Goal: Task Accomplishment & Management: Complete application form

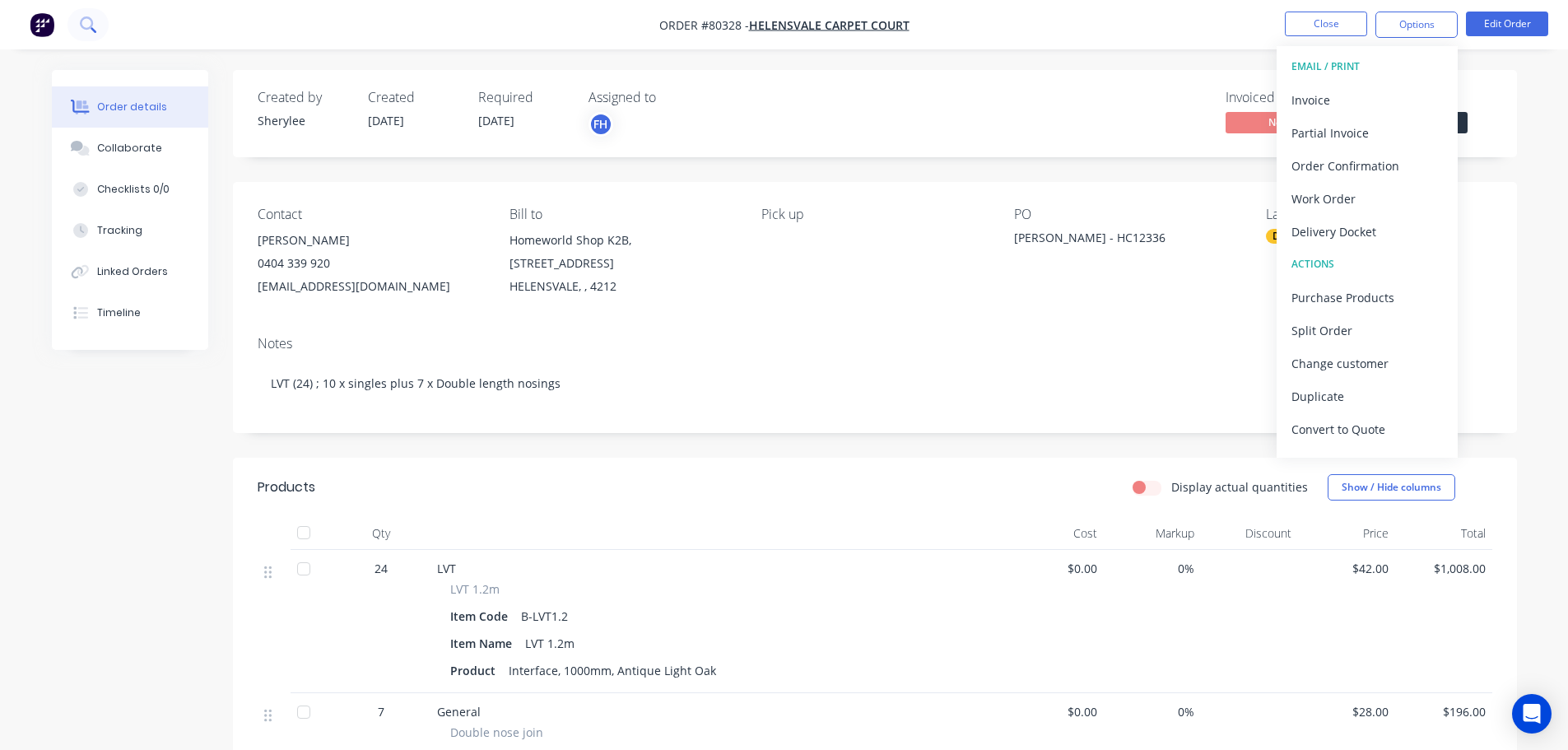
drag, startPoint x: 0, startPoint y: 0, endPoint x: 83, endPoint y: 20, distance: 85.4
click at [83, 20] on icon at bounding box center [88, 25] width 16 height 16
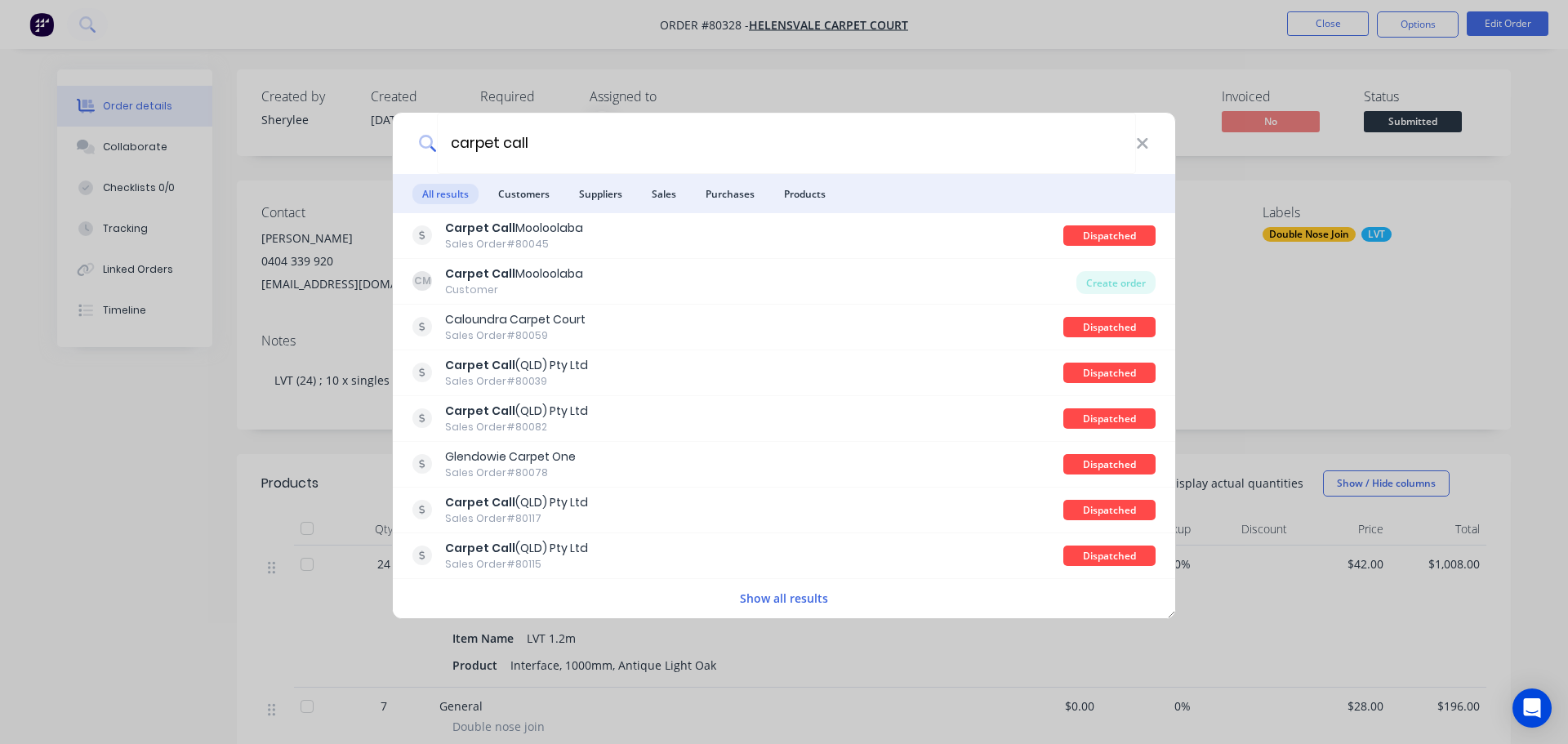
type input "carpet call"
click at [535, 192] on span "Customers" at bounding box center [524, 193] width 71 height 20
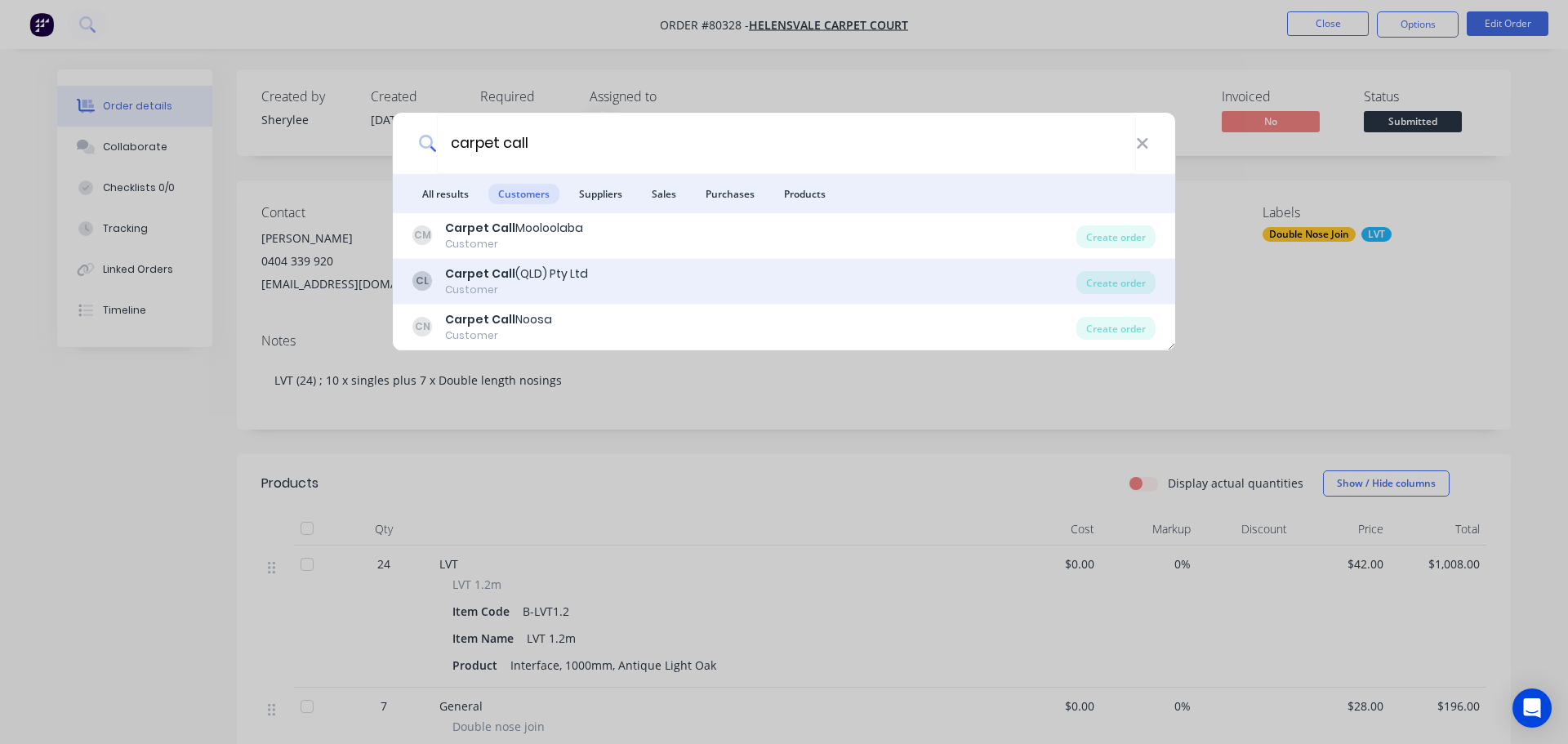
click at [539, 289] on div "Customer" at bounding box center [516, 289] width 143 height 15
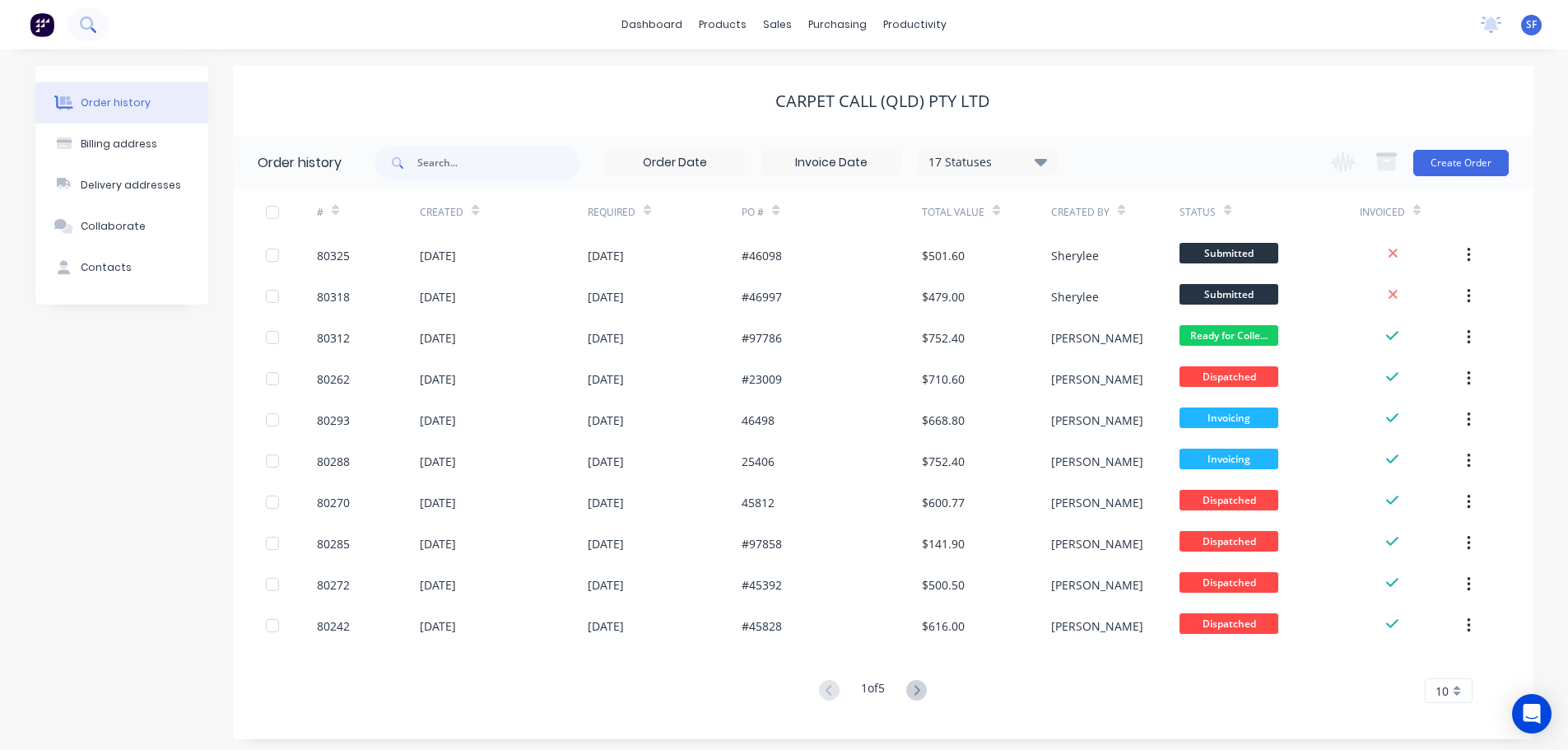
click at [83, 19] on icon at bounding box center [86, 23] width 13 height 13
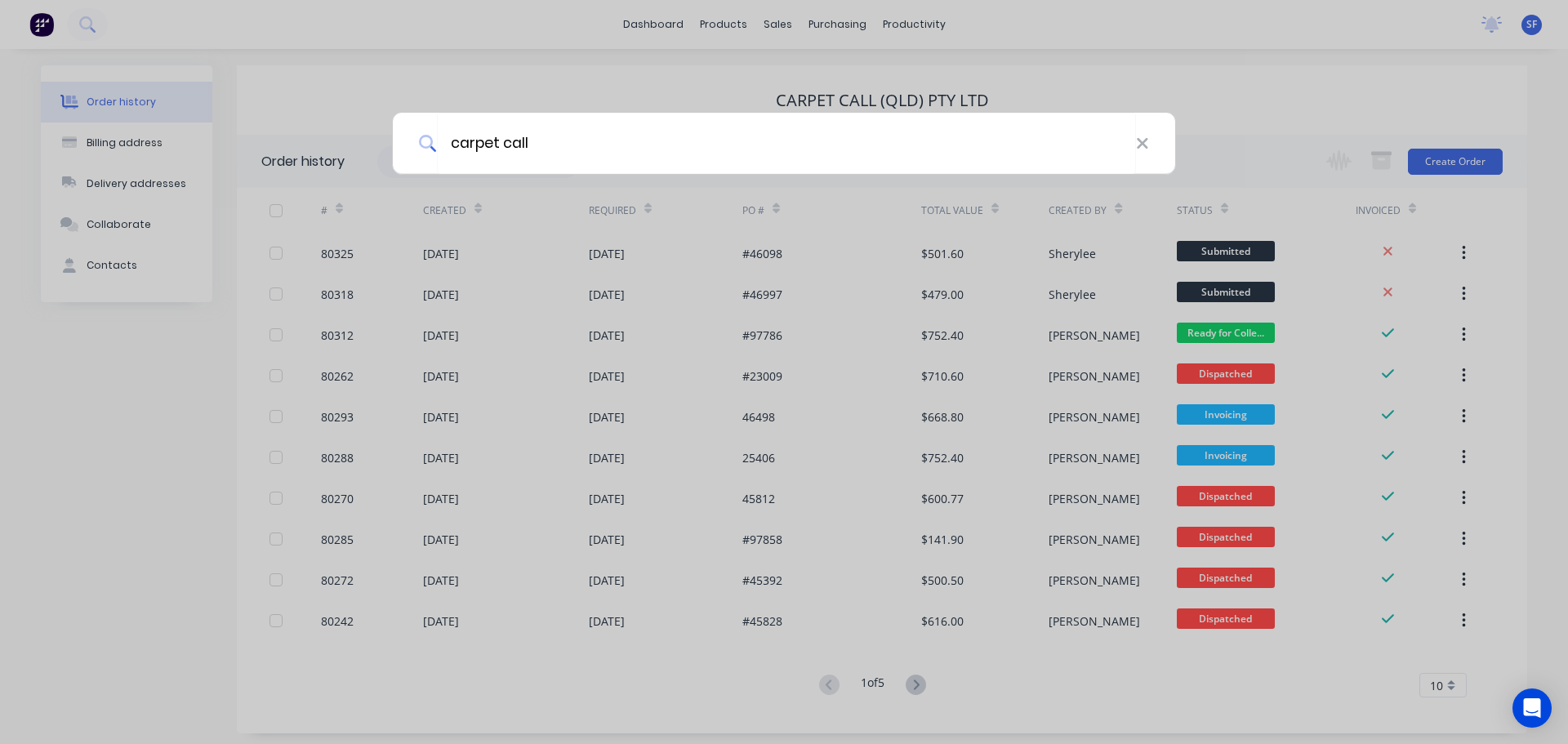
type input "carpet call"
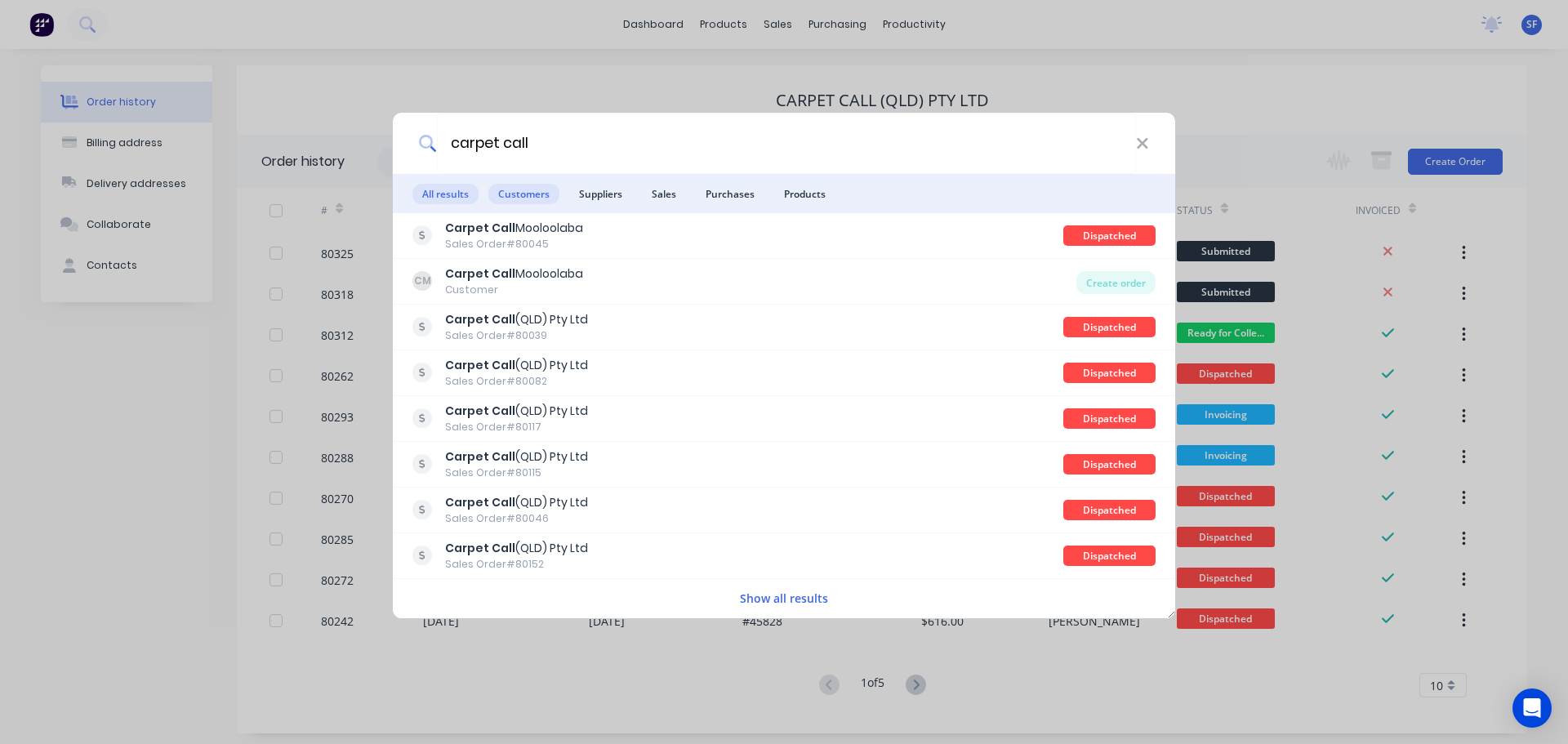
click at [531, 184] on span "Customers" at bounding box center [524, 193] width 71 height 20
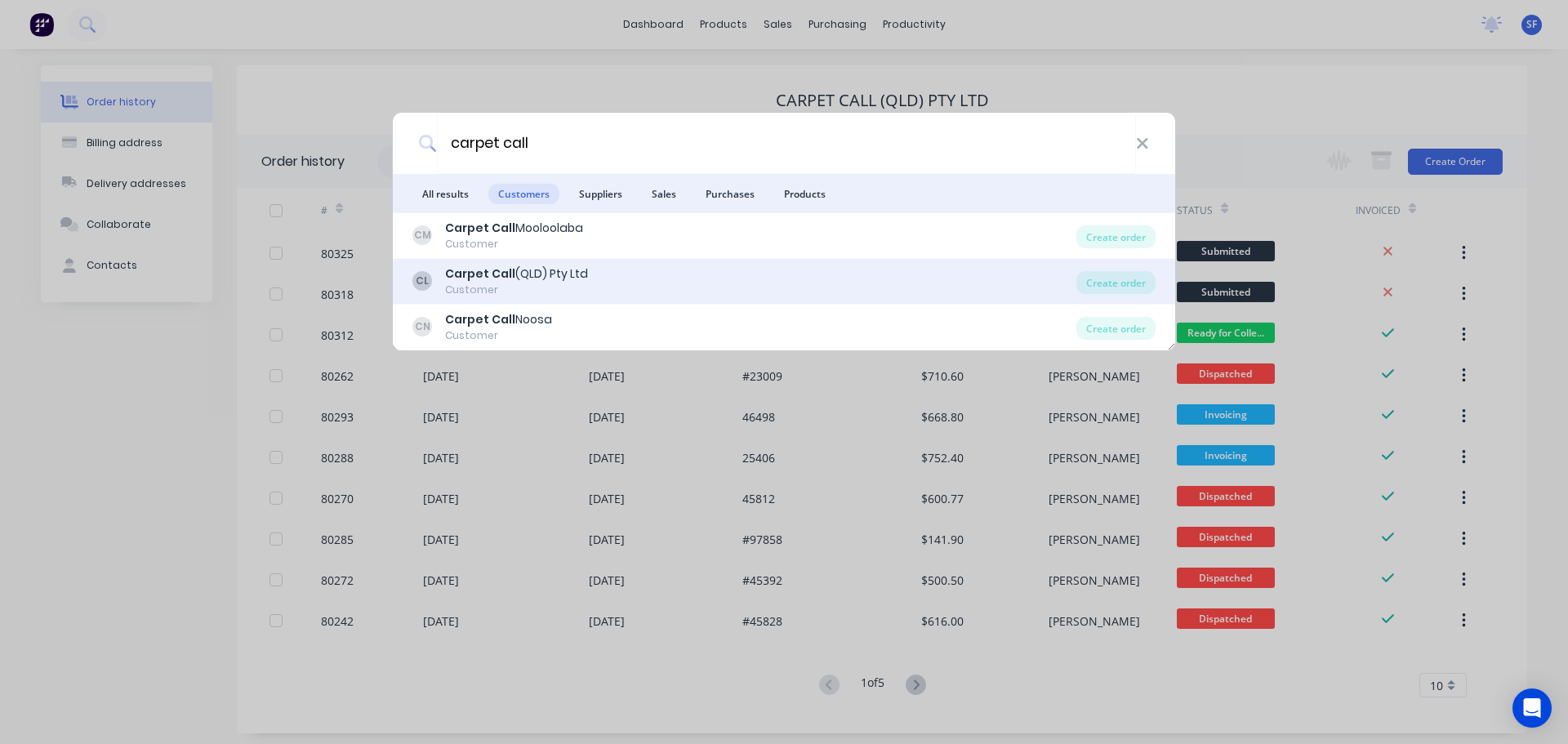
click at [508, 268] on b "Carpet Call" at bounding box center [480, 274] width 71 height 17
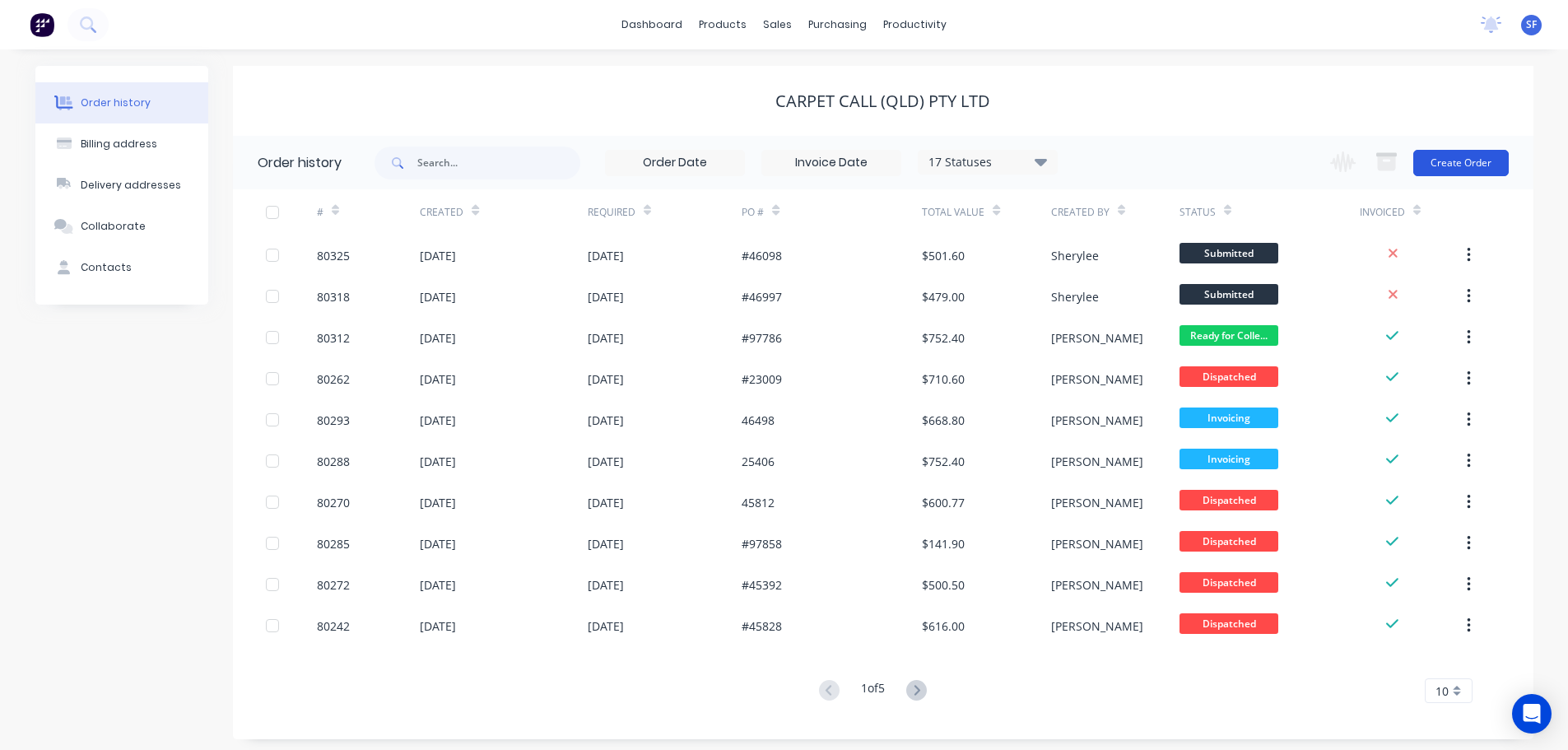
click at [1456, 153] on button "Create Order" at bounding box center [1460, 163] width 95 height 27
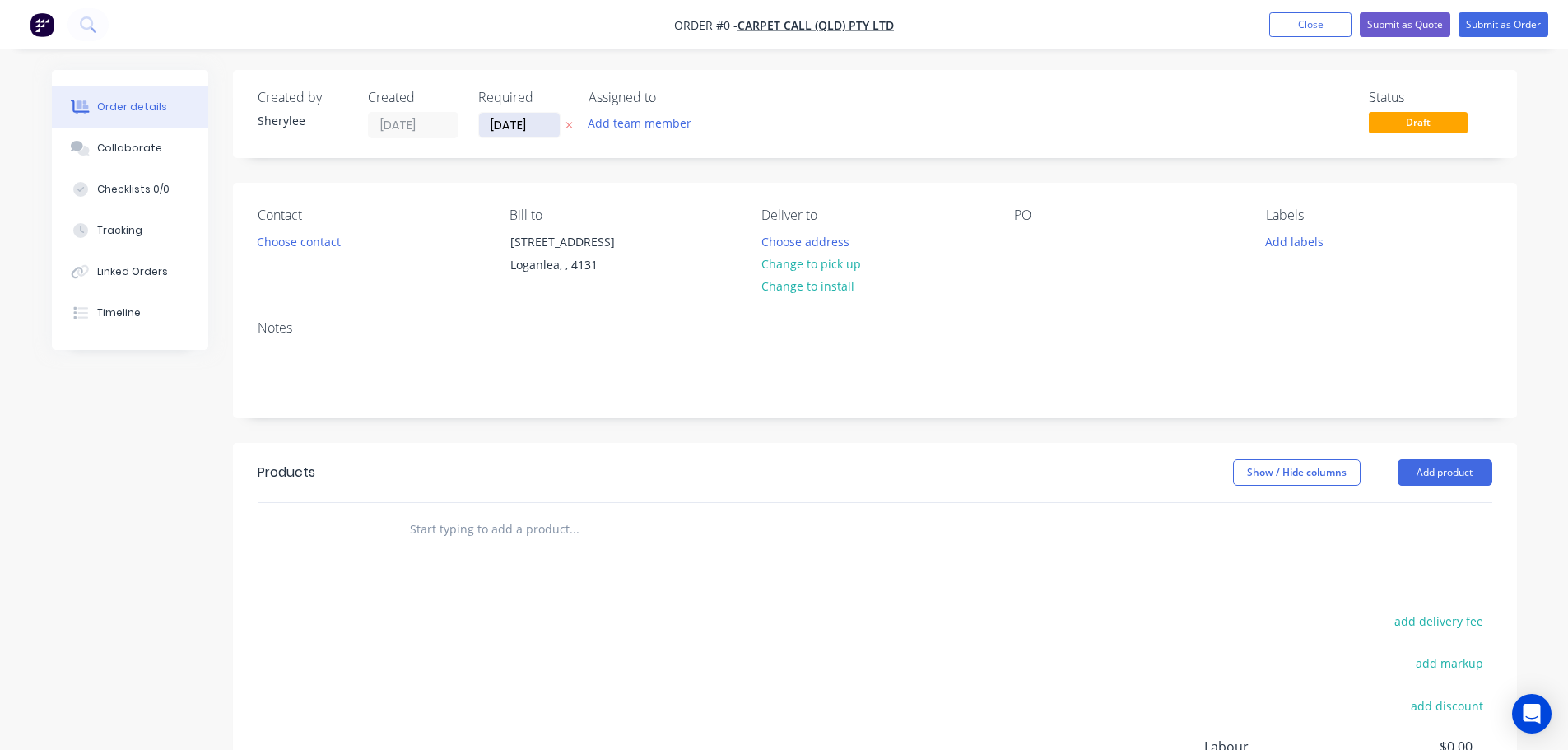
click at [547, 129] on input "[DATE]" at bounding box center [519, 125] width 81 height 25
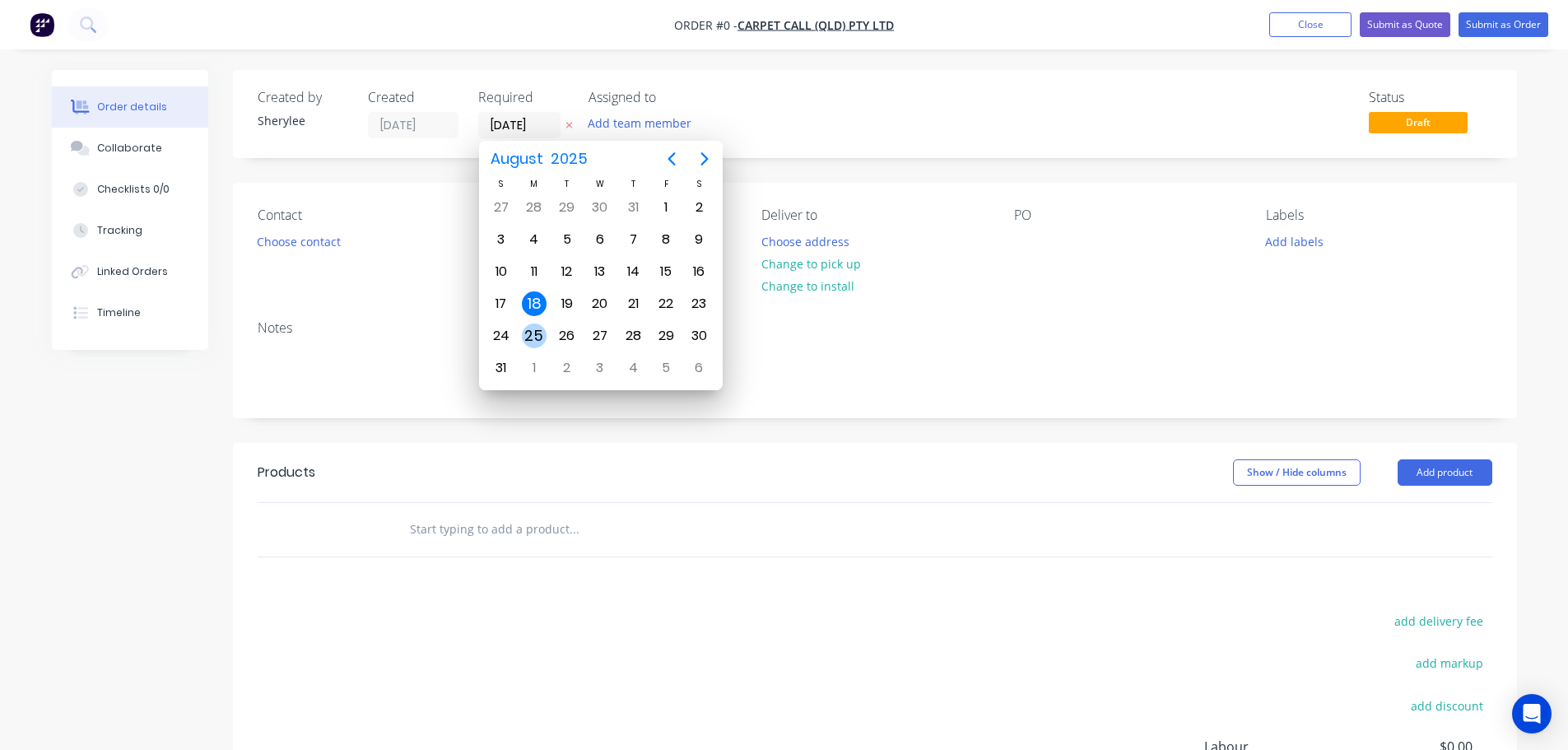
click at [532, 335] on div "25" at bounding box center [534, 336] width 25 height 25
type input "[DATE]"
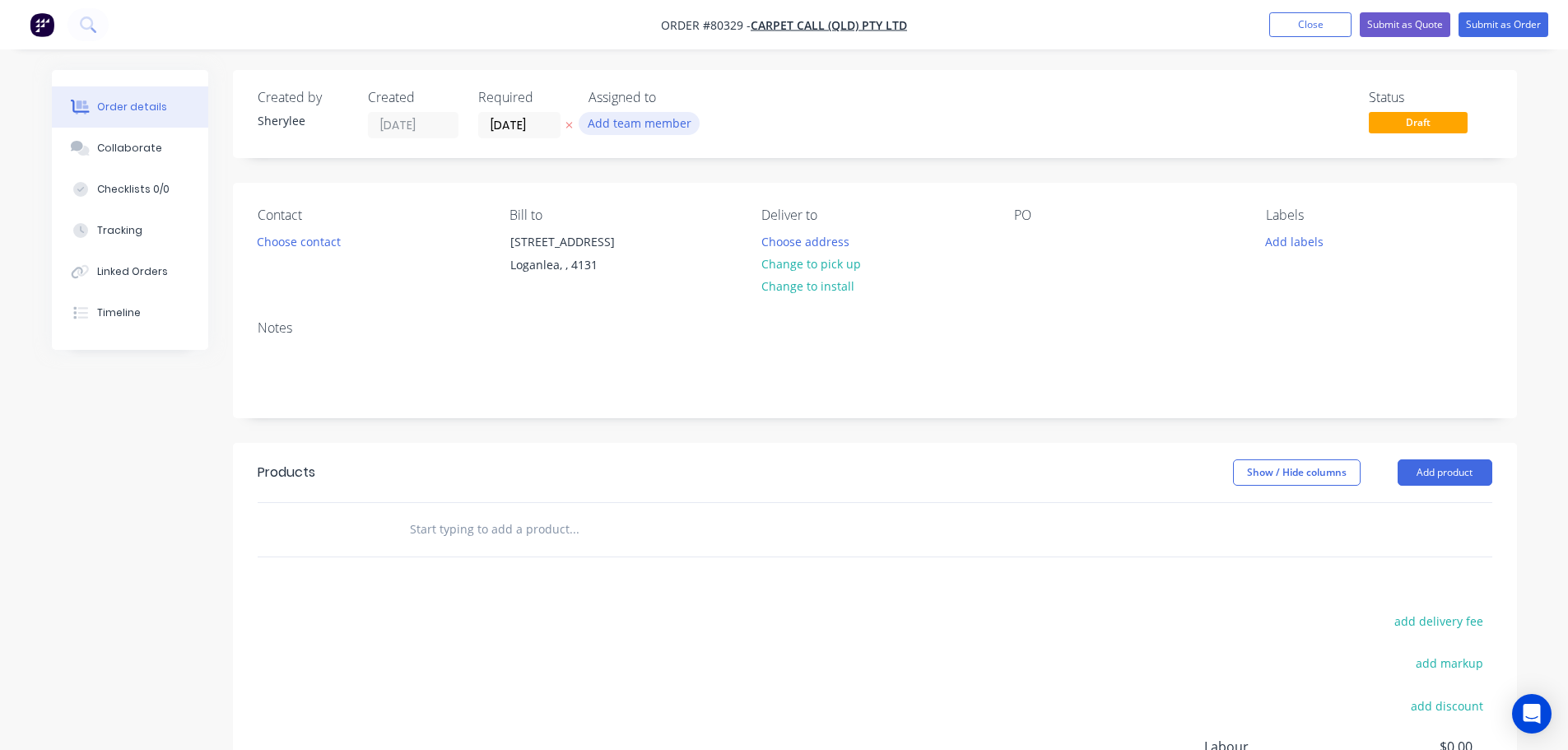
click at [626, 131] on button "Add team member" at bounding box center [639, 123] width 121 height 22
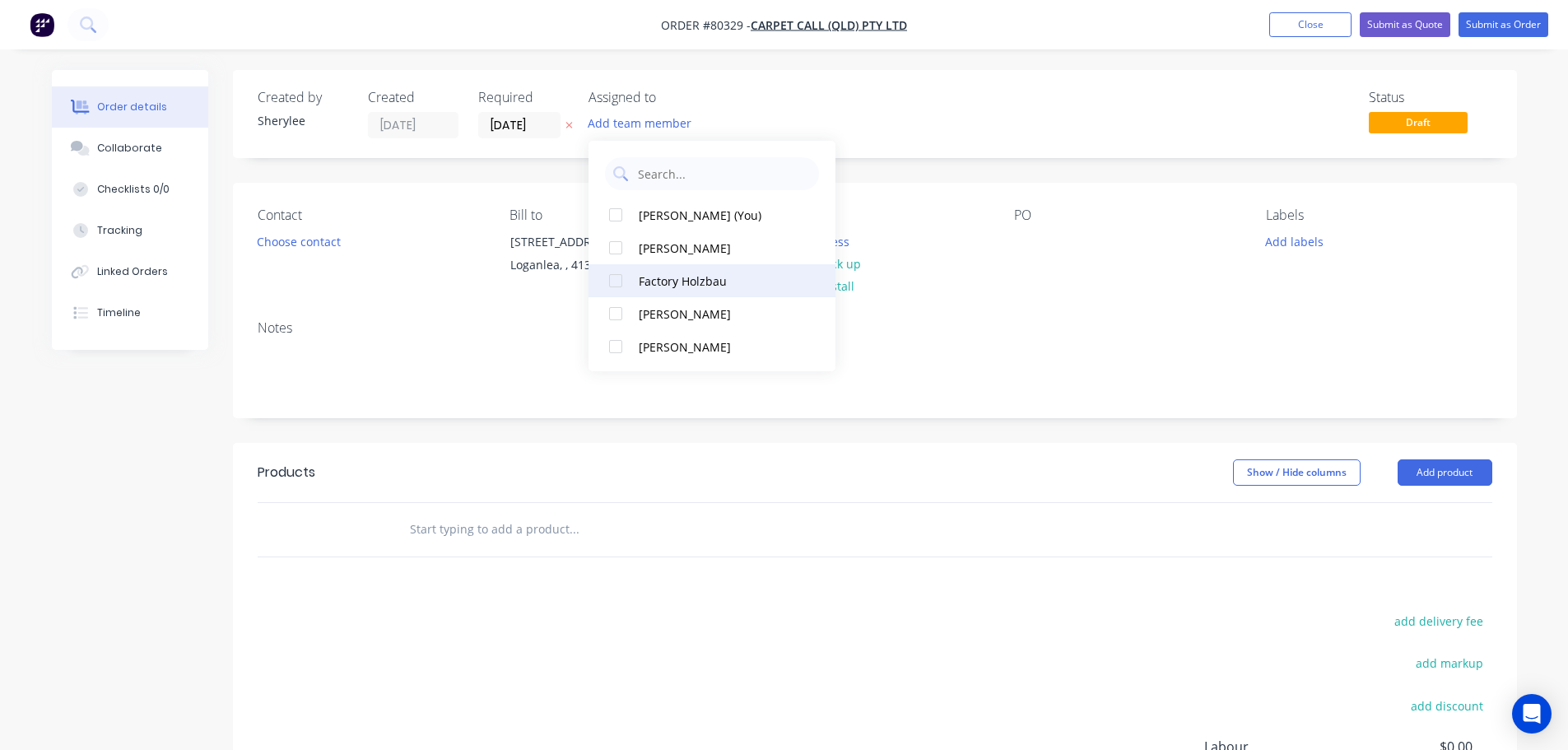
click at [616, 278] on div at bounding box center [615, 280] width 33 height 33
click at [303, 246] on button "Choose contact" at bounding box center [298, 240] width 101 height 22
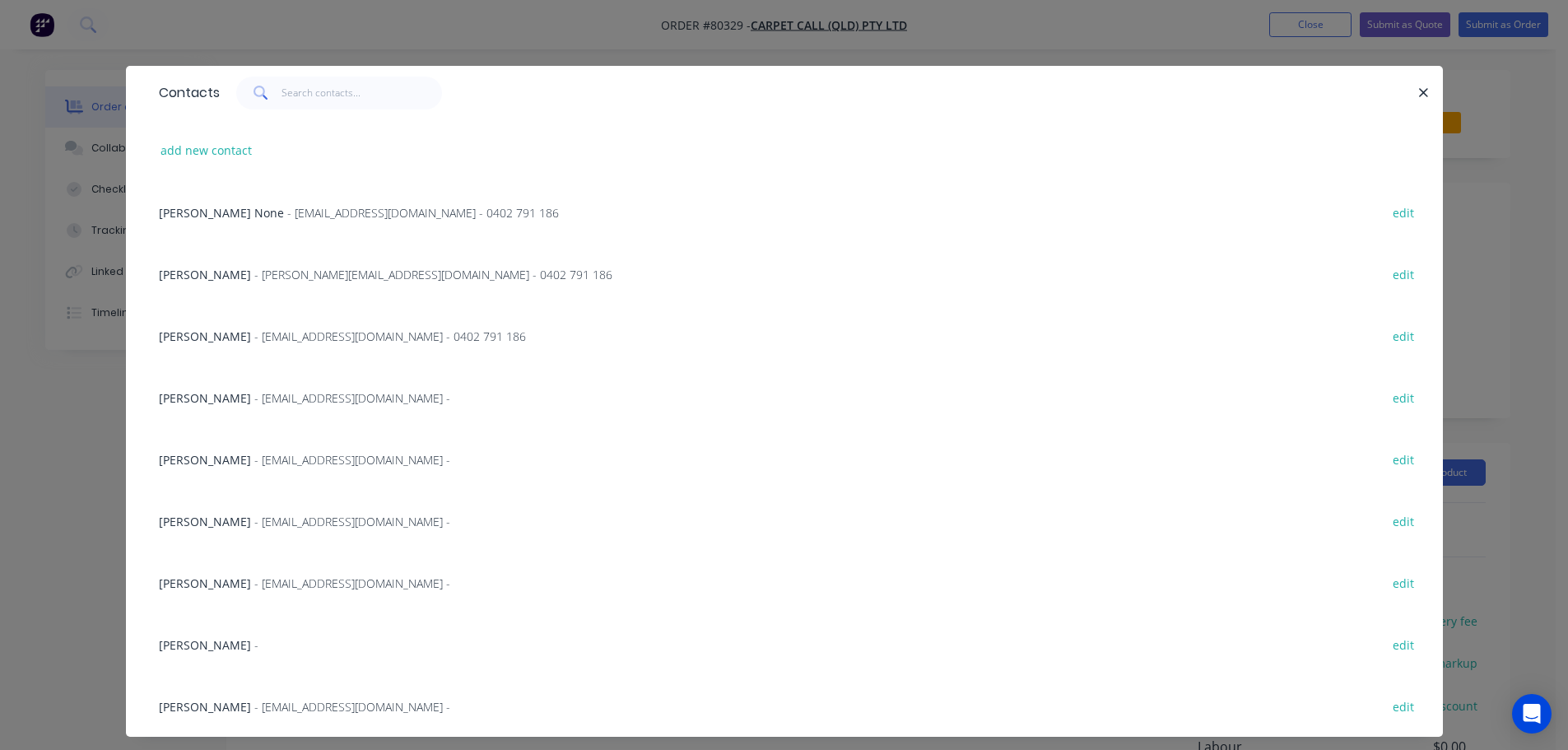
click at [255, 460] on span "- [EMAIL_ADDRESS][DOMAIN_NAME] -" at bounding box center [352, 460] width 196 height 16
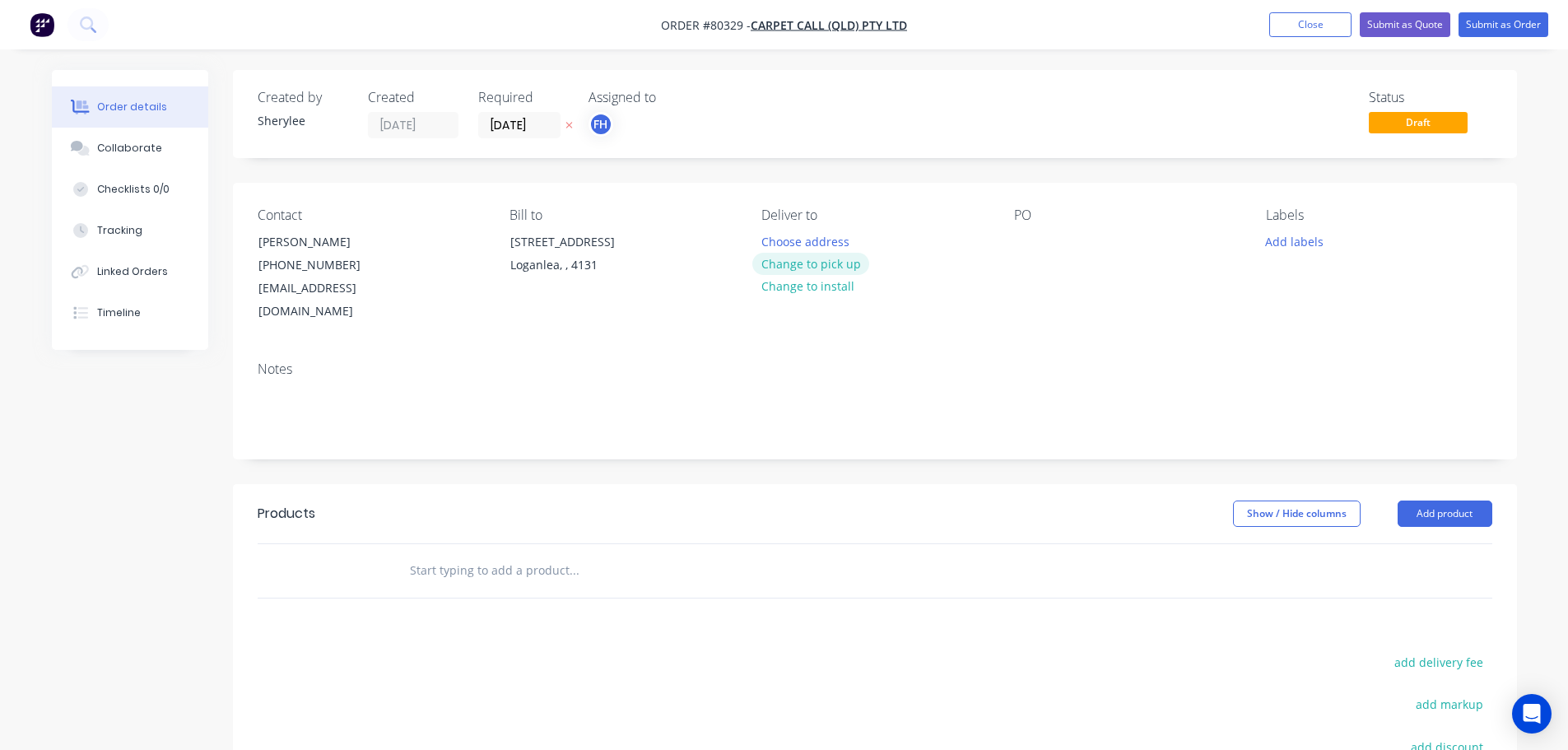
click at [813, 266] on button "Change to pick up" at bounding box center [811, 263] width 117 height 22
click at [1033, 249] on div at bounding box center [1028, 241] width 27 height 24
click at [1293, 238] on button "Add labels" at bounding box center [1295, 240] width 76 height 22
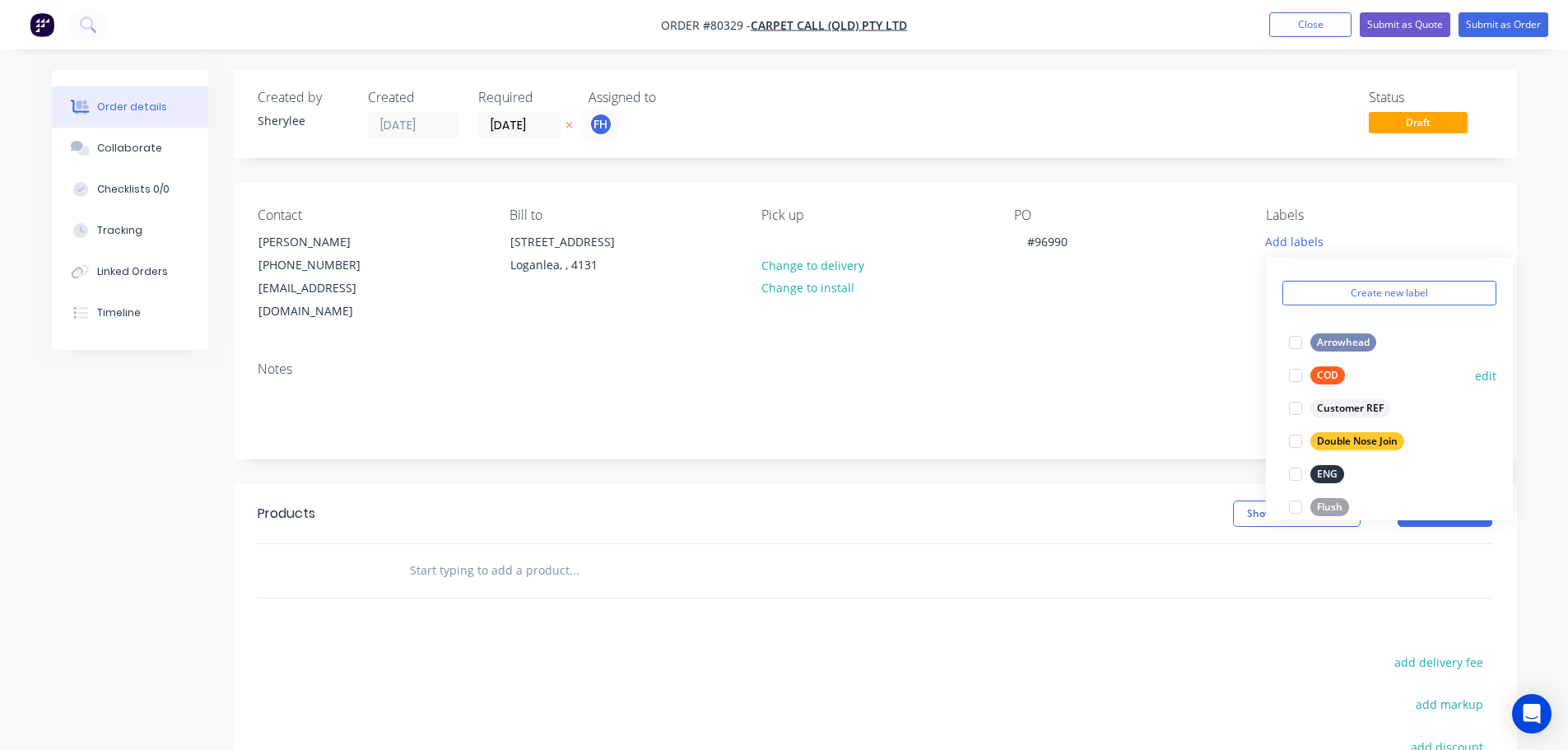
scroll to position [83, 0]
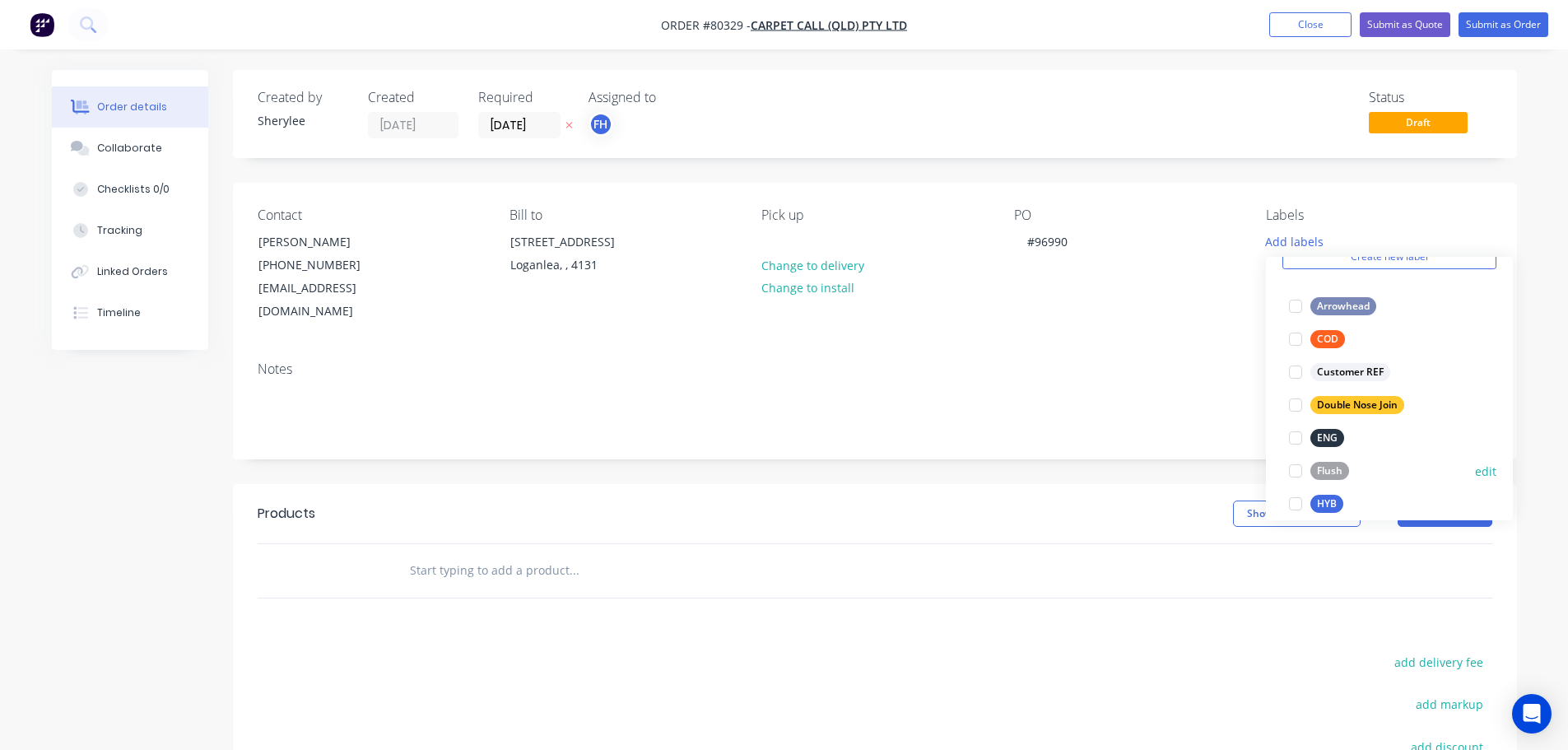
click at [1295, 502] on div at bounding box center [1296, 504] width 33 height 33
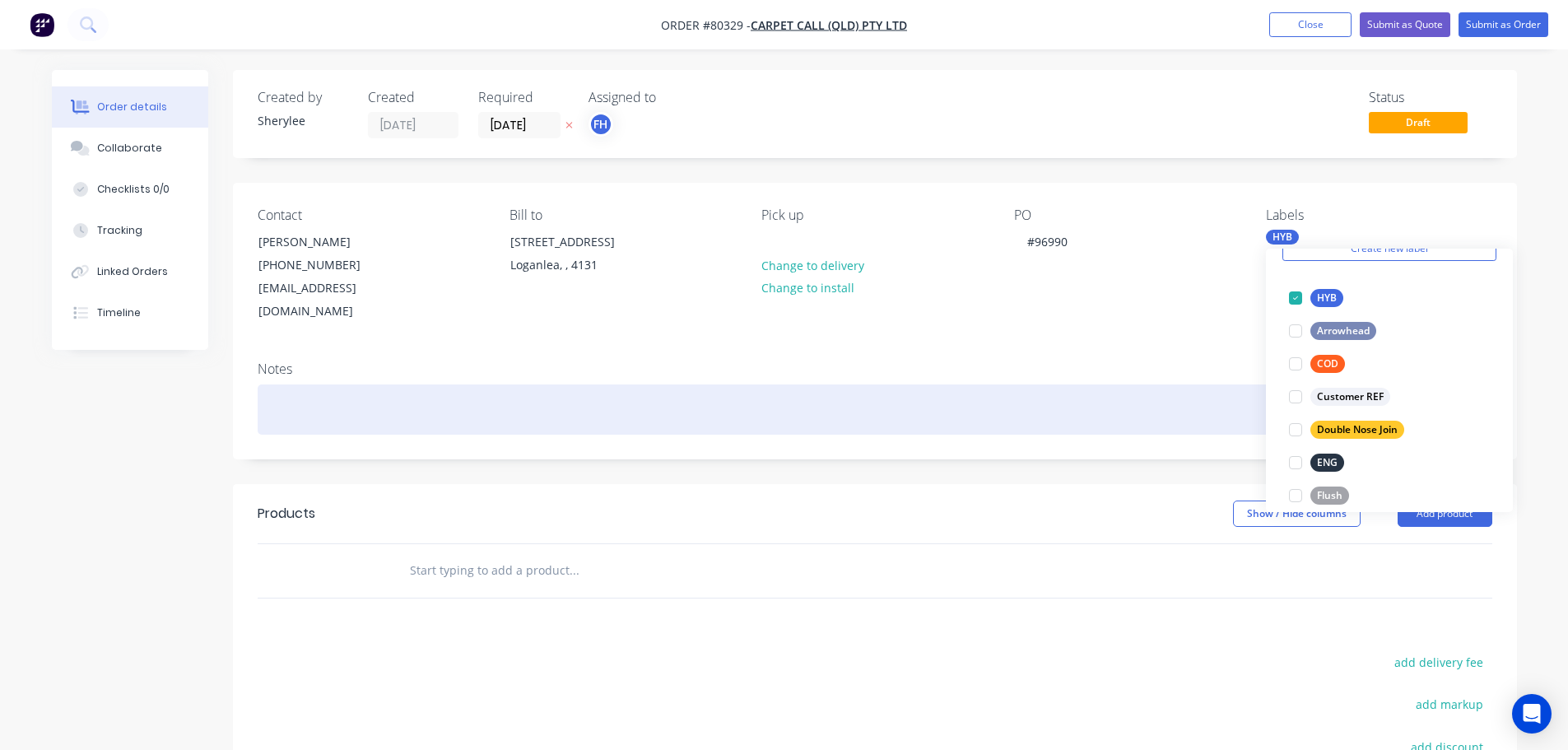
click at [491, 384] on div at bounding box center [876, 409] width 1235 height 50
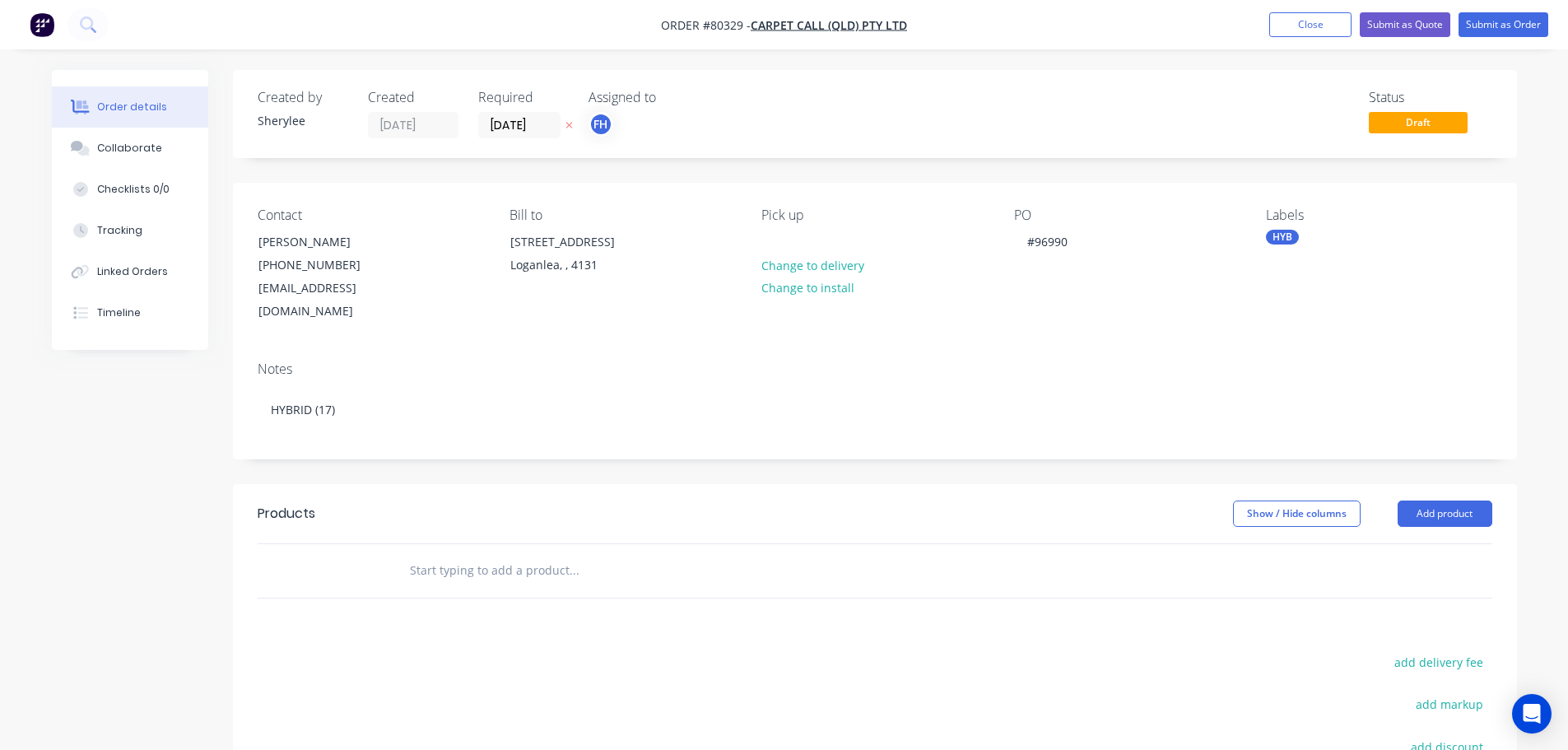
click at [529, 554] on input "text" at bounding box center [574, 570] width 329 height 33
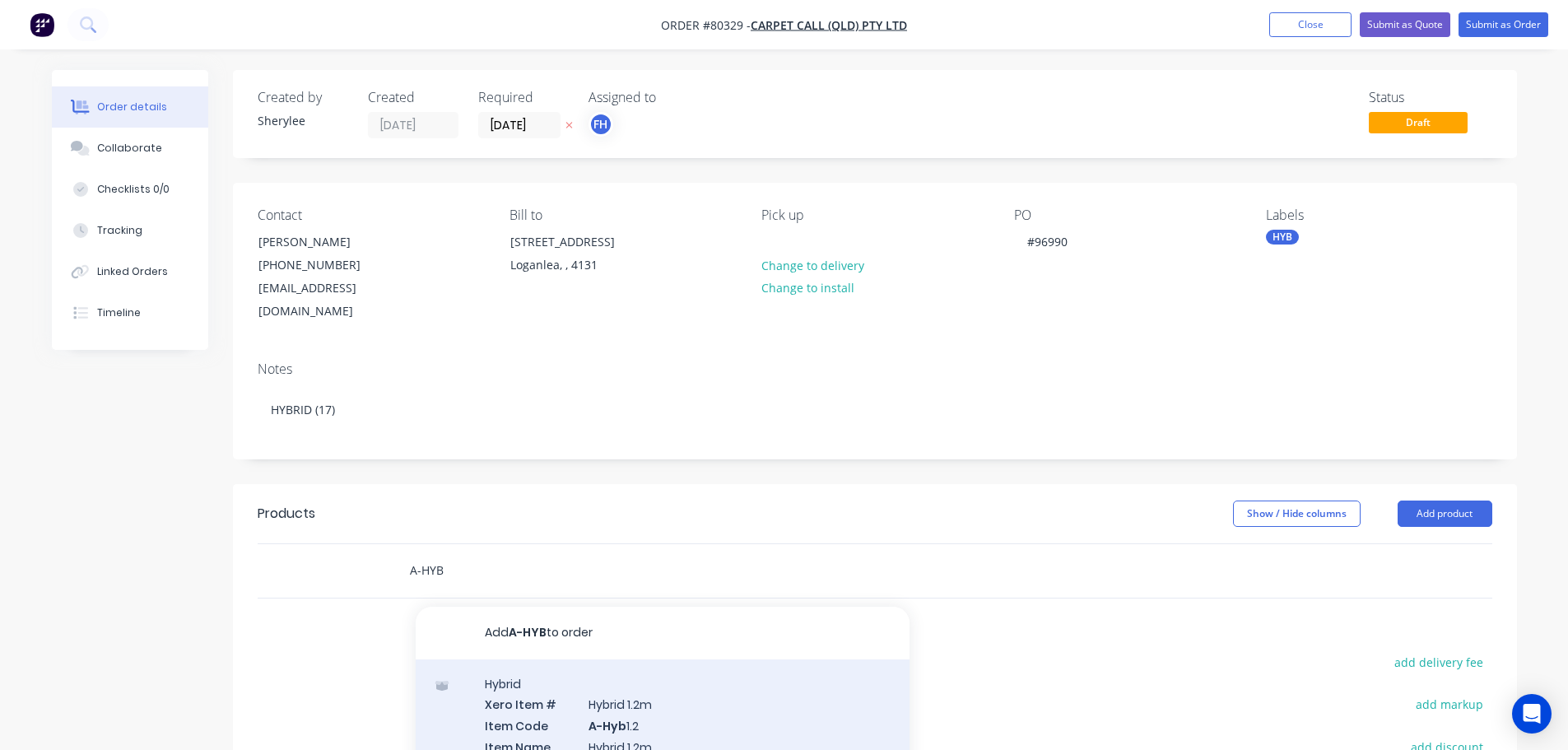
type input "A-HYB"
click at [698, 705] on div "Hybrid Xero Item # Hybrid 1.2m Item Code A-Hyb 1.2 Item Name Hybrid 1.2m Descri…" at bounding box center [662, 746] width 494 height 175
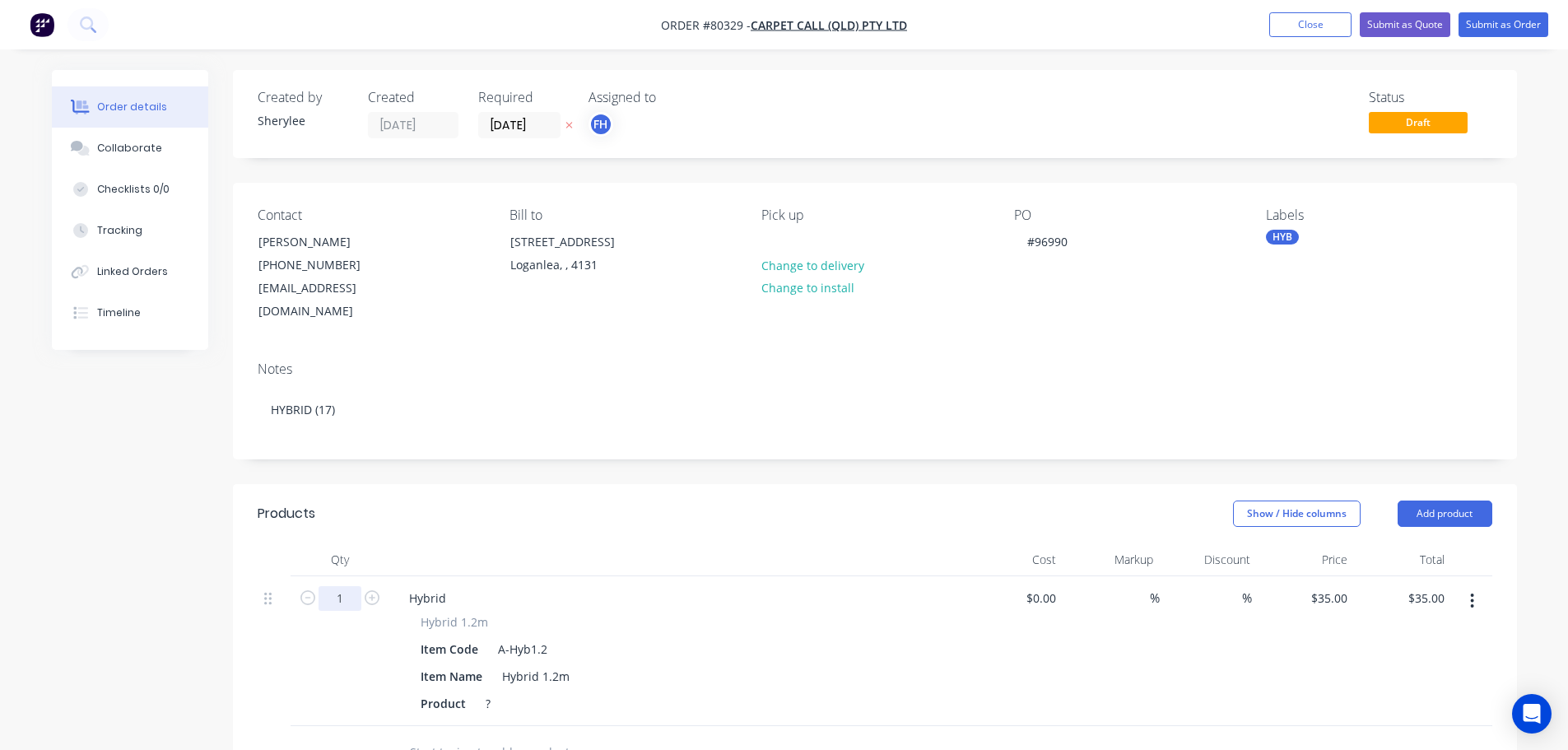
click at [351, 586] on input "1" at bounding box center [340, 599] width 43 height 25
type input "17"
type input "$595.00"
click at [521, 691] on div "Product ?" at bounding box center [674, 703] width 521 height 24
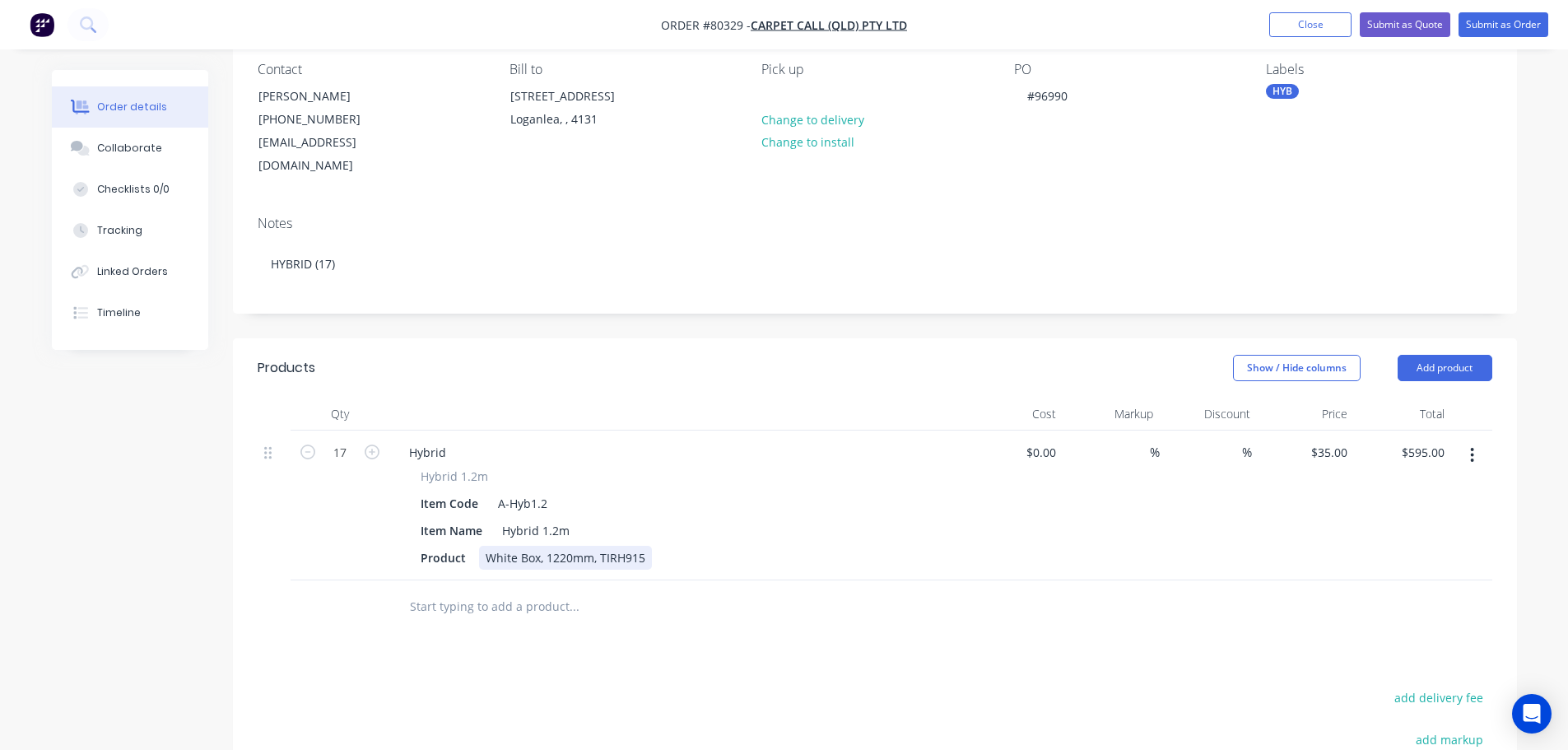
scroll to position [0, 0]
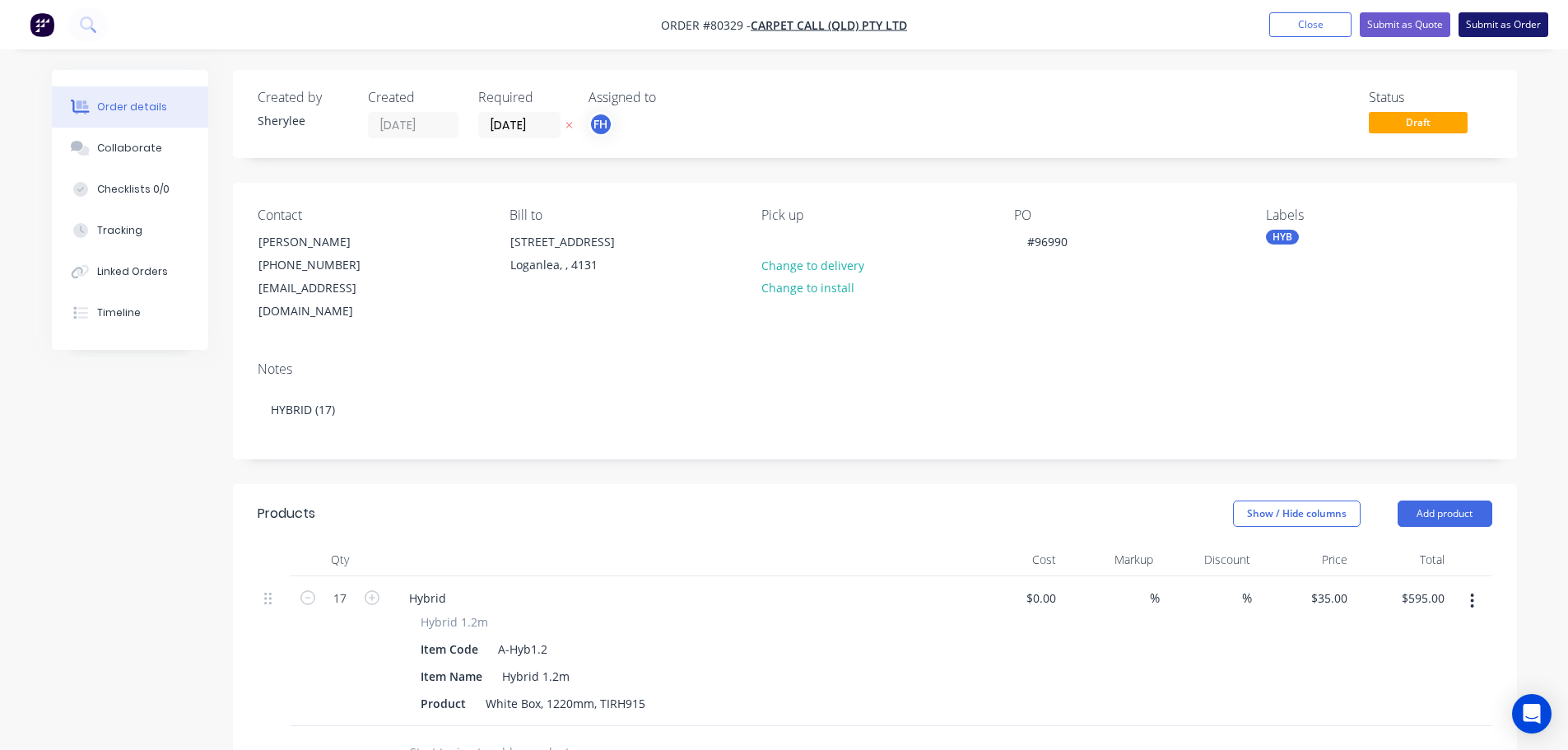
click at [1483, 24] on button "Submit as Order" at bounding box center [1503, 25] width 90 height 25
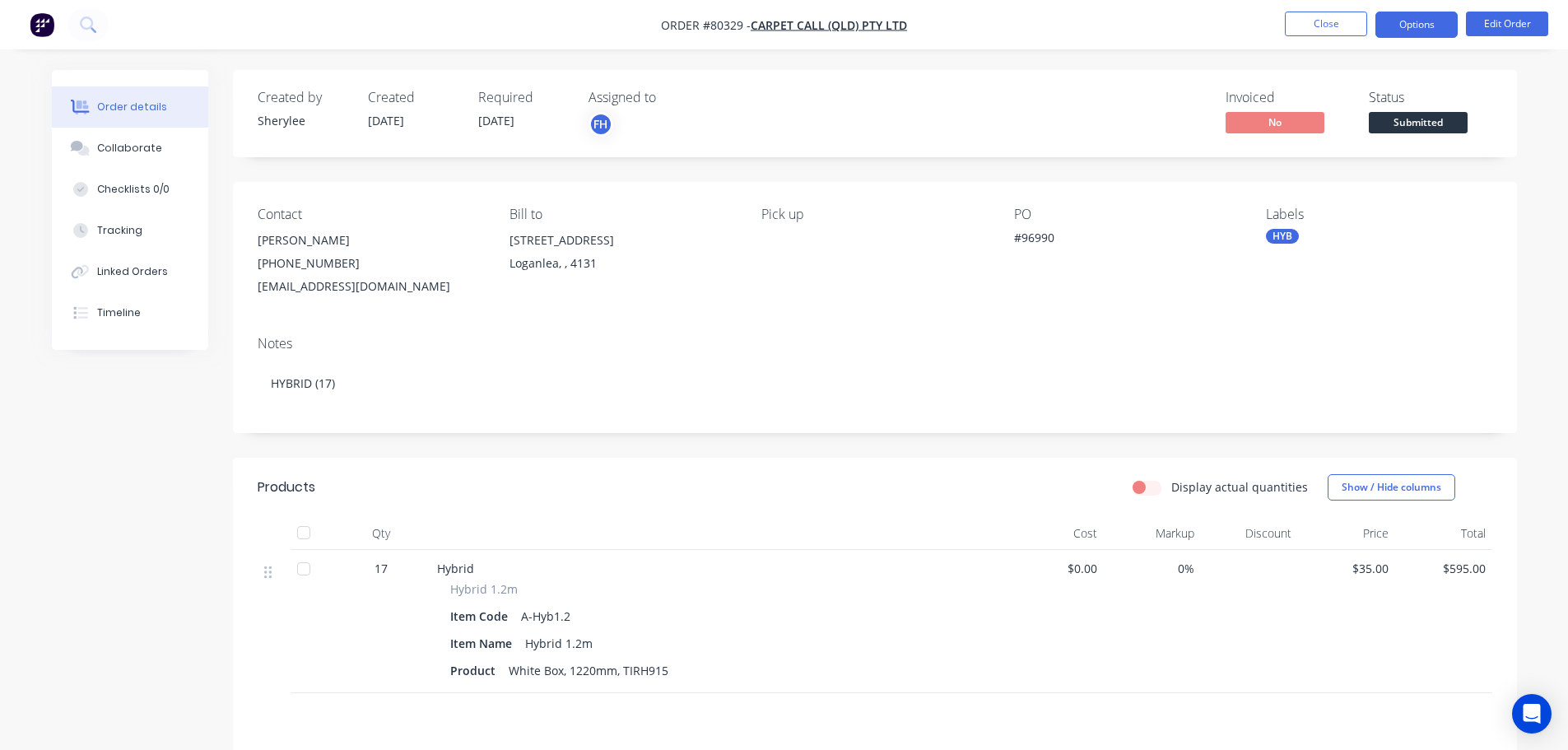
click at [1437, 23] on button "Options" at bounding box center [1417, 25] width 83 height 27
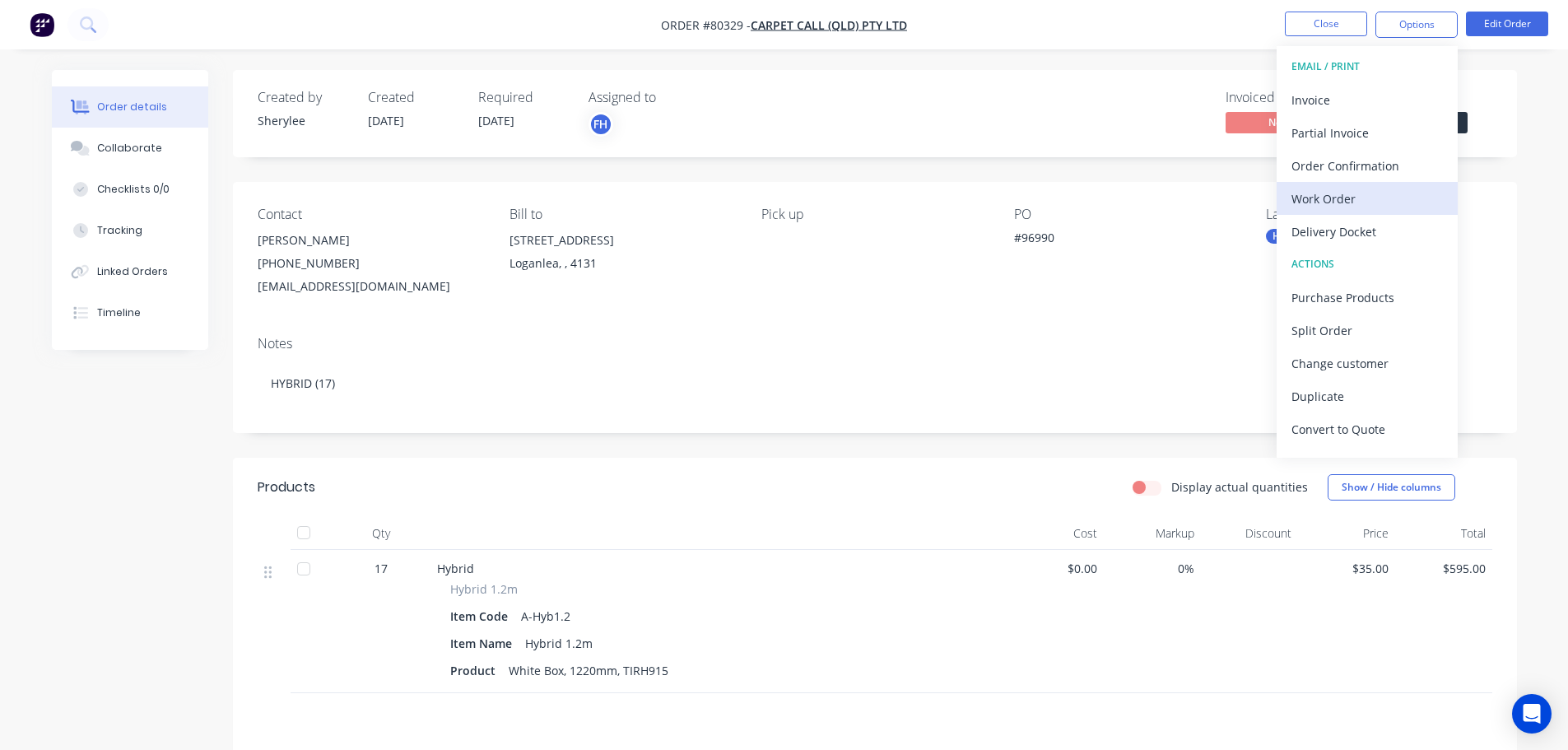
click at [1341, 191] on div "Work Order" at bounding box center [1367, 198] width 151 height 24
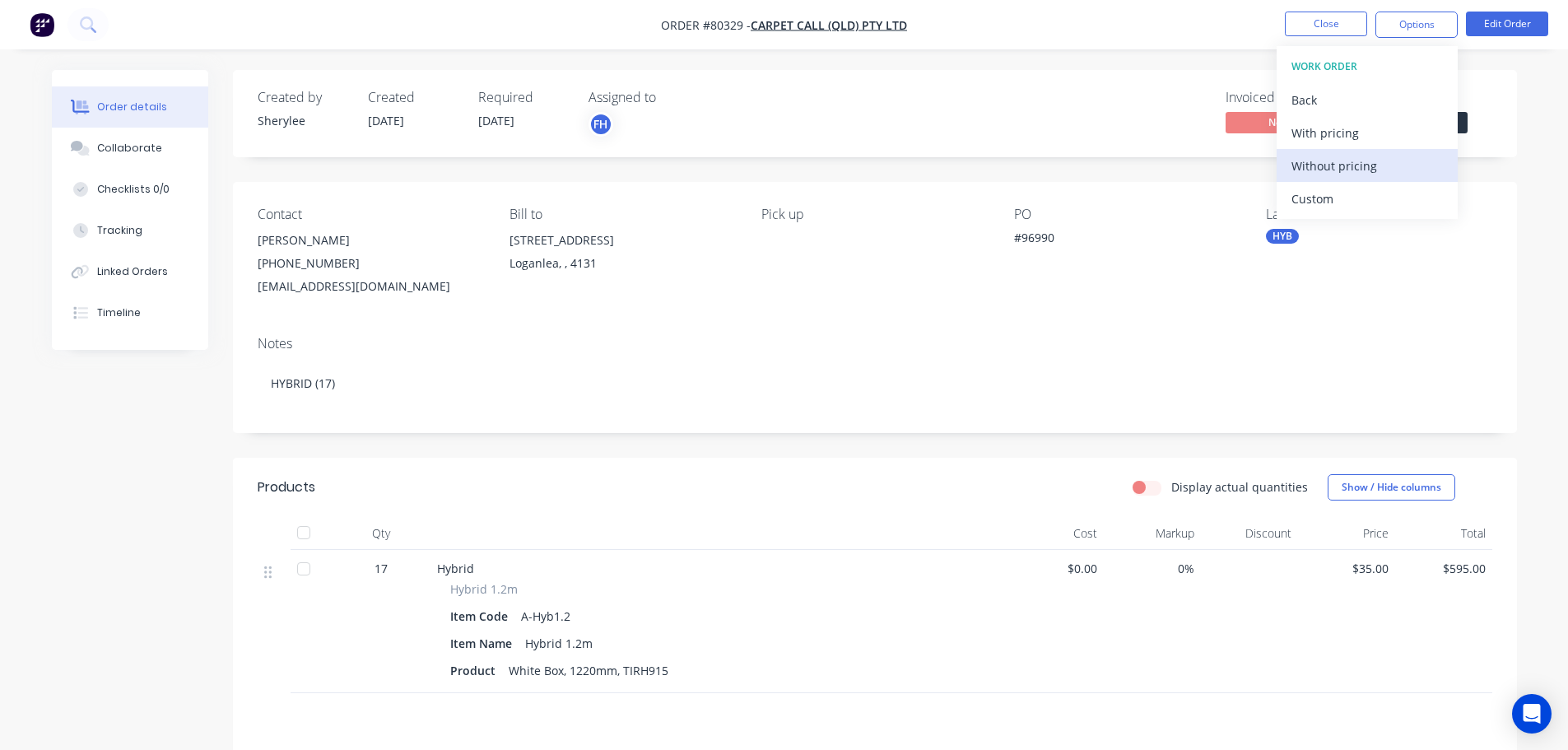
click at [1338, 157] on div "Without pricing" at bounding box center [1367, 165] width 151 height 24
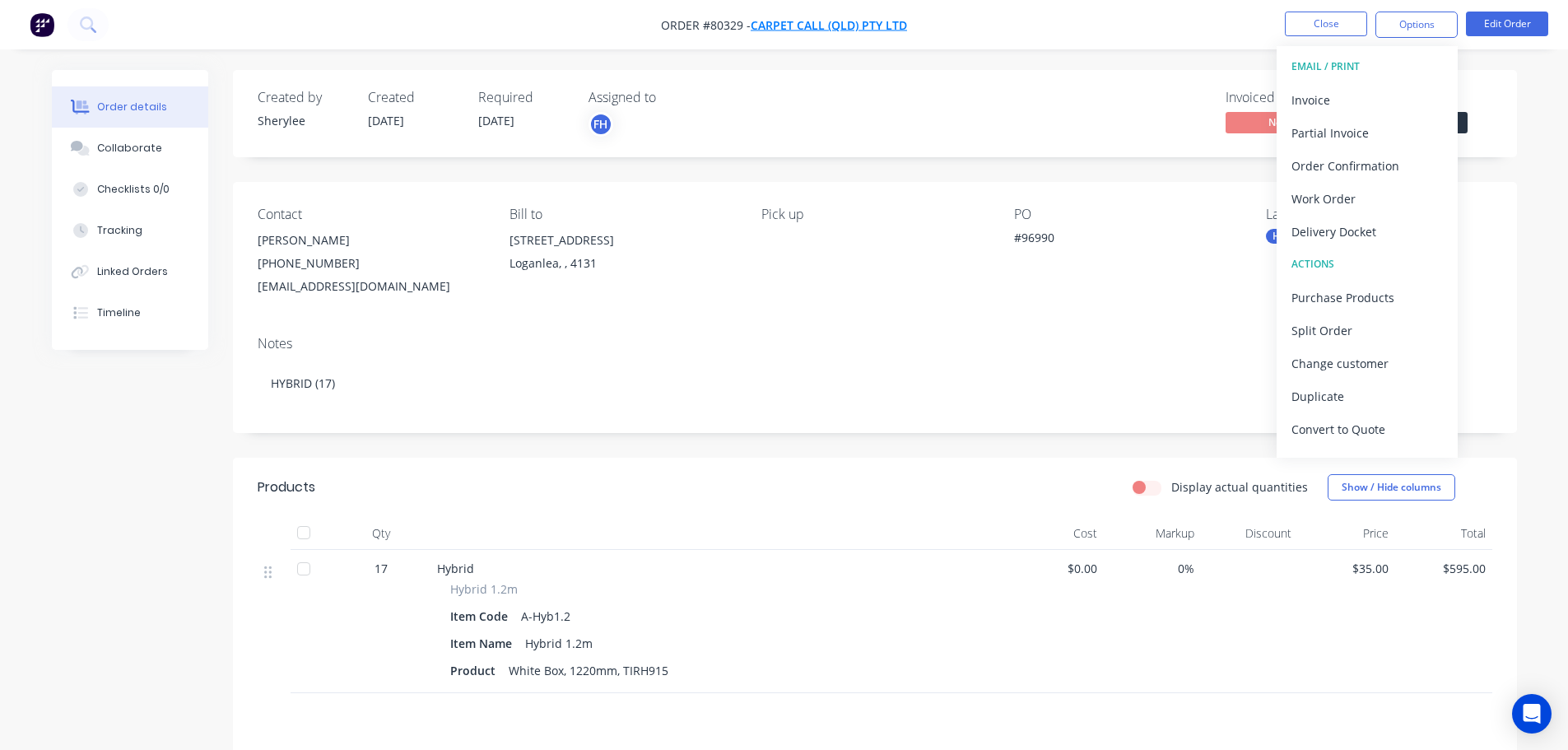
click at [838, 22] on span "Carpet Call (QLD) Pty Ltd" at bounding box center [829, 25] width 157 height 16
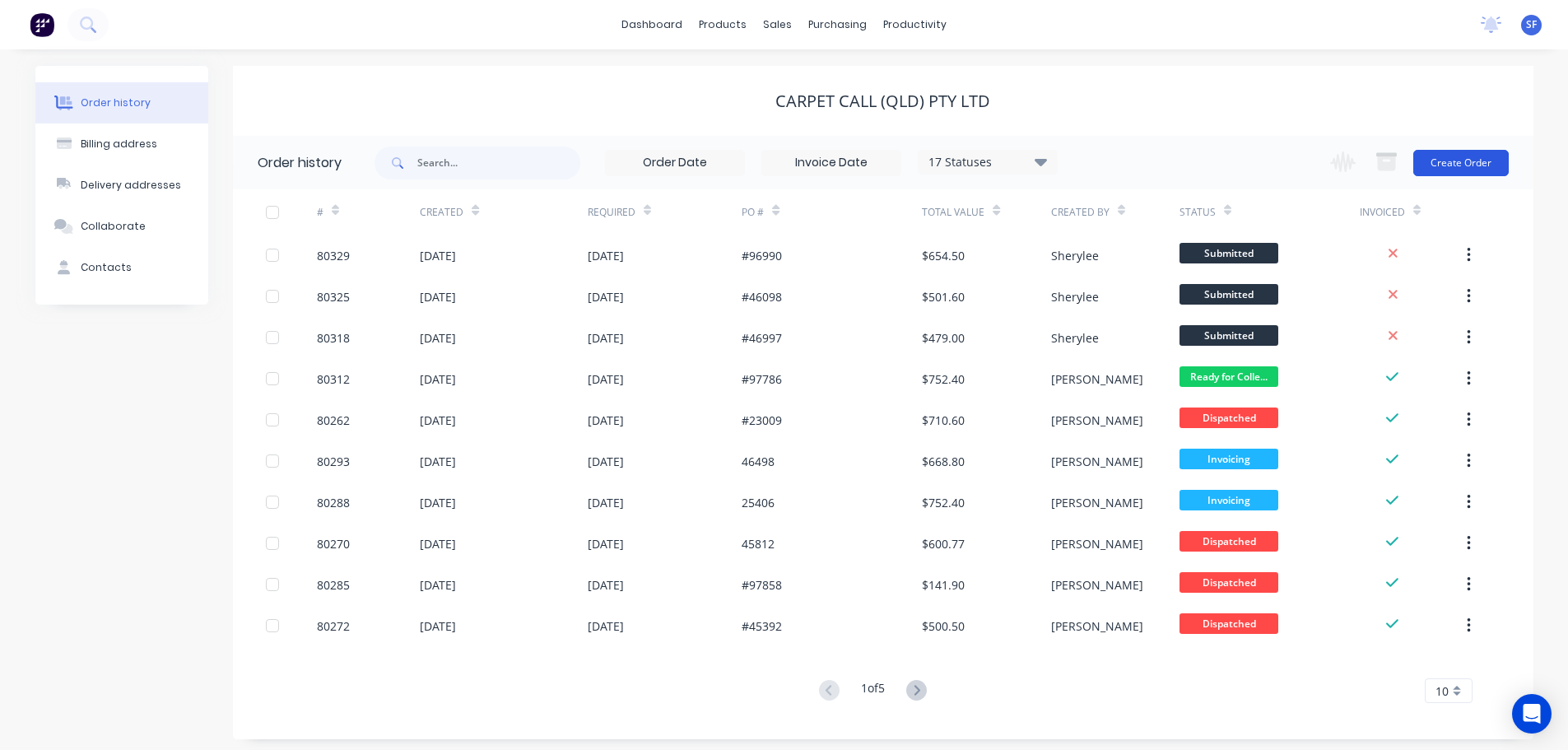
click at [1489, 165] on button "Create Order" at bounding box center [1460, 163] width 95 height 27
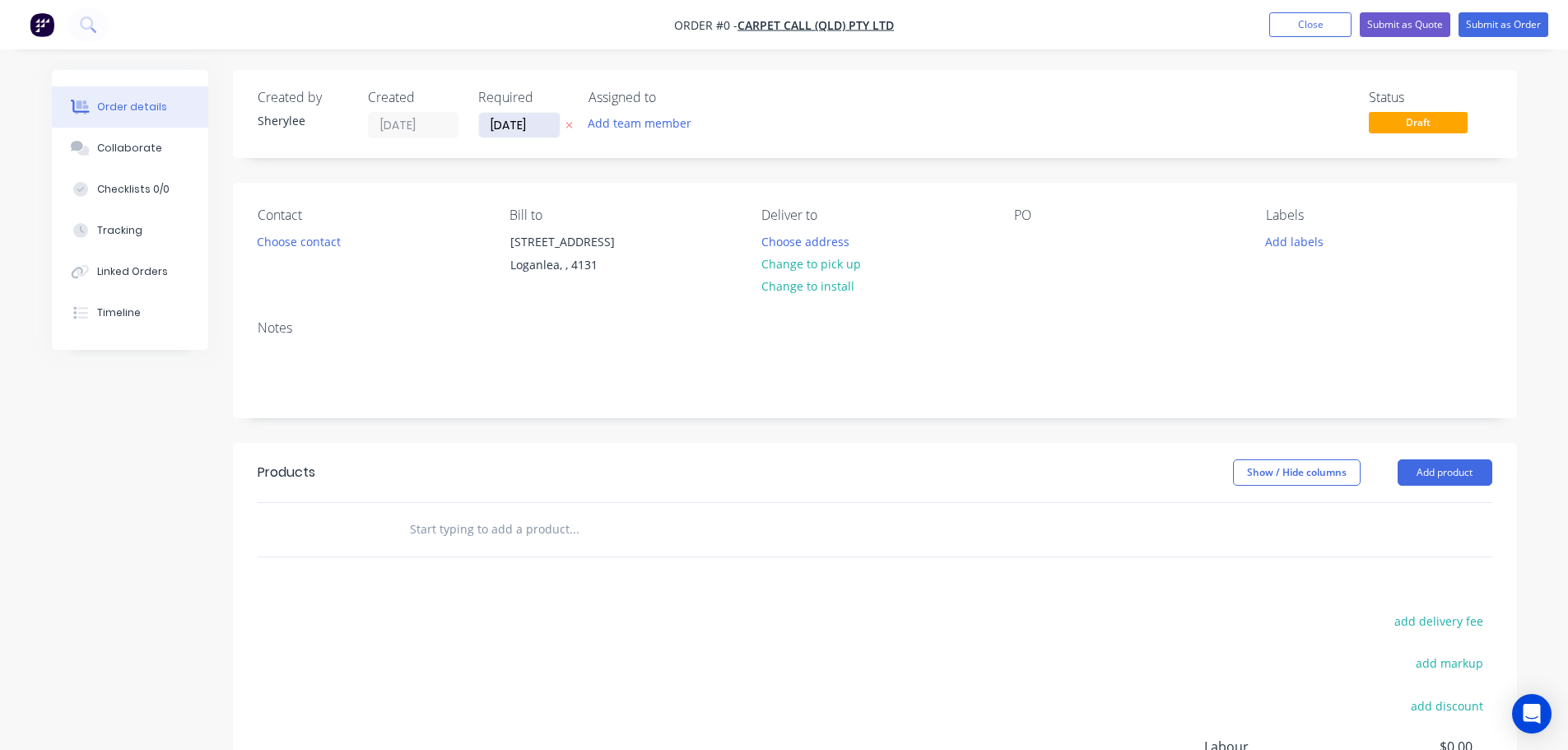
click at [552, 120] on input "[DATE]" at bounding box center [519, 125] width 81 height 25
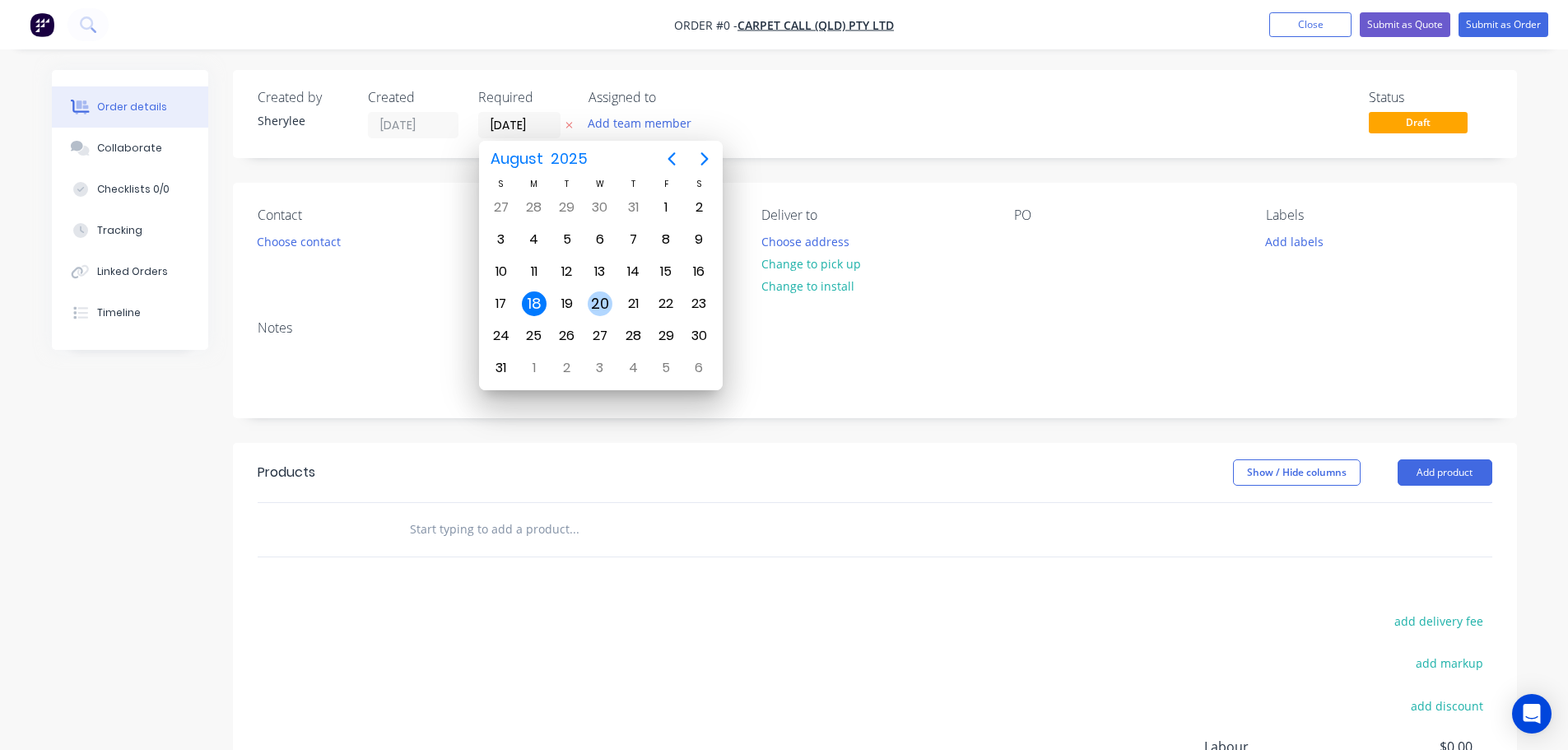
click at [598, 298] on div "20" at bounding box center [600, 303] width 25 height 25
type input "[DATE]"
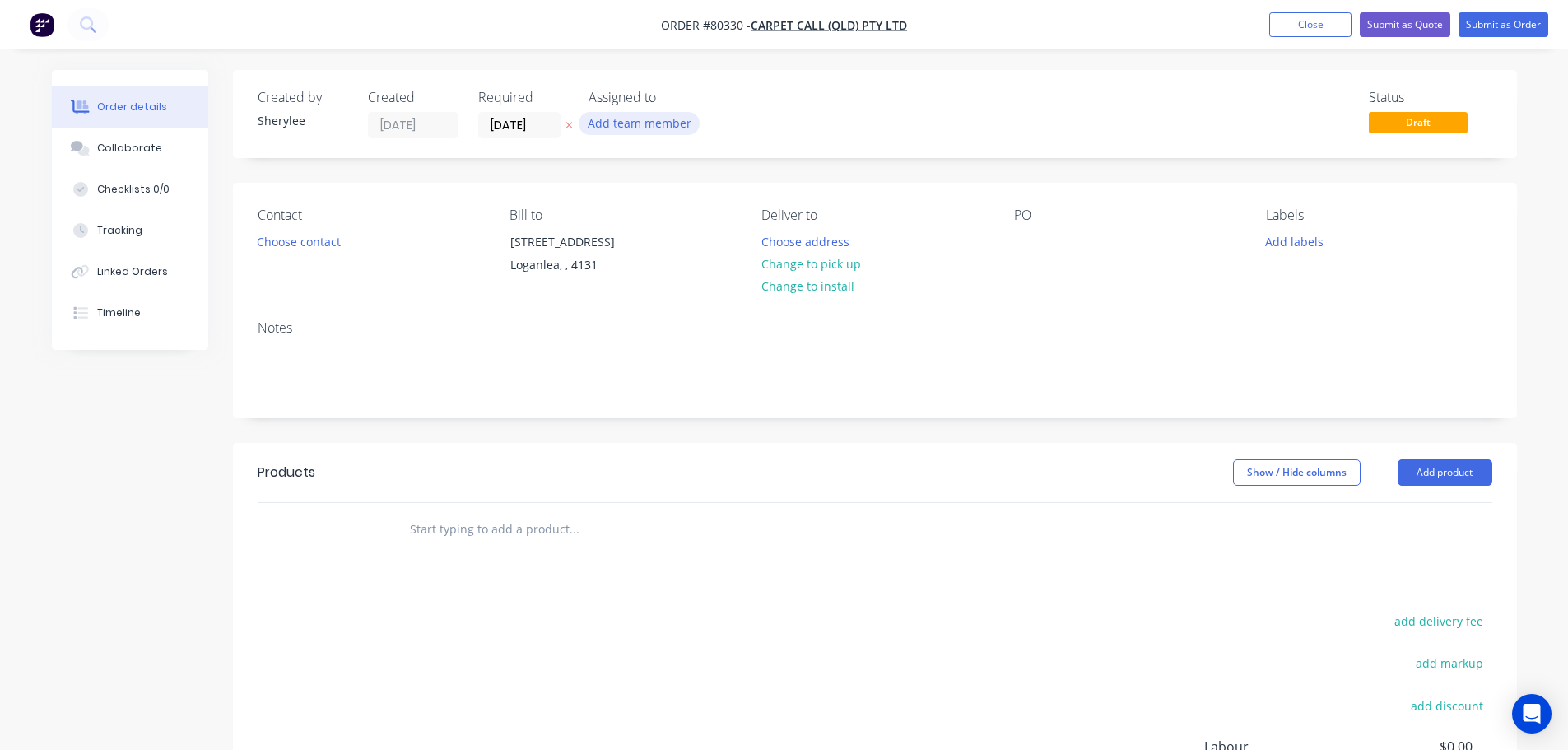
click at [620, 122] on button "Add team member" at bounding box center [639, 123] width 121 height 22
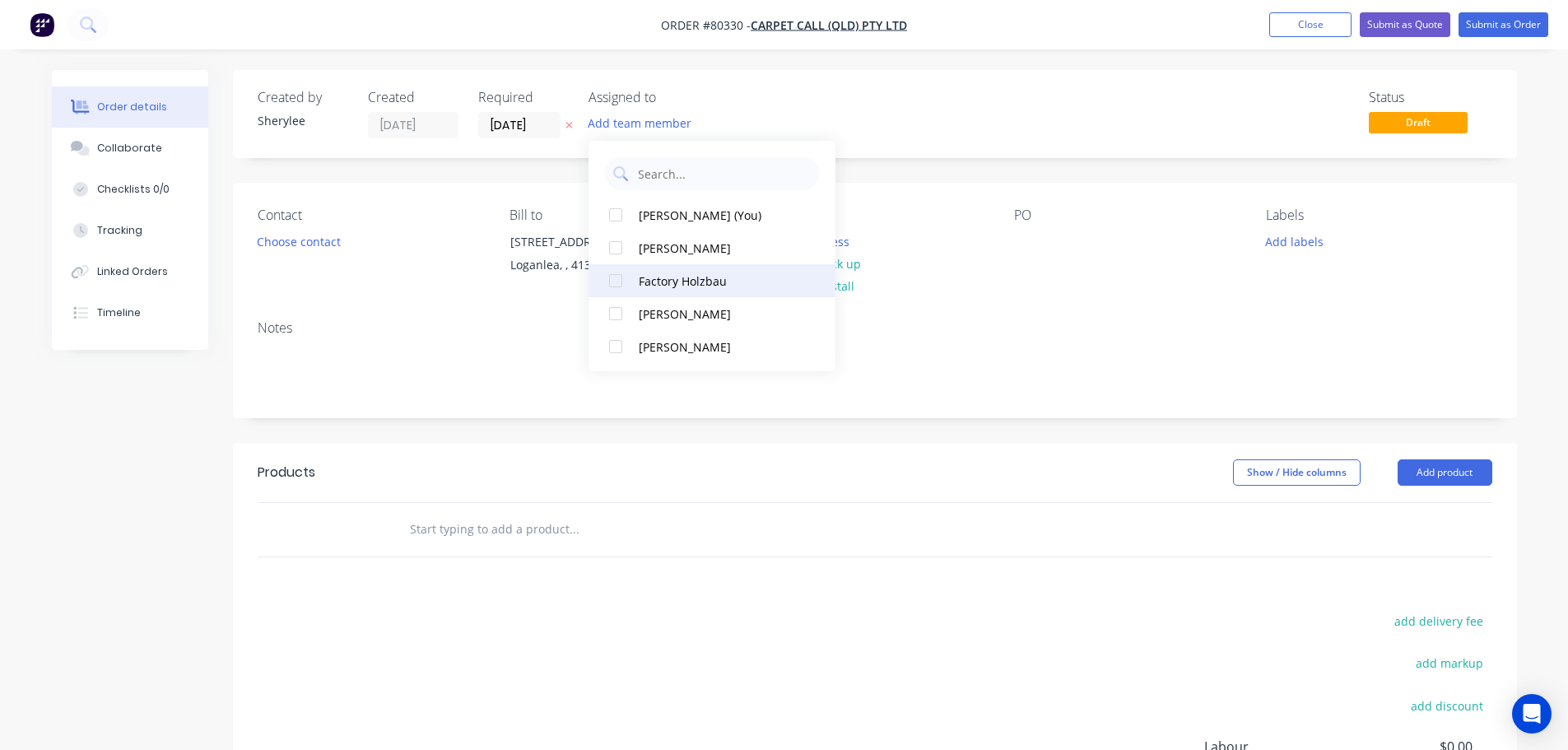
click at [619, 281] on div at bounding box center [615, 280] width 33 height 33
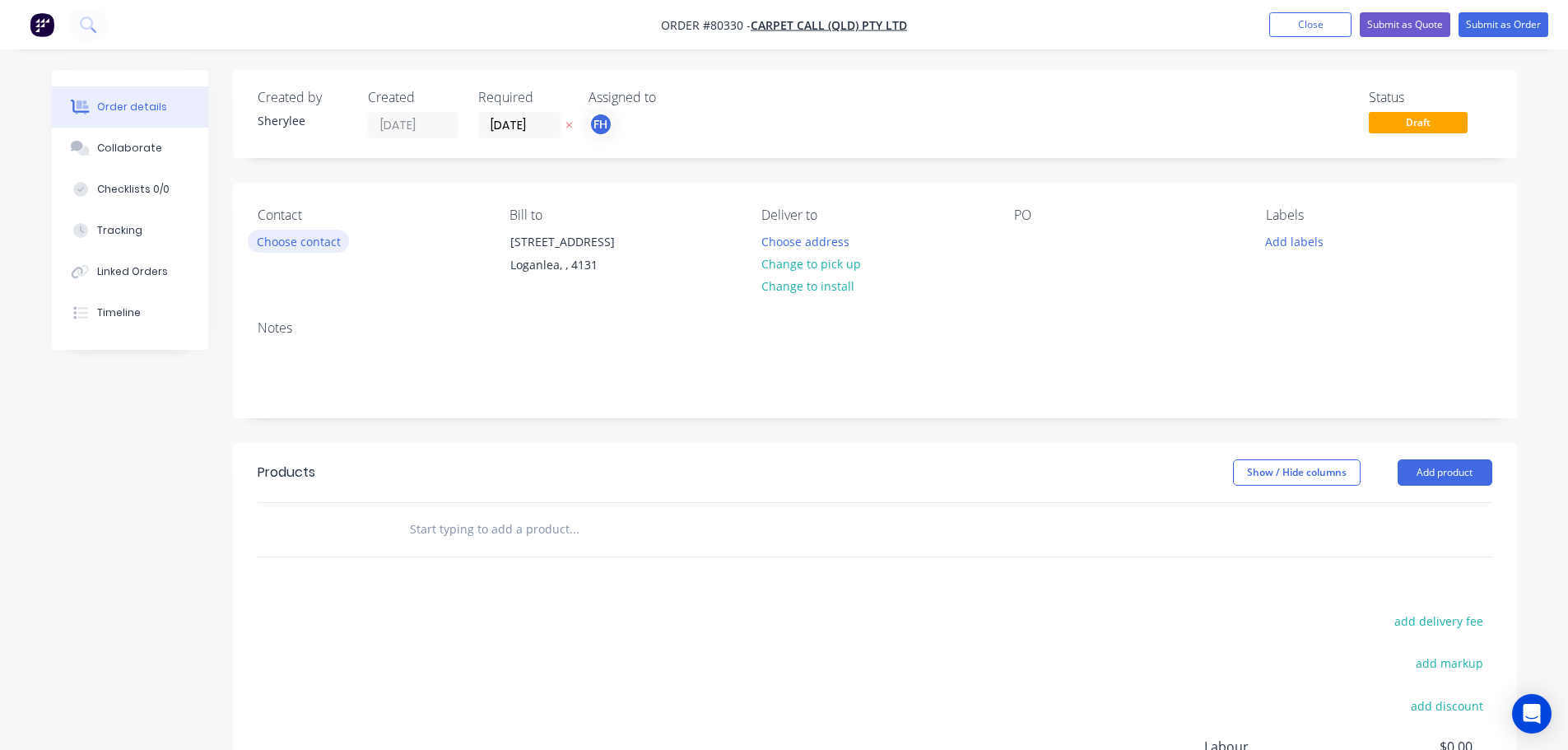
click at [304, 245] on button "Choose contact" at bounding box center [298, 240] width 101 height 22
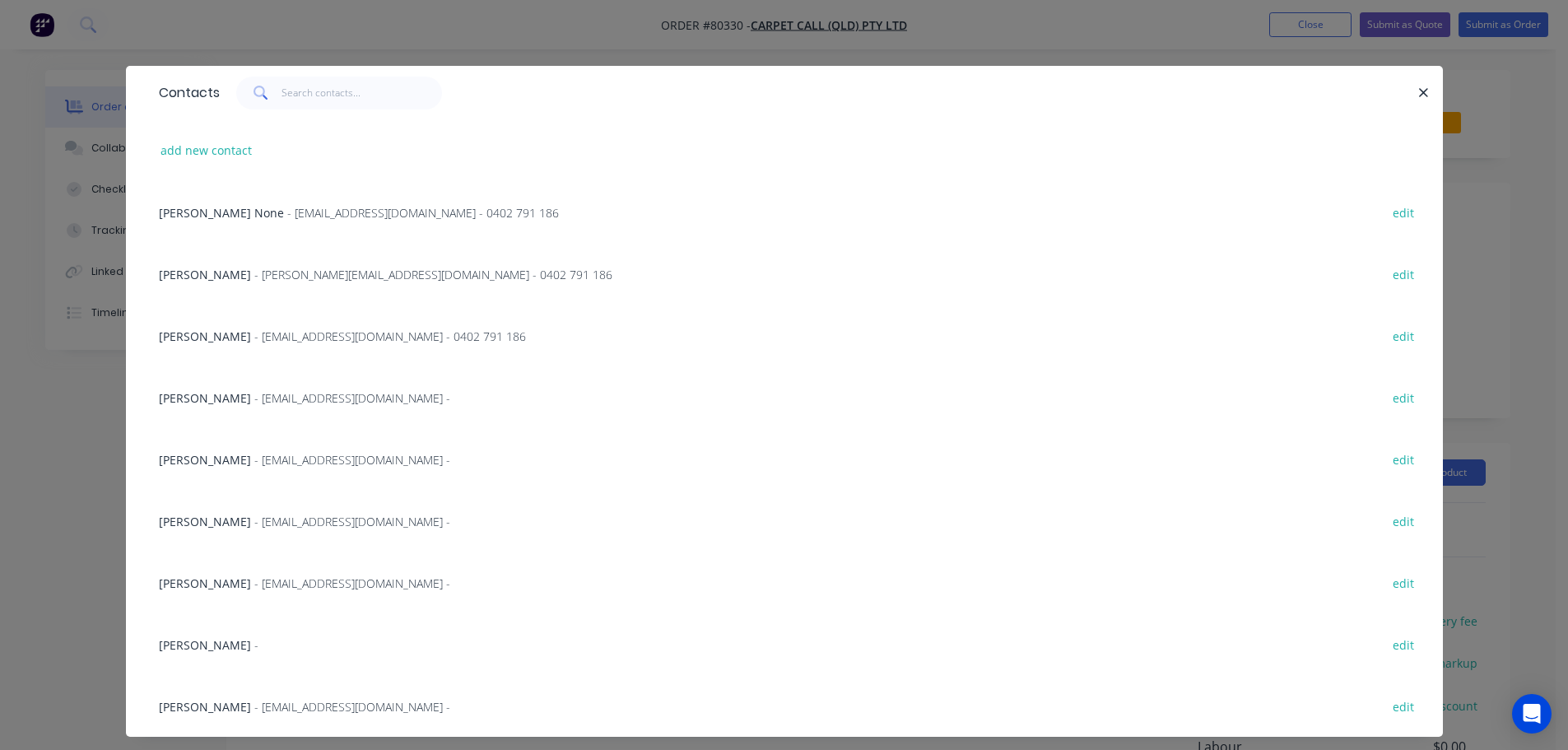
click at [269, 391] on span "- [EMAIL_ADDRESS][DOMAIN_NAME] -" at bounding box center [352, 398] width 196 height 16
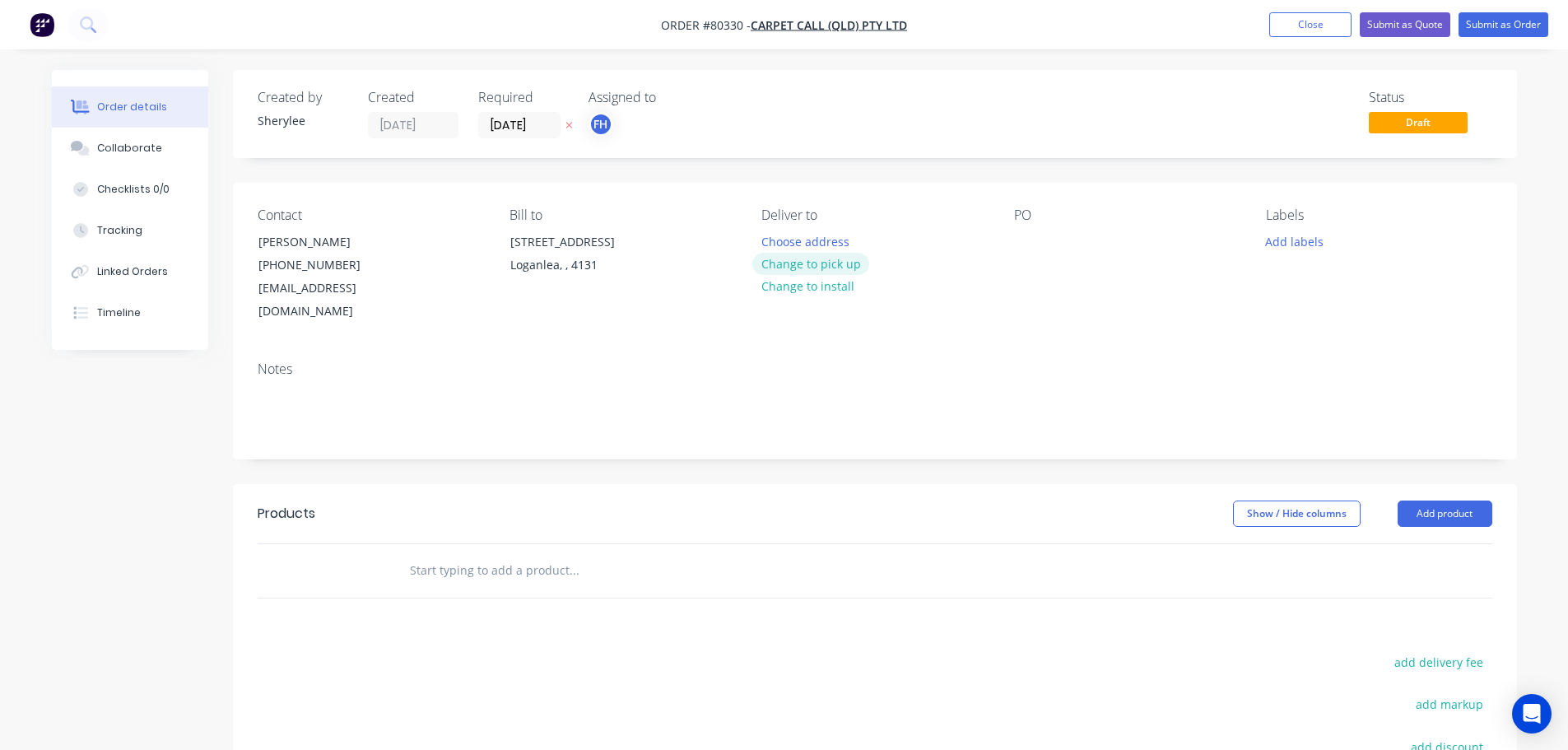
click at [792, 254] on button "Change to pick up" at bounding box center [811, 263] width 117 height 22
click at [1016, 246] on div at bounding box center [1028, 241] width 27 height 24
click at [1312, 240] on button "Add labels" at bounding box center [1295, 240] width 76 height 22
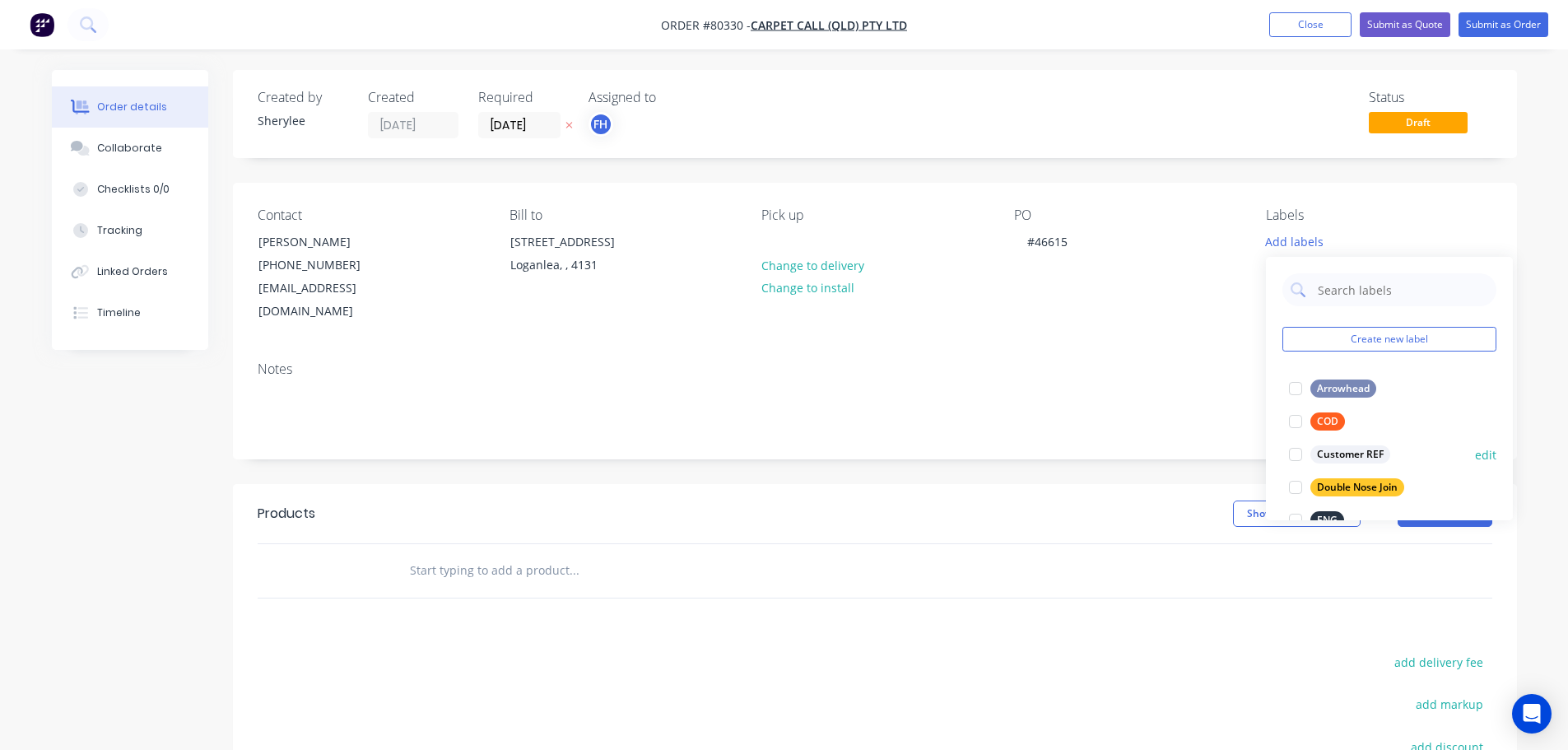
scroll to position [83, 0]
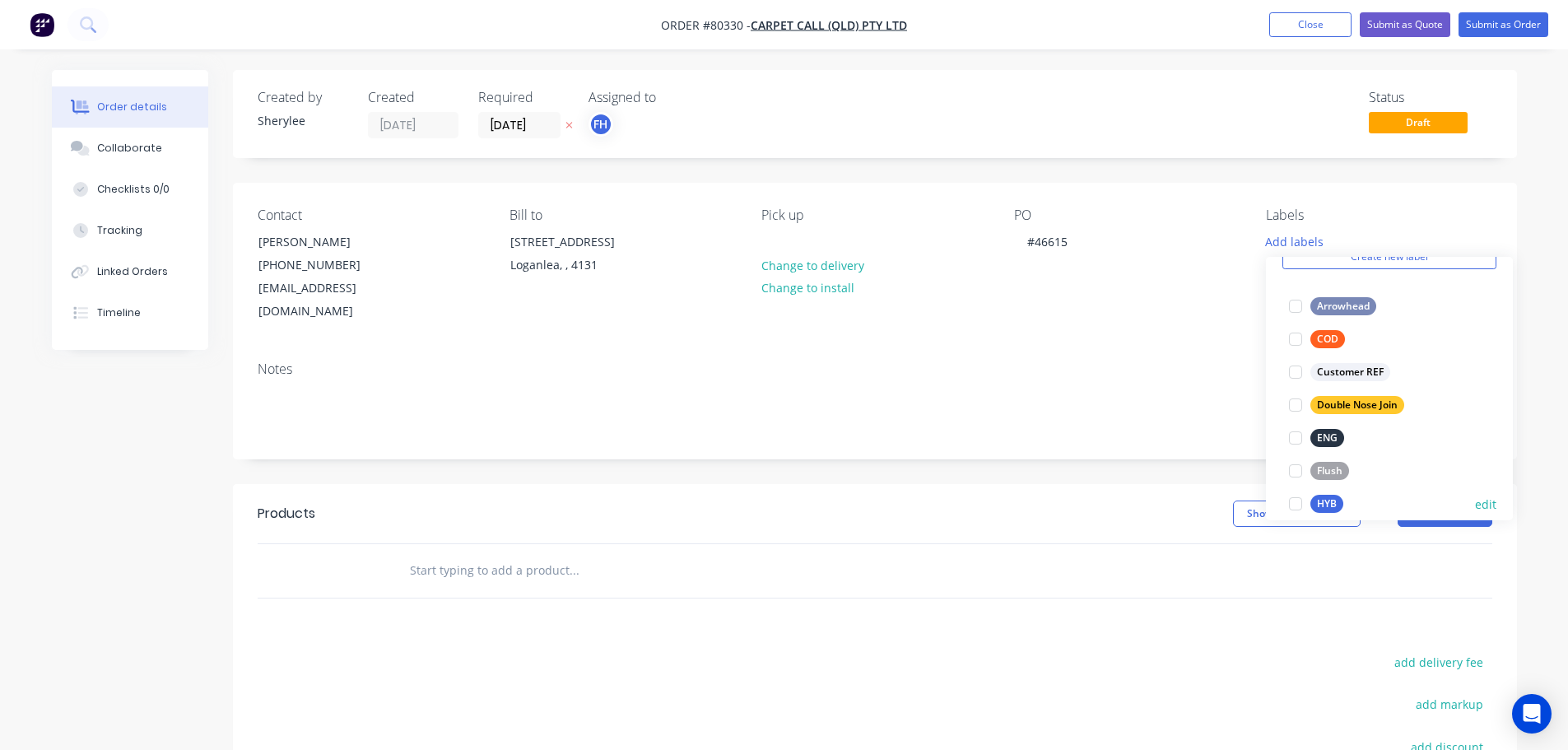
click at [1292, 502] on div at bounding box center [1296, 504] width 33 height 33
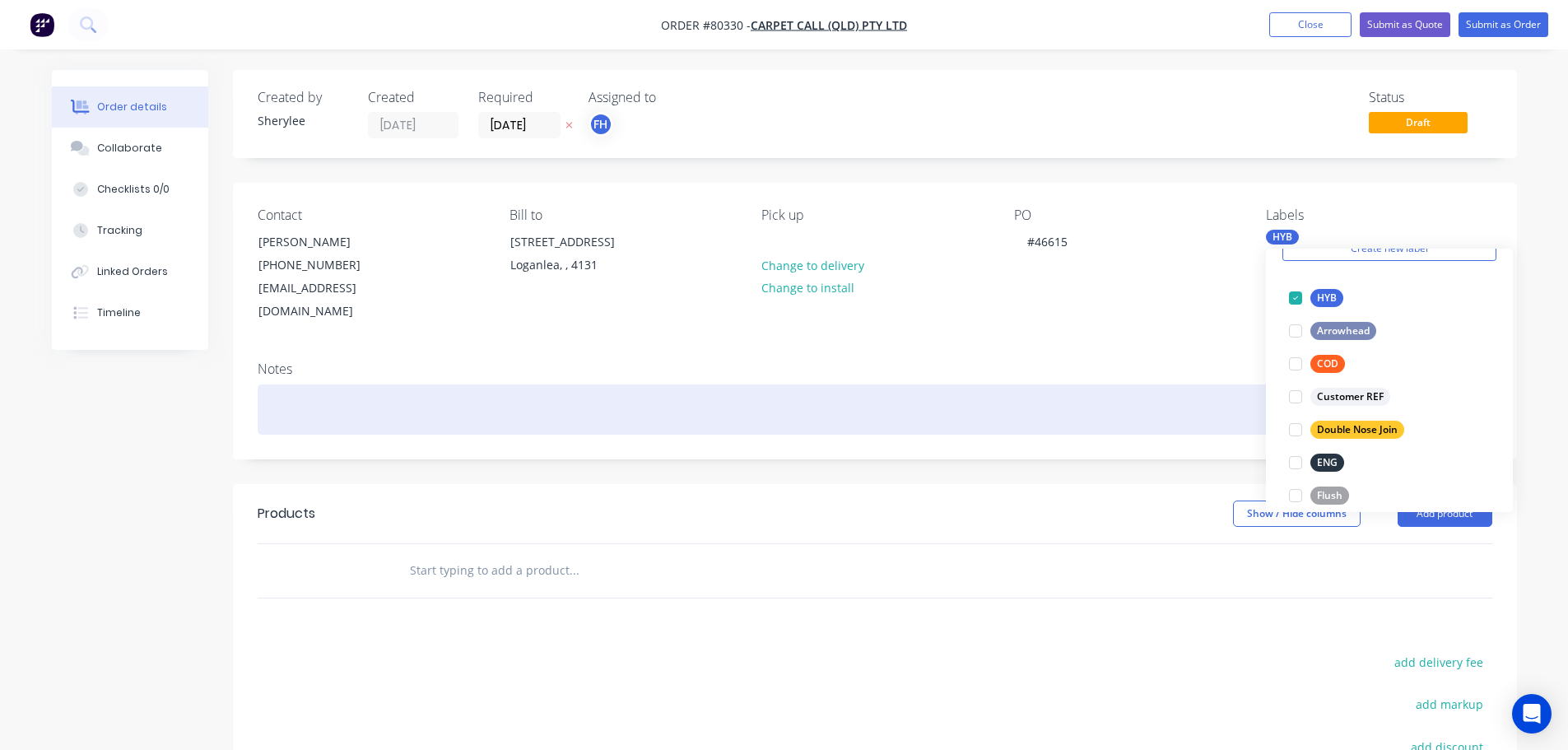
click at [431, 384] on div at bounding box center [876, 409] width 1235 height 50
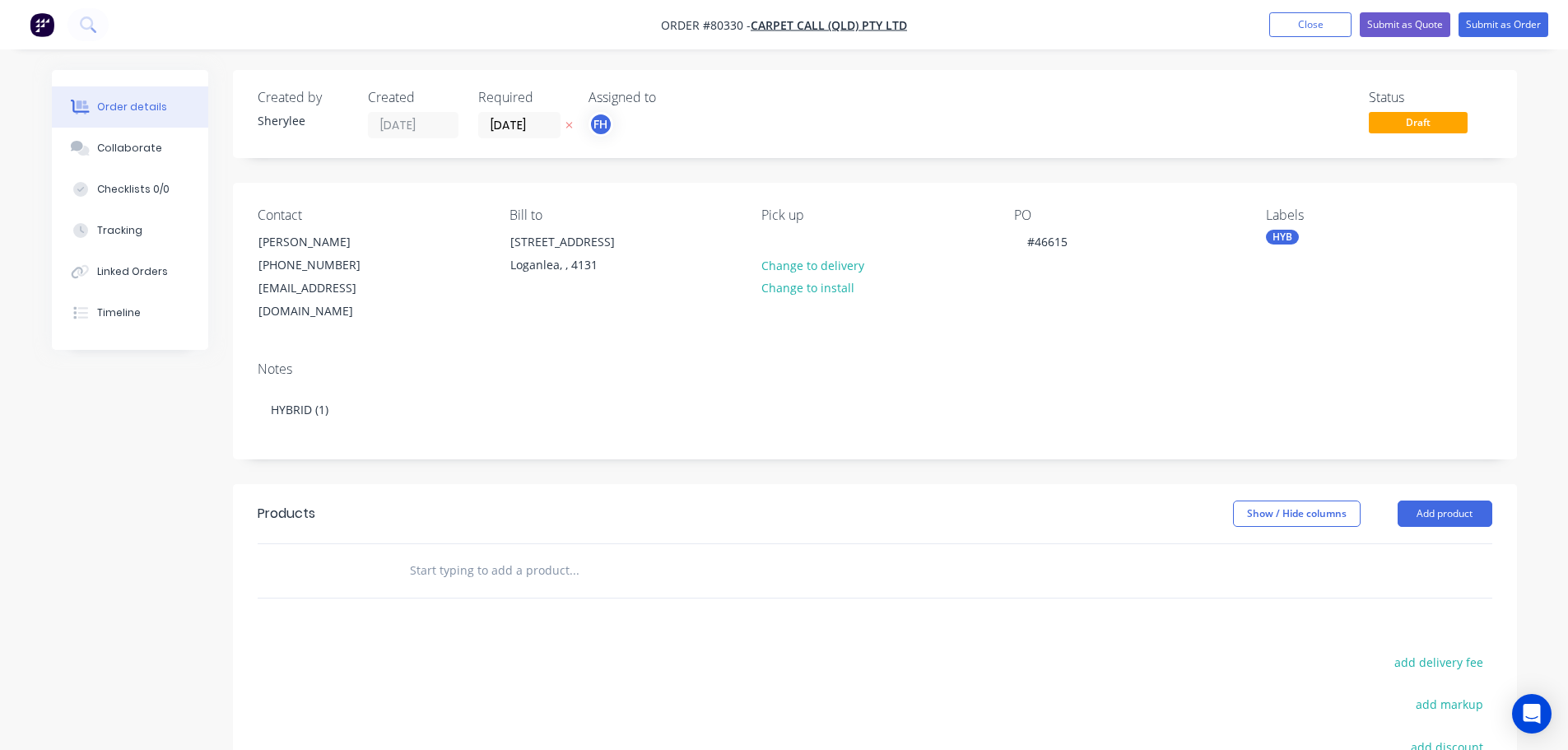
click at [488, 554] on input "text" at bounding box center [574, 570] width 329 height 33
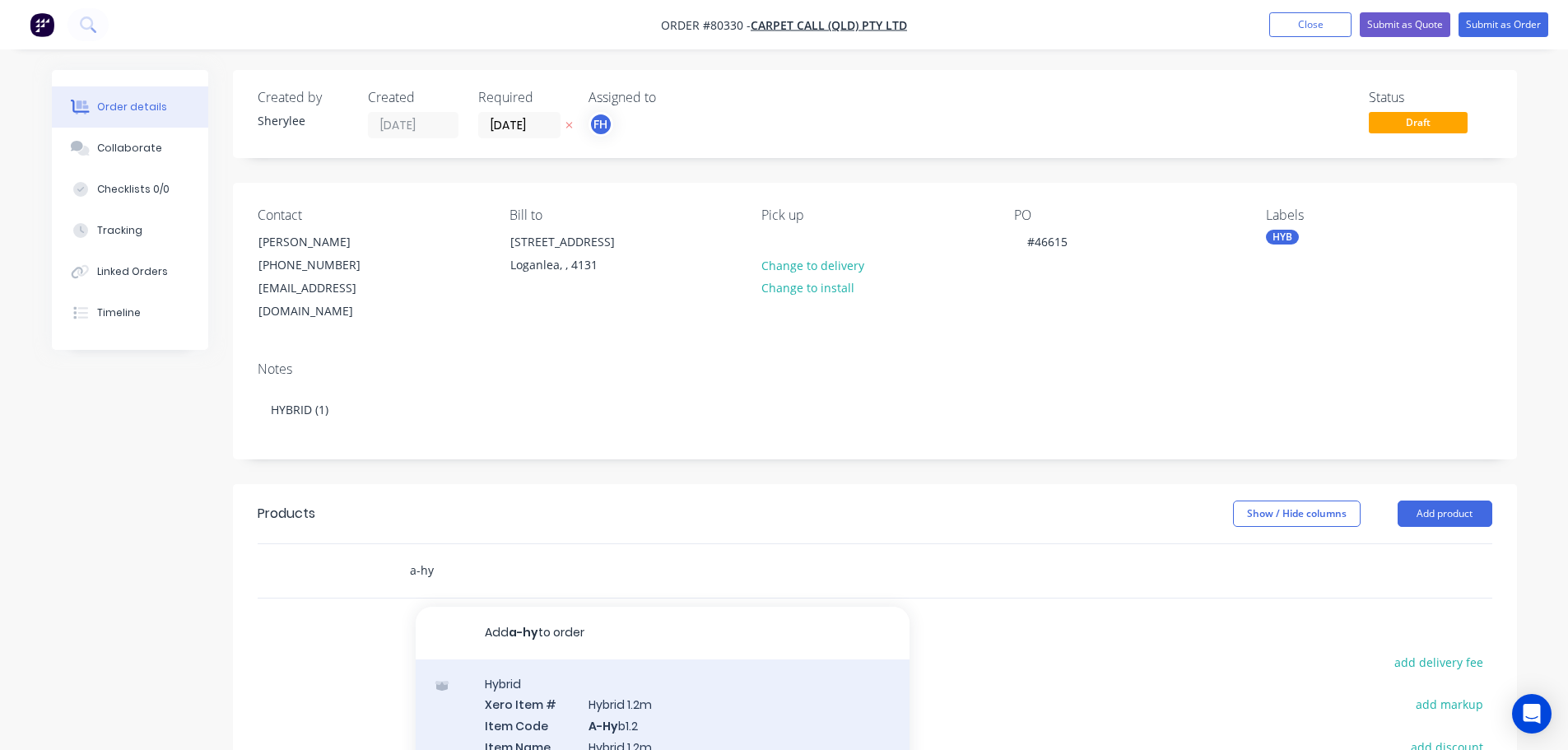
type input "a-hy"
click at [672, 690] on div "Hybrid Xero Item # Hybrid 1.2m Item Code A-Hy b1.2 Item Name Hybrid 1.2m Descri…" at bounding box center [662, 746] width 494 height 175
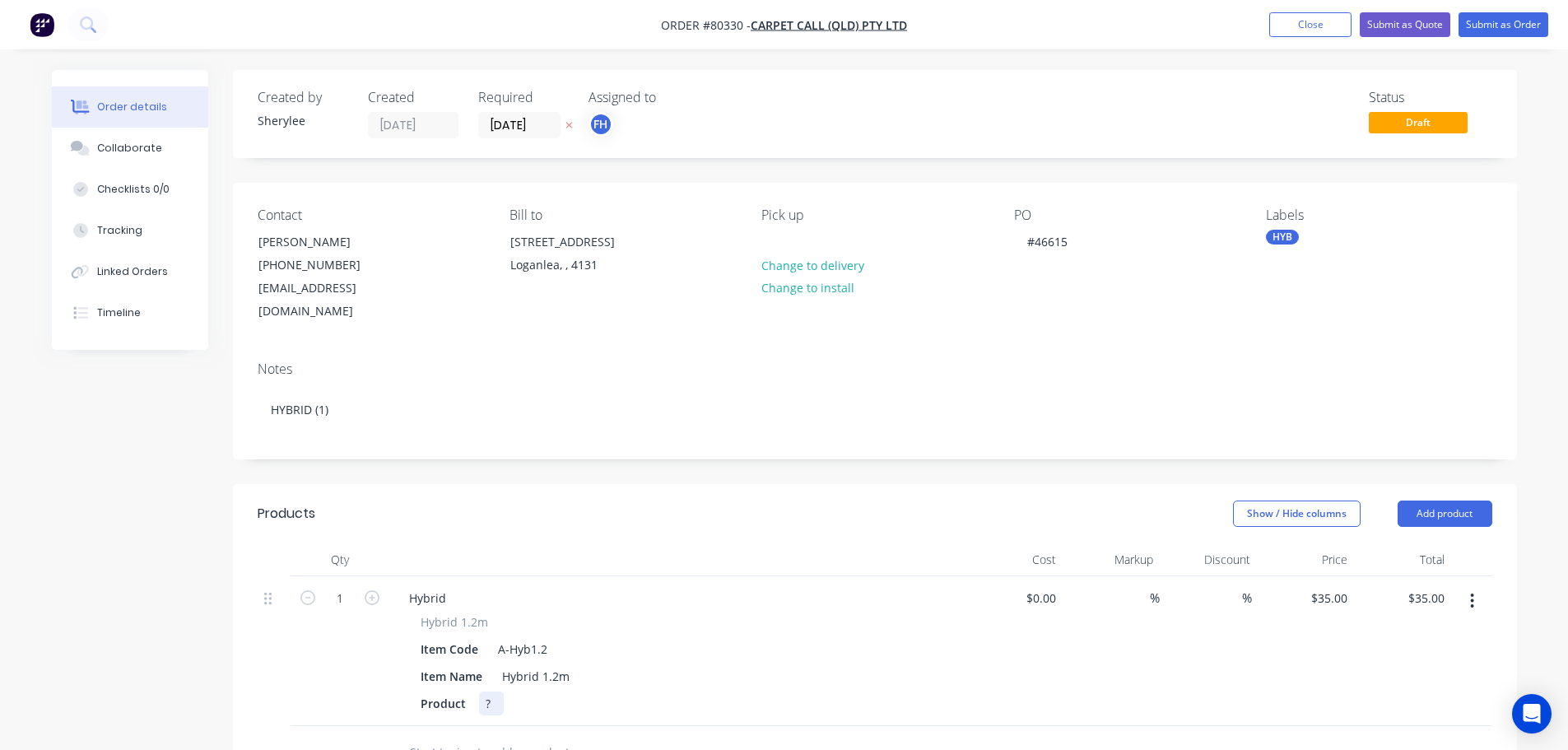
click at [511, 695] on div "Product ?" at bounding box center [674, 703] width 521 height 24
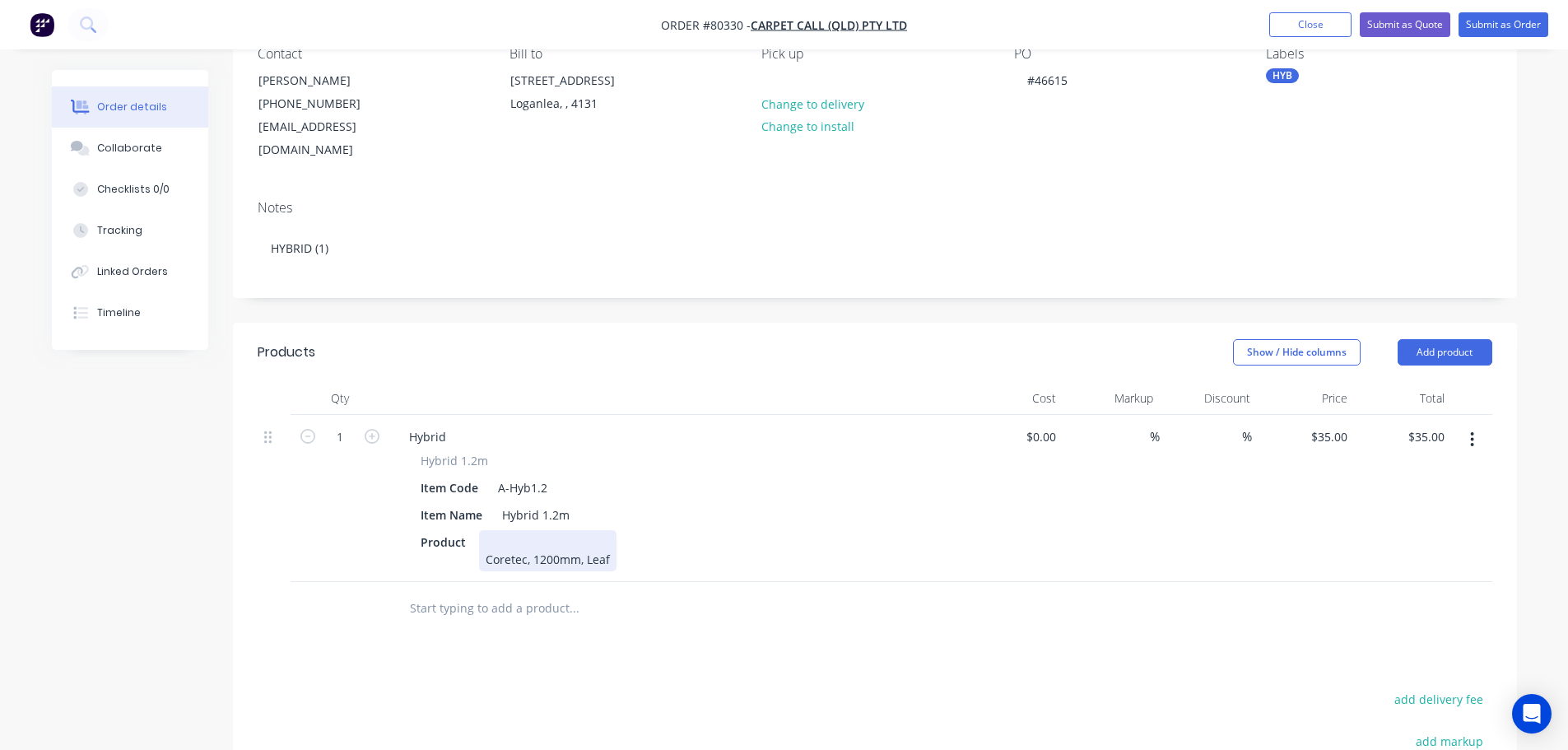
scroll to position [165, 0]
click at [528, 588] on input "text" at bounding box center [574, 604] width 329 height 33
click at [483, 537] on div "Coretec, 1200mm, Leaf" at bounding box center [547, 547] width 137 height 41
click at [553, 571] on input "text" at bounding box center [574, 587] width 329 height 33
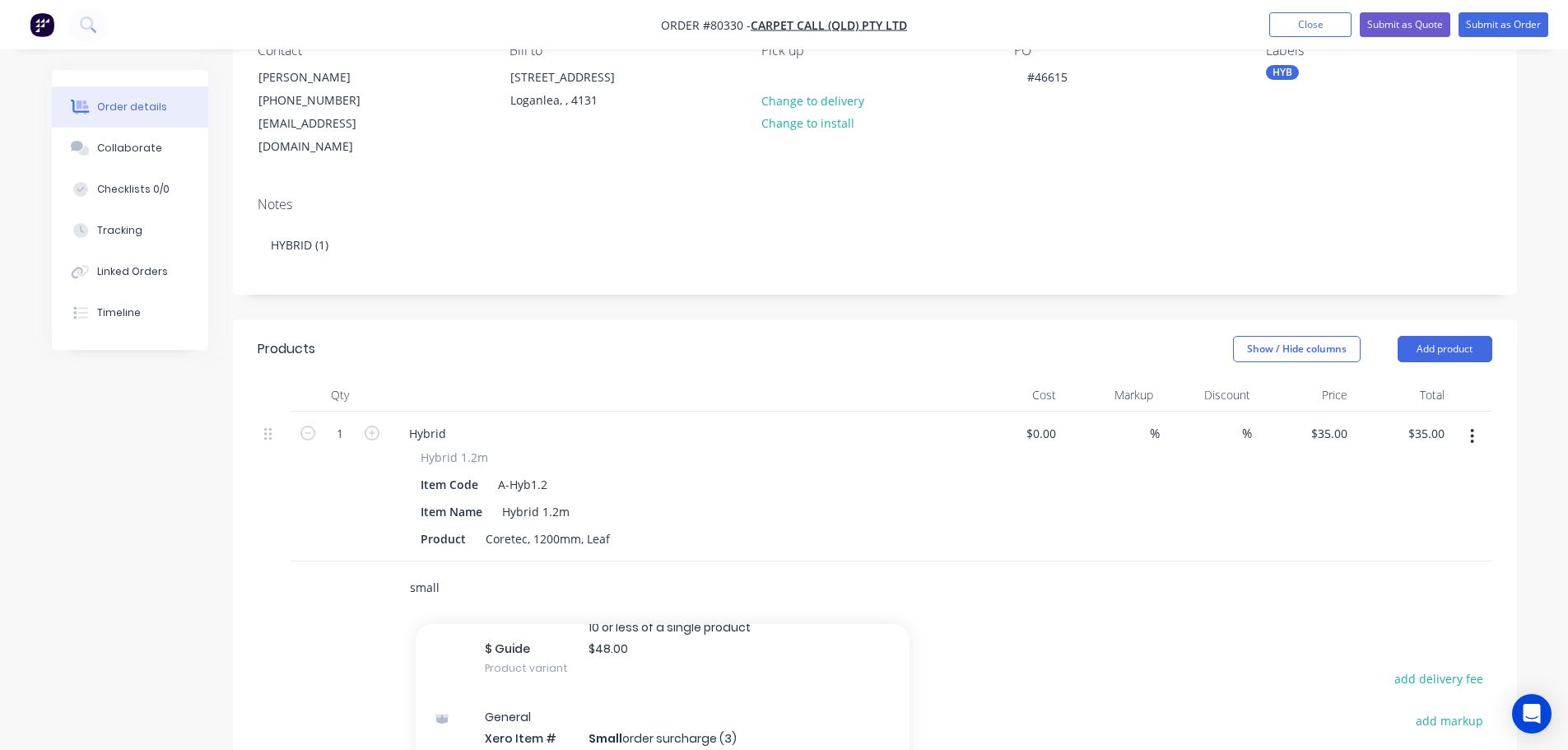
scroll to position [202, 0]
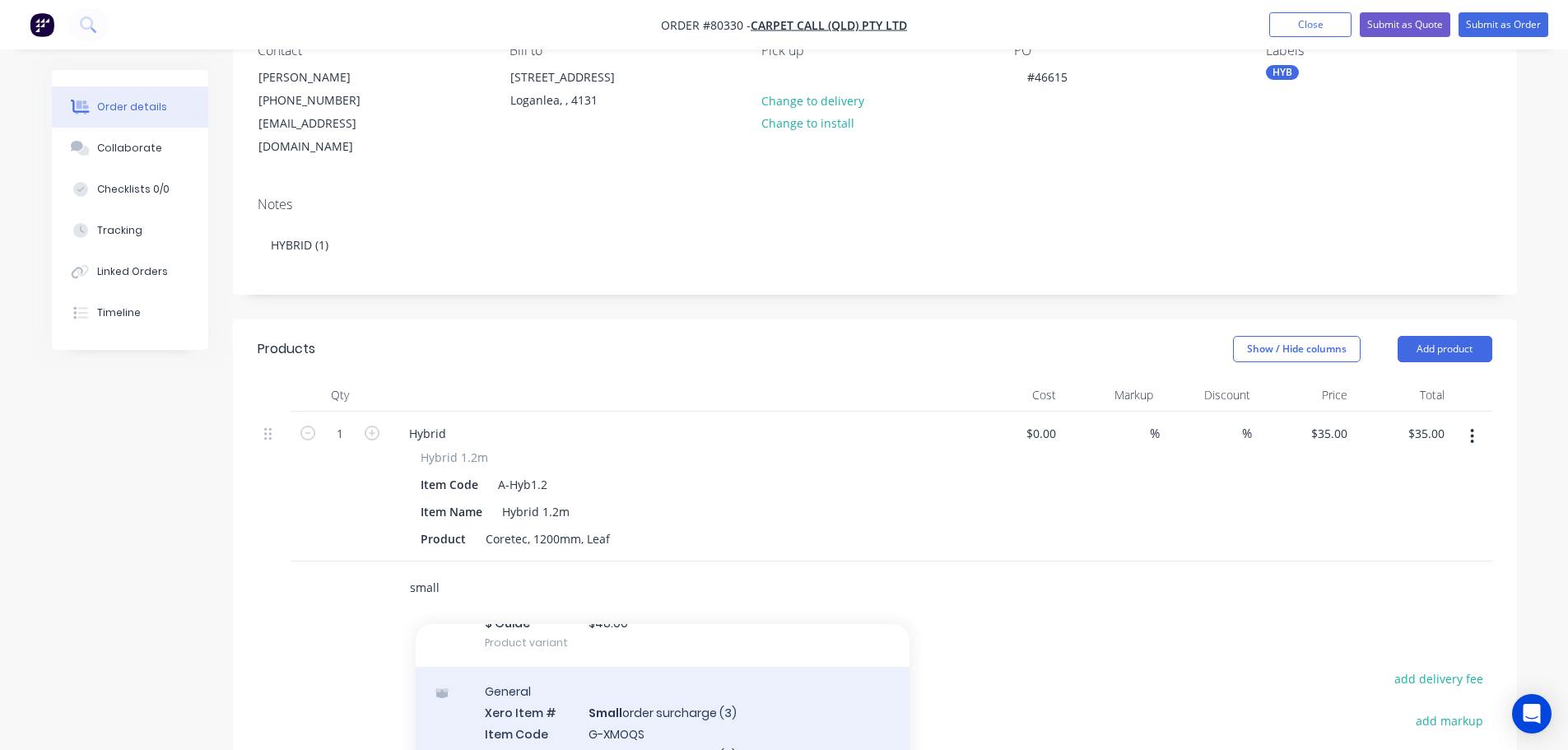
type input "small"
click at [685, 687] on div "General Xero Item # Small order surcharge (3) Item Code G-XMOQS Item Name Small…" at bounding box center [662, 762] width 494 height 192
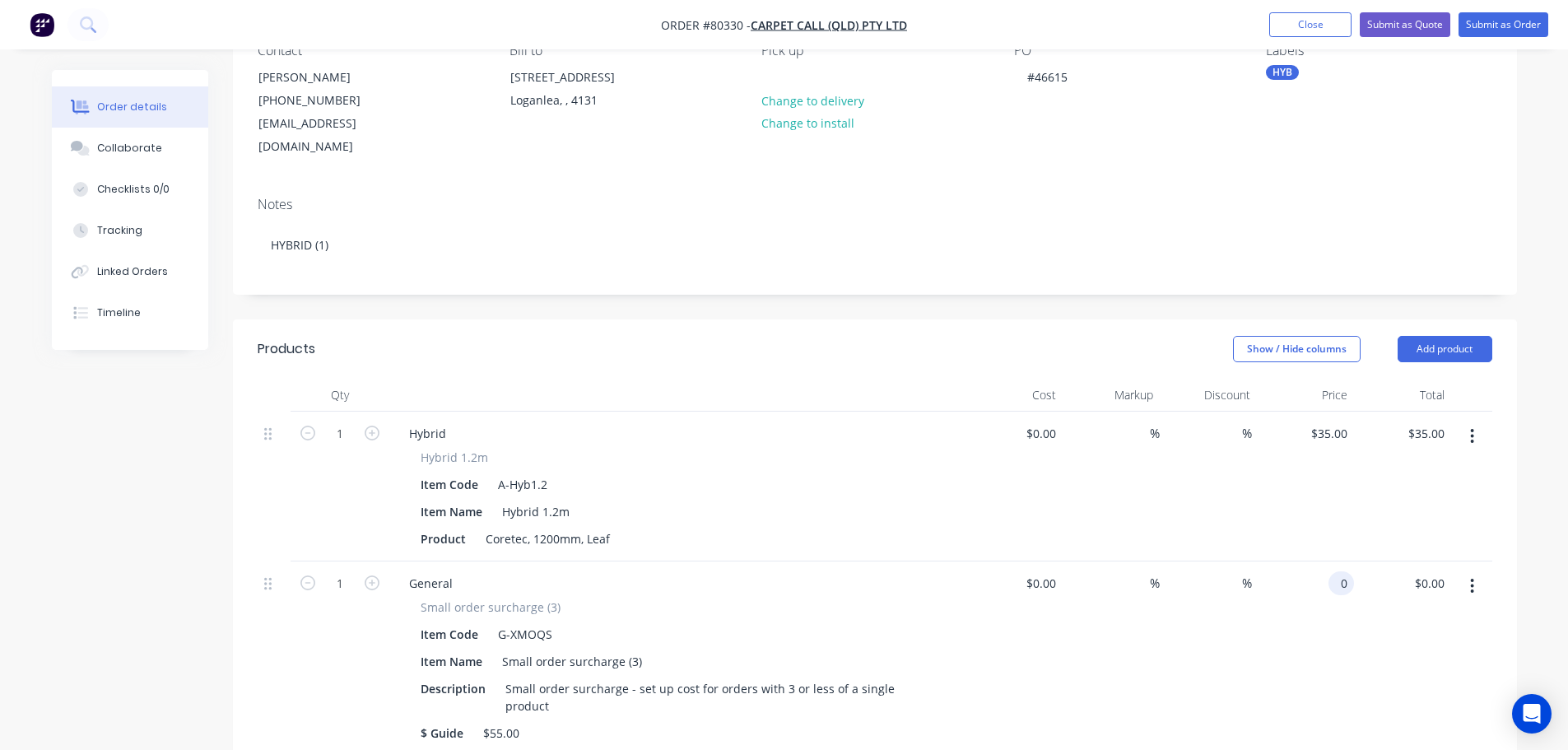
click at [1340, 571] on input "0" at bounding box center [1344, 583] width 19 height 24
type input "$55.00"
click at [897, 500] on div "Item Name Hybrid 1.2m" at bounding box center [674, 512] width 521 height 24
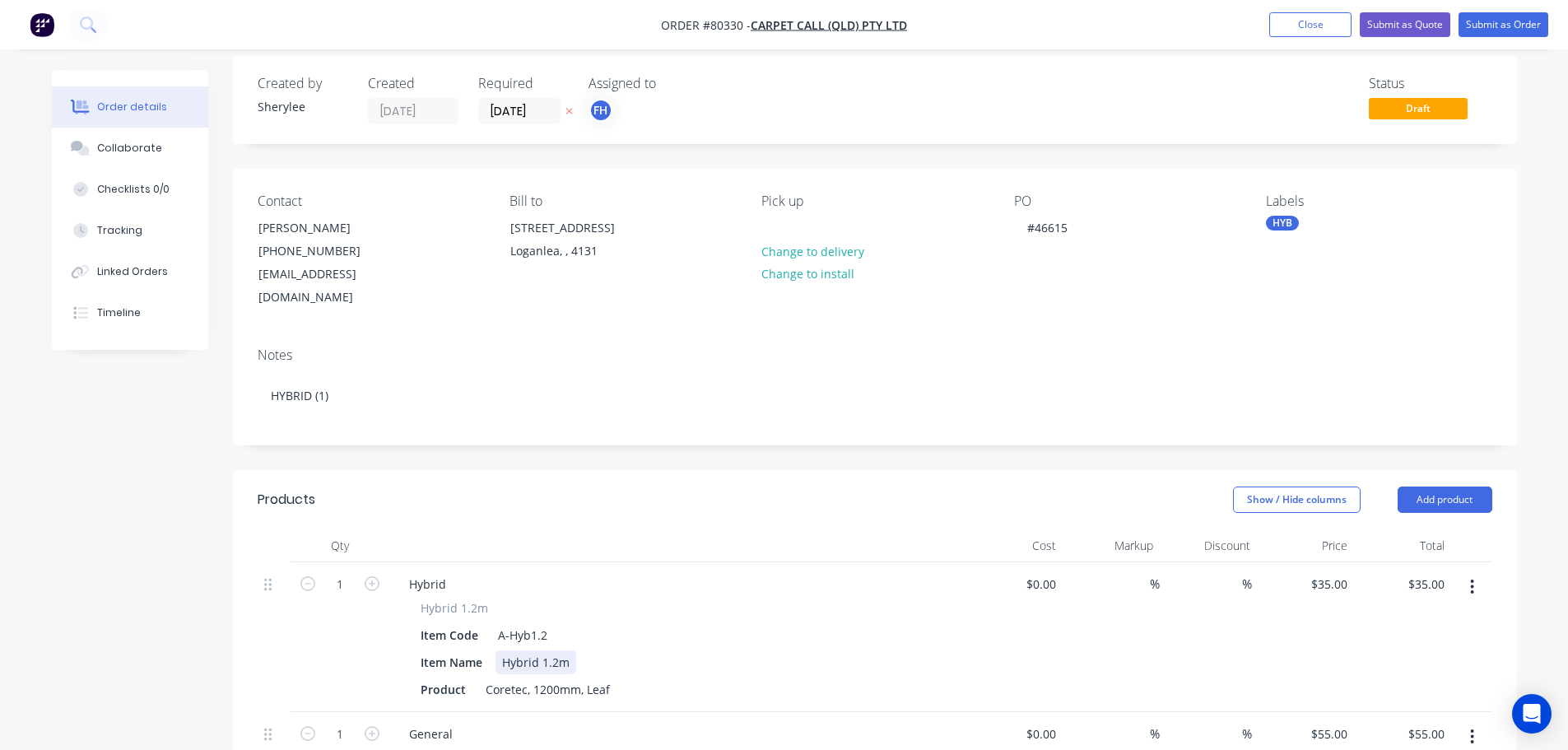
scroll to position [0, 0]
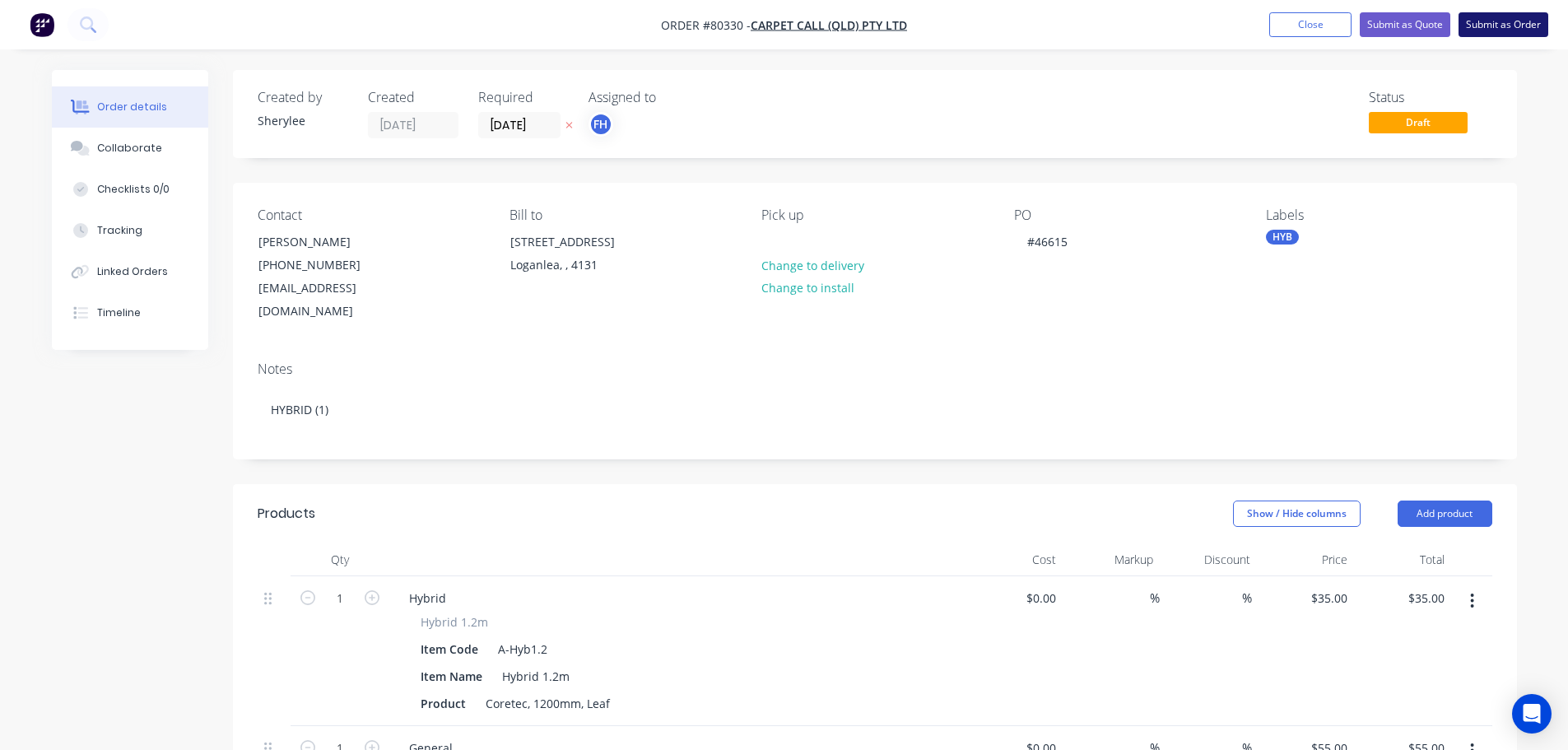
click at [1517, 16] on button "Submit as Order" at bounding box center [1503, 25] width 90 height 25
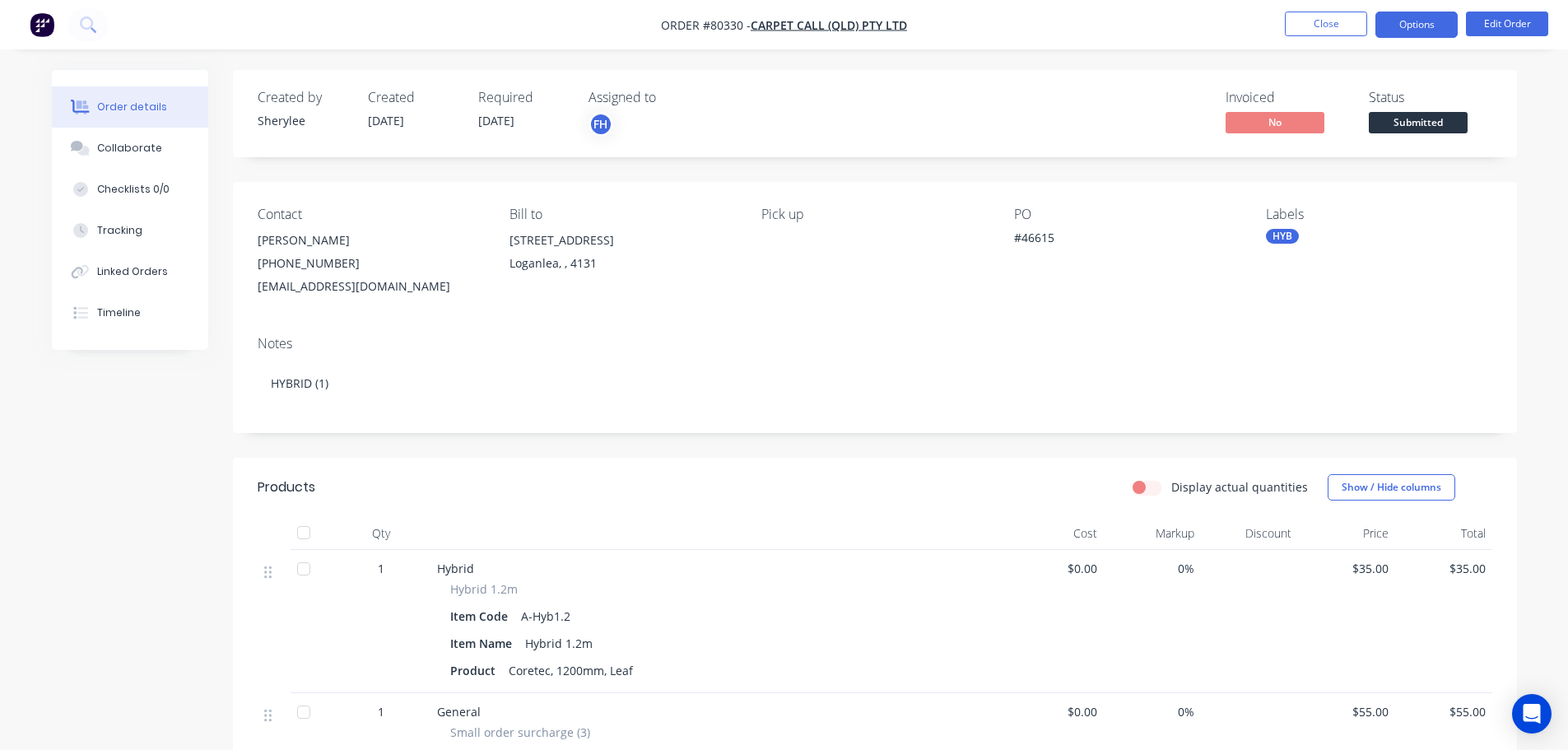
click at [1437, 23] on button "Options" at bounding box center [1417, 25] width 83 height 27
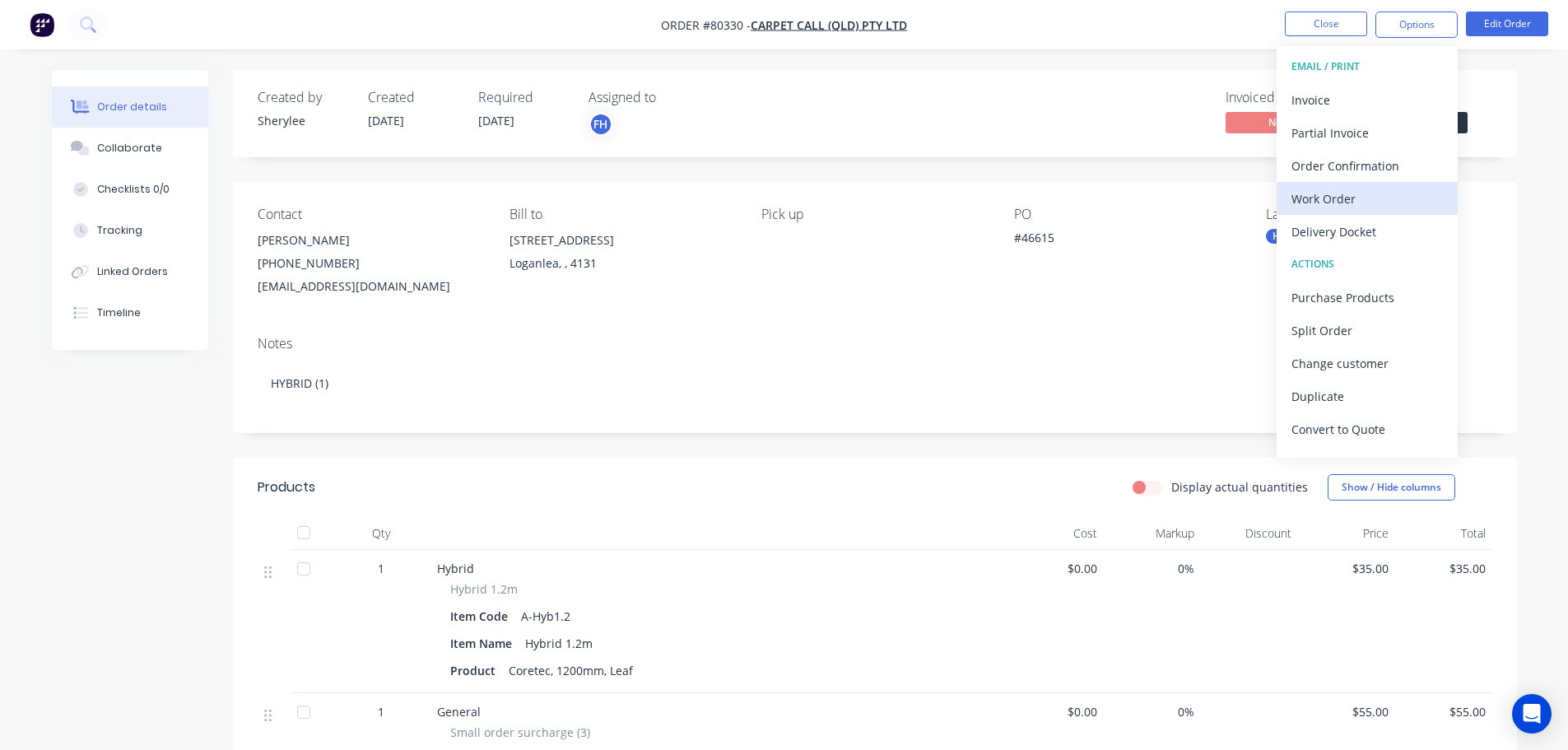
click at [1346, 192] on div "Work Order" at bounding box center [1367, 198] width 151 height 24
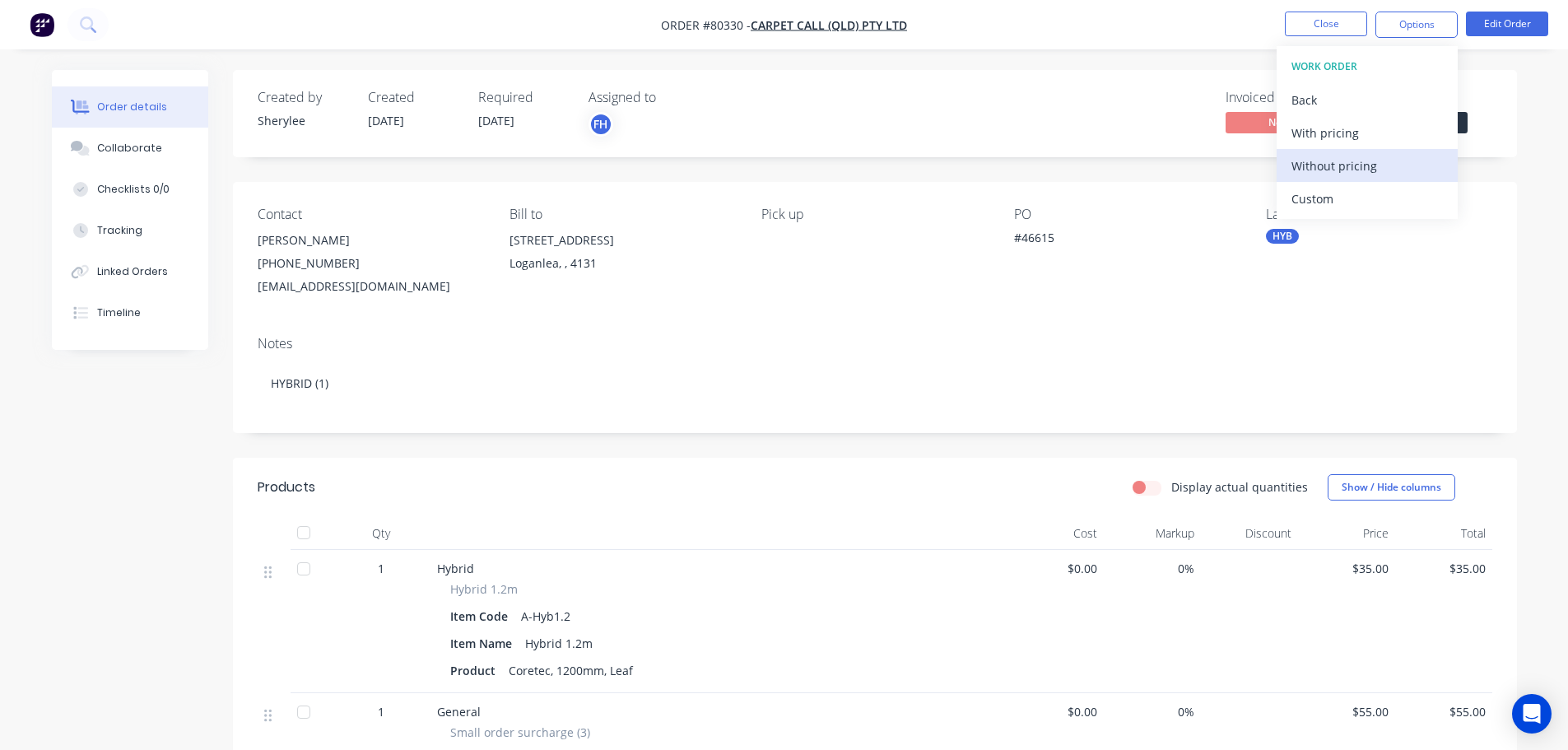
click at [1343, 170] on div "Without pricing" at bounding box center [1367, 165] width 151 height 24
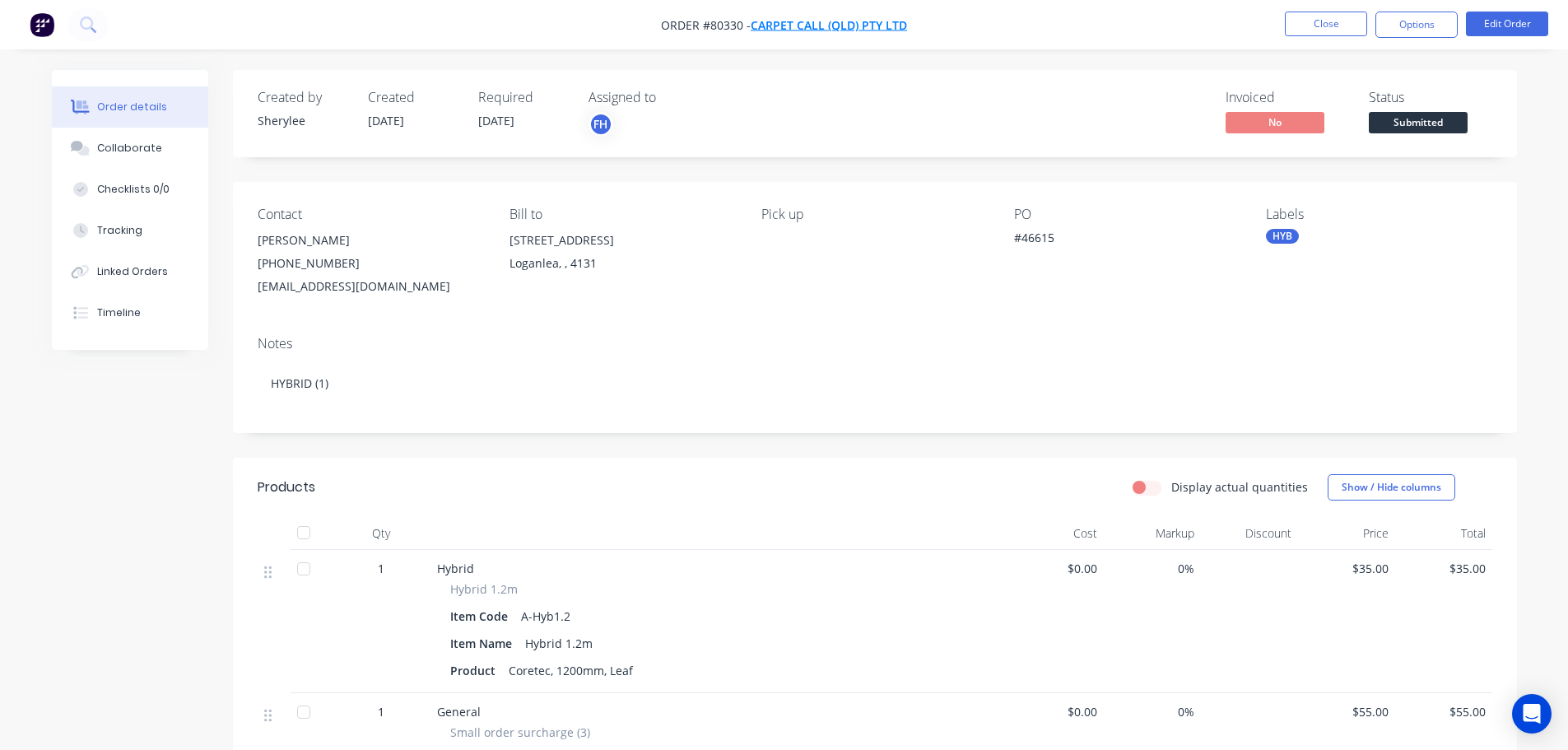
click at [781, 29] on span "Carpet Call (QLD) Pty Ltd" at bounding box center [829, 25] width 157 height 16
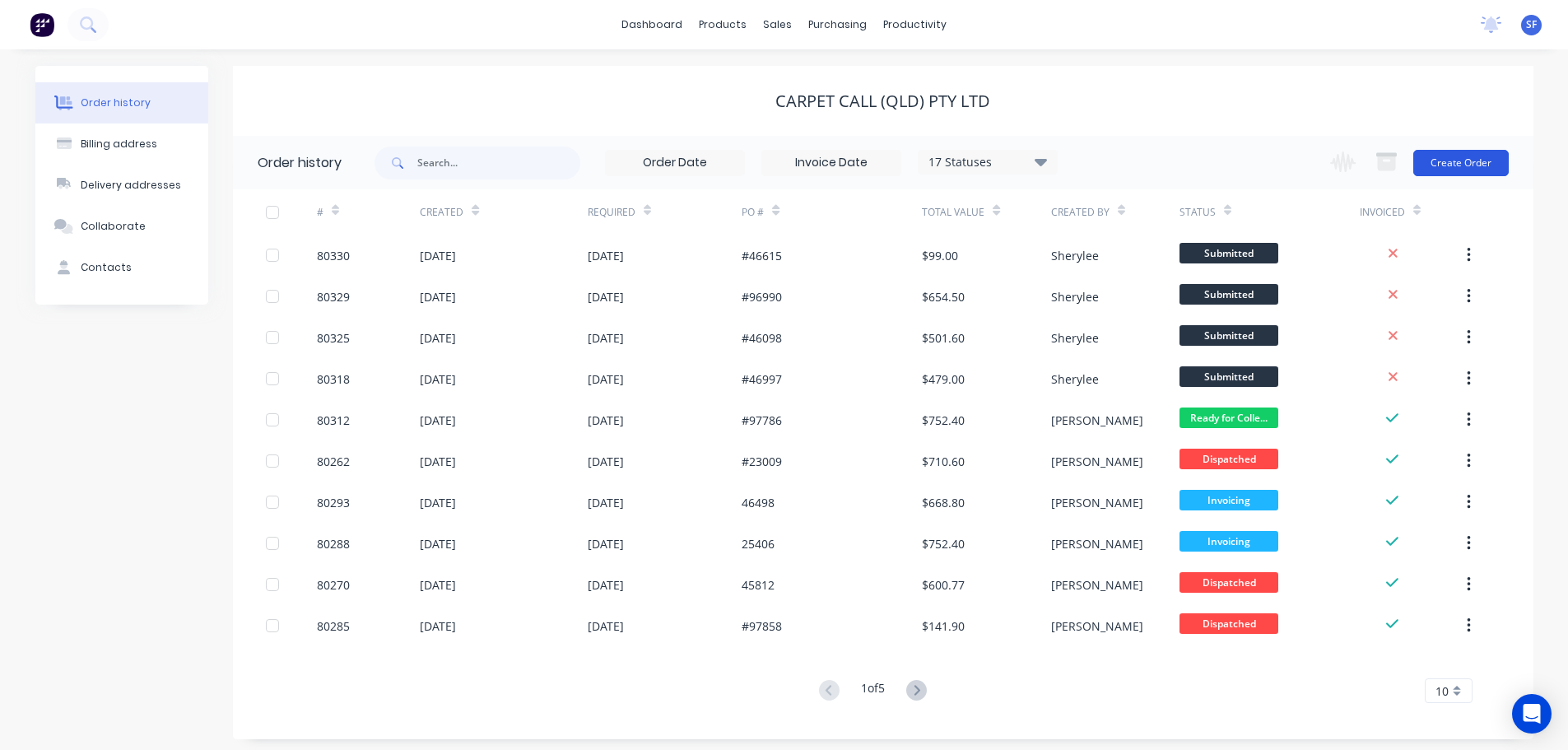
click at [1456, 154] on button "Create Order" at bounding box center [1460, 163] width 95 height 27
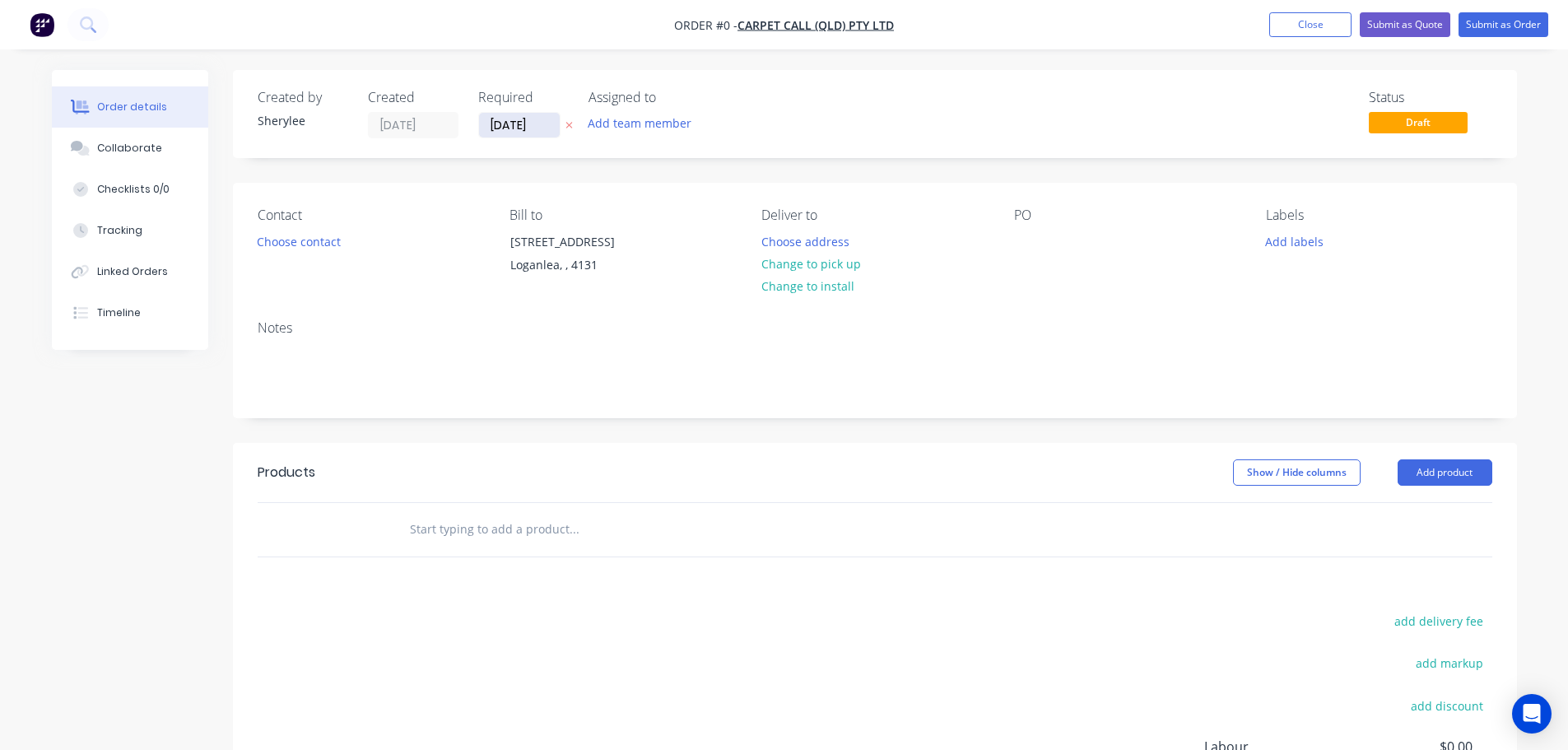
click at [531, 122] on input "[DATE]" at bounding box center [519, 125] width 81 height 25
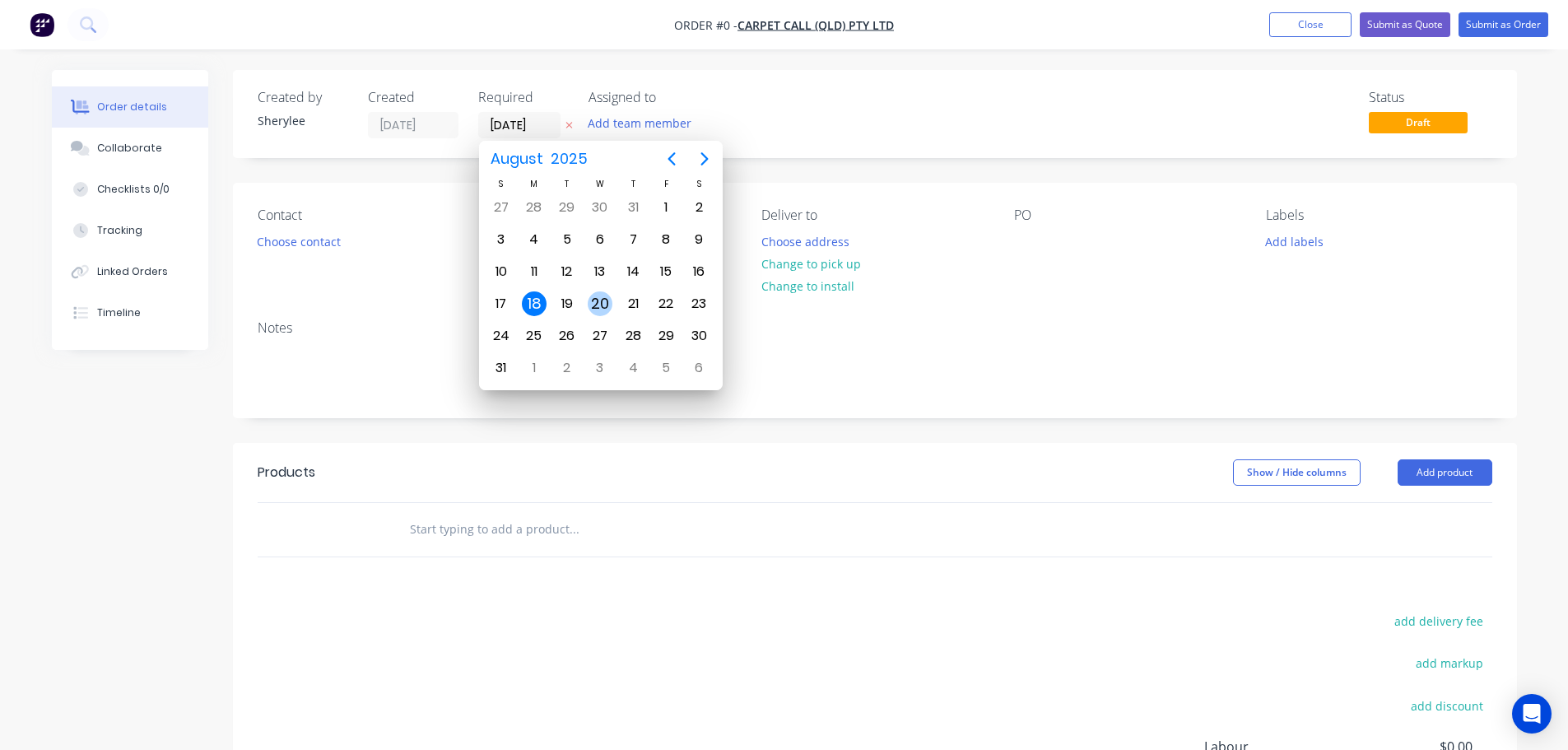
click at [599, 302] on div "20" at bounding box center [600, 303] width 25 height 25
type input "[DATE]"
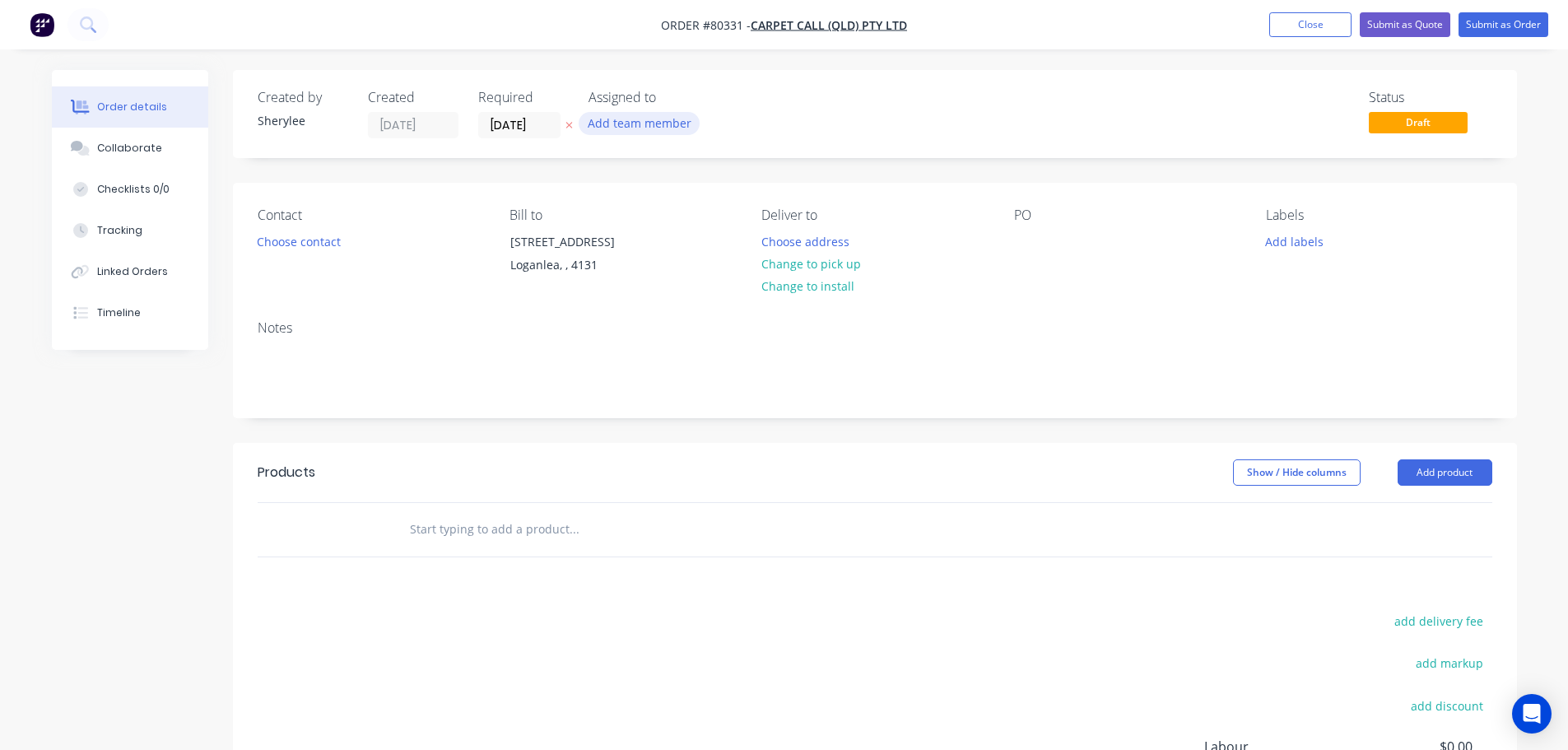
click at [626, 129] on button "Add team member" at bounding box center [639, 123] width 121 height 22
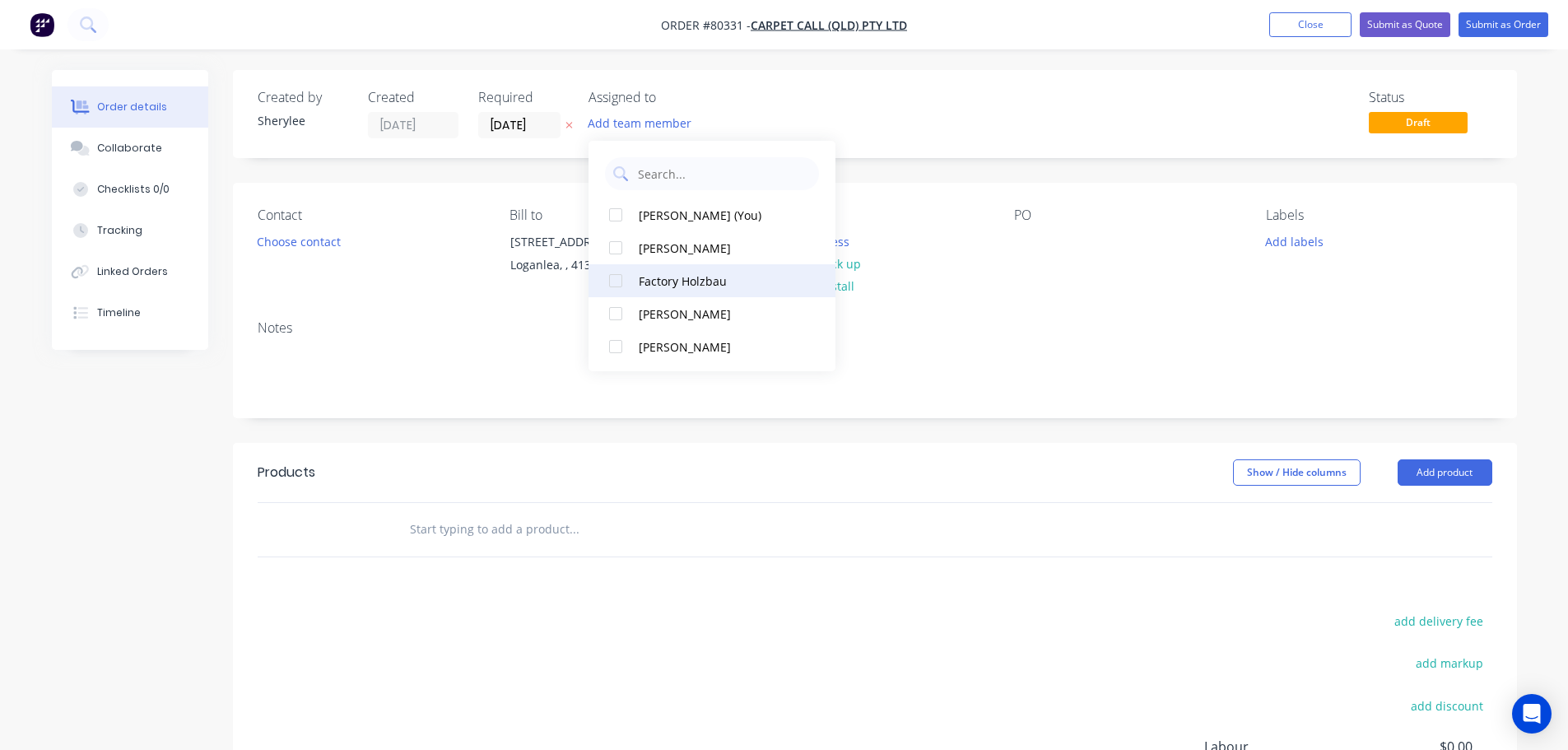
click at [621, 282] on div at bounding box center [615, 280] width 33 height 33
click at [282, 238] on button "Choose contact" at bounding box center [298, 240] width 101 height 22
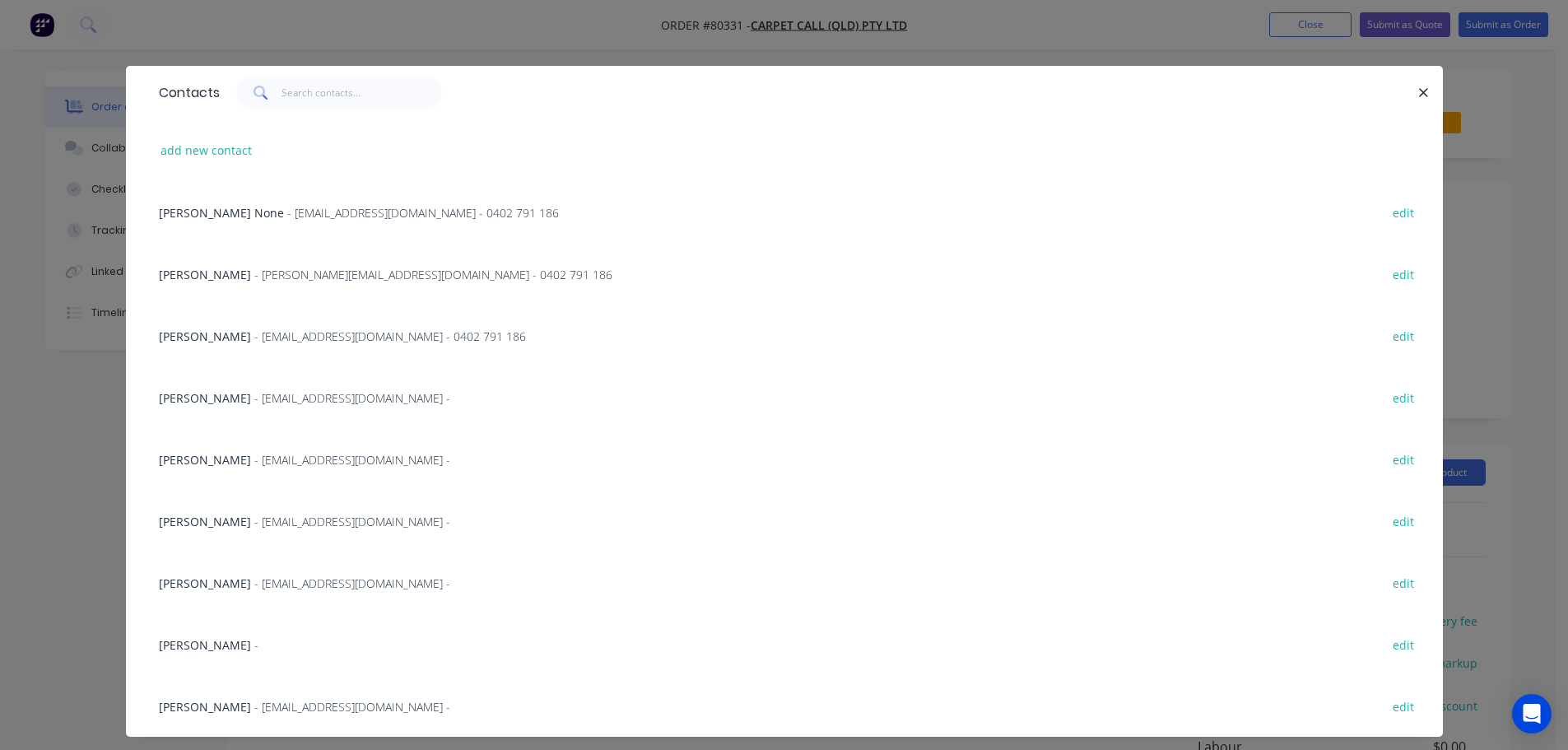
click at [255, 330] on span "- [EMAIL_ADDRESS][DOMAIN_NAME] - 0402 791 186" at bounding box center [390, 336] width 271 height 16
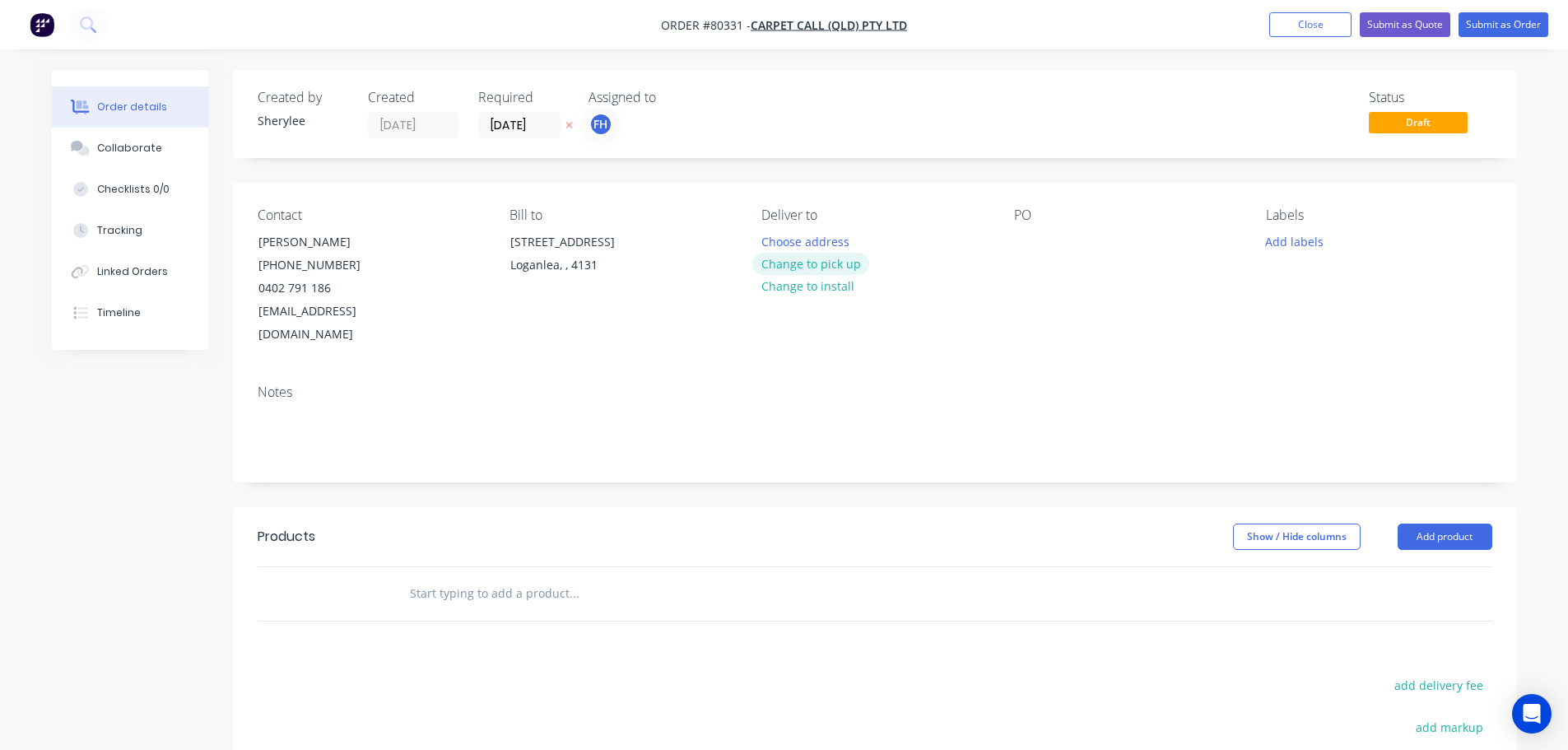
click at [802, 263] on button "Change to pick up" at bounding box center [811, 263] width 117 height 22
click at [1033, 238] on div at bounding box center [1028, 241] width 27 height 24
click at [1286, 237] on button "Add labels" at bounding box center [1295, 240] width 76 height 22
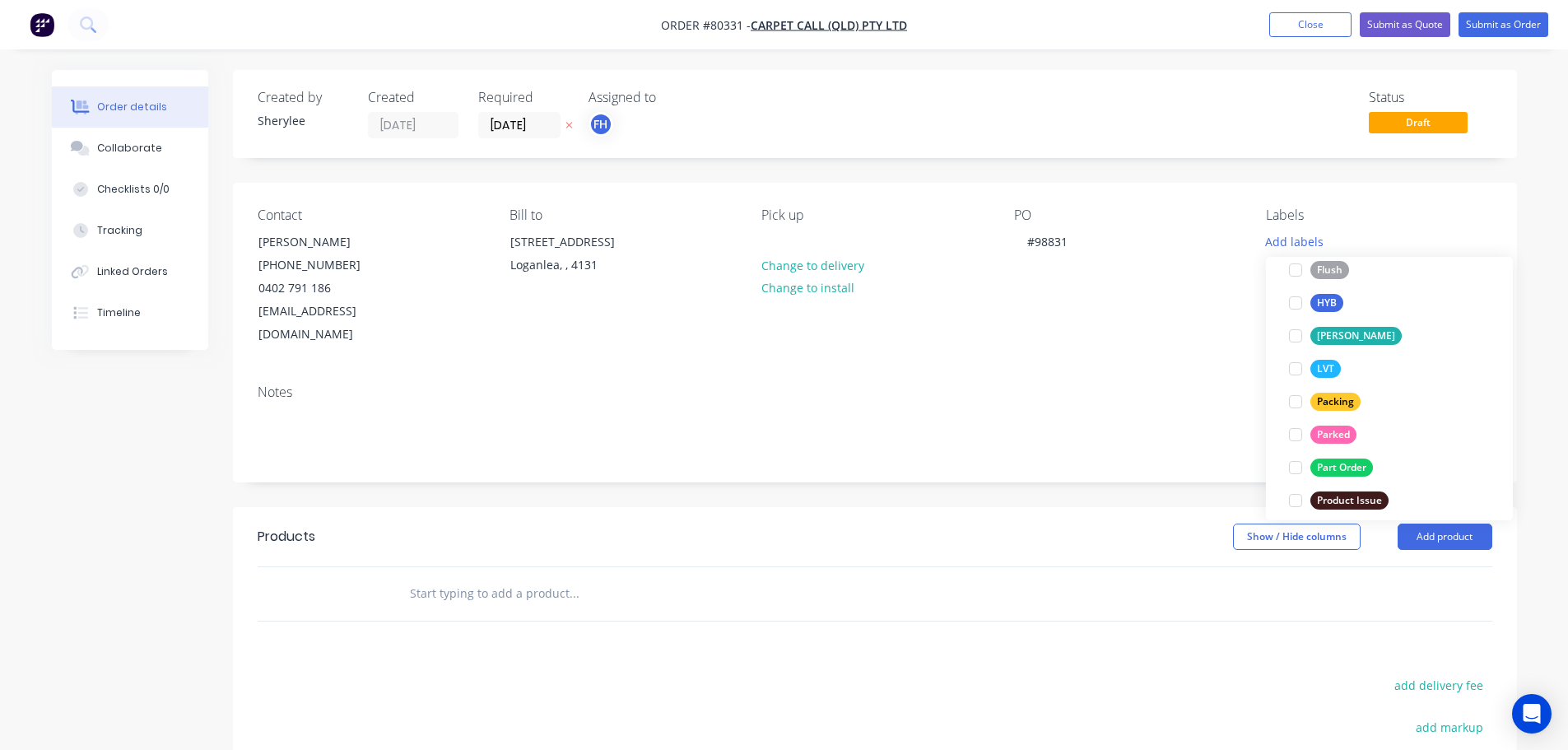
scroll to position [329, 0]
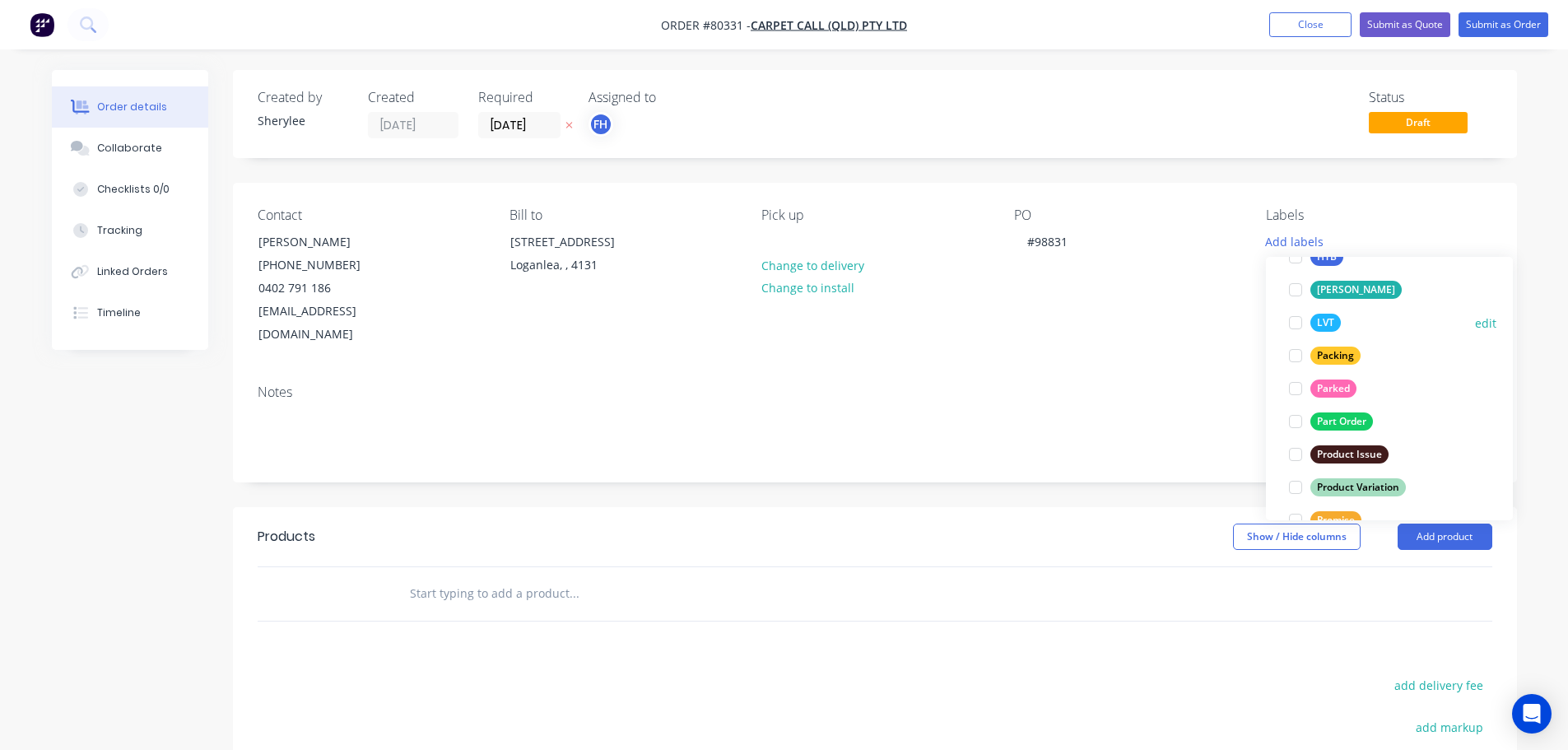
click at [1296, 323] on div at bounding box center [1296, 322] width 33 height 33
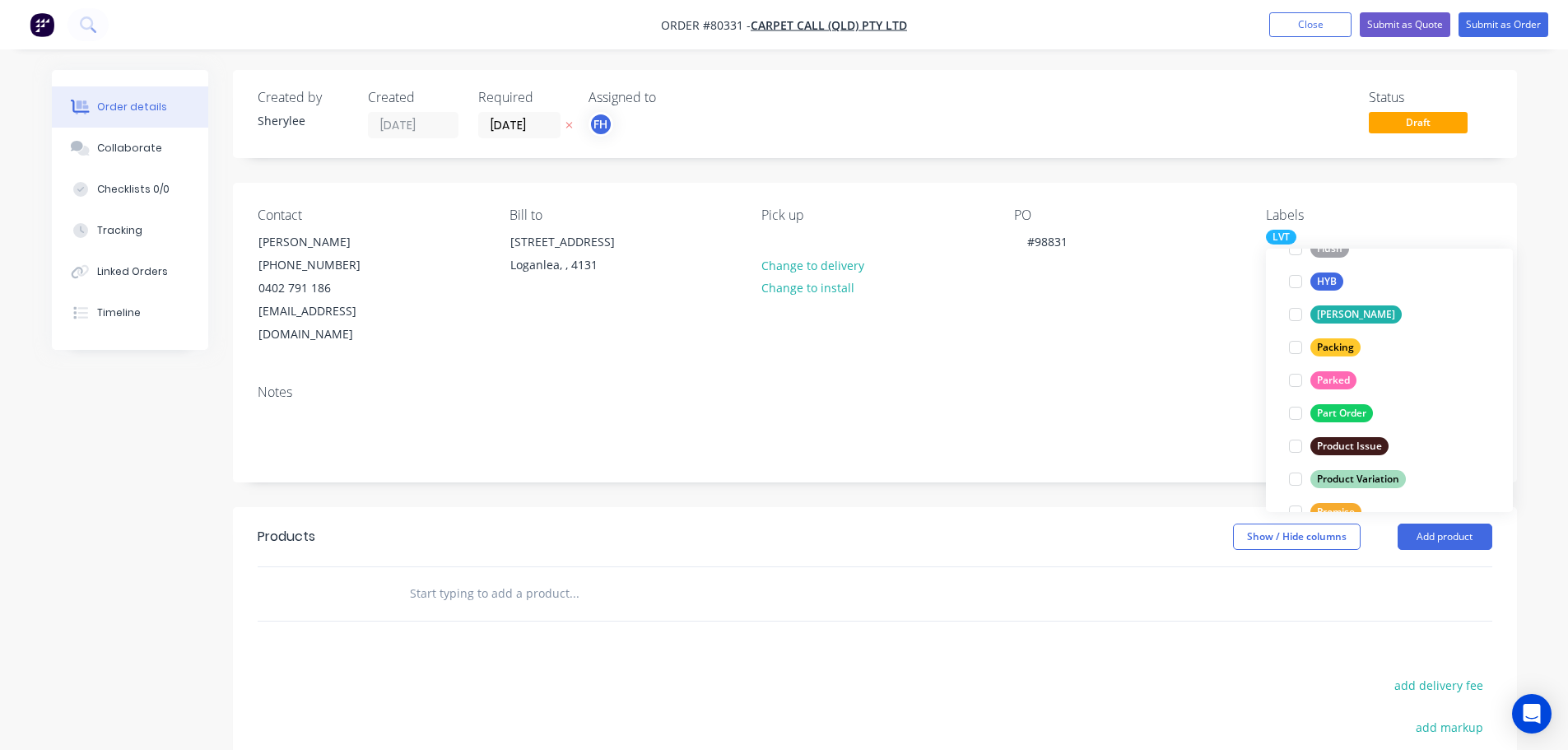
scroll to position [66, 0]
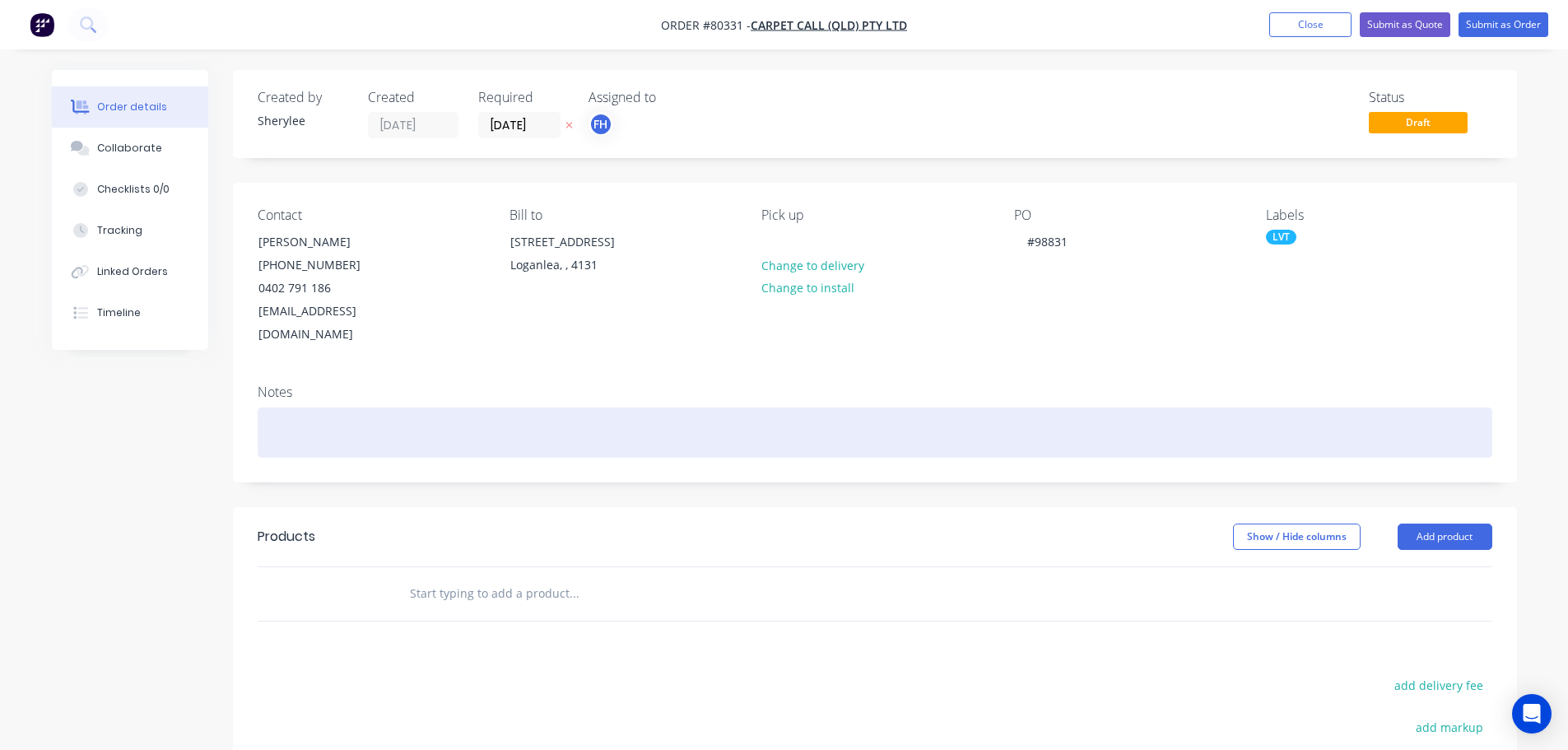
click at [311, 410] on div at bounding box center [876, 432] width 1235 height 50
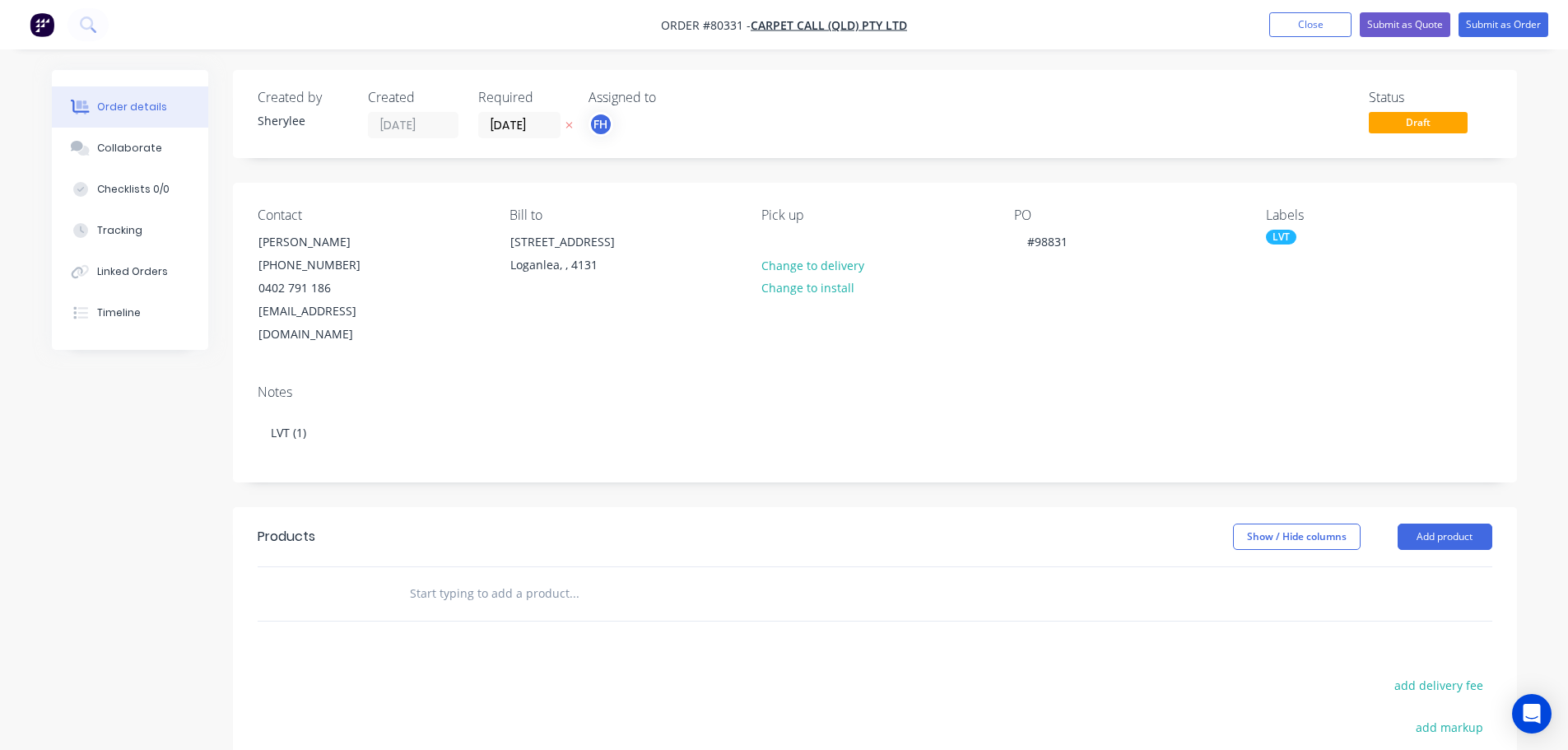
click at [442, 577] on input "text" at bounding box center [574, 593] width 329 height 33
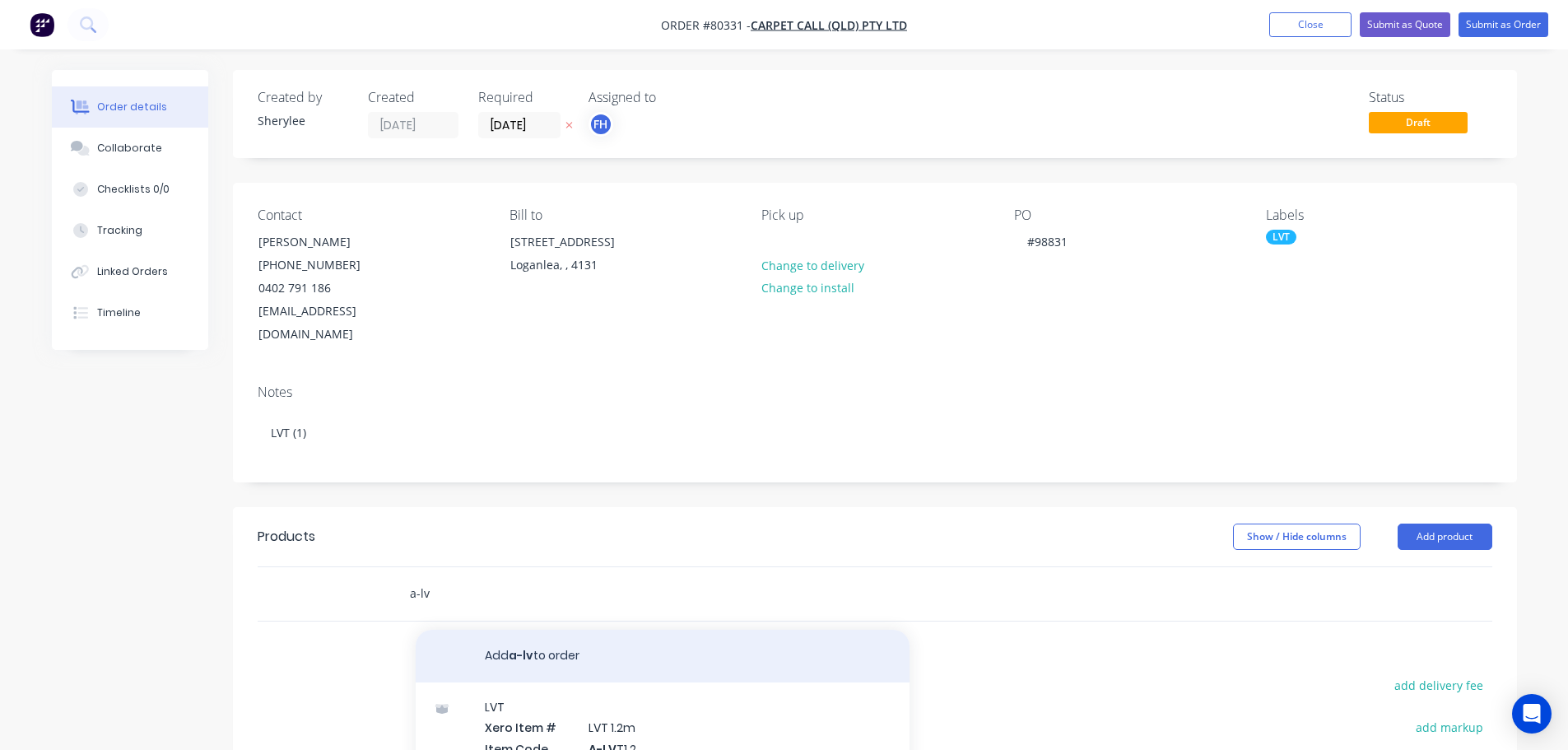
scroll to position [83, 0]
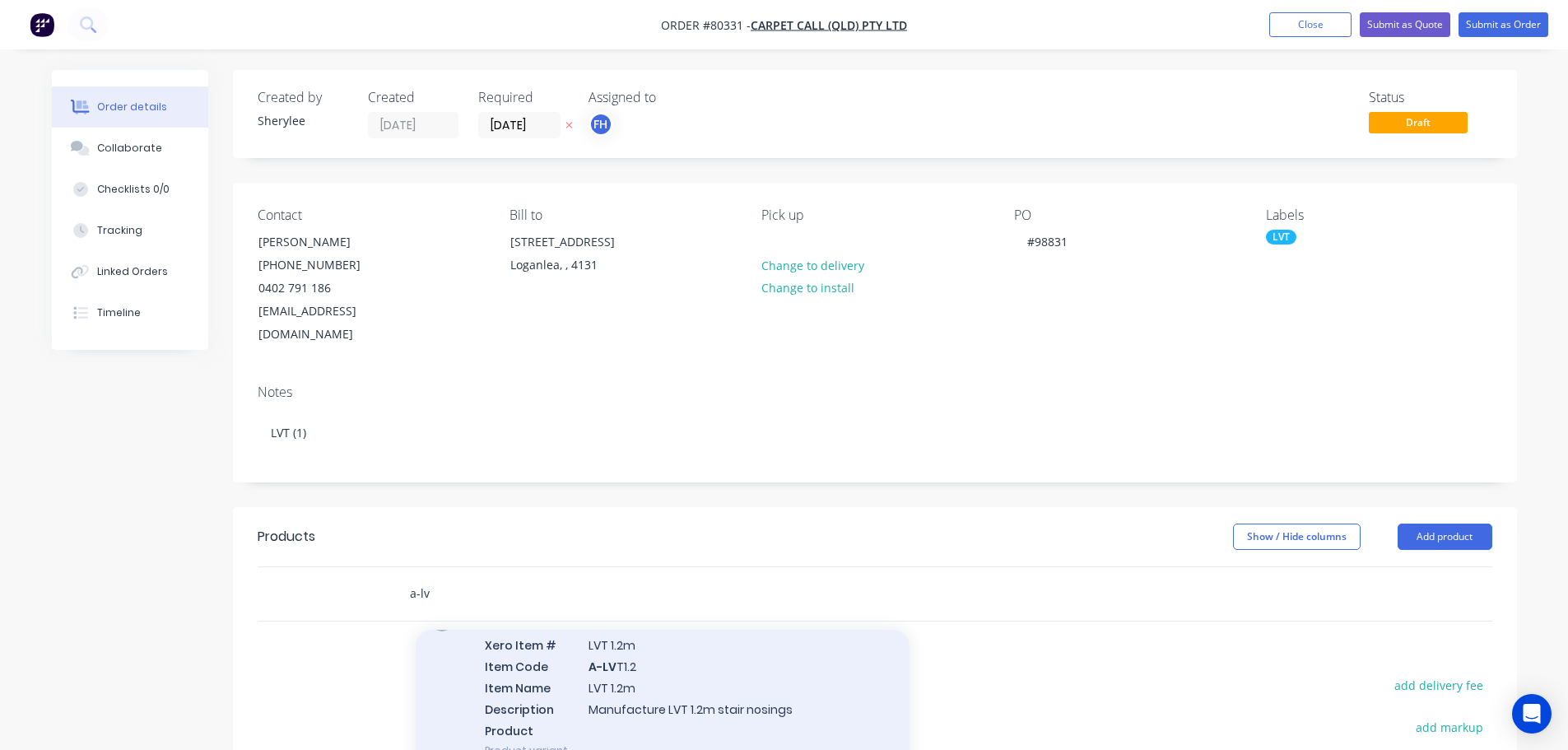
type input "a-lv"
click at [666, 635] on div "LVT Xero Item # LVT 1.2m Item Code A-LV T1.2 Item Name LVT 1.2m Description Man…" at bounding box center [662, 687] width 494 height 175
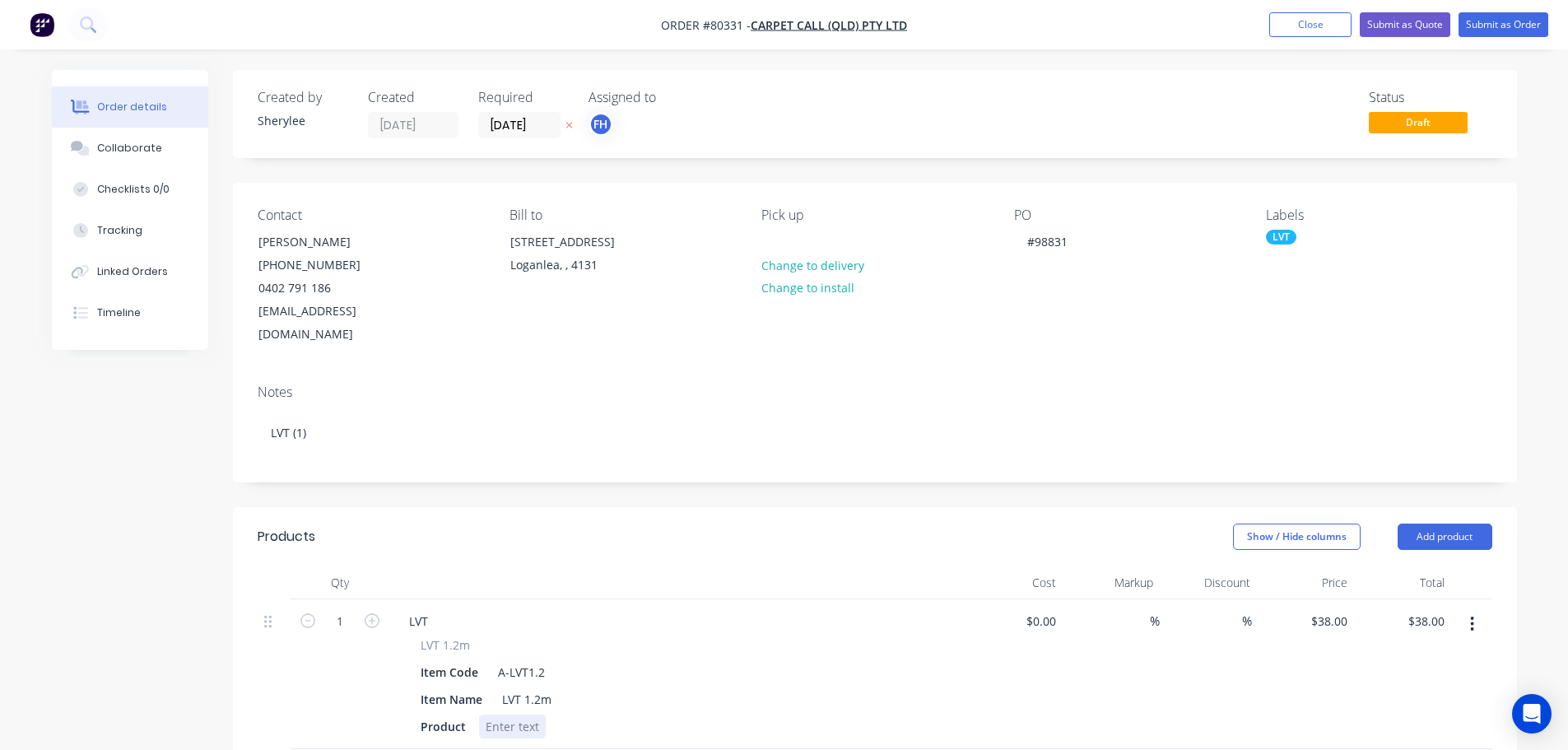
click at [523, 714] on div at bounding box center [512, 726] width 67 height 24
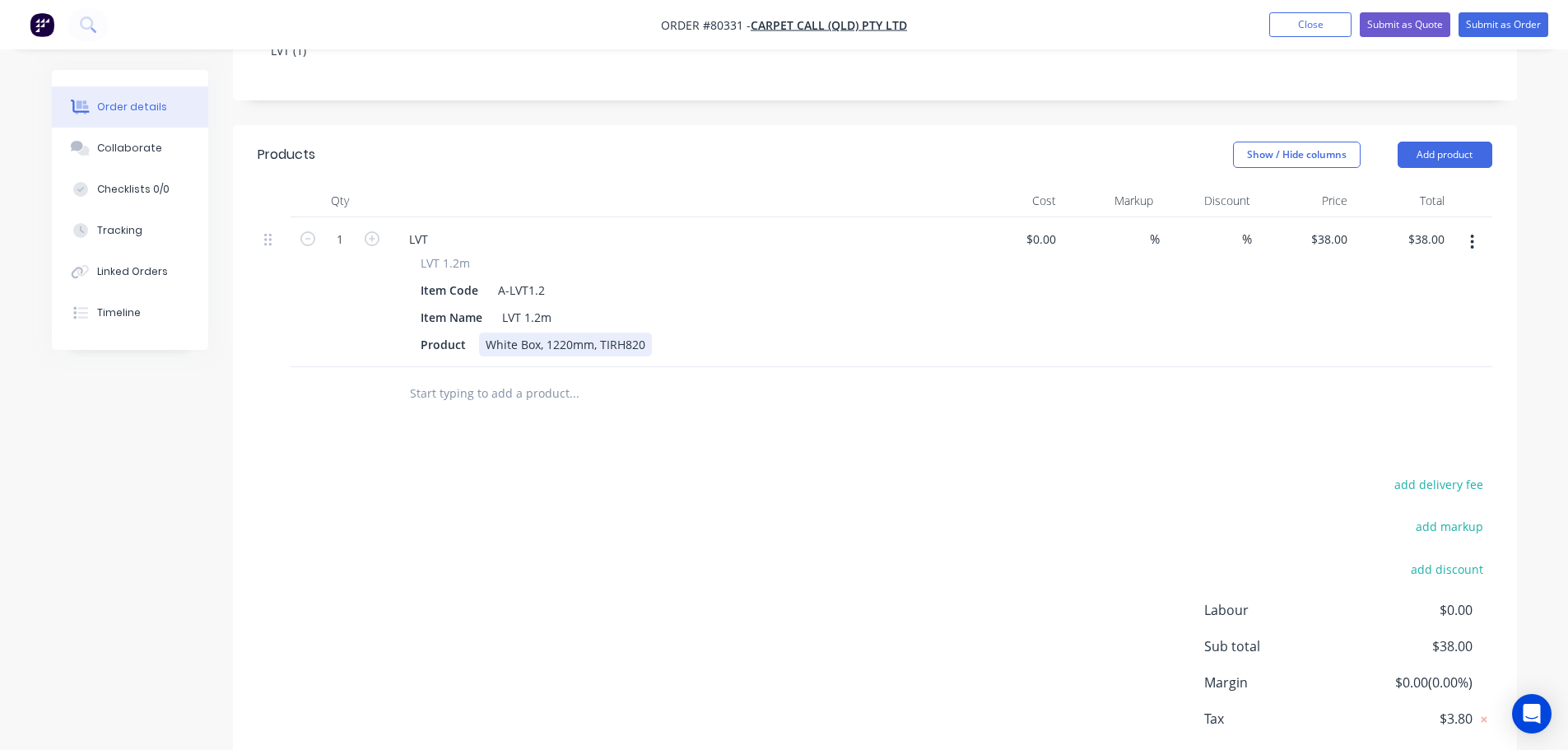
scroll to position [412, 0]
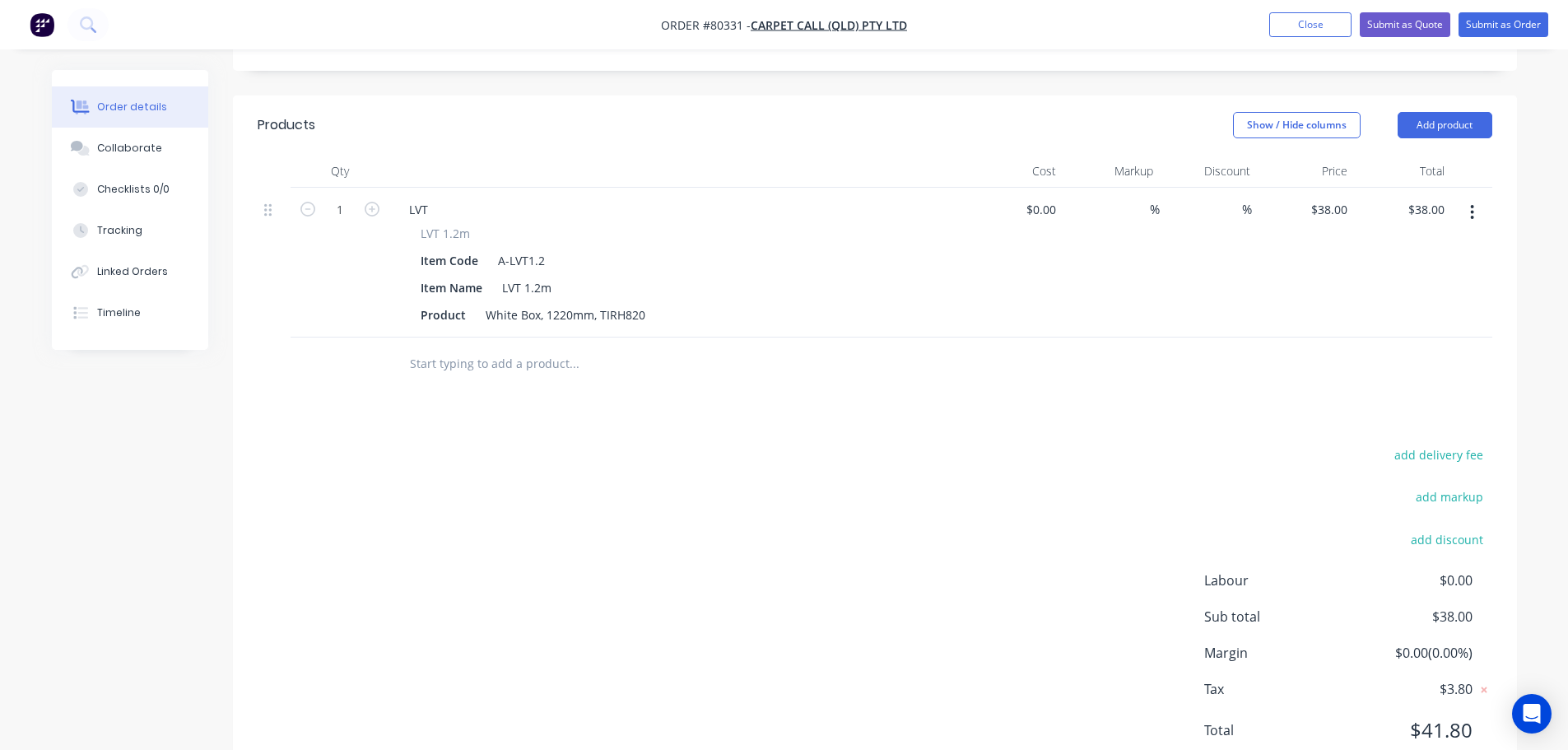
click at [490, 347] on input "text" at bounding box center [574, 363] width 329 height 33
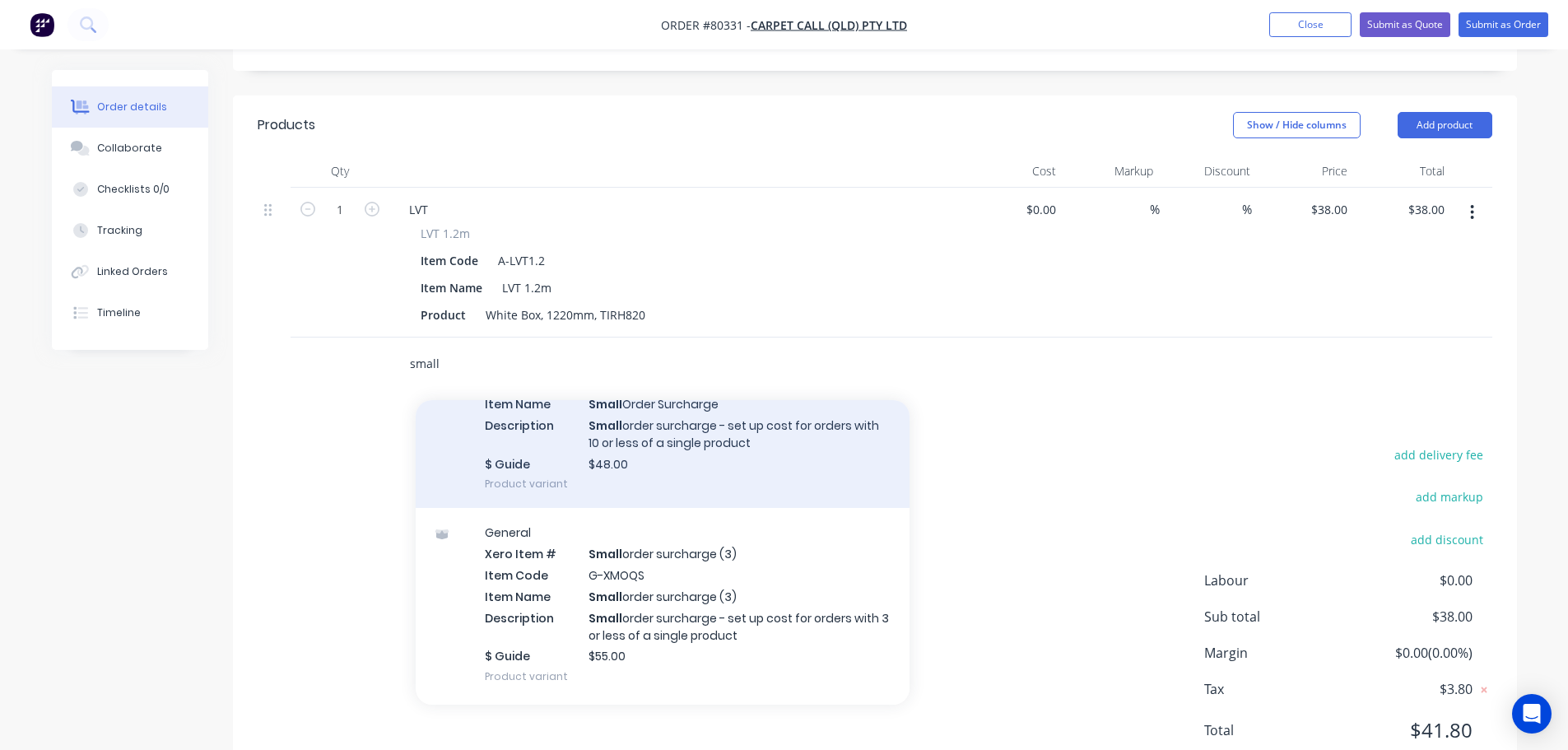
scroll to position [83, 0]
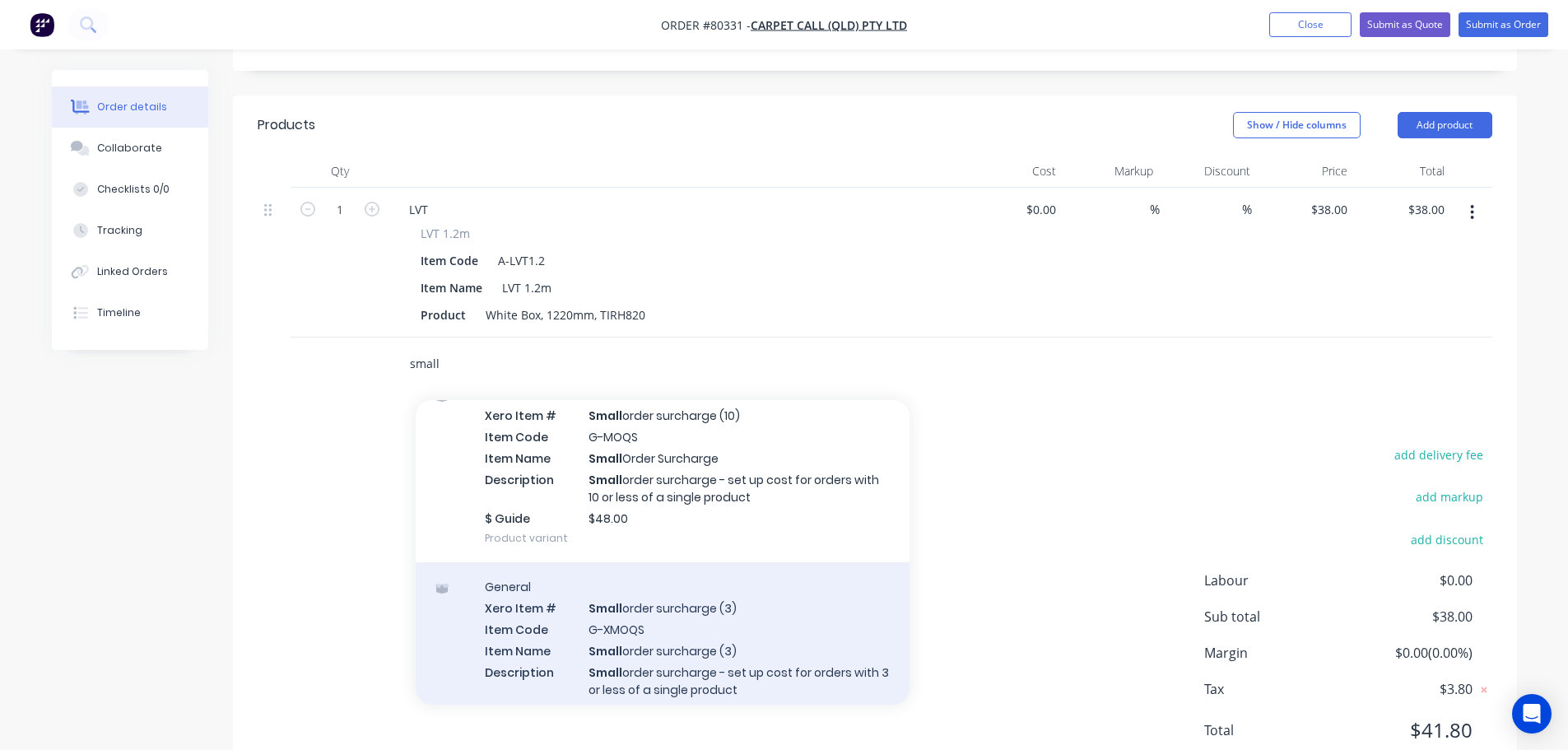
type input "small"
click at [675, 594] on div "General Xero Item # Small order surcharge (3) Item Code G-XMOQS Item Name Small…" at bounding box center [662, 658] width 494 height 192
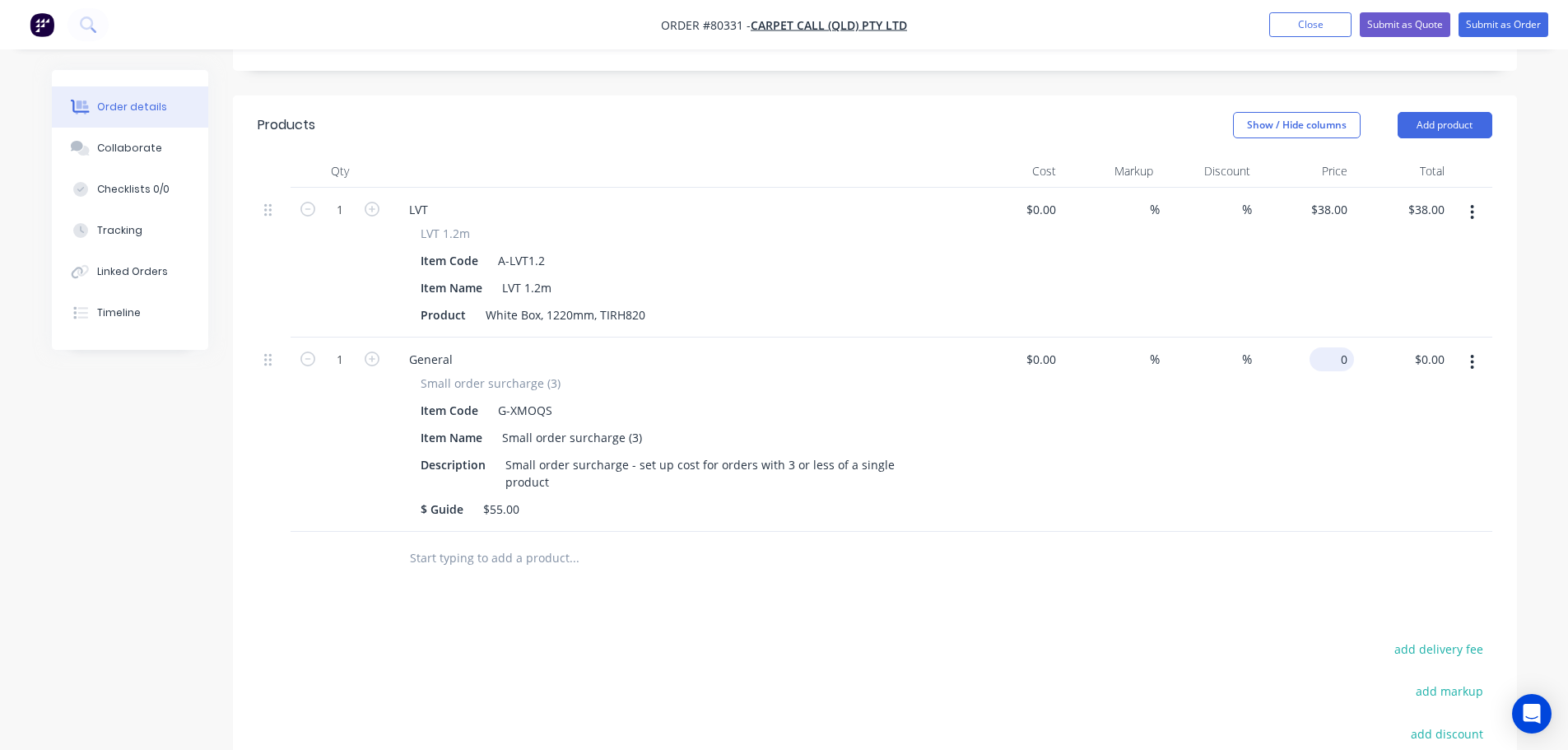
click at [1328, 340] on div "0 $0.00" at bounding box center [1305, 434] width 97 height 194
type input "$55.00"
click at [1071, 532] on div at bounding box center [876, 559] width 1235 height 53
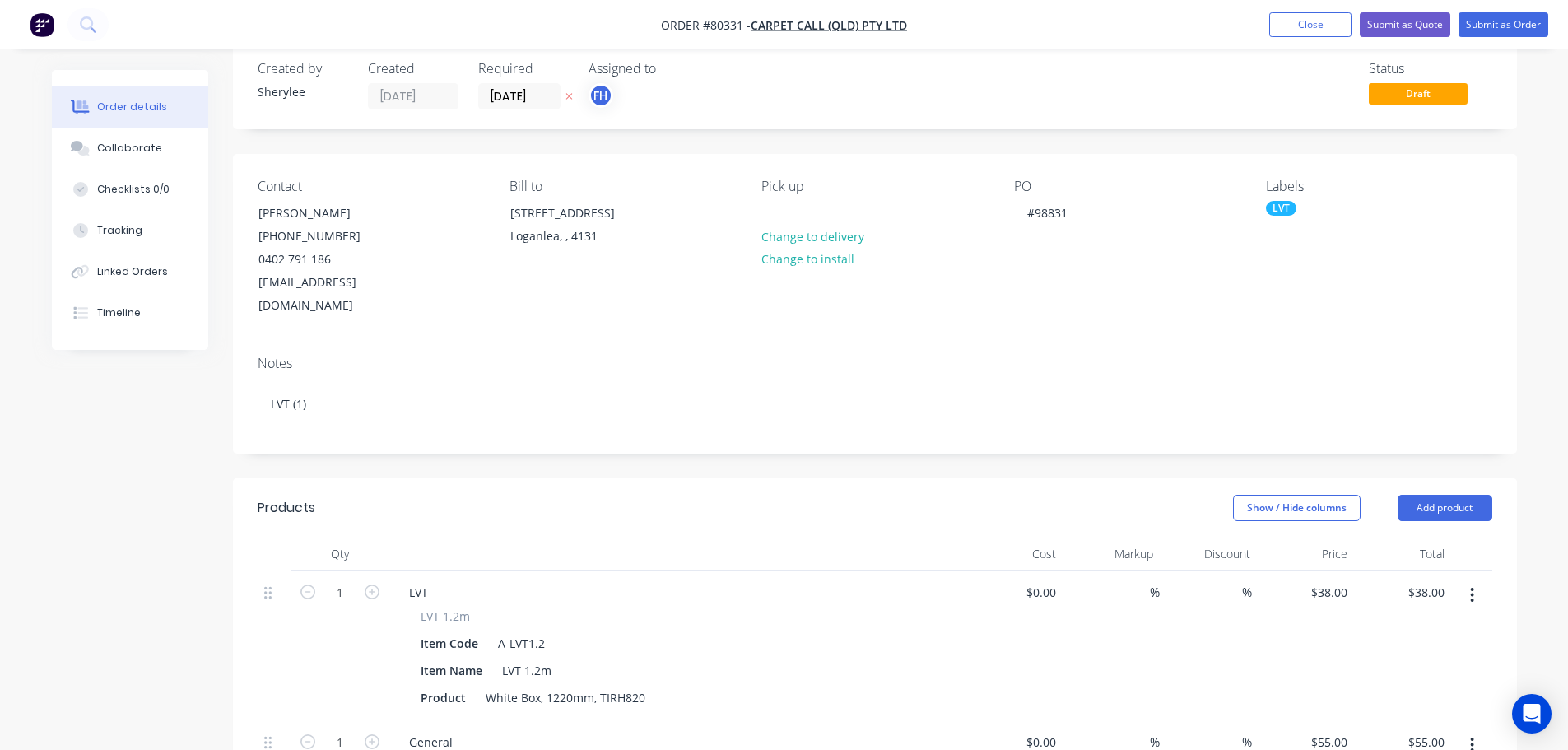
scroll to position [0, 0]
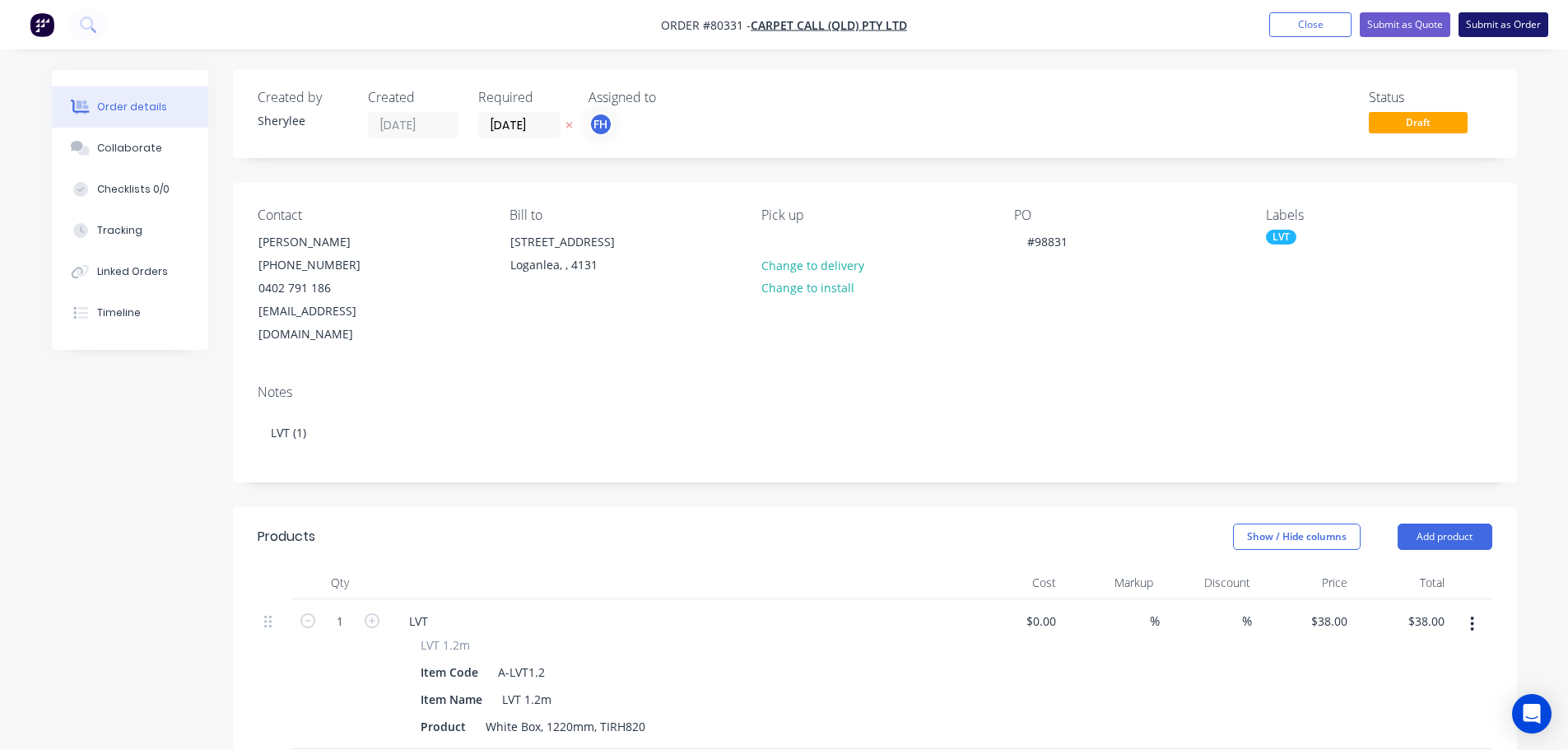
click at [1521, 22] on button "Submit as Order" at bounding box center [1503, 25] width 90 height 25
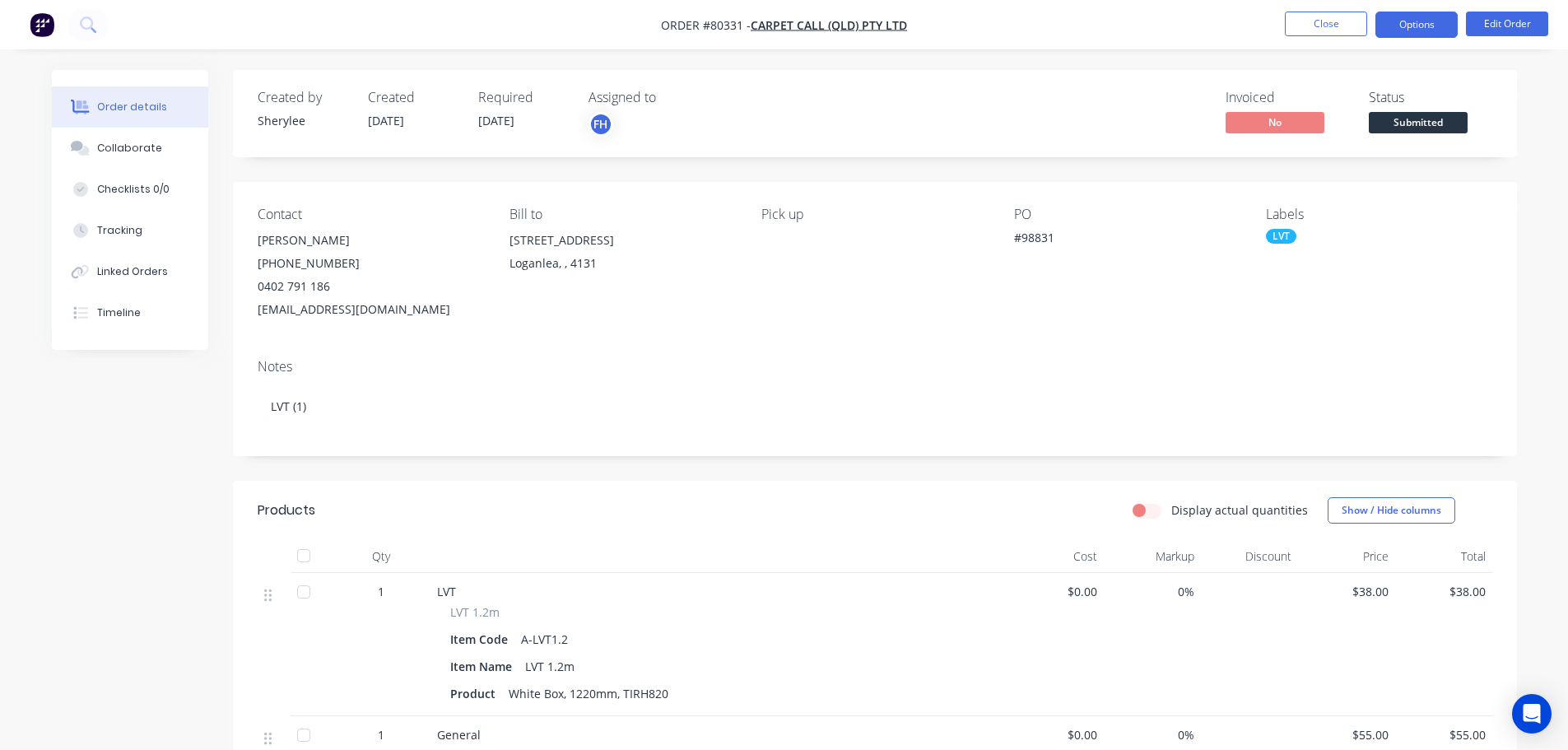
click at [1408, 26] on button "Options" at bounding box center [1417, 25] width 83 height 27
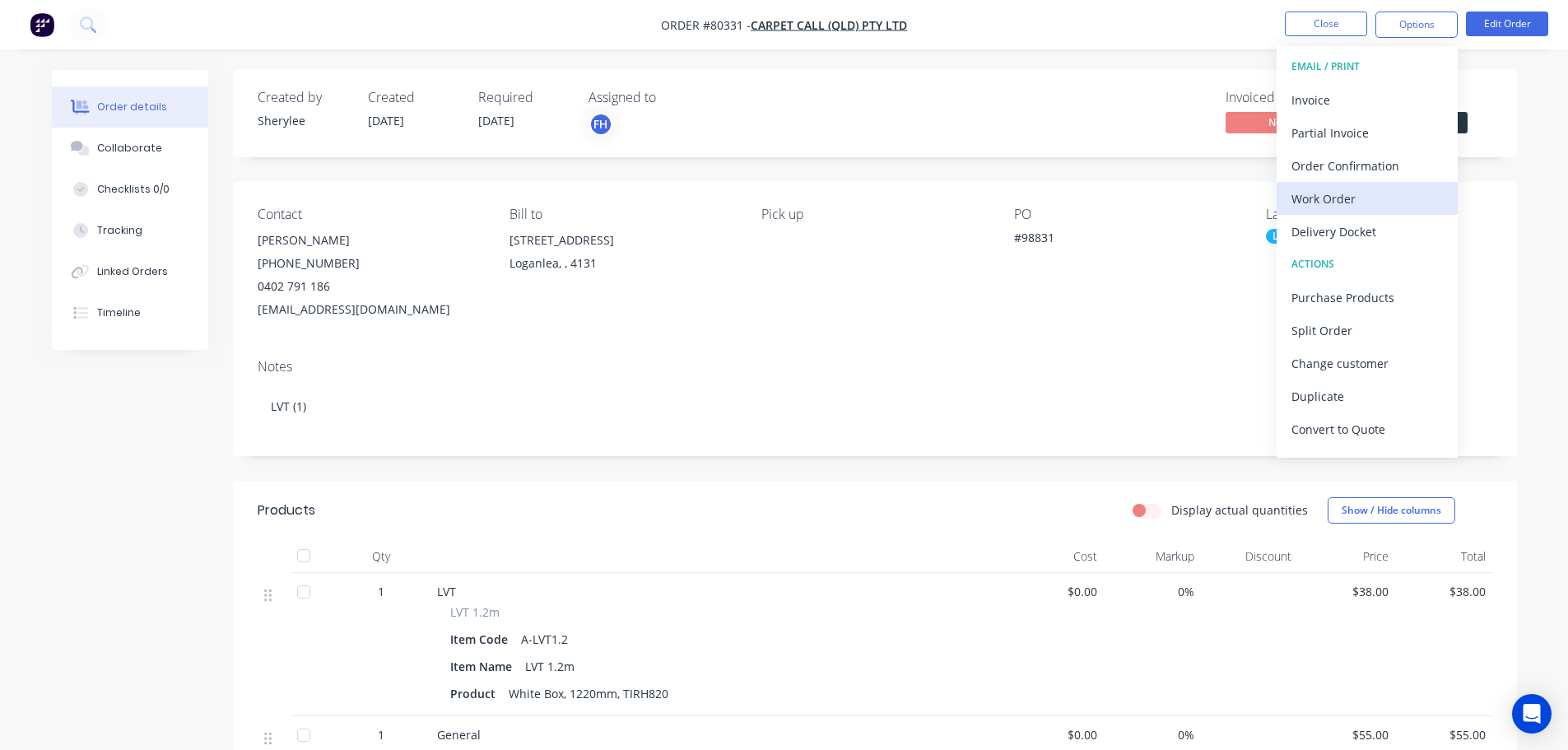
click at [1326, 197] on div "Work Order" at bounding box center [1367, 198] width 151 height 24
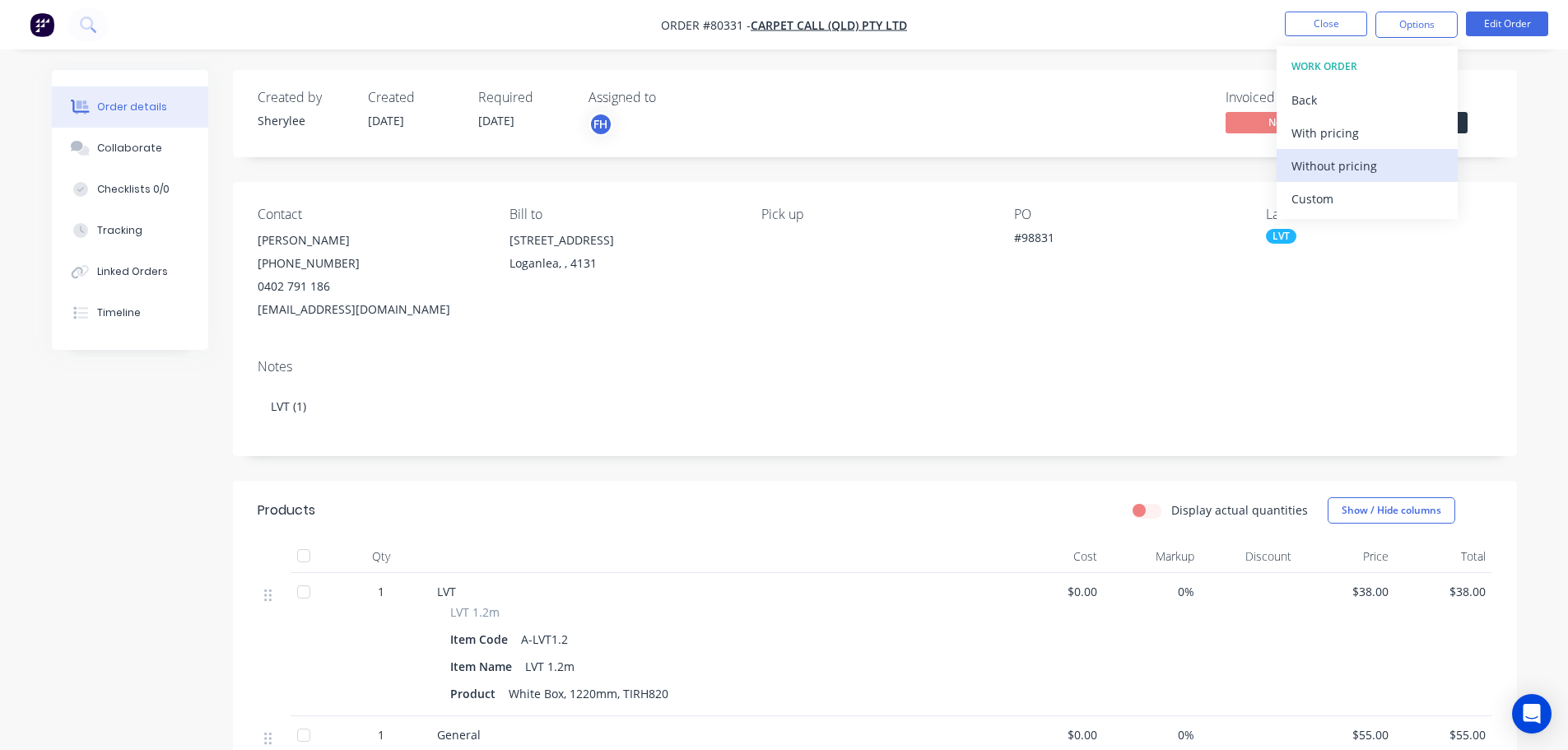
click at [1326, 163] on div "Without pricing" at bounding box center [1367, 165] width 151 height 24
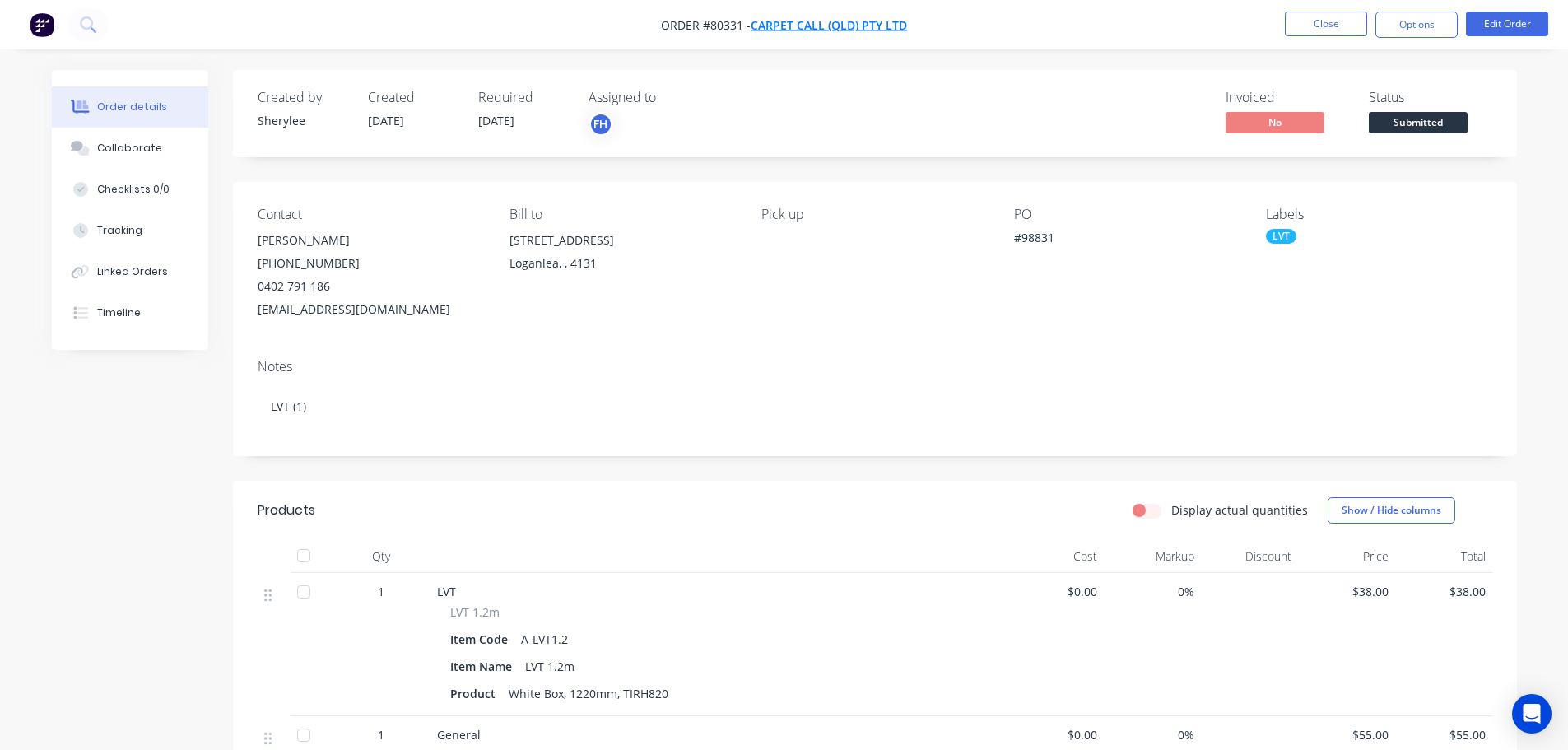
click at [806, 23] on span "Carpet Call (QLD) Pty Ltd" at bounding box center [829, 25] width 157 height 16
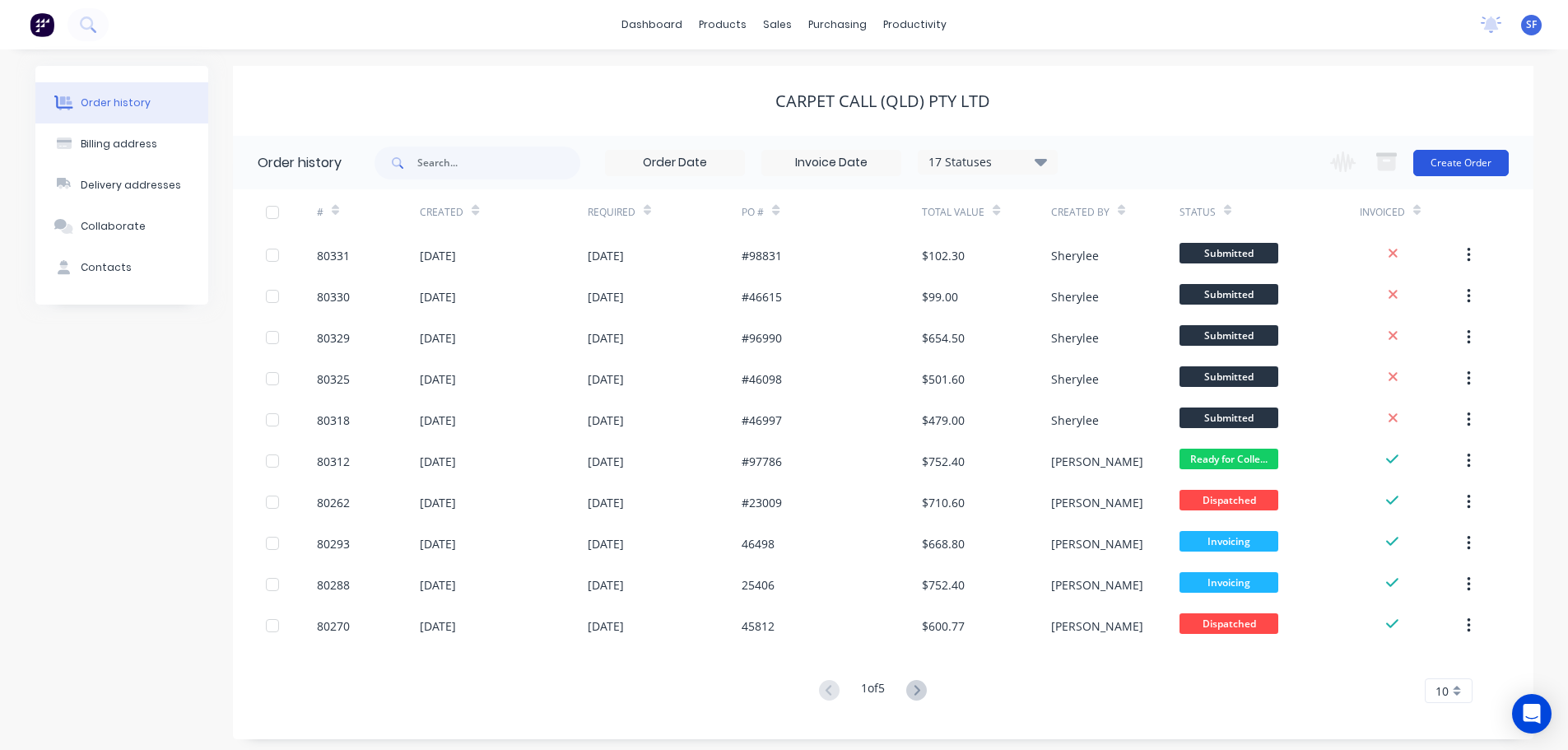
click at [1461, 162] on button "Create Order" at bounding box center [1460, 163] width 95 height 27
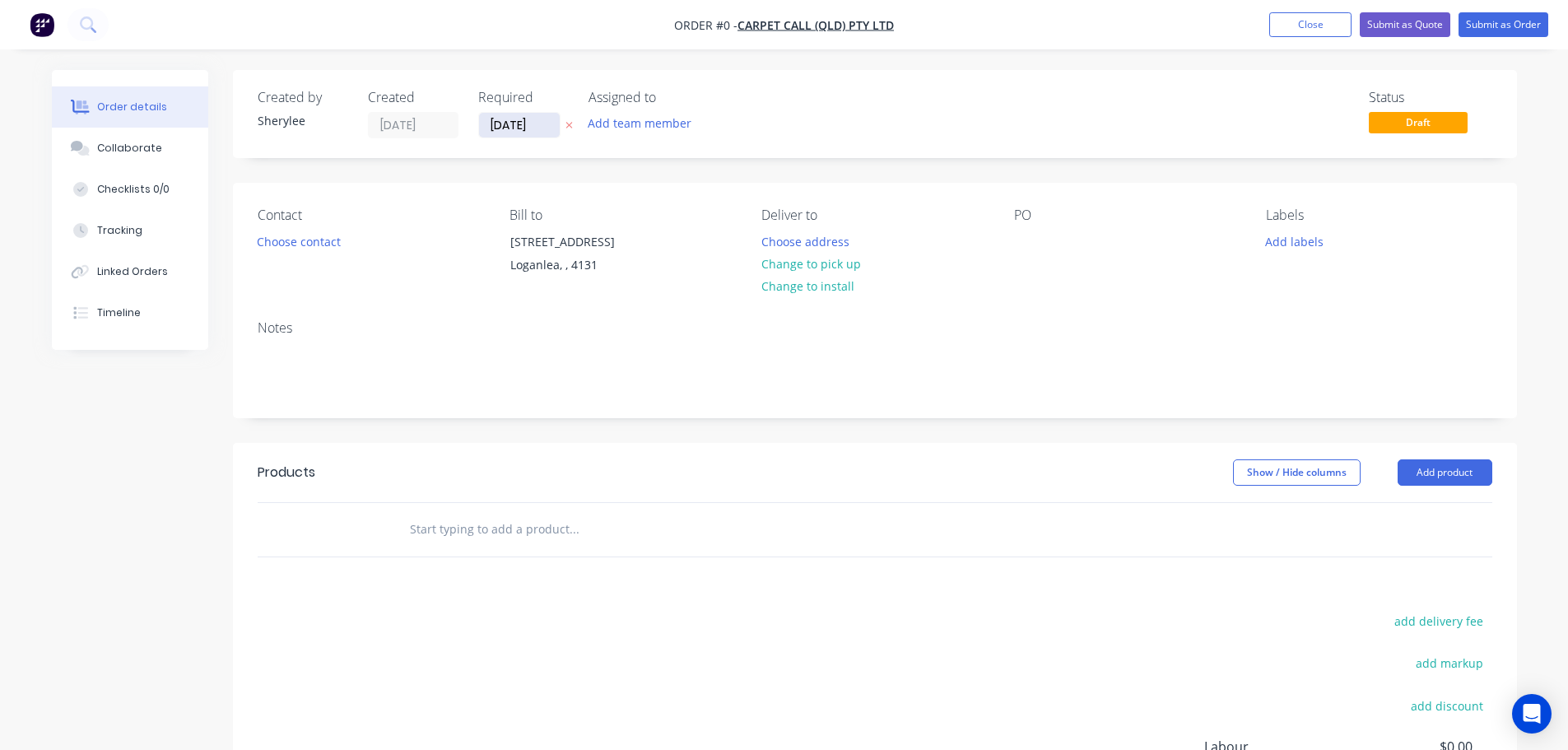
click at [531, 125] on input "[DATE]" at bounding box center [519, 125] width 81 height 25
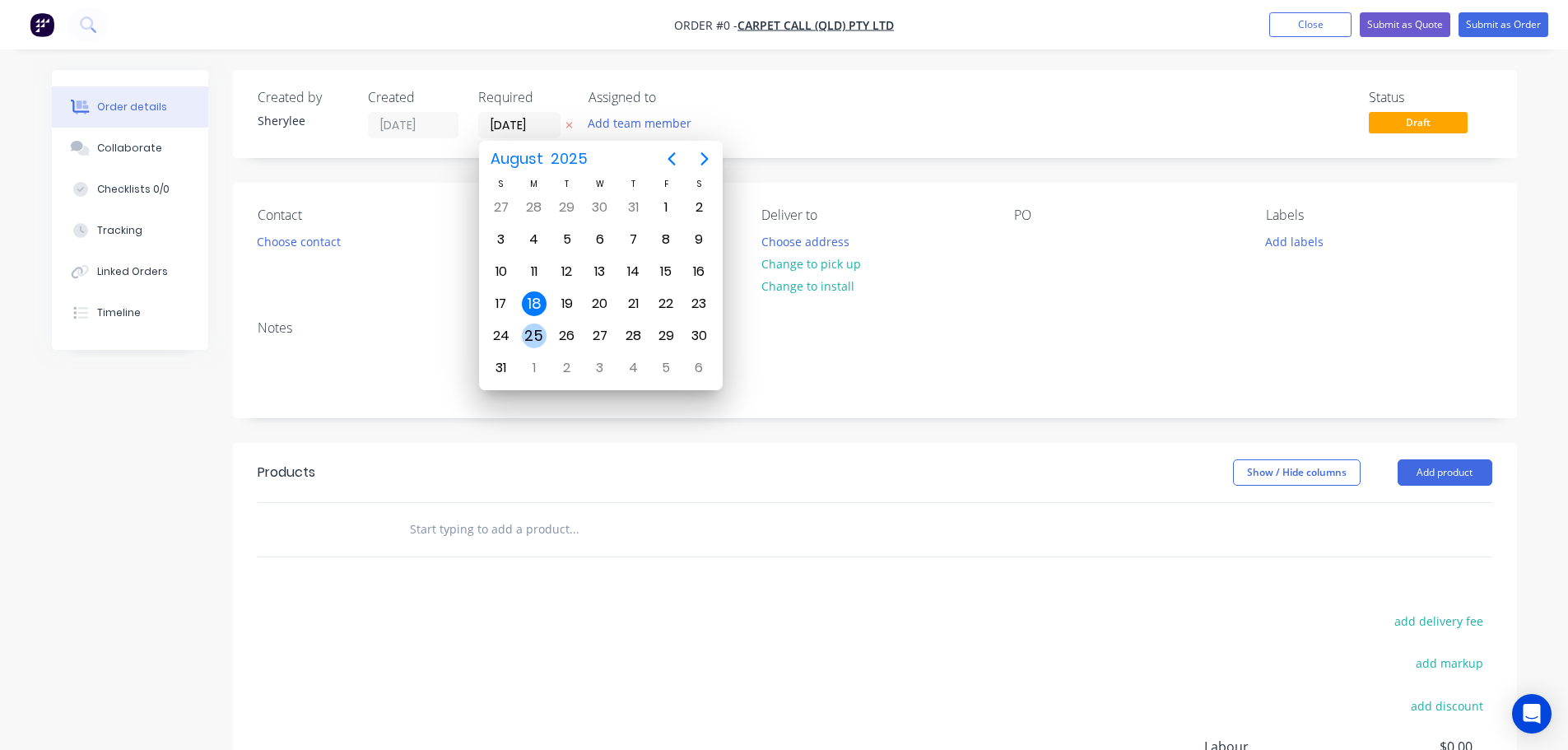
click at [529, 335] on div "25" at bounding box center [534, 336] width 25 height 25
type input "[DATE]"
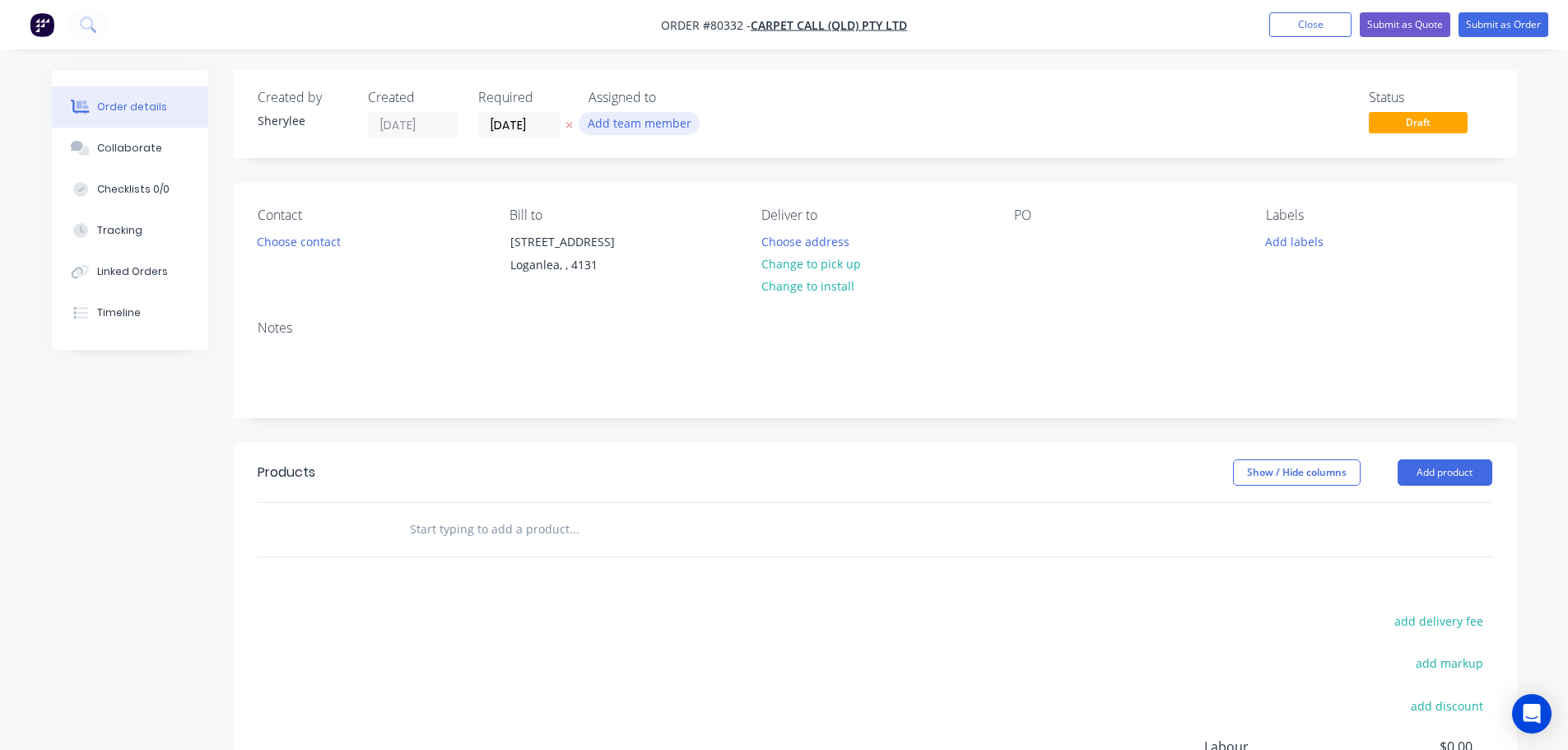
click at [643, 123] on button "Add team member" at bounding box center [639, 123] width 121 height 22
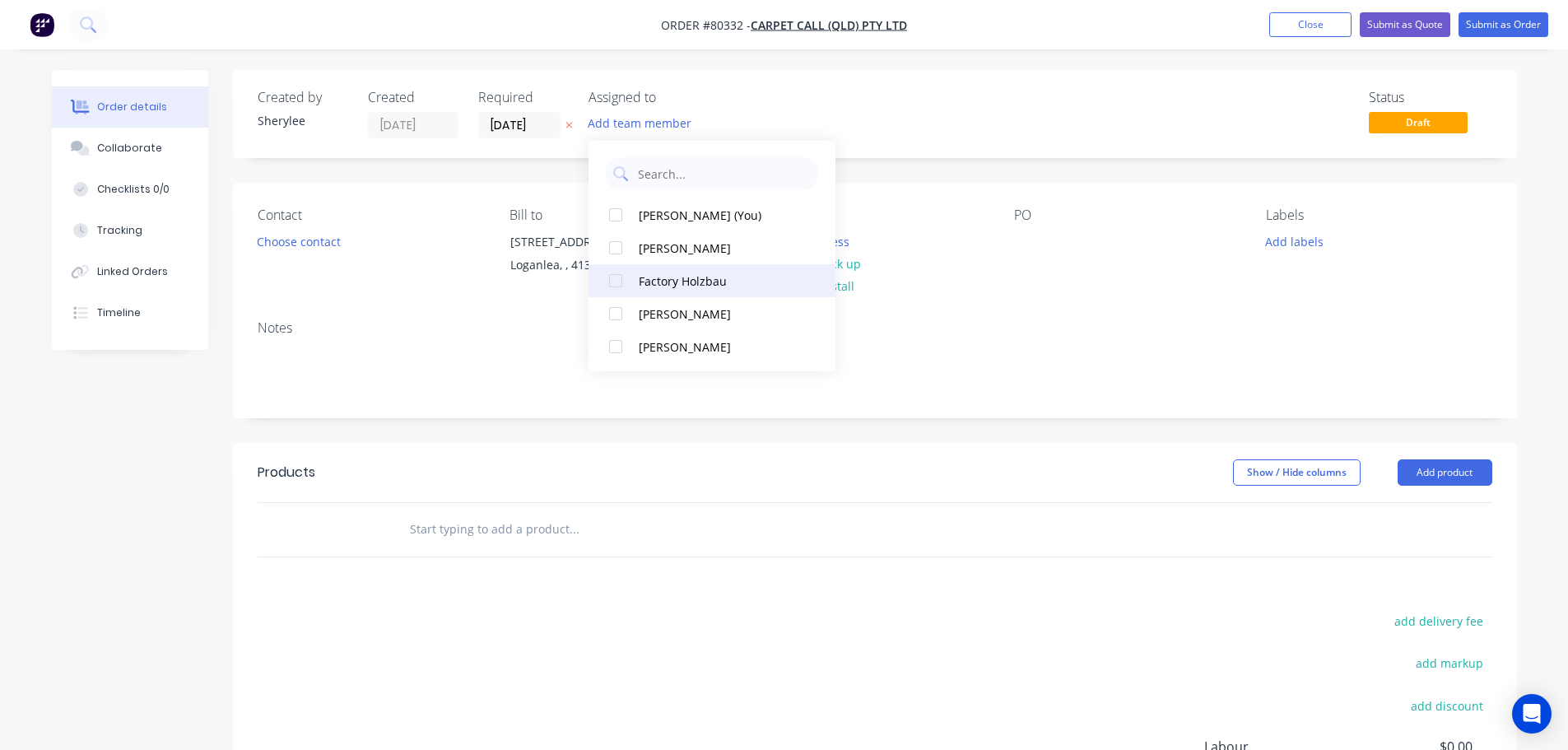
click at [616, 280] on div at bounding box center [615, 280] width 33 height 33
click at [309, 237] on button "Choose contact" at bounding box center [298, 240] width 101 height 22
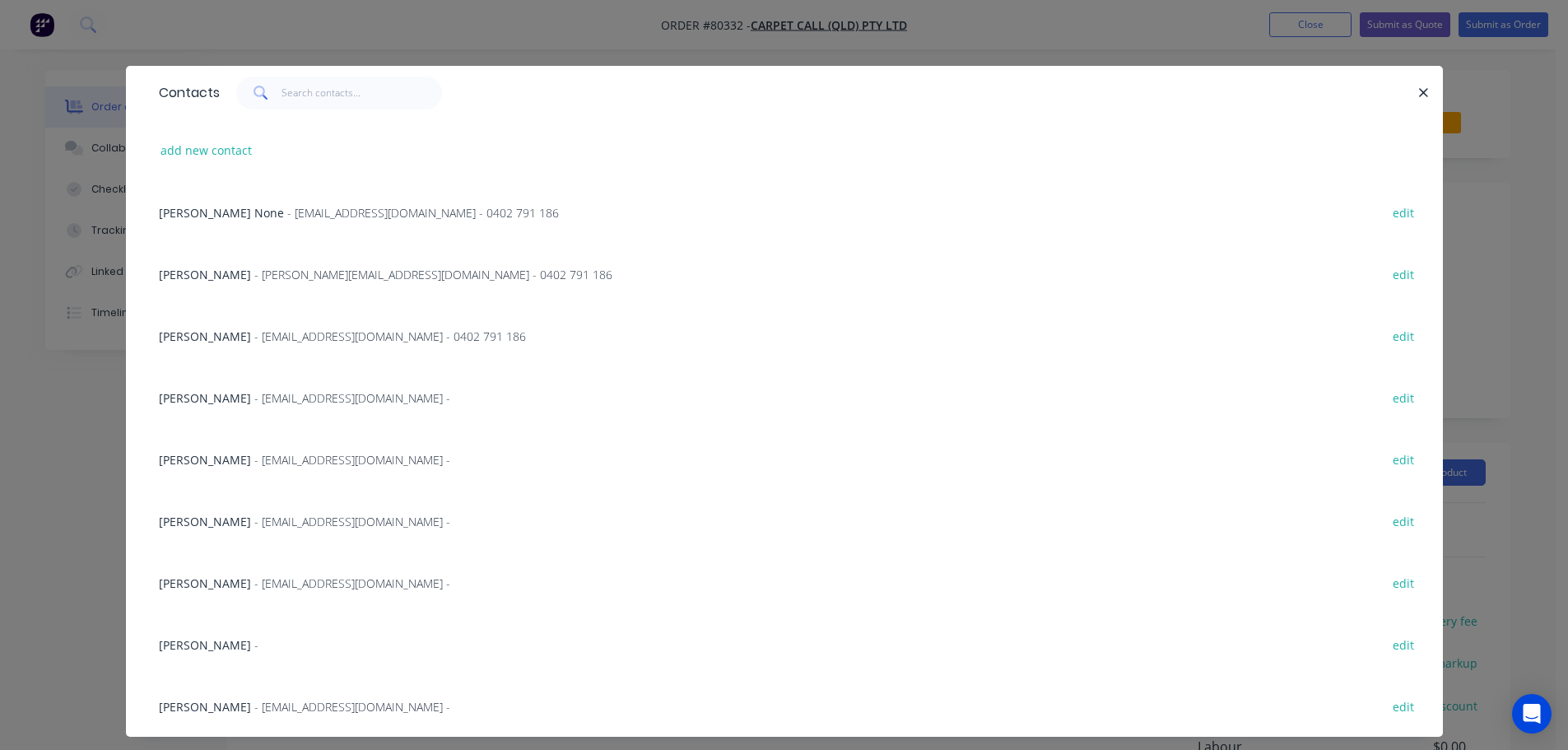
click at [255, 335] on span "- [EMAIL_ADDRESS][DOMAIN_NAME] - 0402 791 186" at bounding box center [390, 336] width 271 height 16
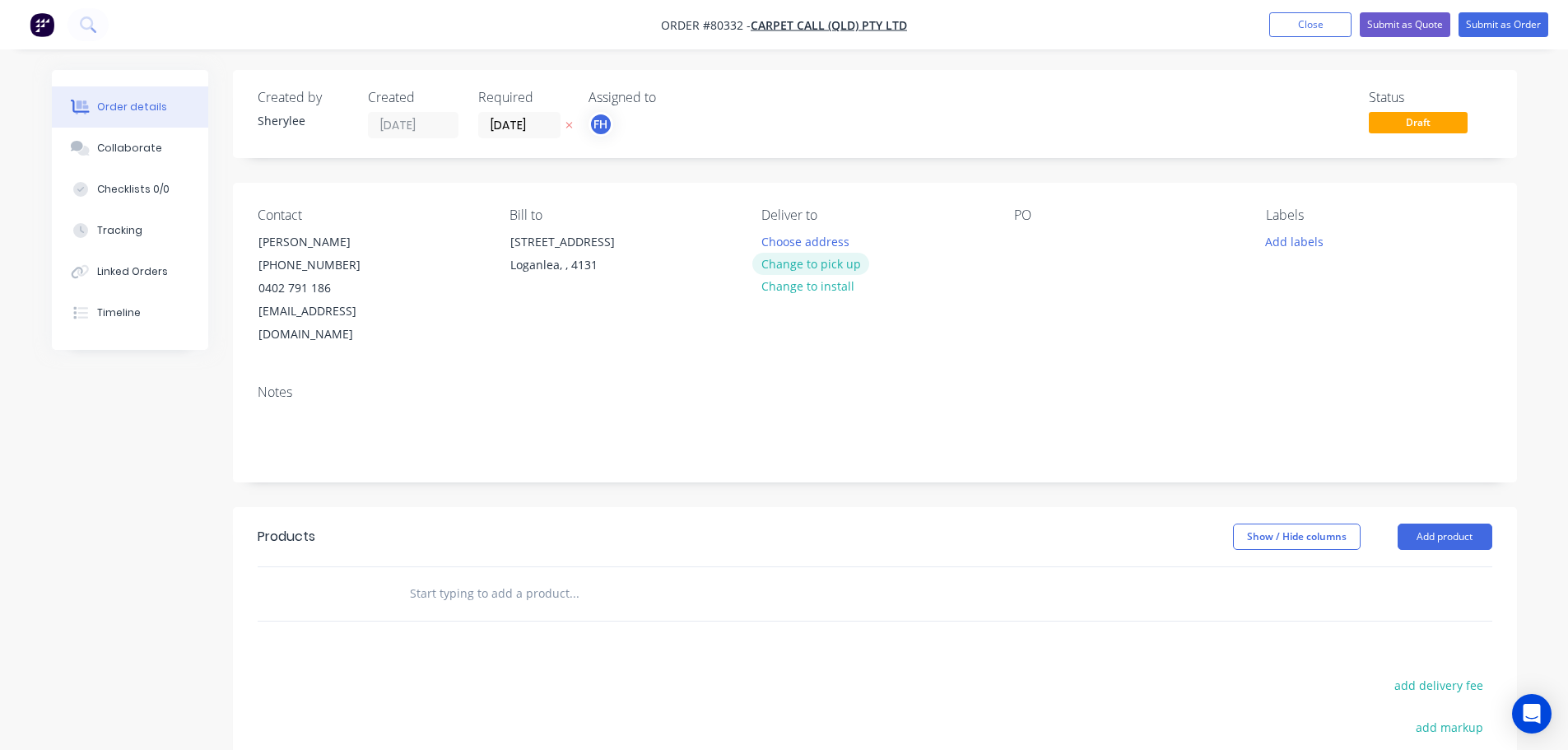
click at [830, 261] on button "Change to pick up" at bounding box center [811, 263] width 117 height 22
click at [1015, 249] on div at bounding box center [1028, 241] width 27 height 24
click at [1307, 240] on button "Add labels" at bounding box center [1295, 240] width 76 height 22
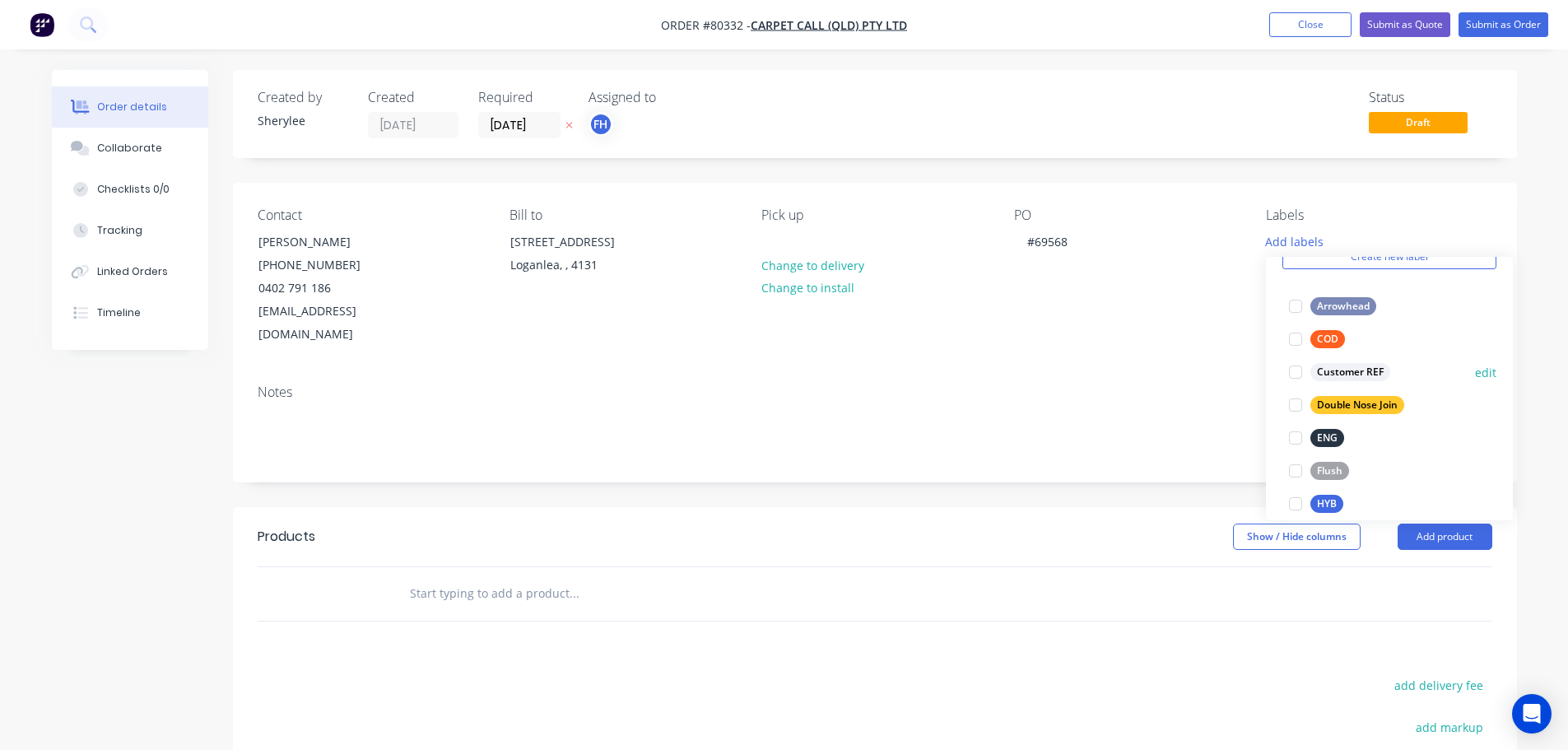
scroll to position [165, 0]
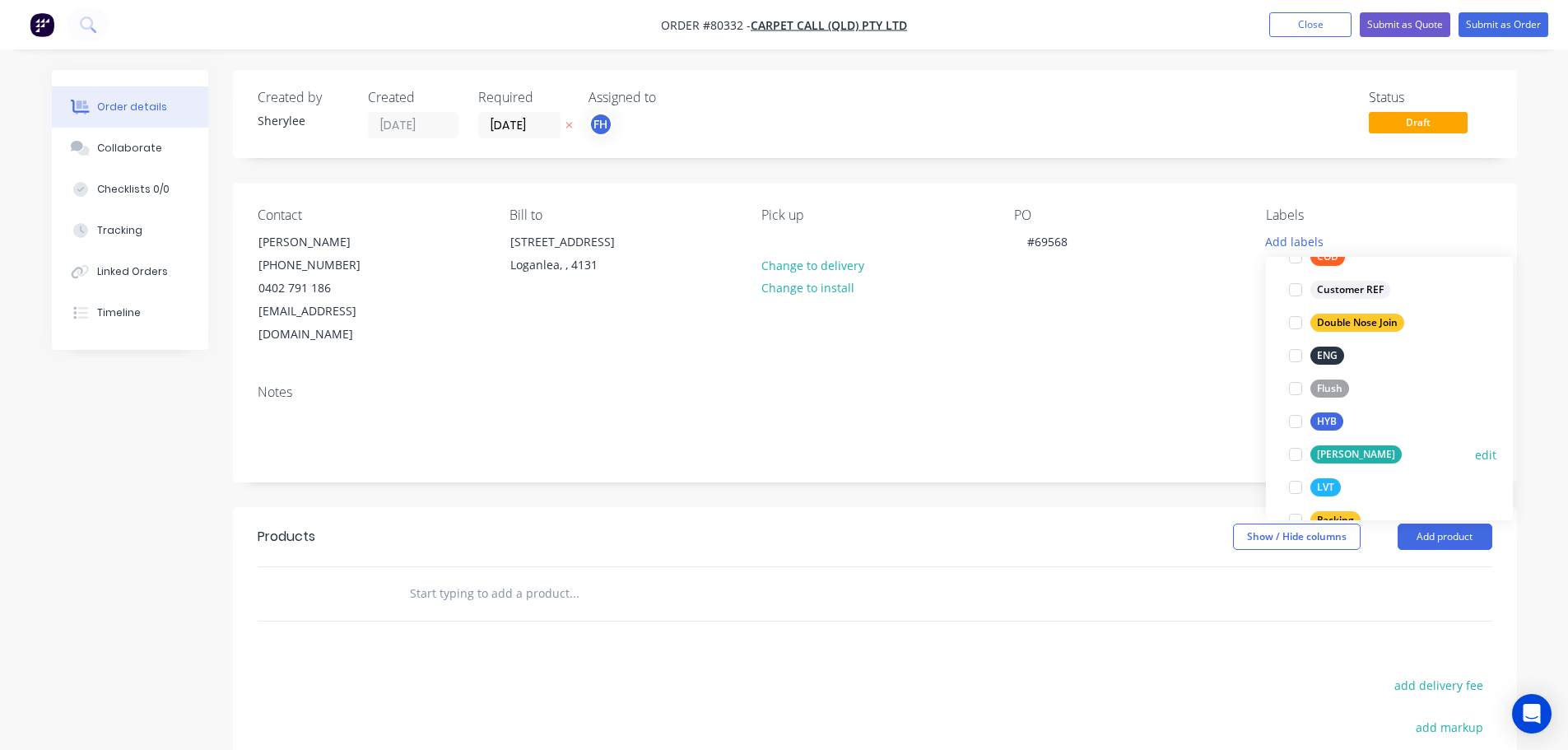
click at [1299, 454] on div at bounding box center [1296, 454] width 33 height 33
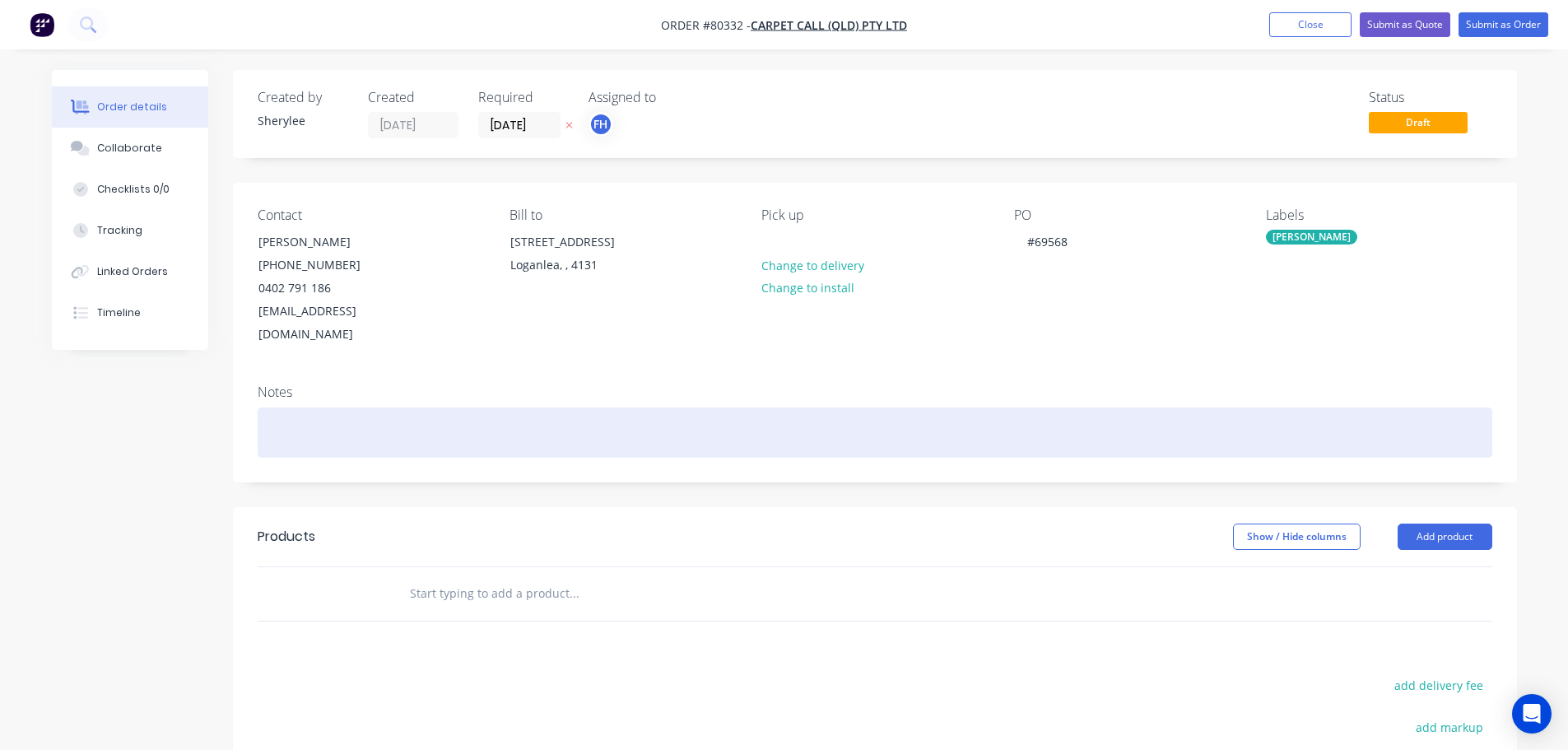
click at [459, 407] on div at bounding box center [876, 432] width 1235 height 50
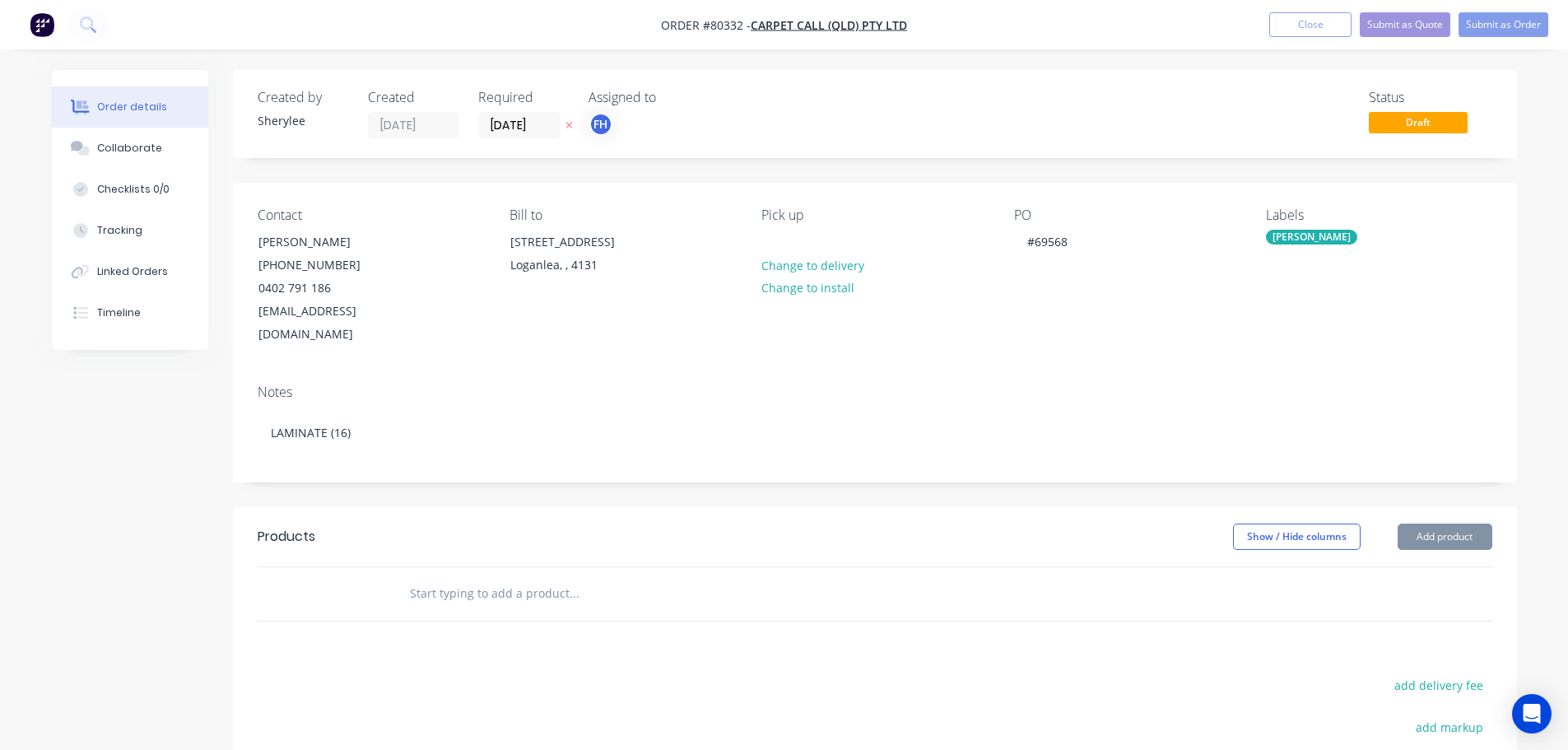
click at [489, 577] on input "text" at bounding box center [574, 593] width 329 height 33
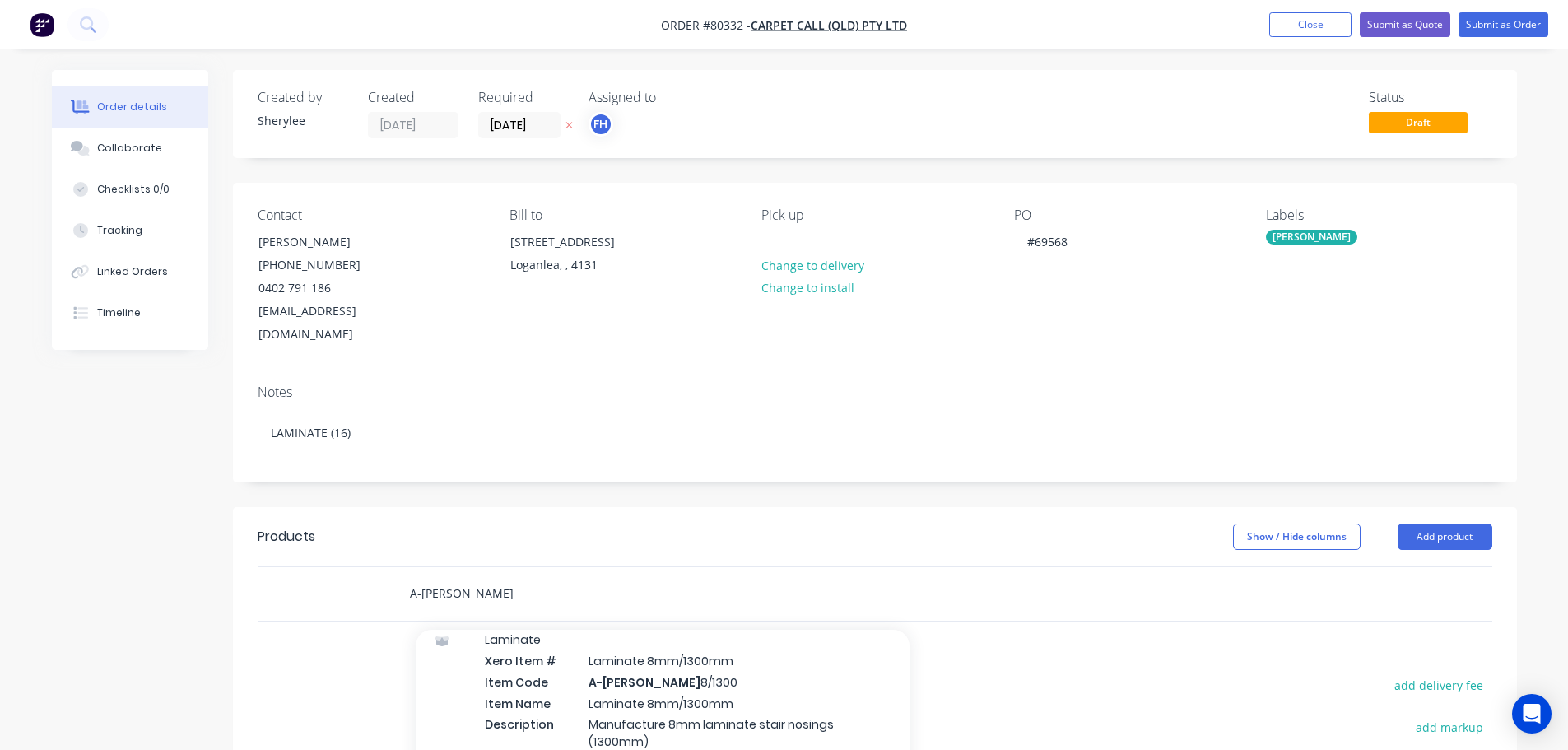
scroll to position [2222, 0]
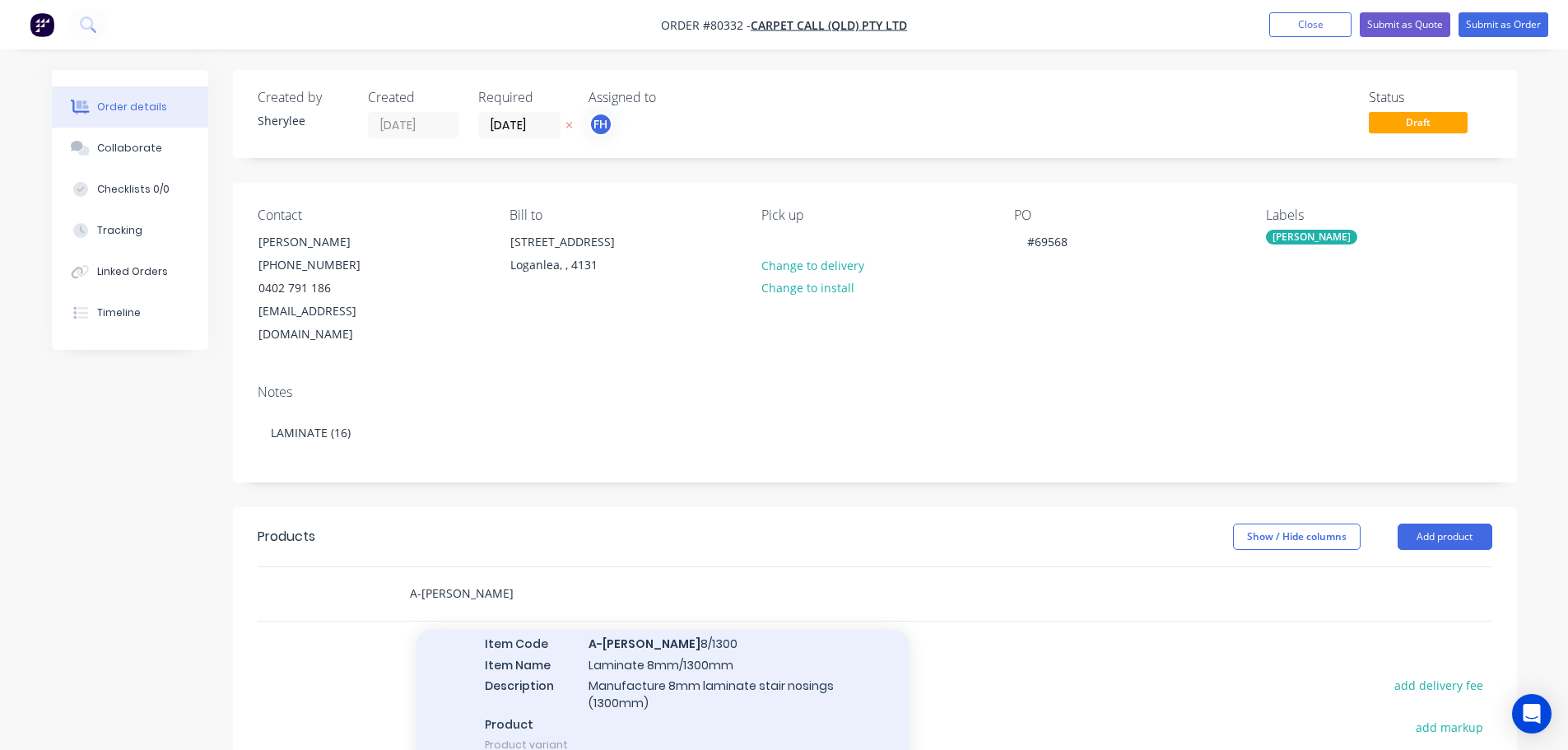
type input "A-[PERSON_NAME]"
click at [709, 632] on div "Laminate Xero Item # Laminate 8mm/1300mm Item Code A-[PERSON_NAME] 8/1300 Item …" at bounding box center [662, 673] width 494 height 192
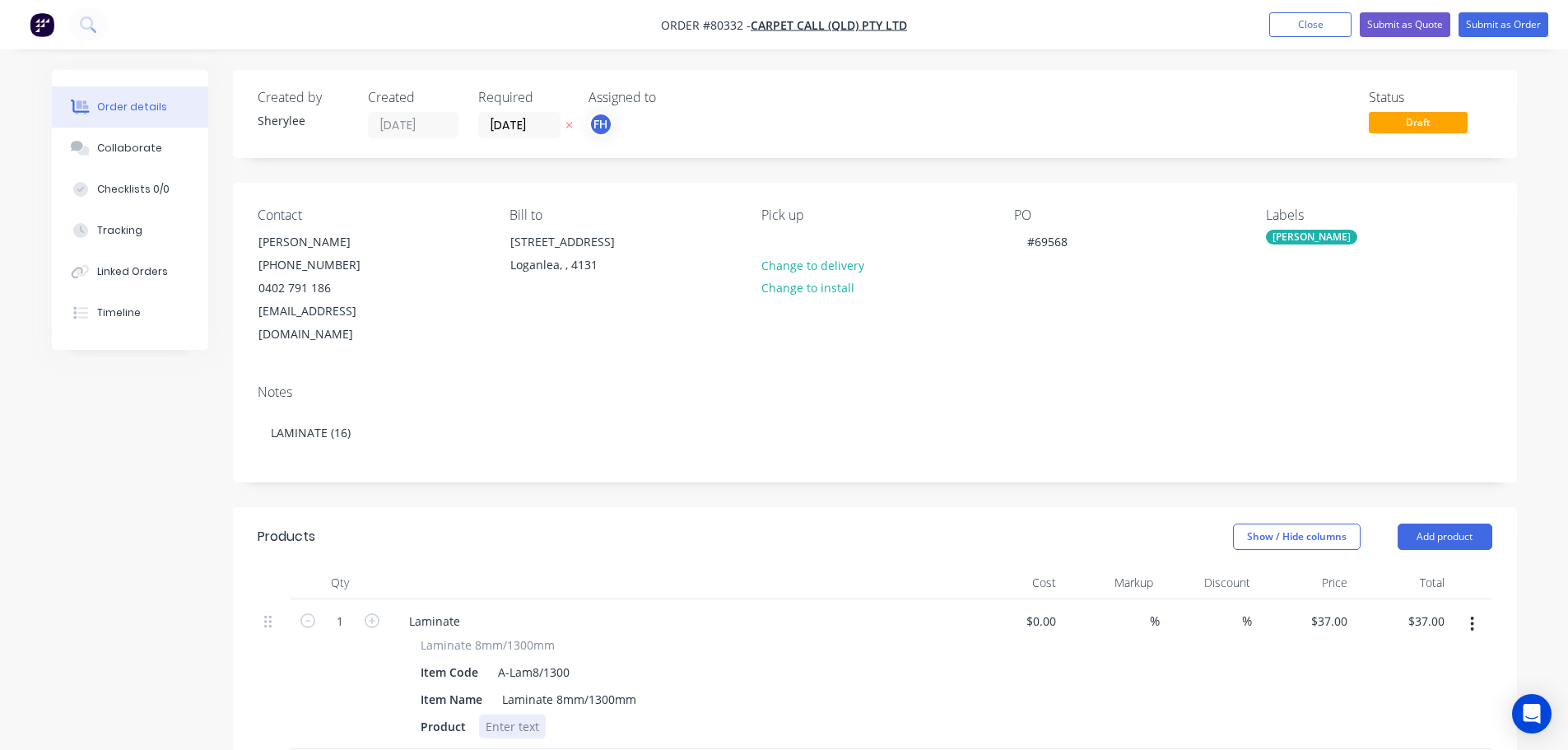
click at [526, 714] on div at bounding box center [512, 726] width 67 height 24
click at [340, 609] on input "1" at bounding box center [340, 622] width 43 height 25
type input "16"
type input "$592.00"
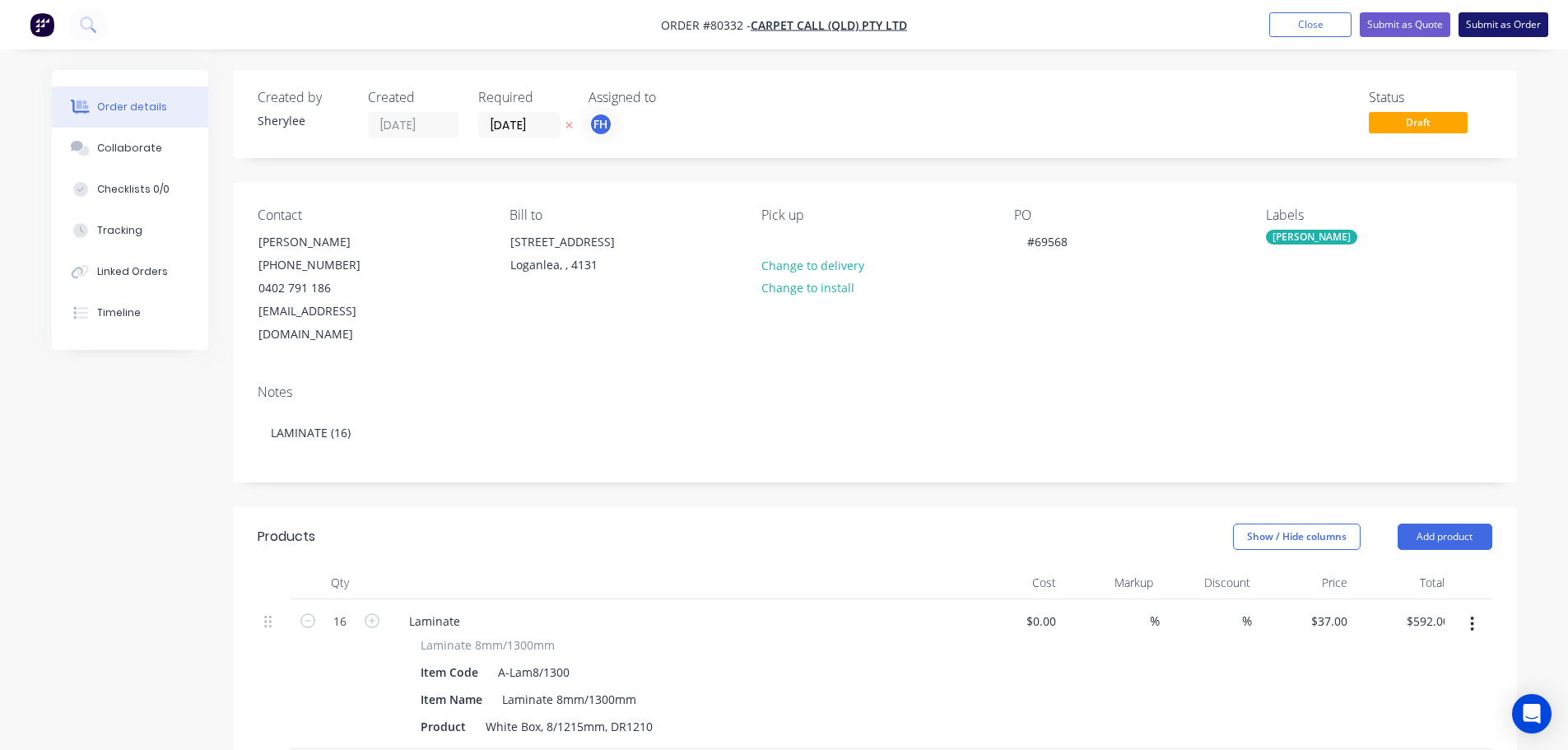
click at [1506, 24] on button "Submit as Order" at bounding box center [1503, 25] width 90 height 25
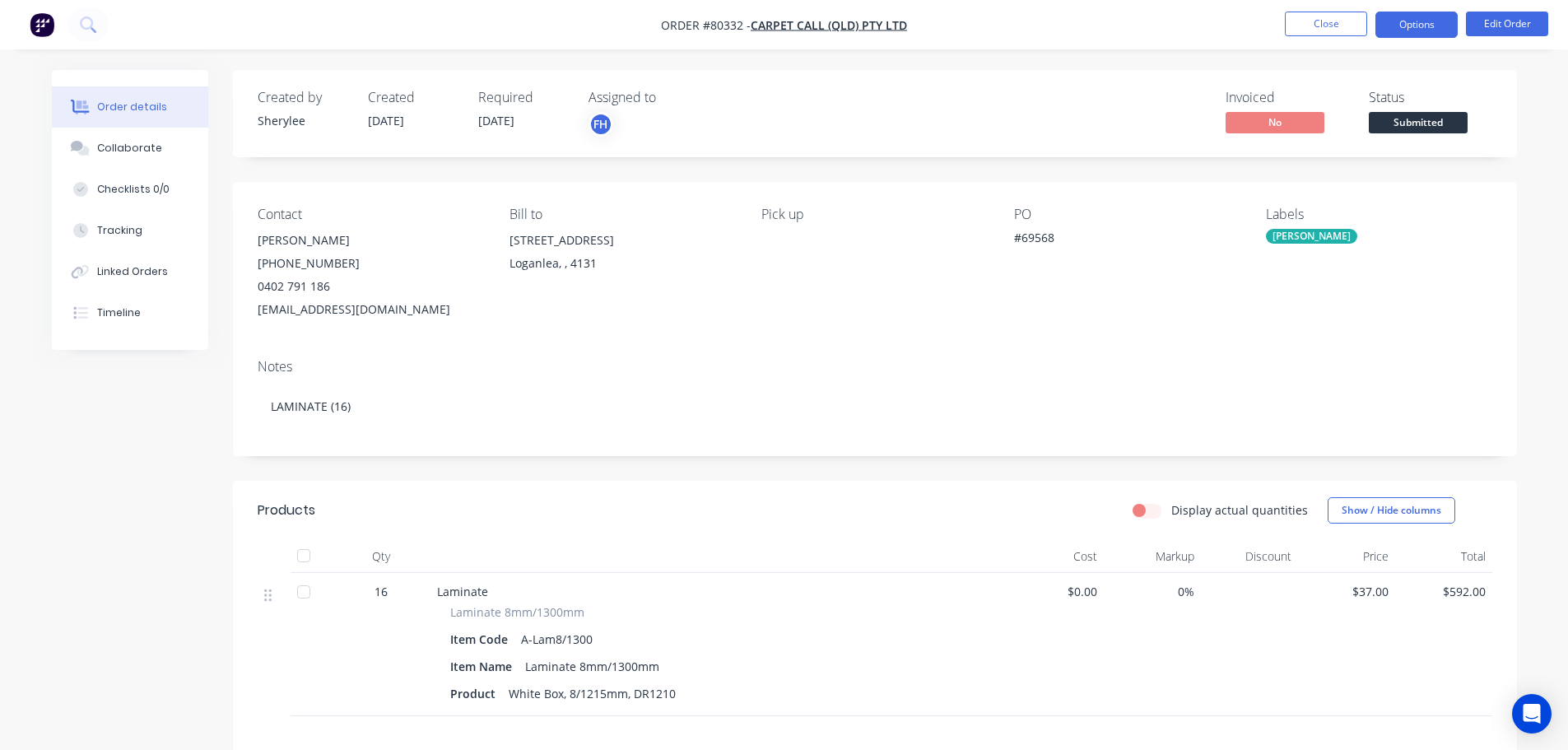
click at [1401, 23] on button "Options" at bounding box center [1417, 25] width 83 height 27
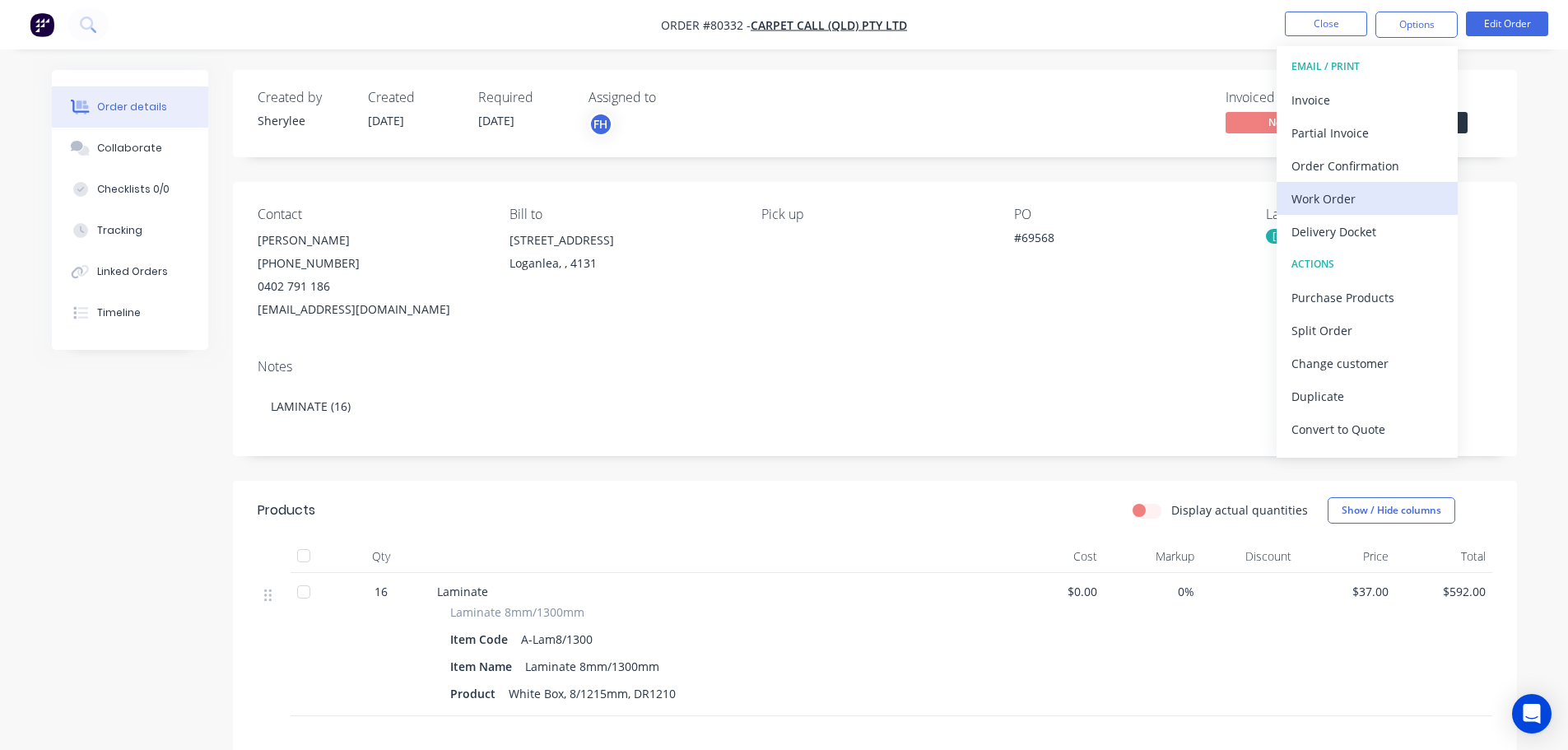
click at [1320, 198] on div "Work Order" at bounding box center [1367, 198] width 151 height 24
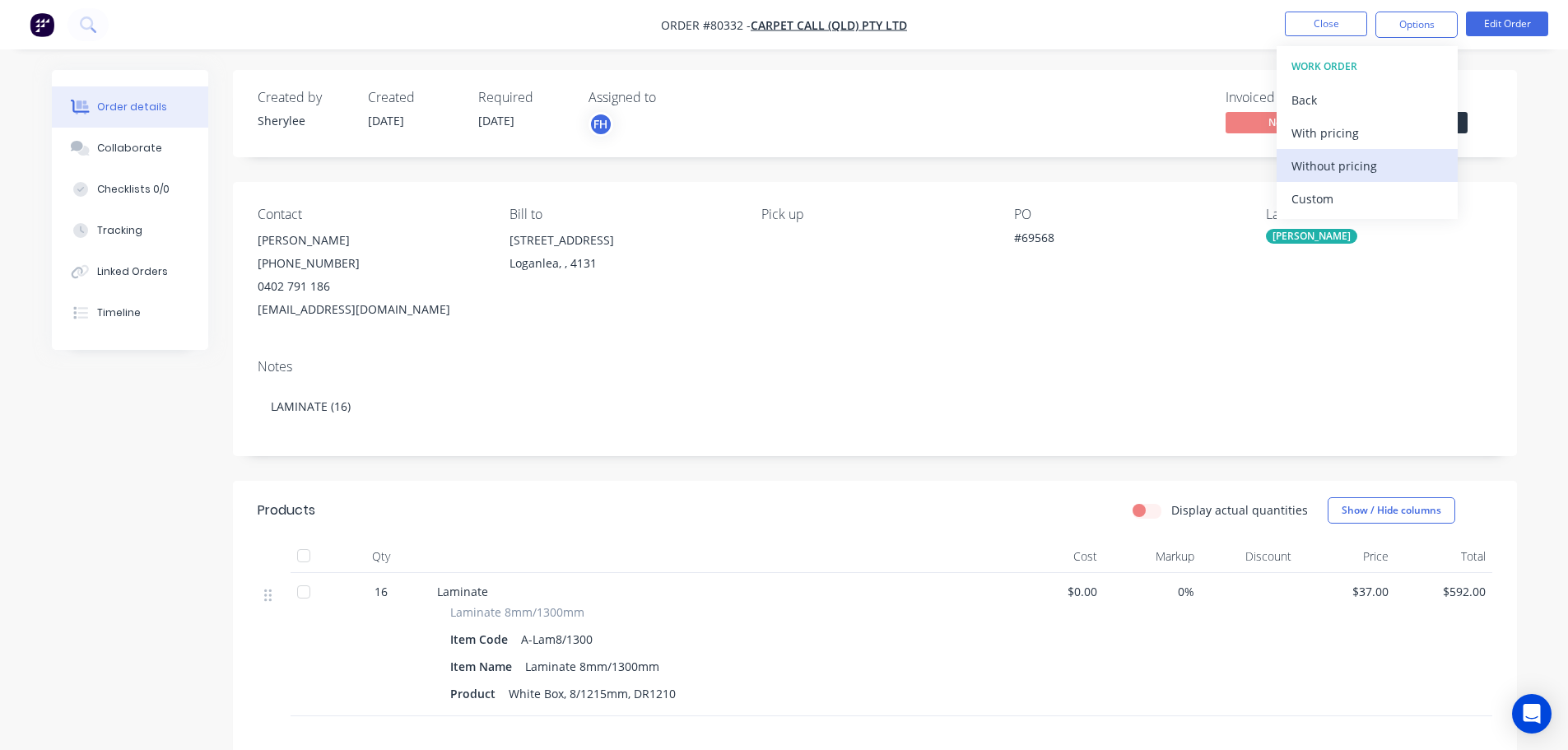
click at [1330, 165] on div "Without pricing" at bounding box center [1367, 165] width 151 height 24
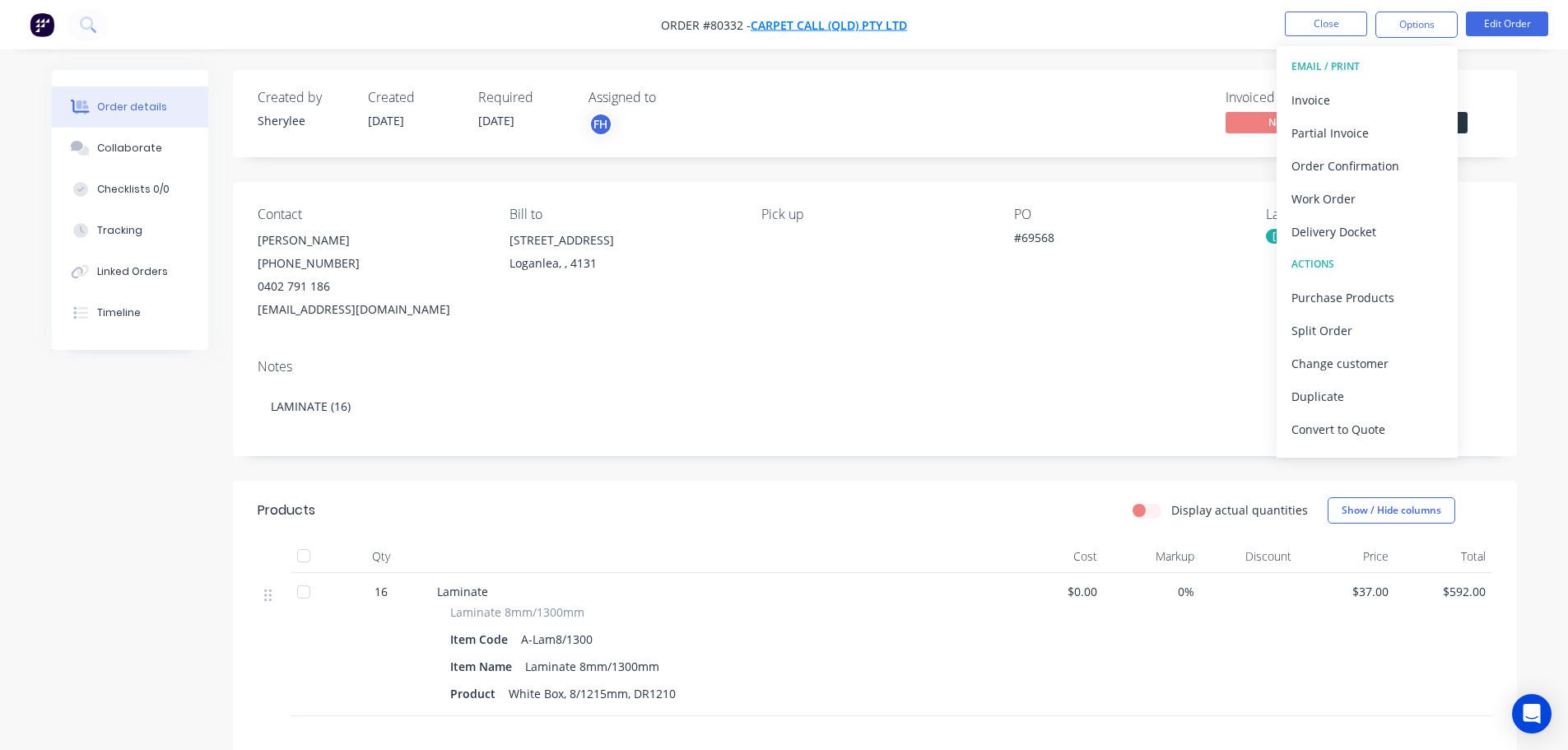
click at [810, 23] on span "Carpet Call (QLD) Pty Ltd" at bounding box center [829, 25] width 157 height 16
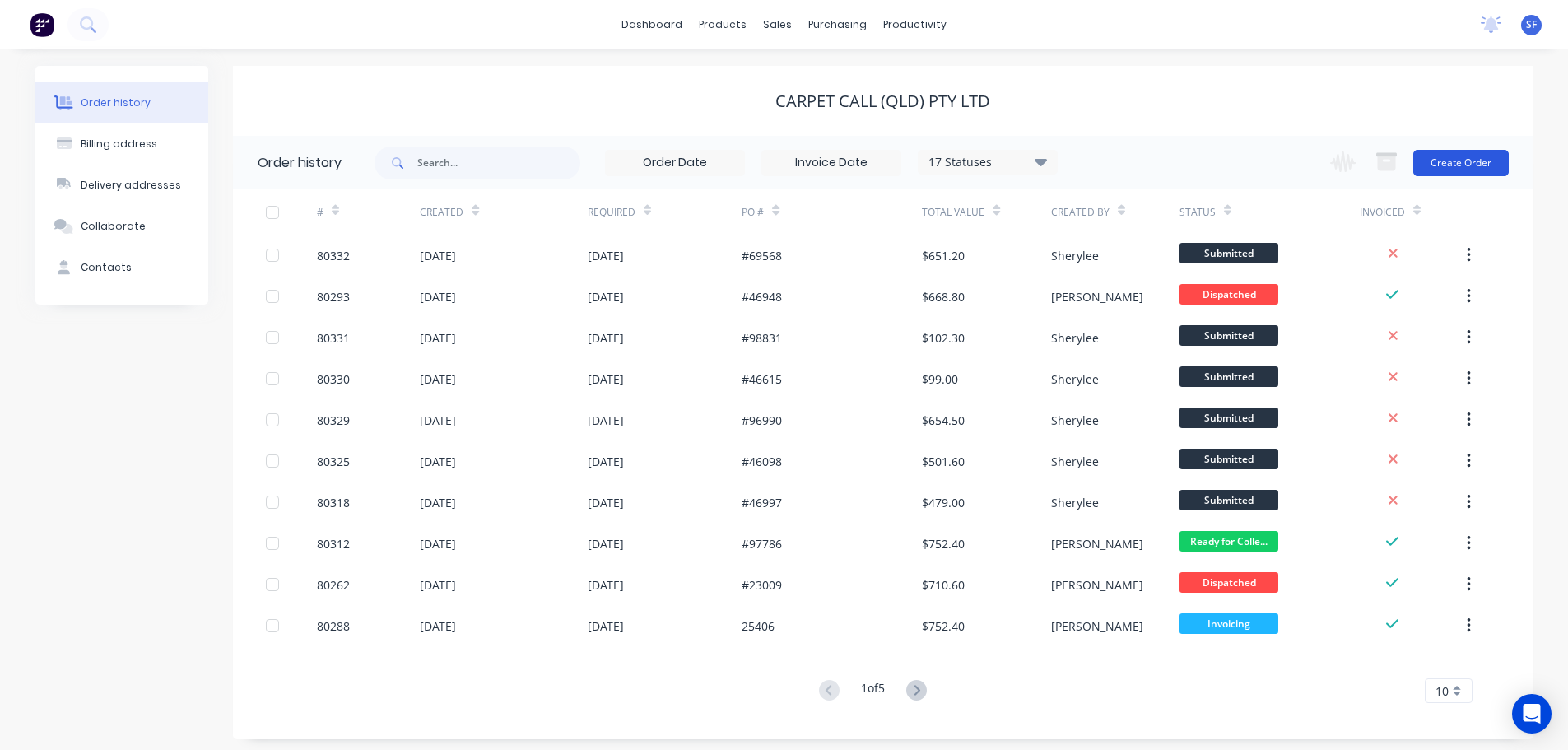
click at [1489, 163] on button "Create Order" at bounding box center [1460, 163] width 95 height 27
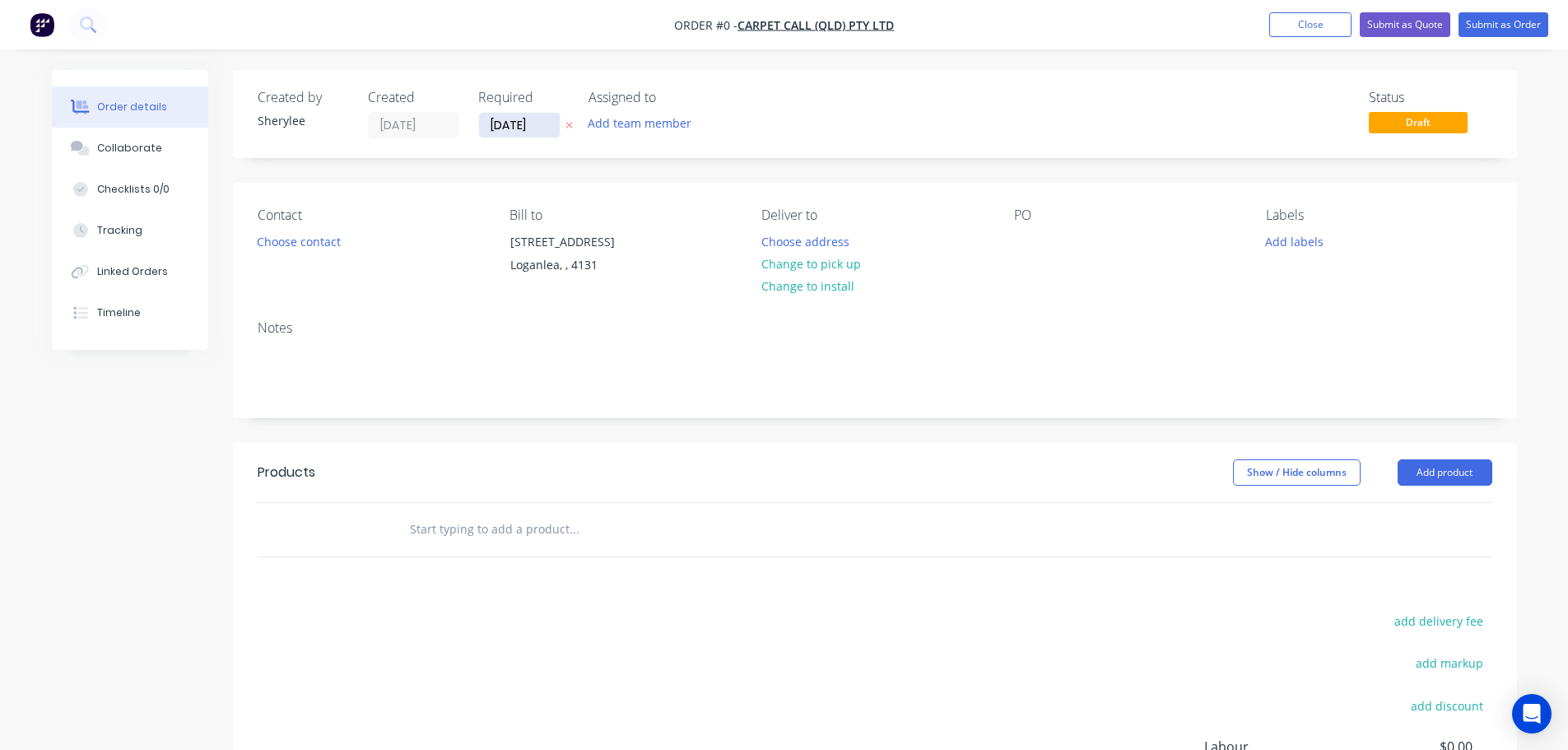
click at [541, 122] on input "[DATE]" at bounding box center [519, 125] width 81 height 25
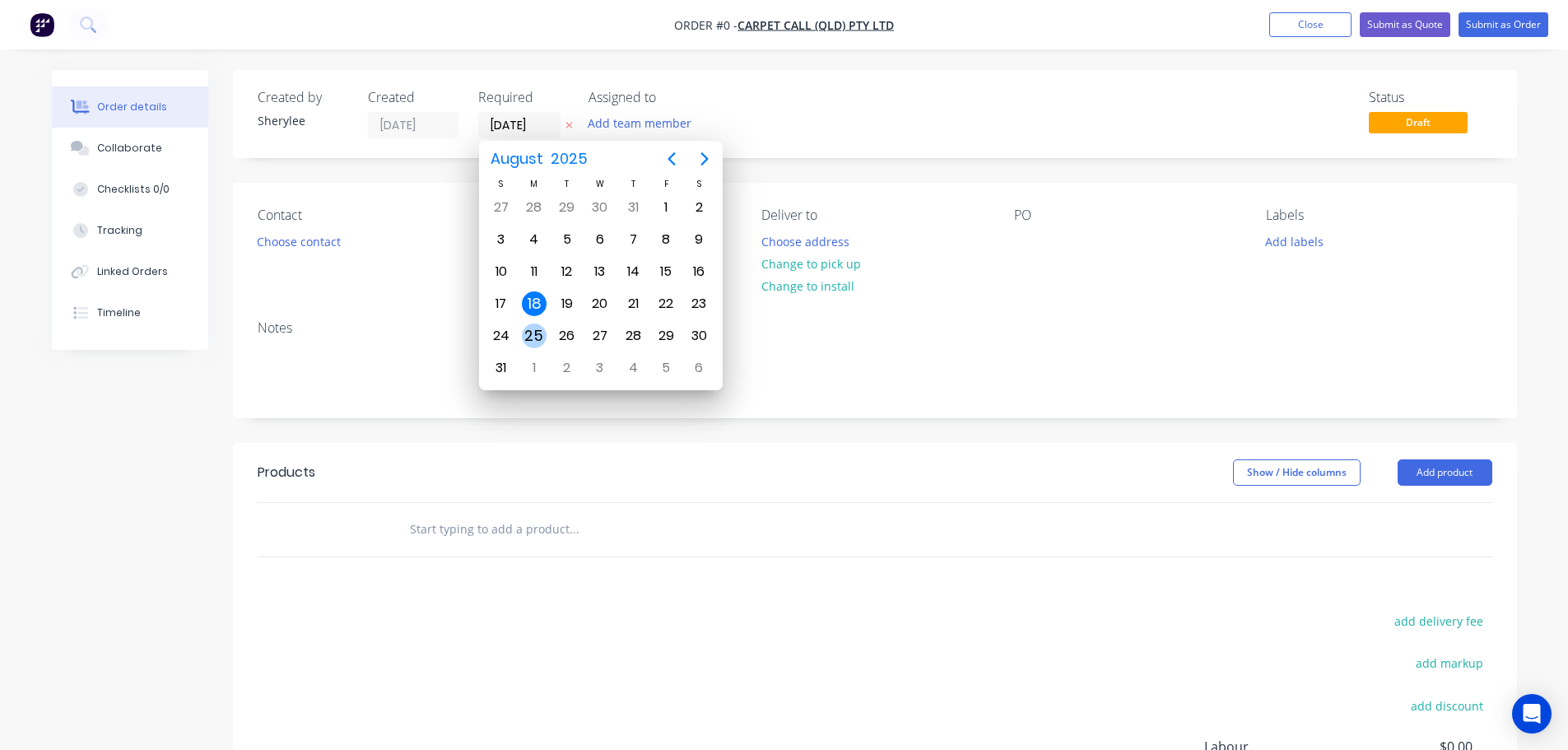
click at [538, 330] on div "25" at bounding box center [534, 336] width 25 height 25
type input "[DATE]"
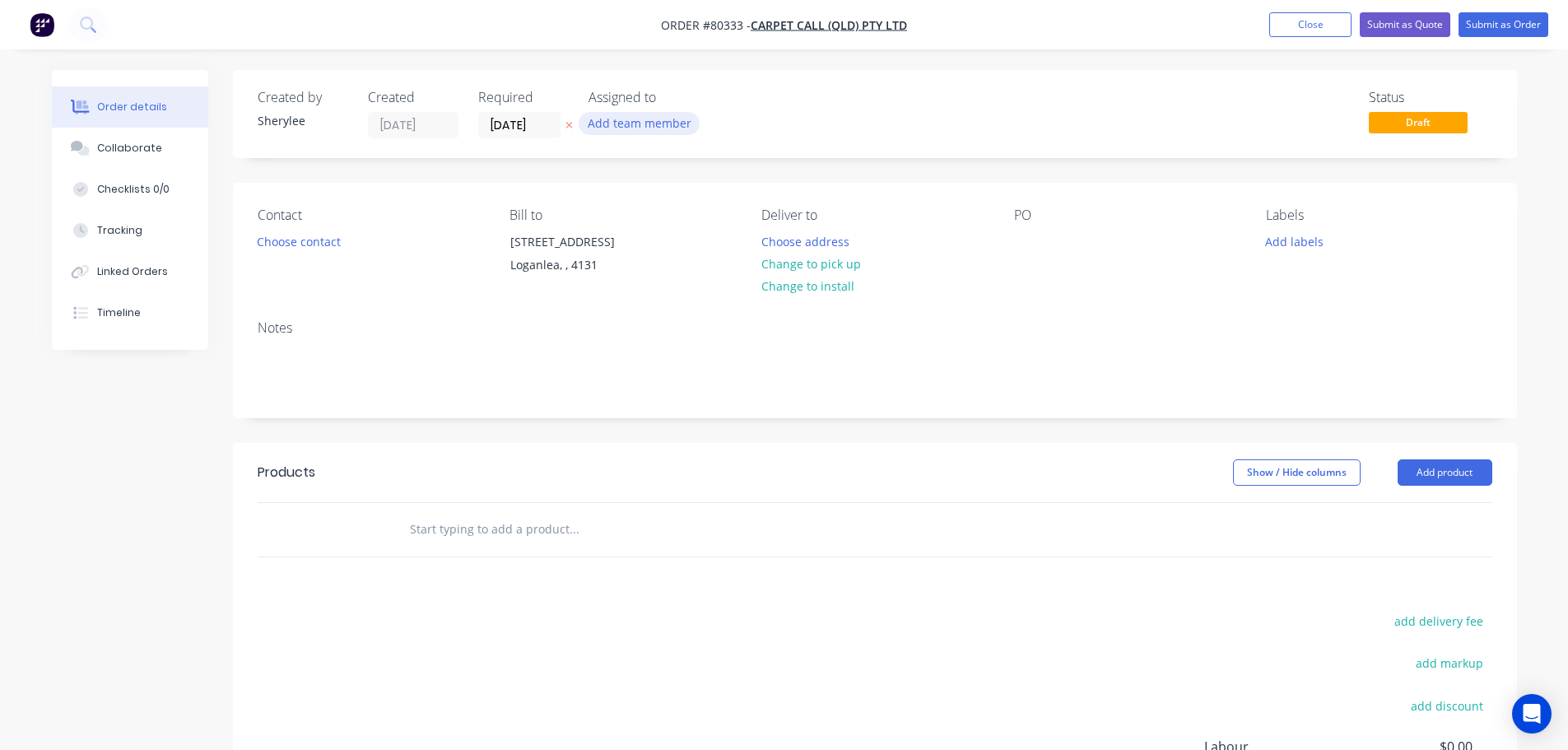
click at [643, 126] on button "Add team member" at bounding box center [639, 123] width 121 height 22
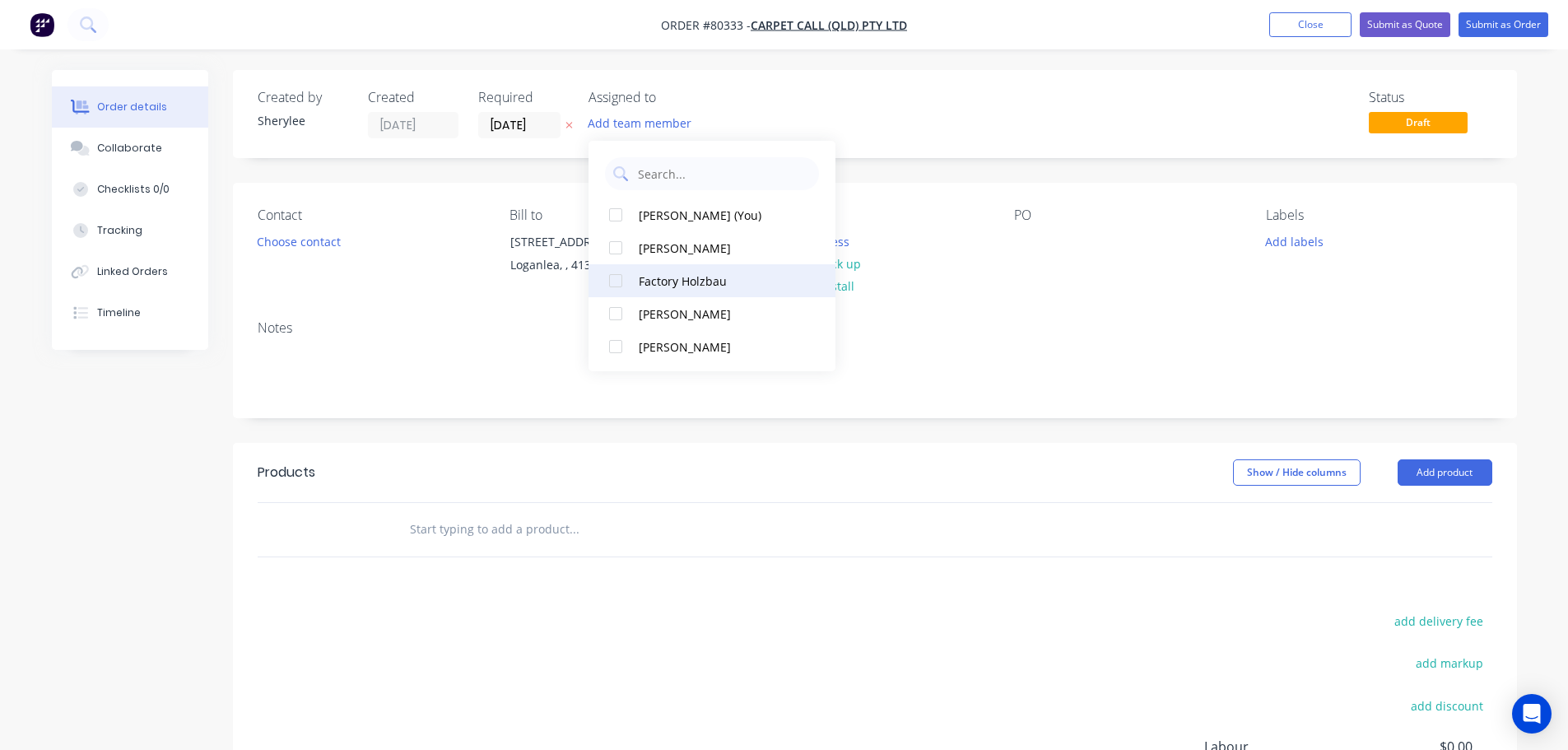
click at [618, 285] on div at bounding box center [615, 280] width 33 height 33
click at [327, 244] on button "Choose contact" at bounding box center [298, 240] width 101 height 22
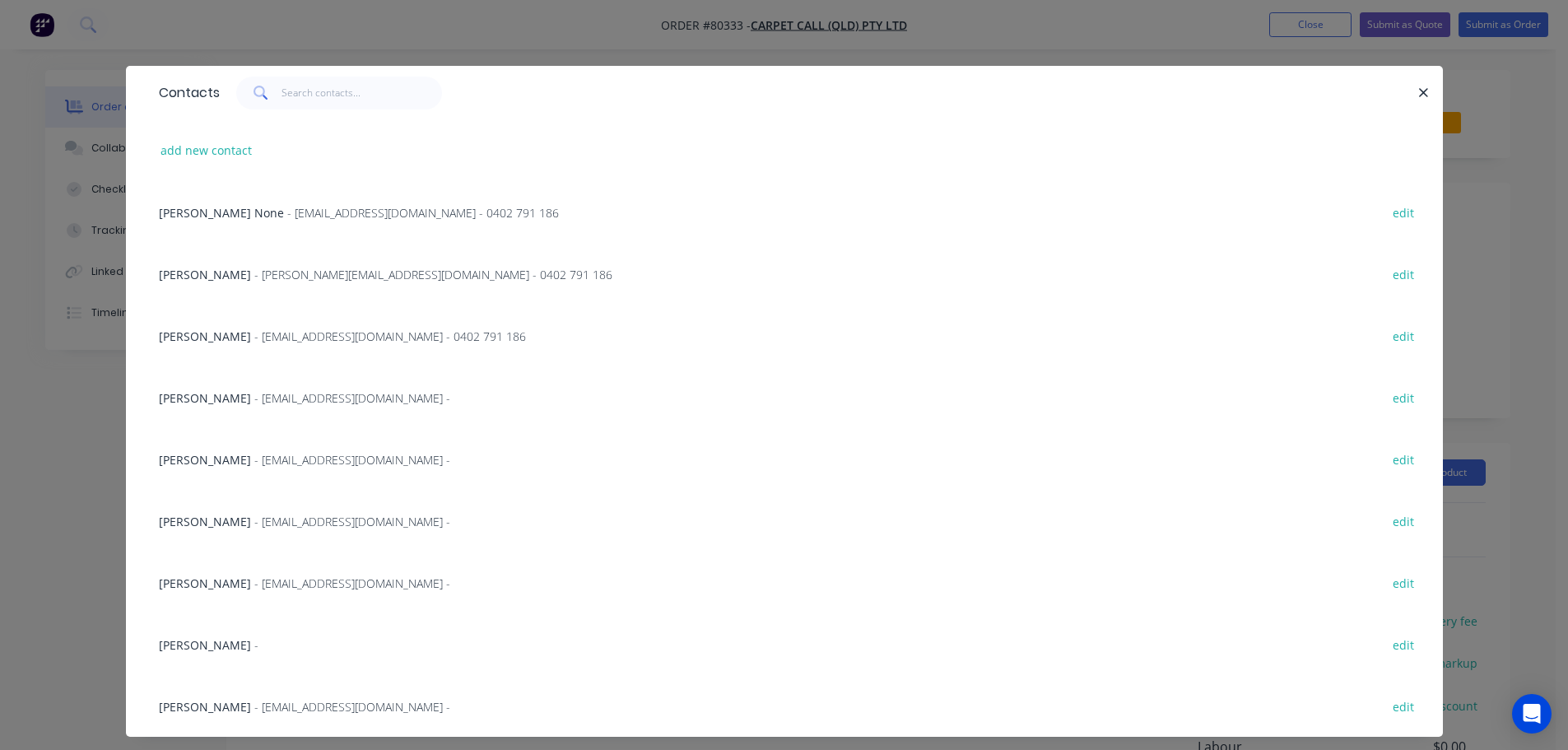
click at [255, 400] on span "- [EMAIL_ADDRESS][DOMAIN_NAME] -" at bounding box center [352, 398] width 196 height 16
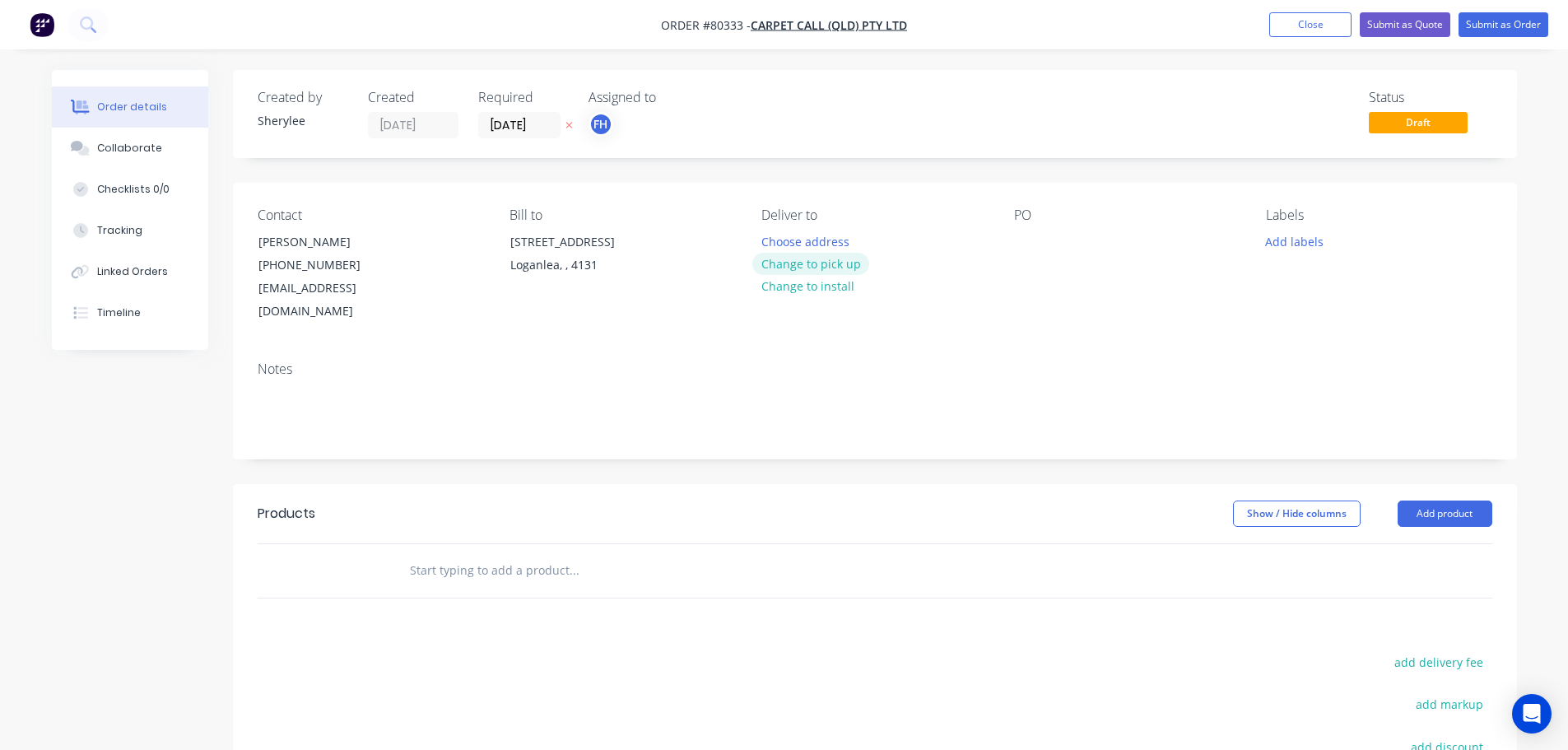
click at [793, 263] on button "Change to pick up" at bounding box center [811, 263] width 117 height 22
click at [1035, 250] on div at bounding box center [1028, 241] width 27 height 24
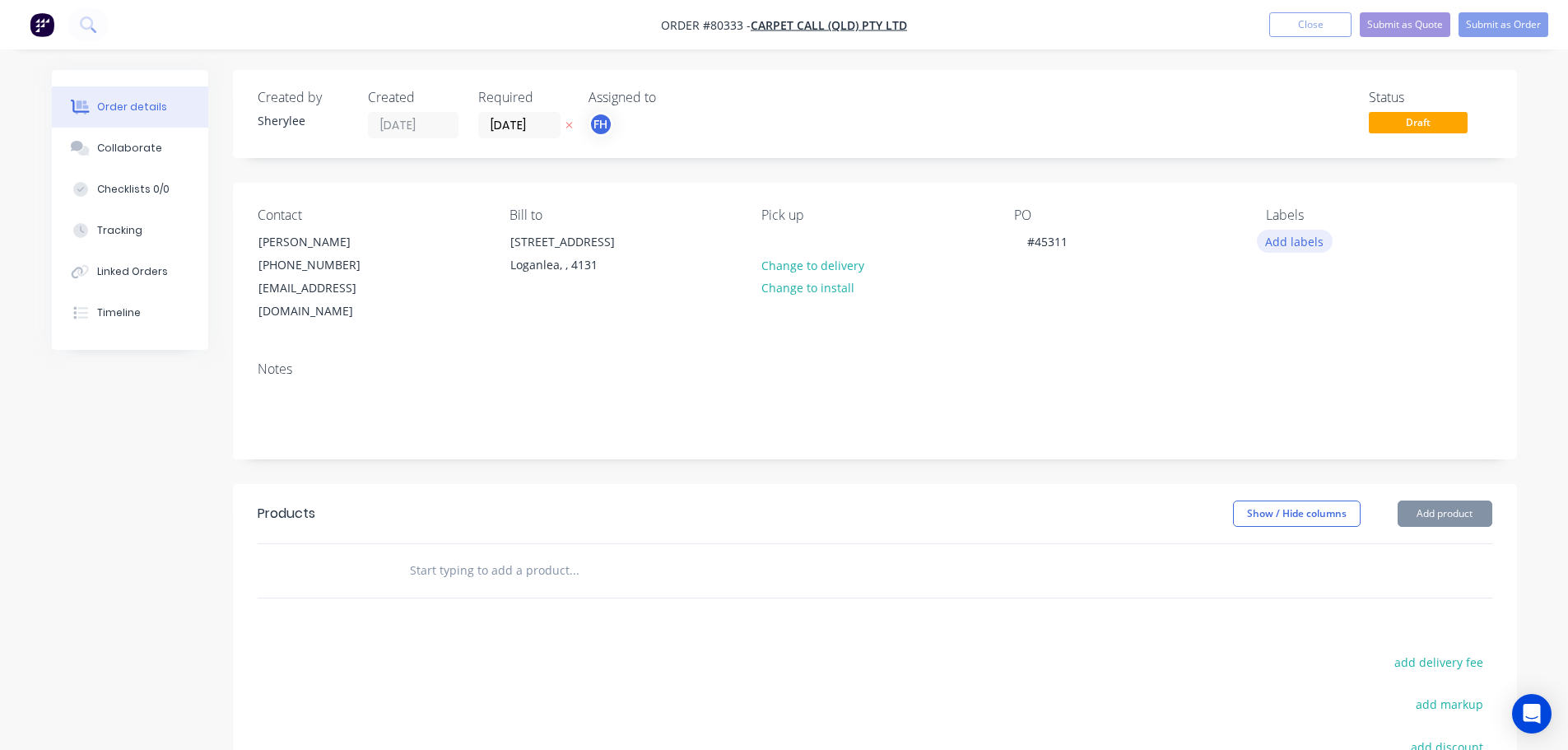
click at [1303, 245] on button "Add labels" at bounding box center [1295, 240] width 76 height 22
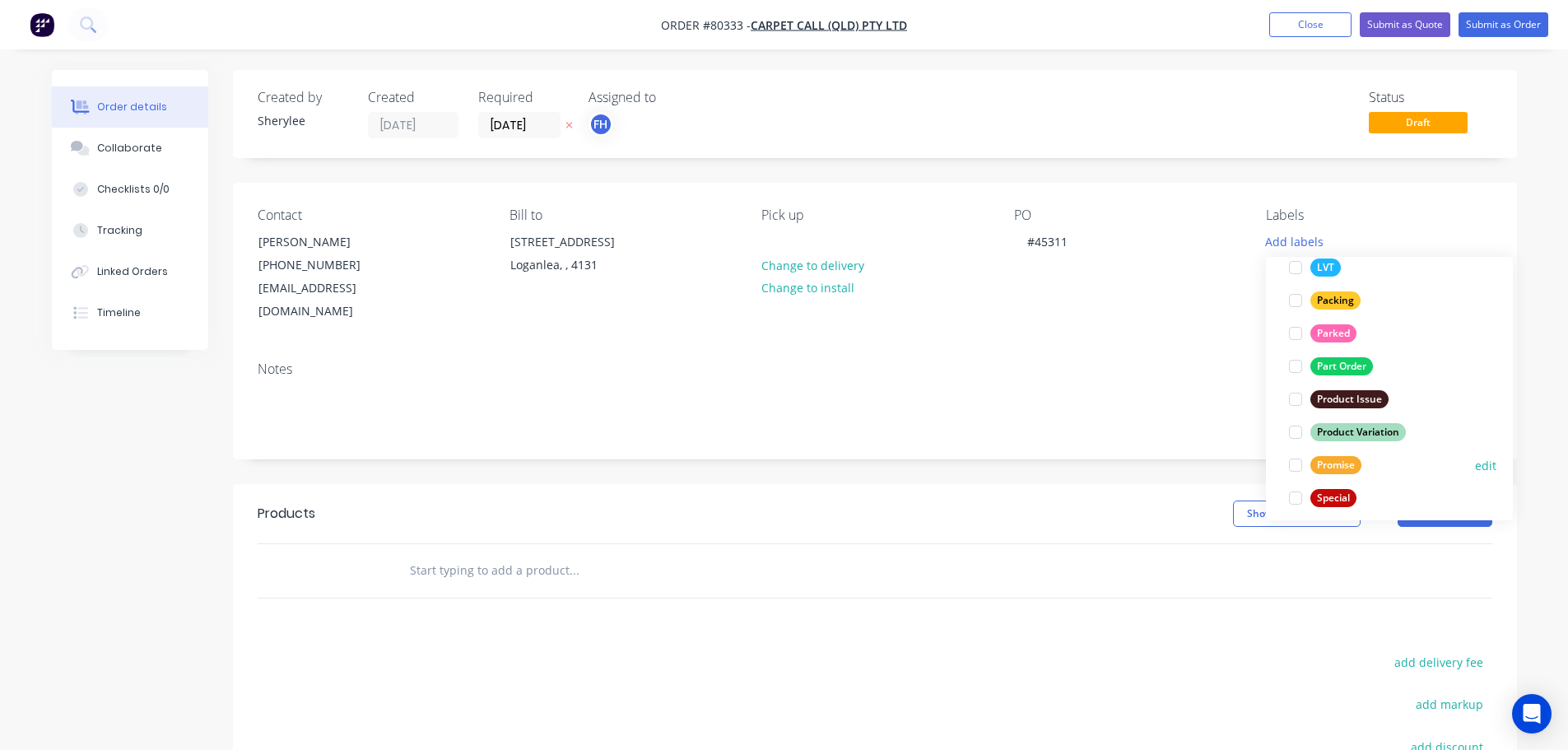
scroll to position [346, 0]
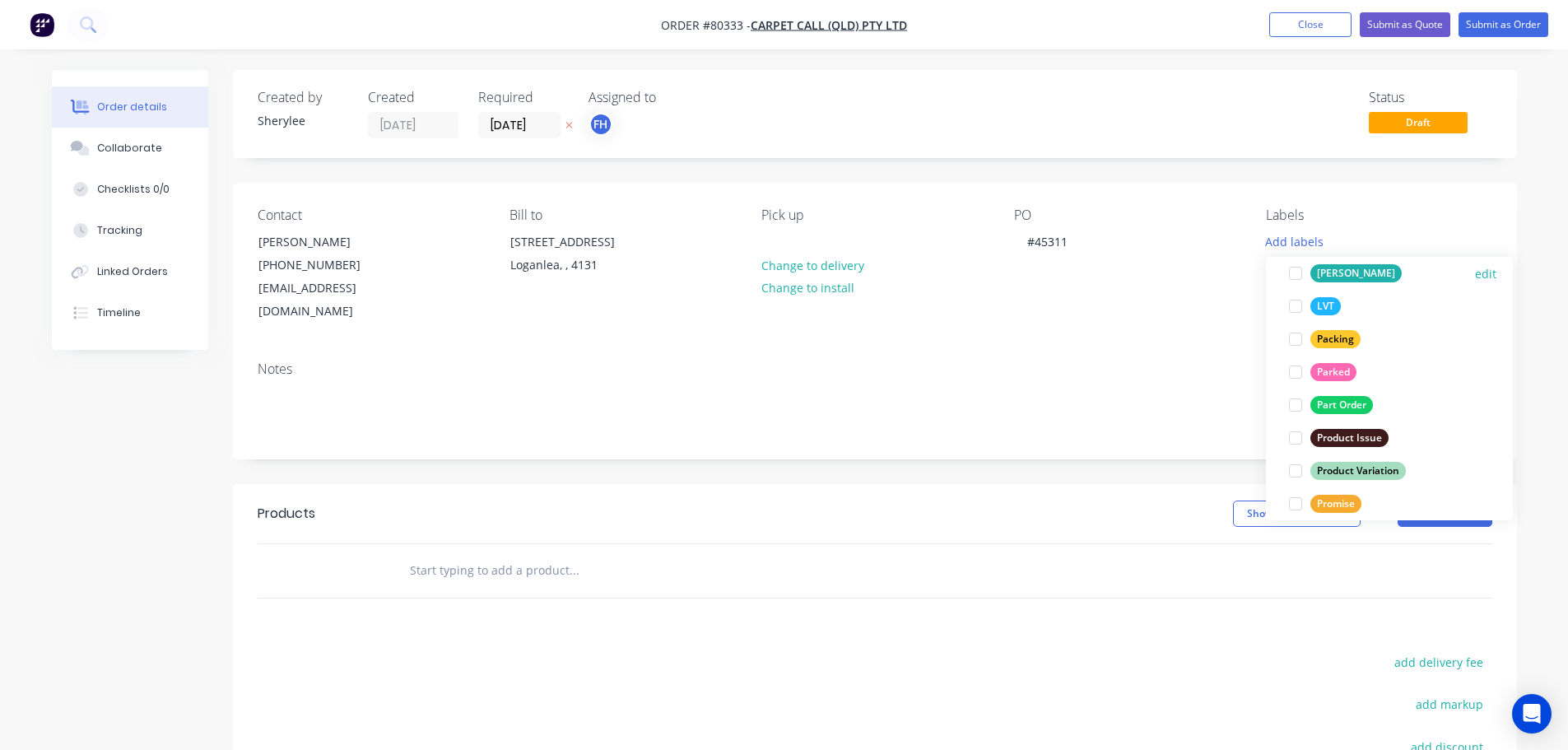
click at [1298, 272] on div at bounding box center [1296, 273] width 33 height 33
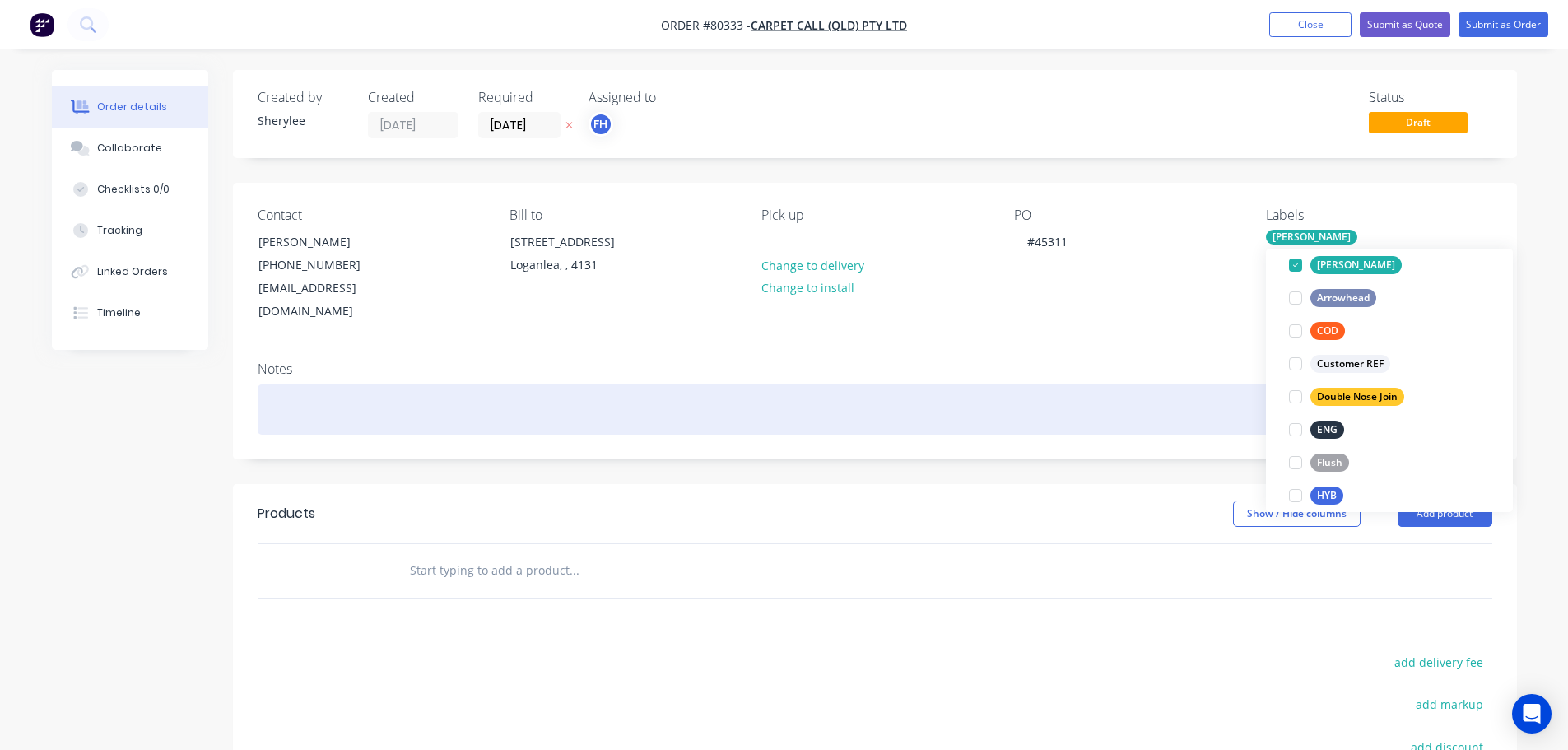
click at [337, 384] on div at bounding box center [876, 409] width 1235 height 50
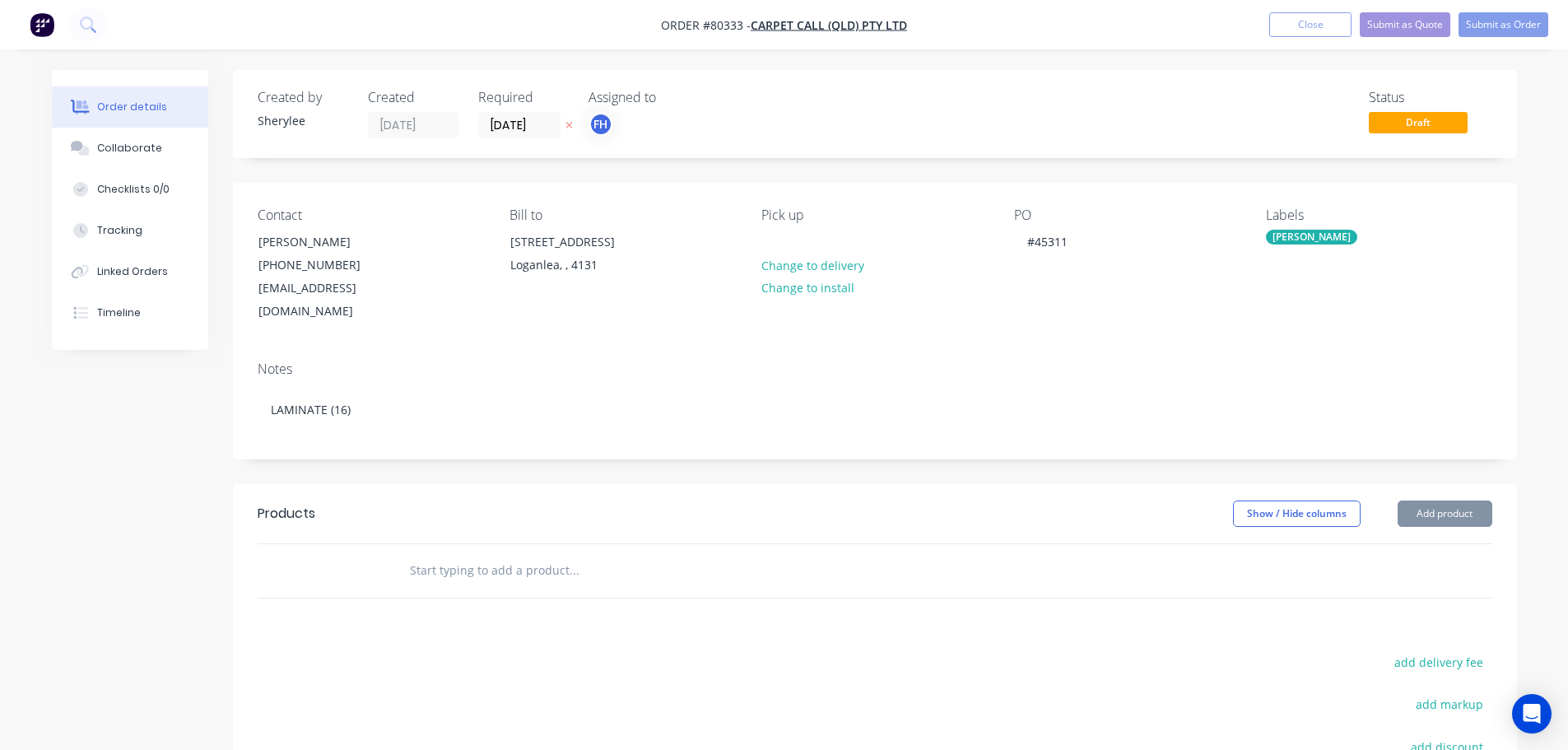
click at [485, 554] on input "text" at bounding box center [574, 570] width 329 height 33
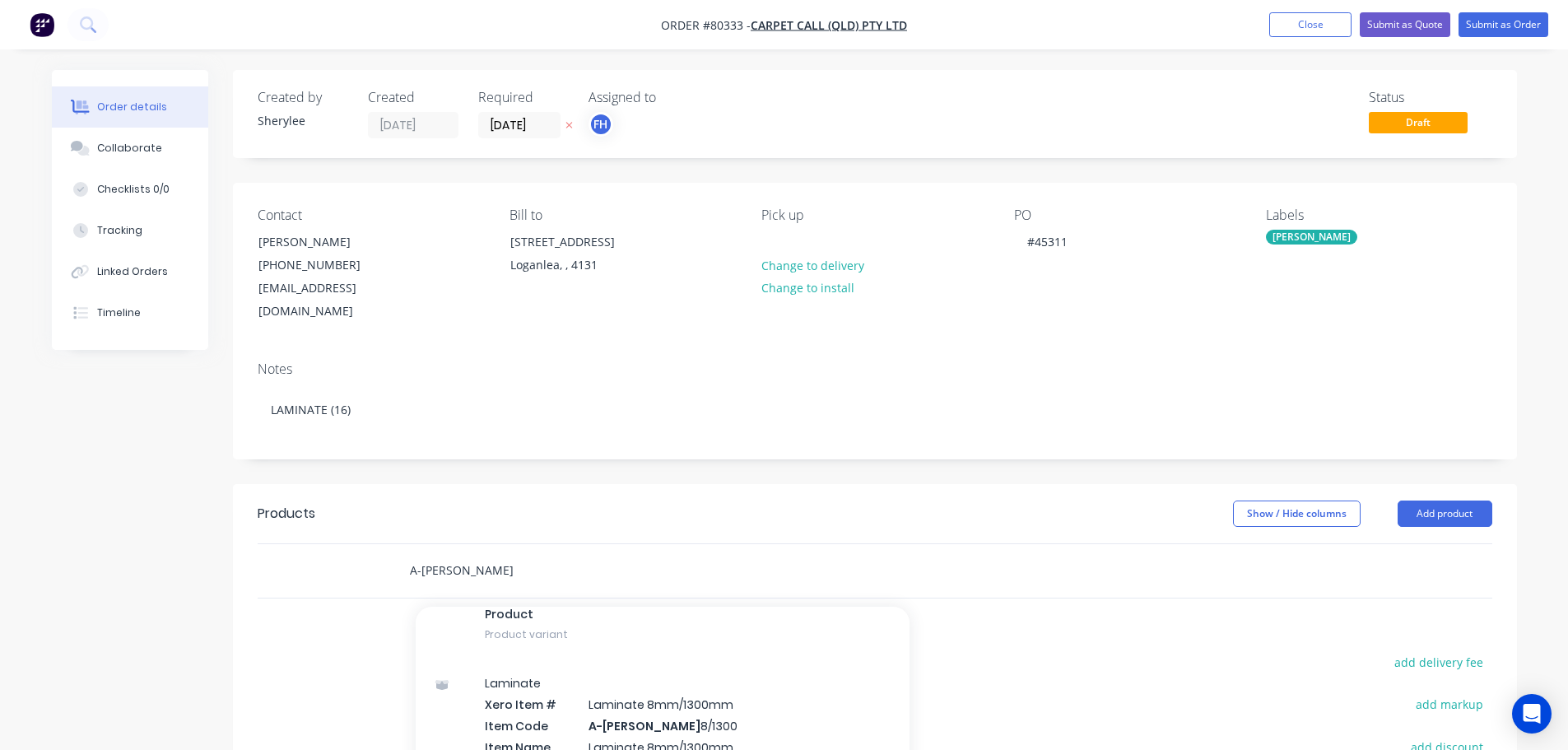
scroll to position [2140, 0]
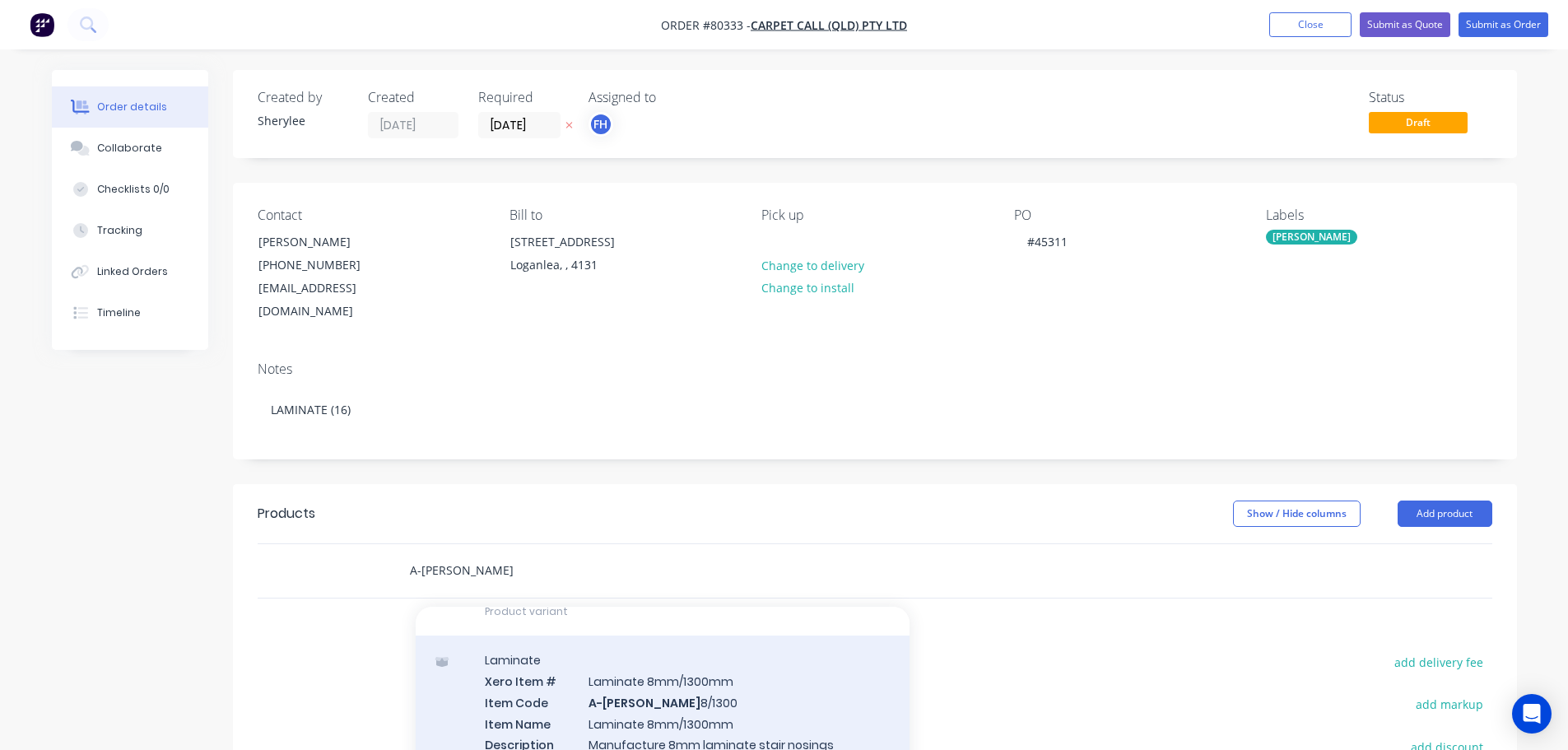
type input "A-[PERSON_NAME]"
click at [708, 677] on div "Laminate Xero Item # Laminate 8mm/1300mm Item Code A-[PERSON_NAME] 8/1300 Item …" at bounding box center [662, 731] width 494 height 192
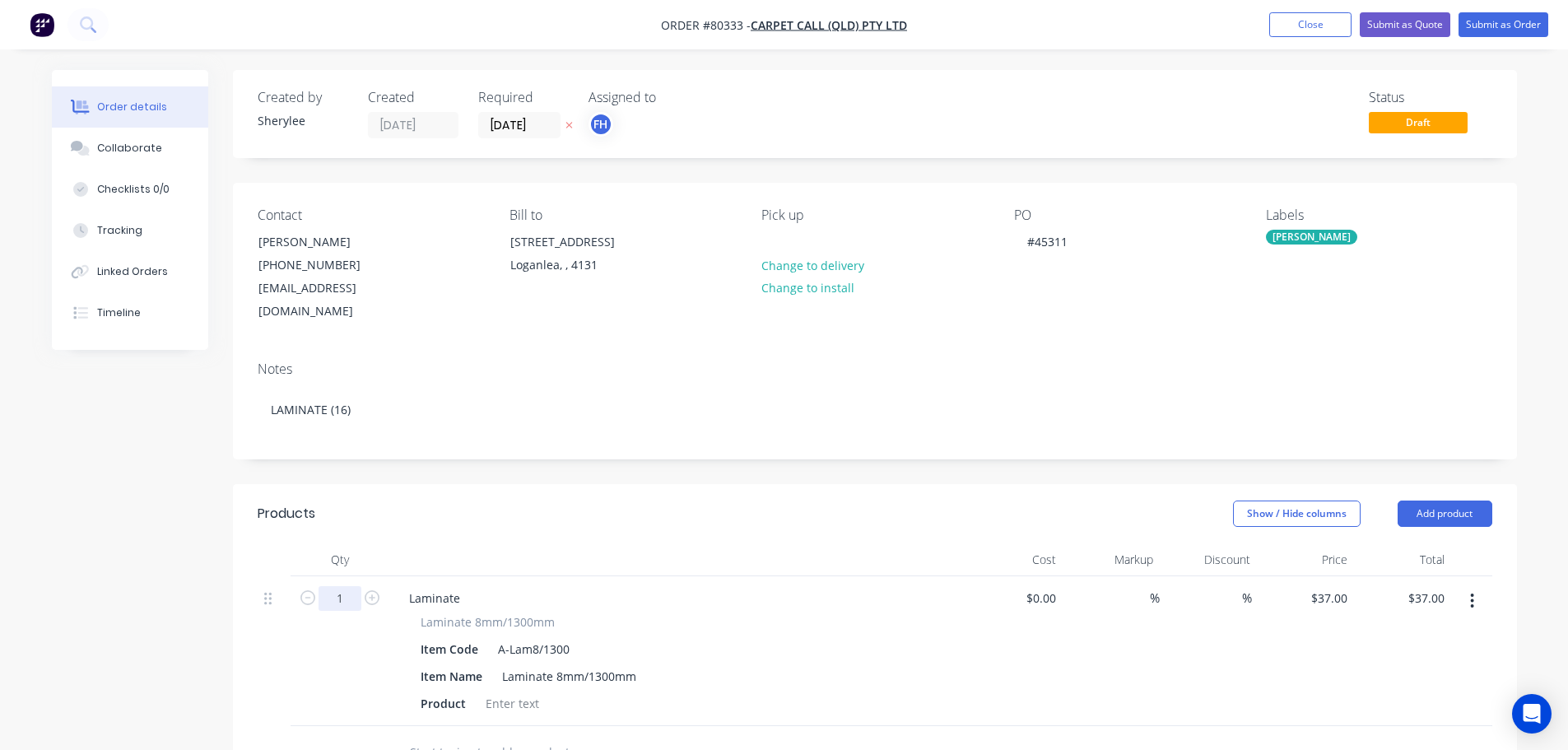
click at [357, 586] on input "1" at bounding box center [340, 599] width 43 height 25
type input "16"
type input "$592.00"
click at [514, 691] on div at bounding box center [512, 703] width 67 height 24
click at [1492, 20] on button "Submit as Order" at bounding box center [1503, 25] width 90 height 25
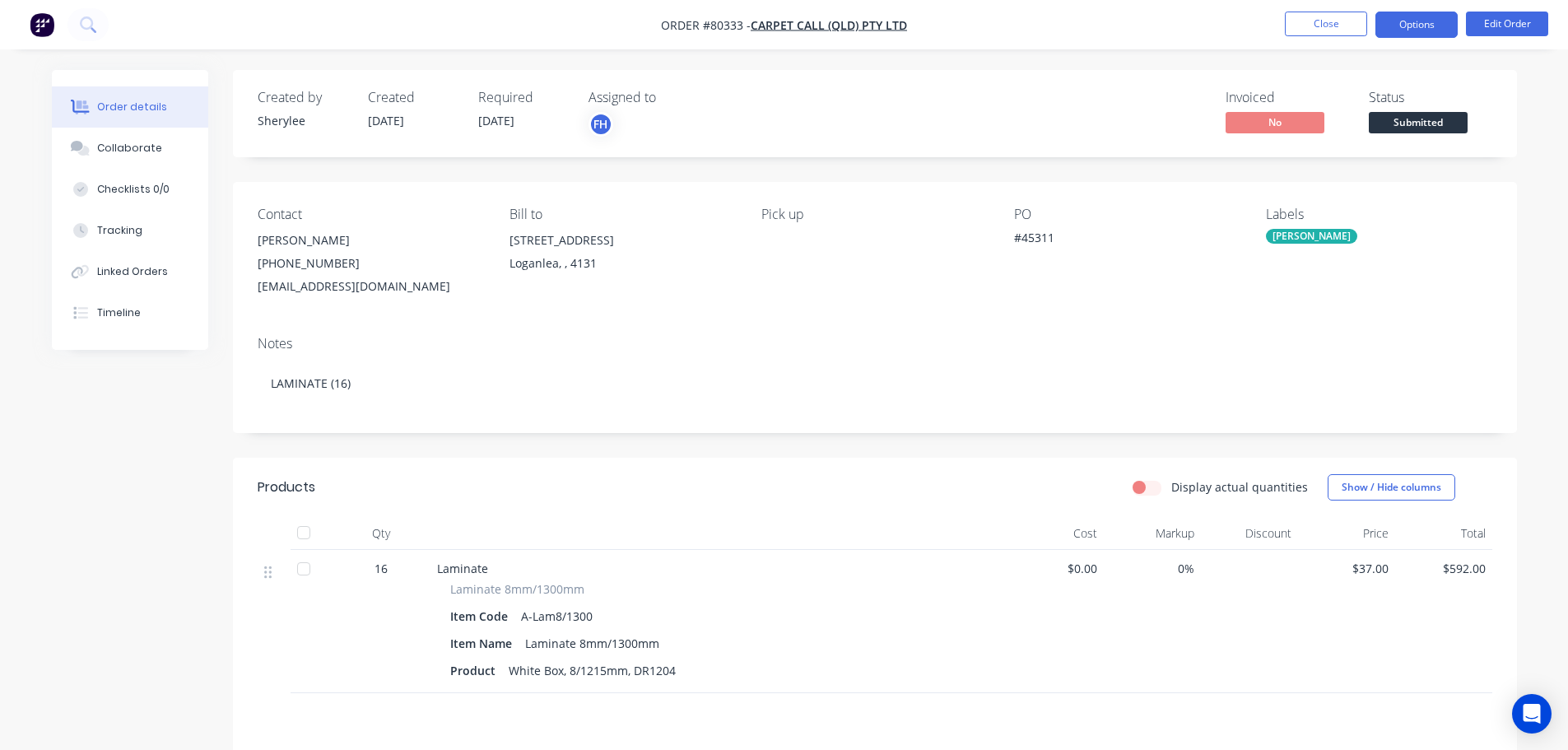
click at [1427, 26] on button "Options" at bounding box center [1417, 25] width 83 height 27
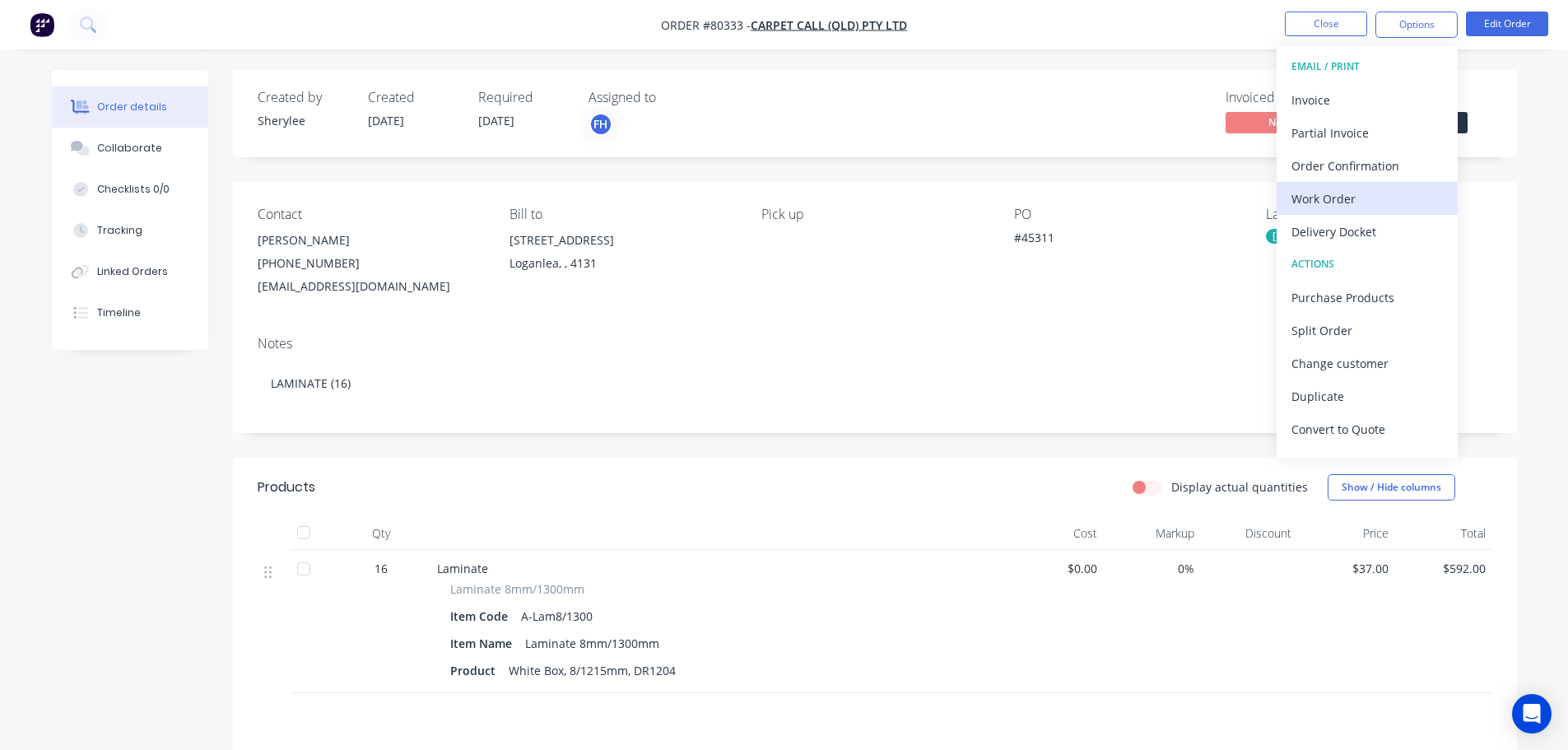
click at [1356, 192] on div "Work Order" at bounding box center [1367, 198] width 151 height 24
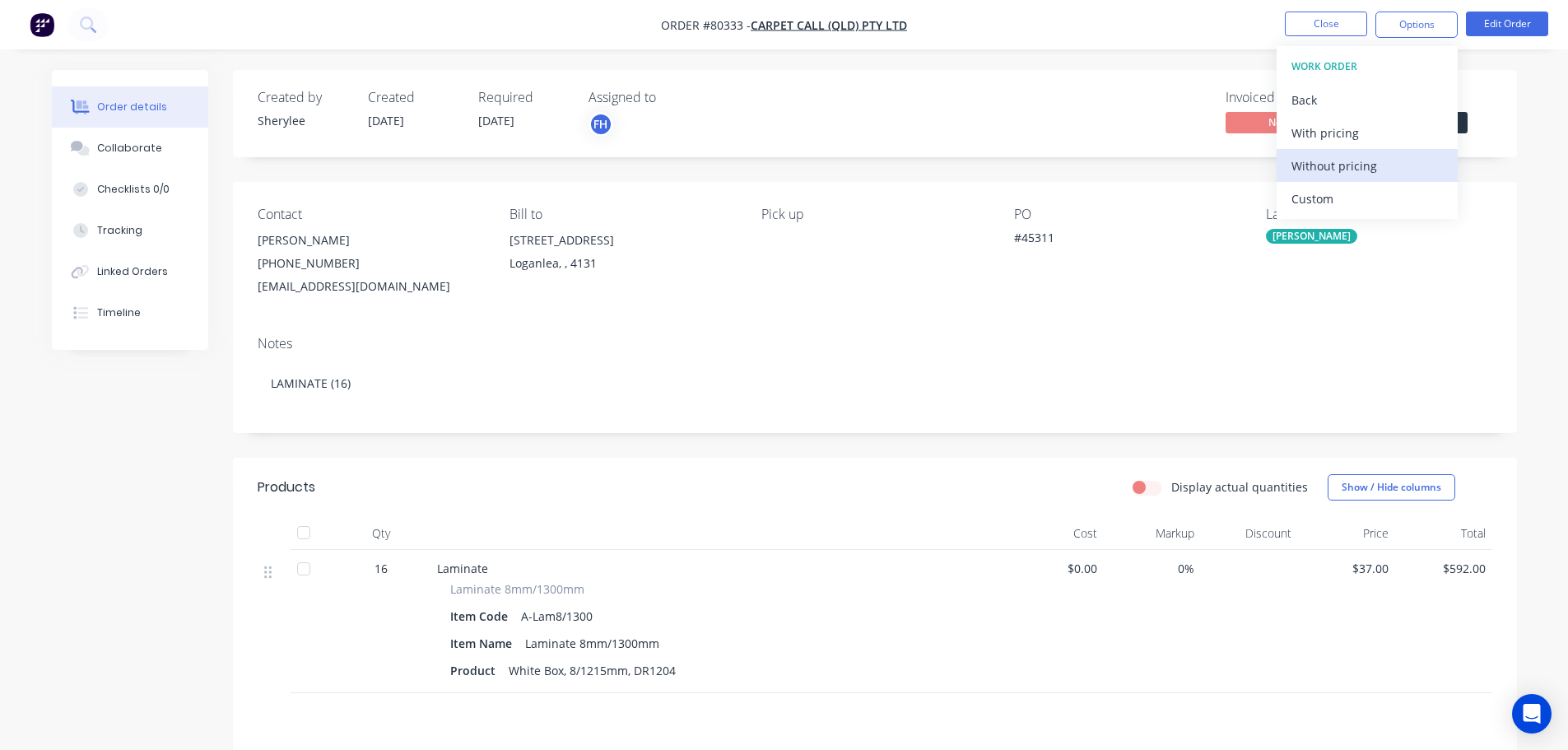
click at [1362, 167] on div "Without pricing" at bounding box center [1367, 165] width 151 height 24
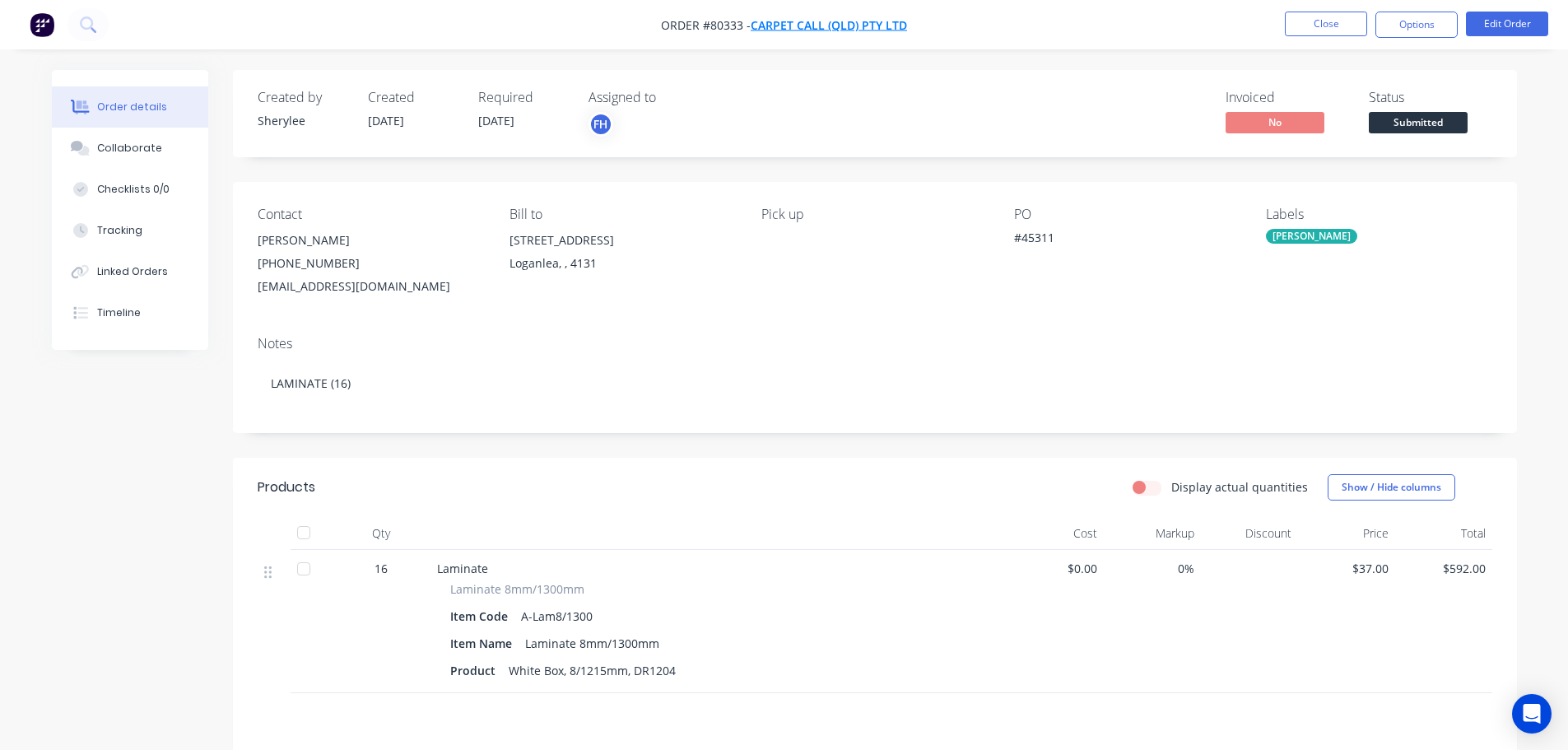
click at [837, 19] on span "Carpet Call (QLD) Pty Ltd" at bounding box center [829, 25] width 157 height 16
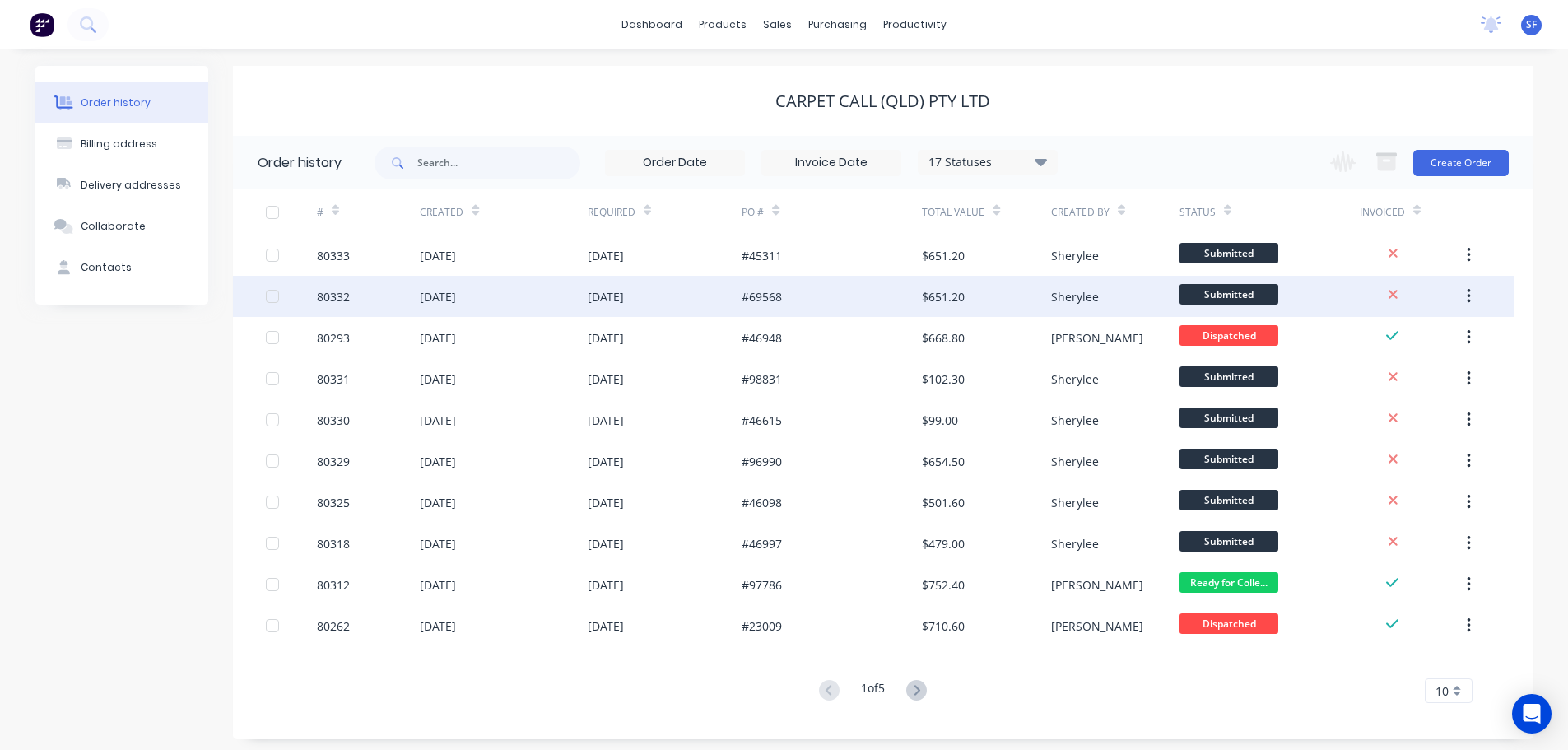
click at [779, 288] on div "#69568" at bounding box center [761, 296] width 40 height 17
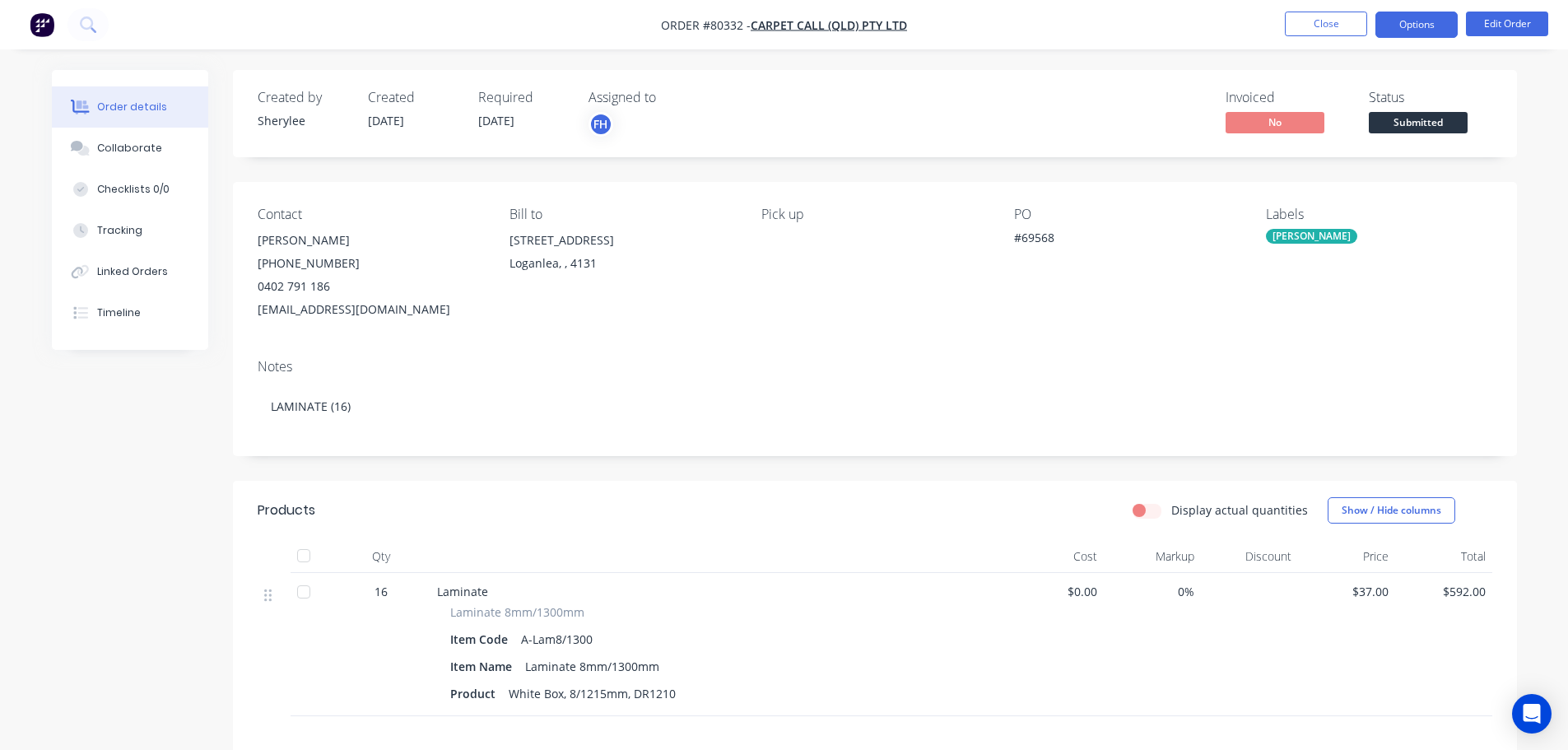
click at [1421, 19] on button "Options" at bounding box center [1417, 25] width 83 height 27
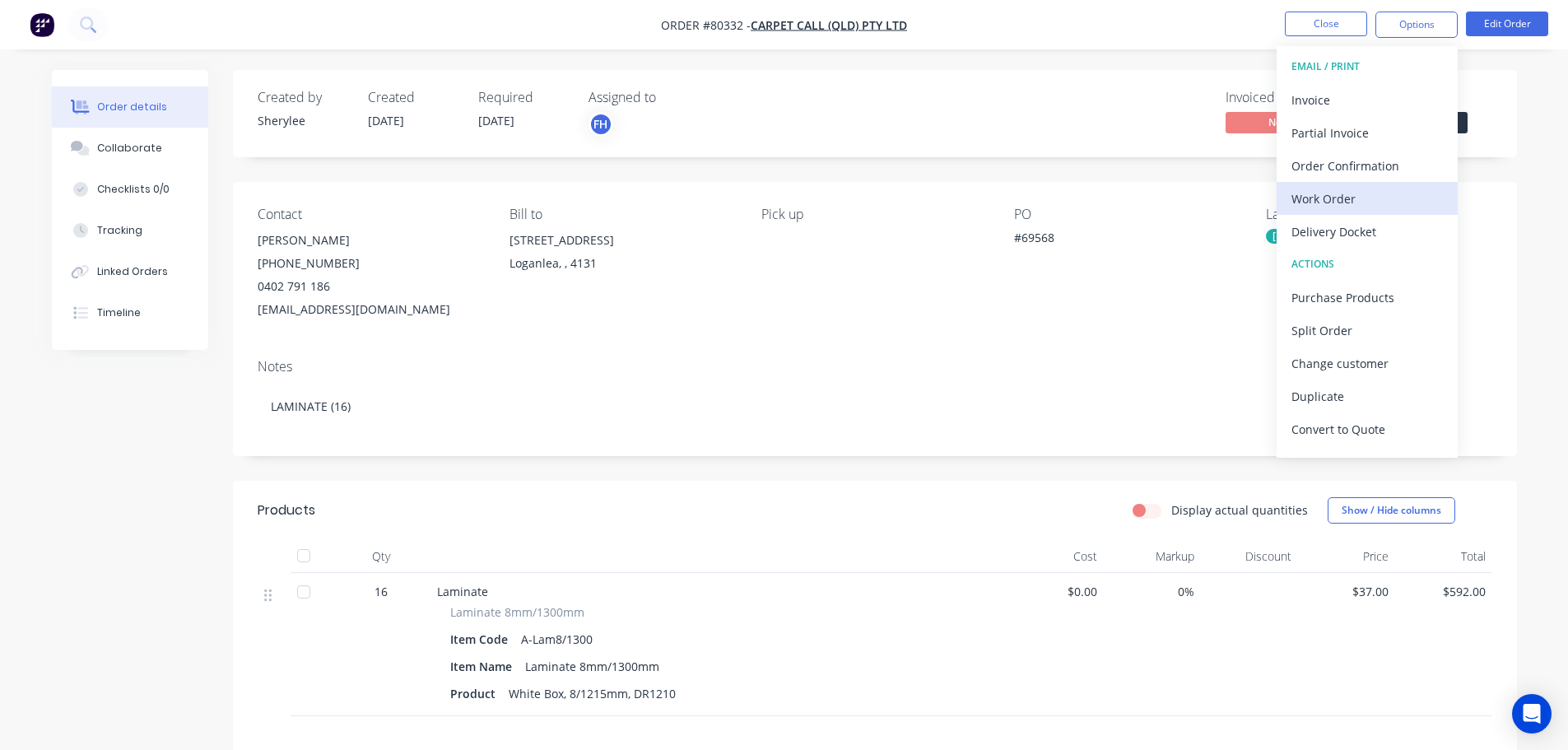
click at [1332, 196] on div "Work Order" at bounding box center [1367, 198] width 151 height 24
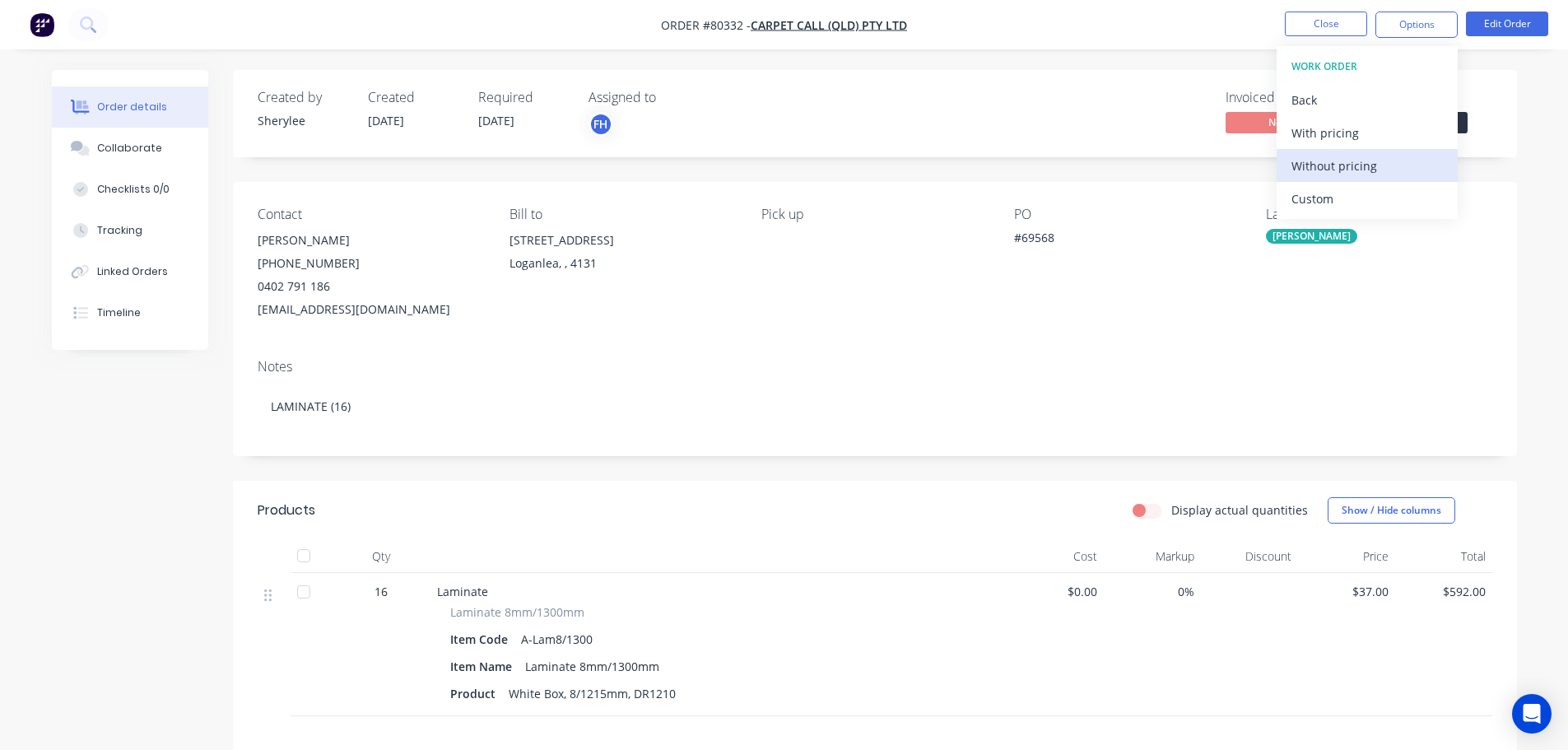
click at [1335, 165] on div "Without pricing" at bounding box center [1367, 165] width 151 height 24
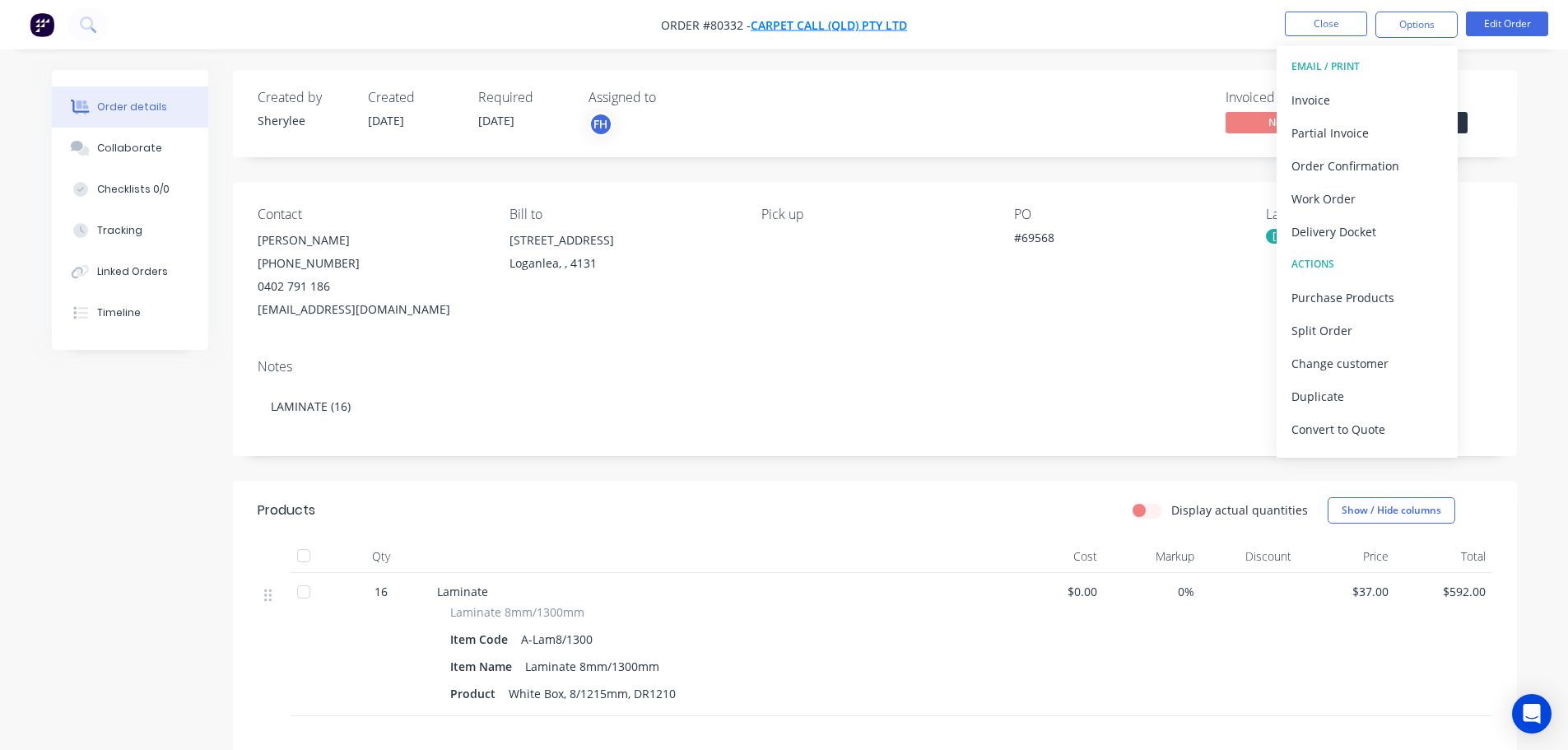
click at [858, 20] on span "Carpet Call (QLD) Pty Ltd" at bounding box center [829, 25] width 157 height 16
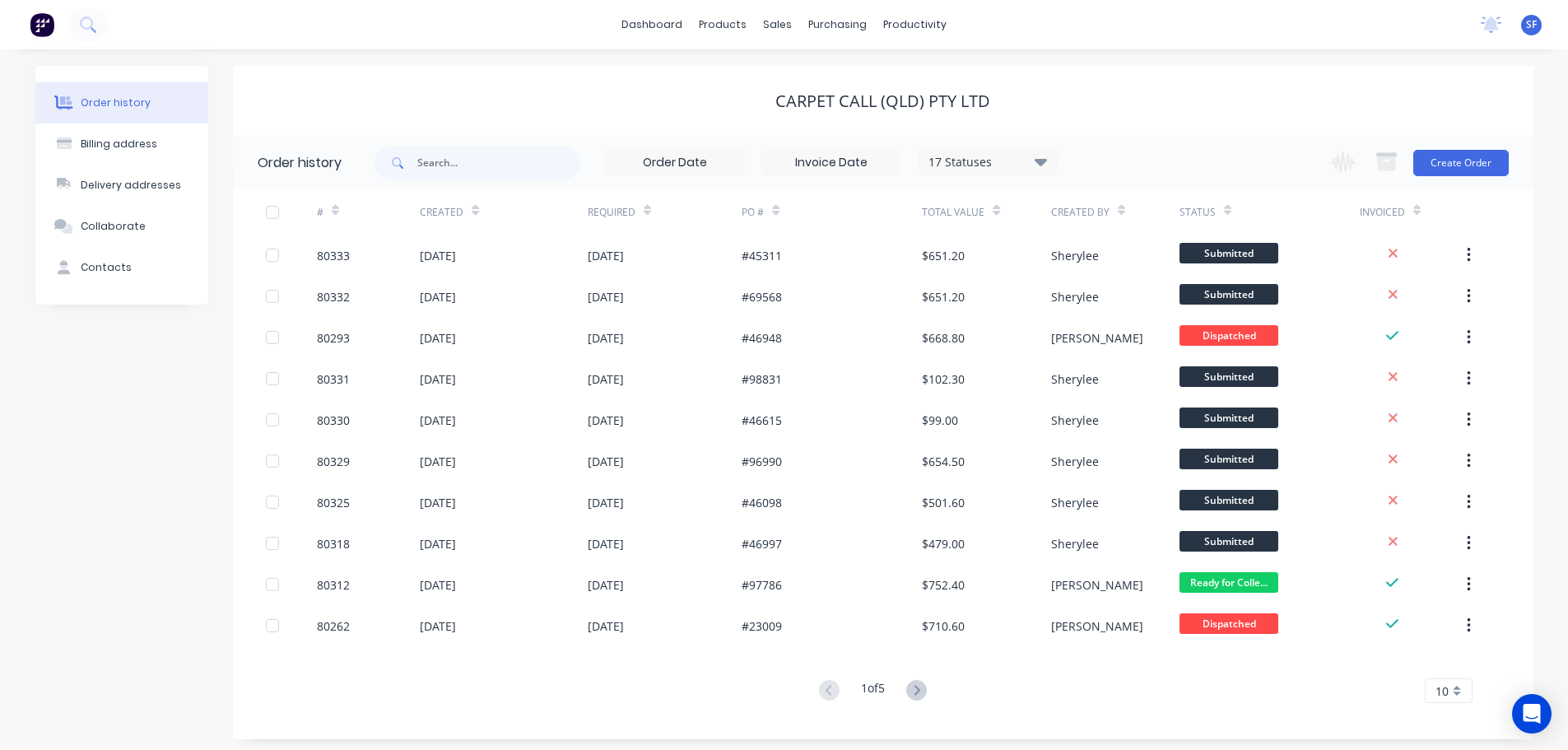
click at [1203, 215] on div "Status" at bounding box center [1198, 212] width 36 height 15
click at [1227, 216] on div at bounding box center [1228, 210] width 7 height 25
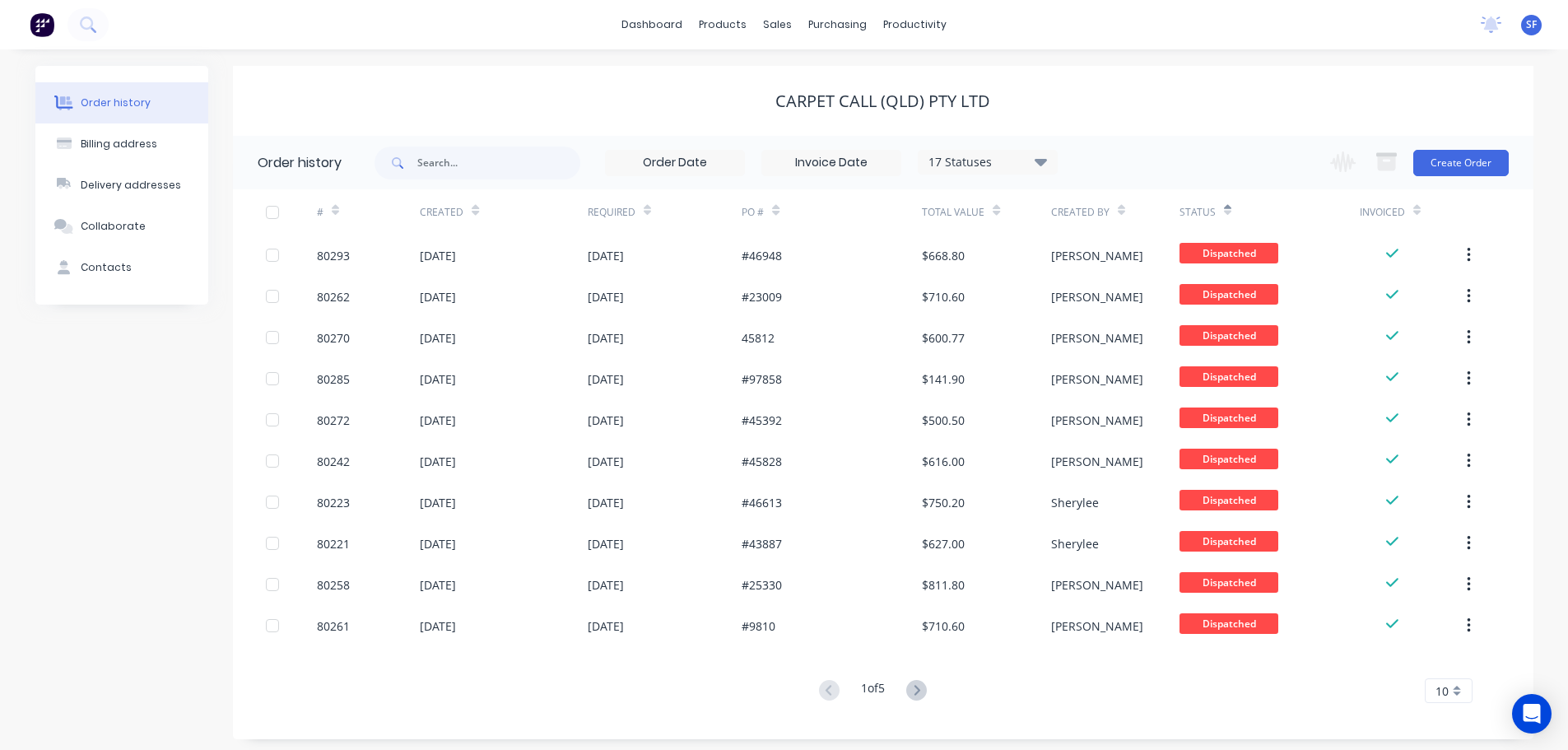
click at [1227, 218] on div at bounding box center [1228, 210] width 7 height 25
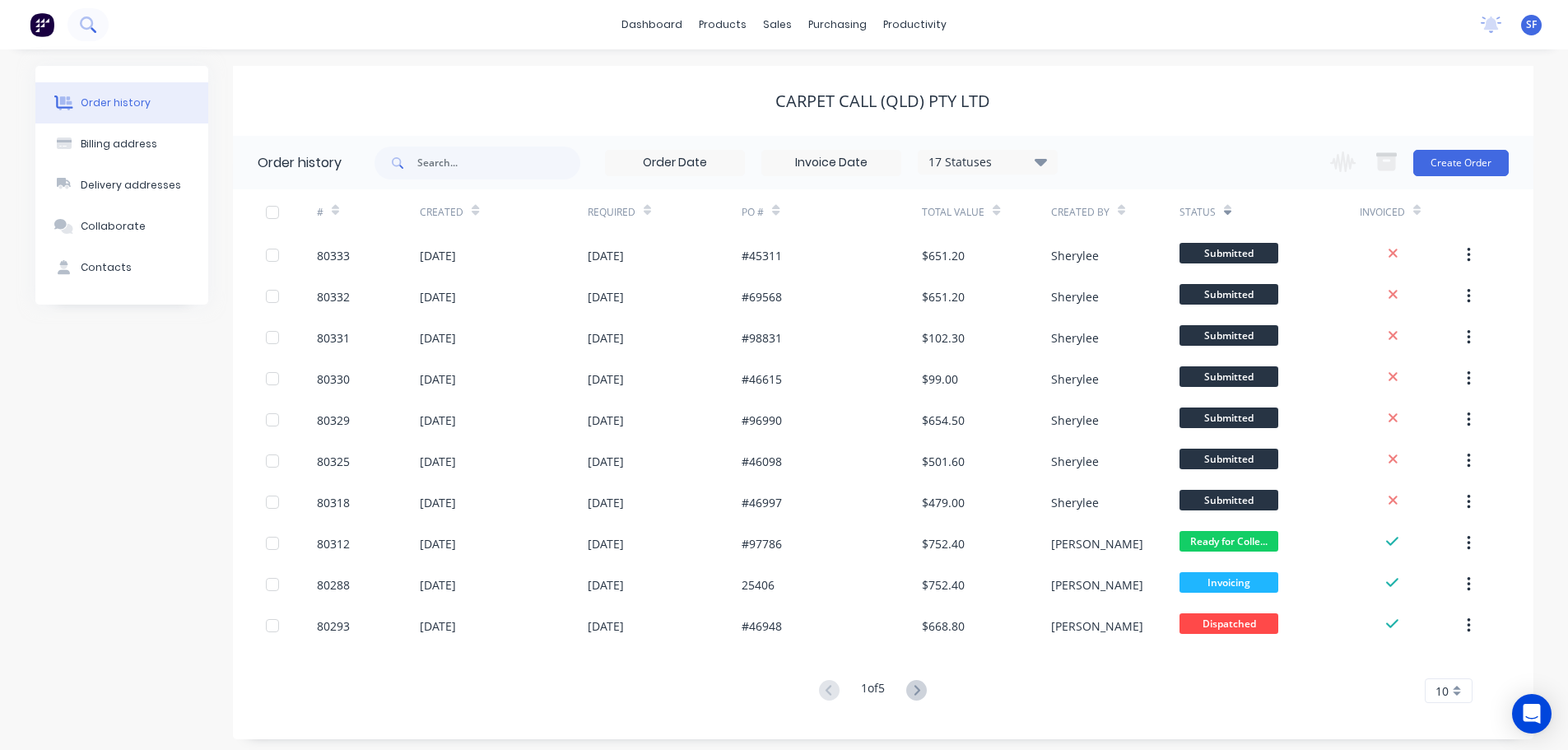
click at [90, 19] on icon at bounding box center [86, 23] width 13 height 13
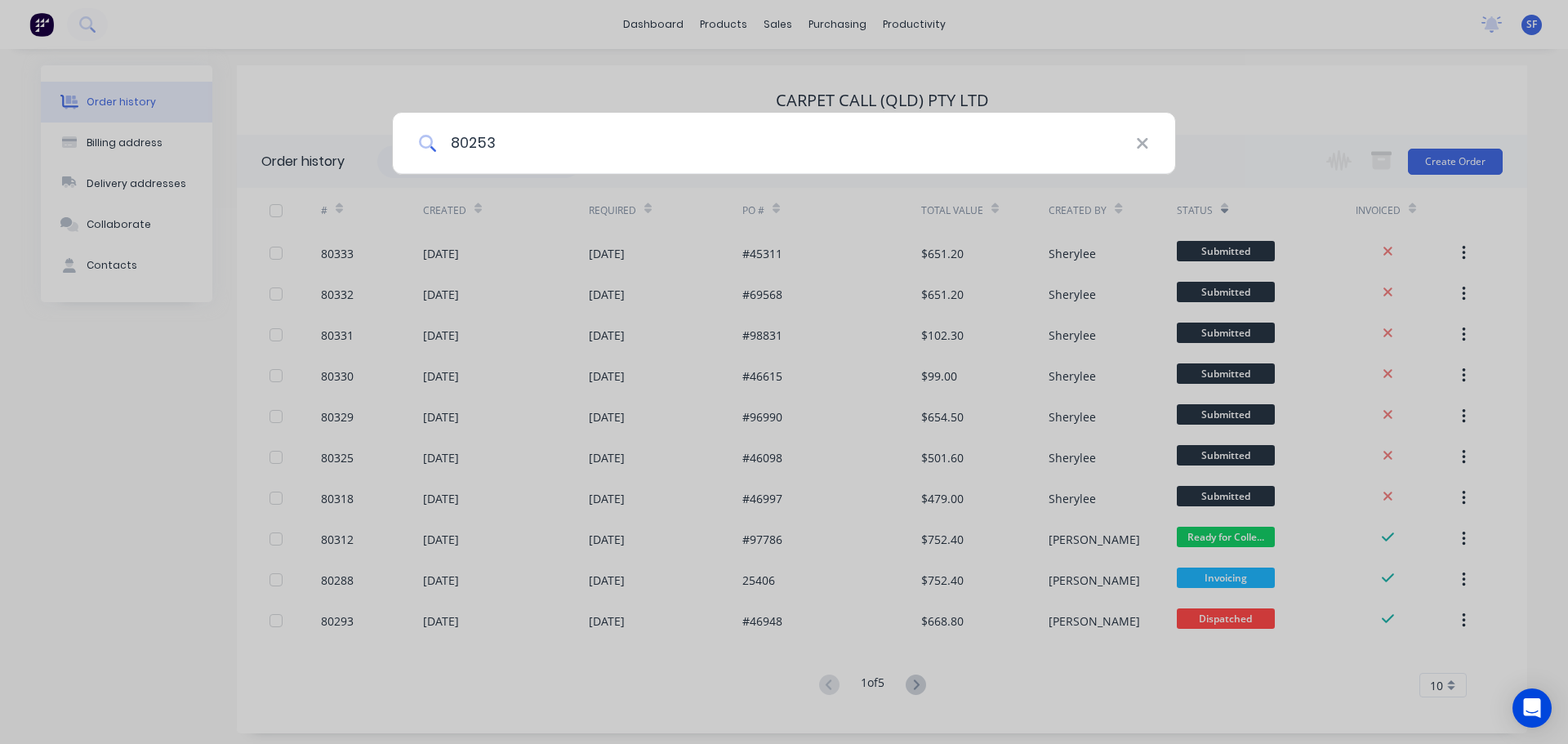
type input "80253"
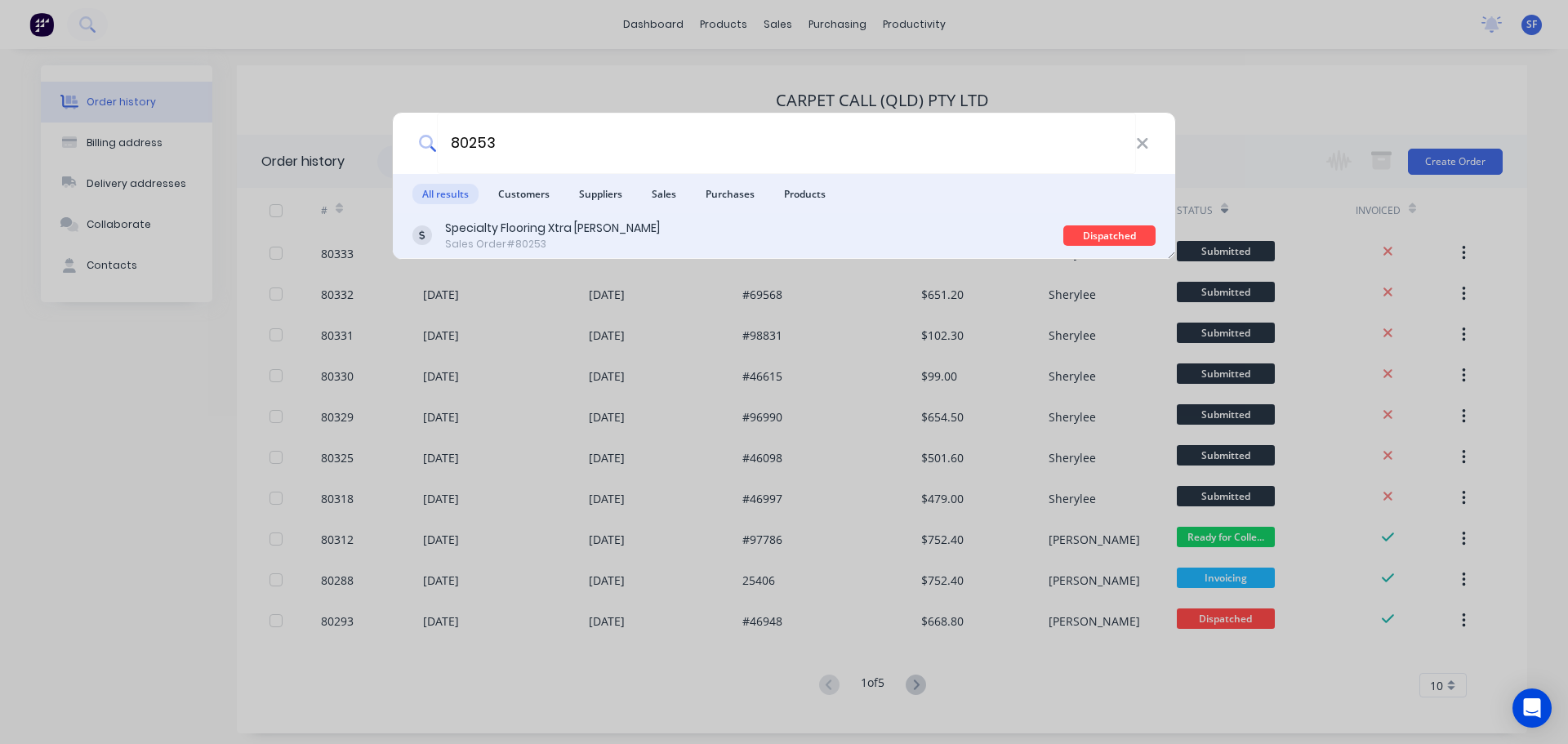
click at [542, 243] on div "Sales Order #80253" at bounding box center [552, 244] width 215 height 15
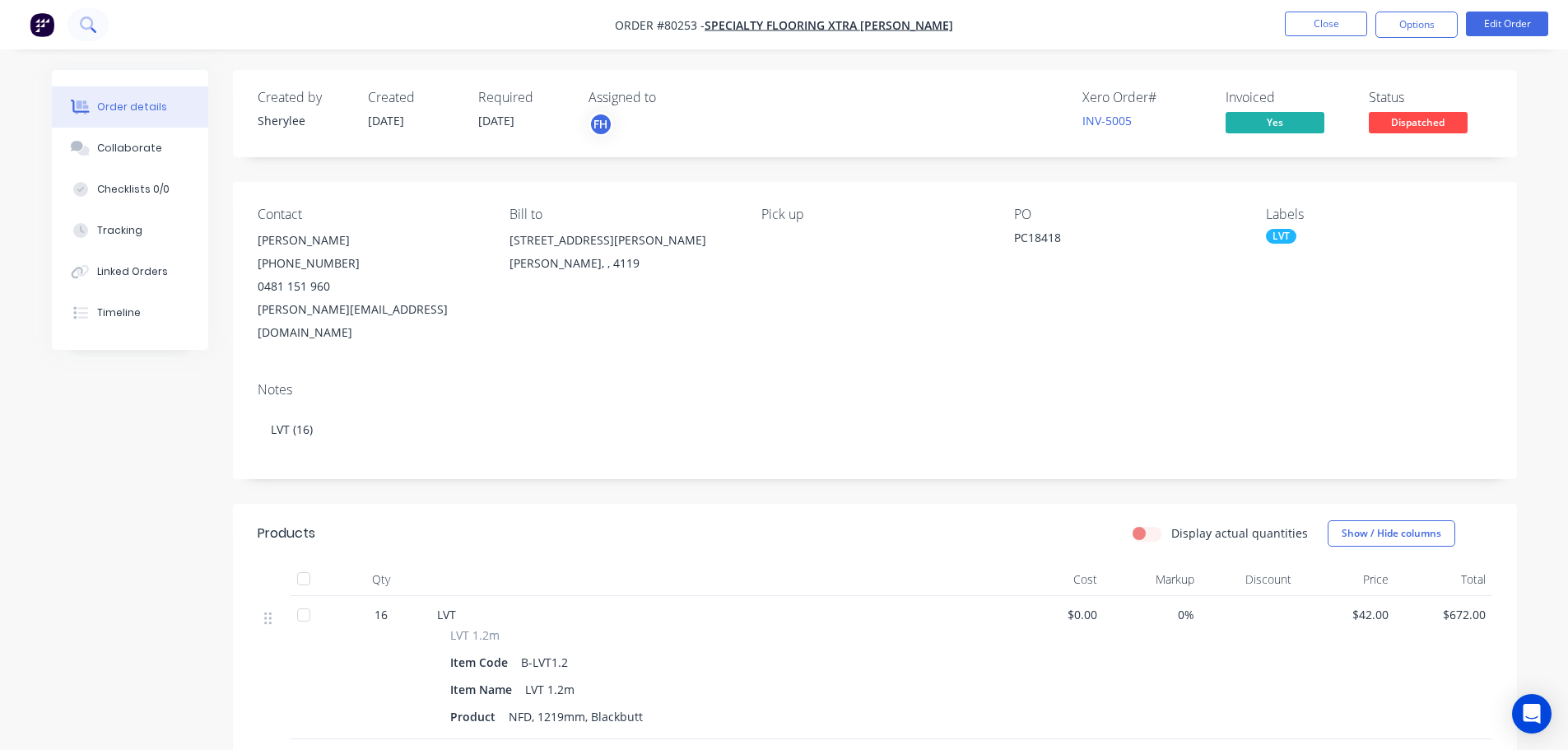
click at [85, 25] on icon at bounding box center [88, 25] width 16 height 16
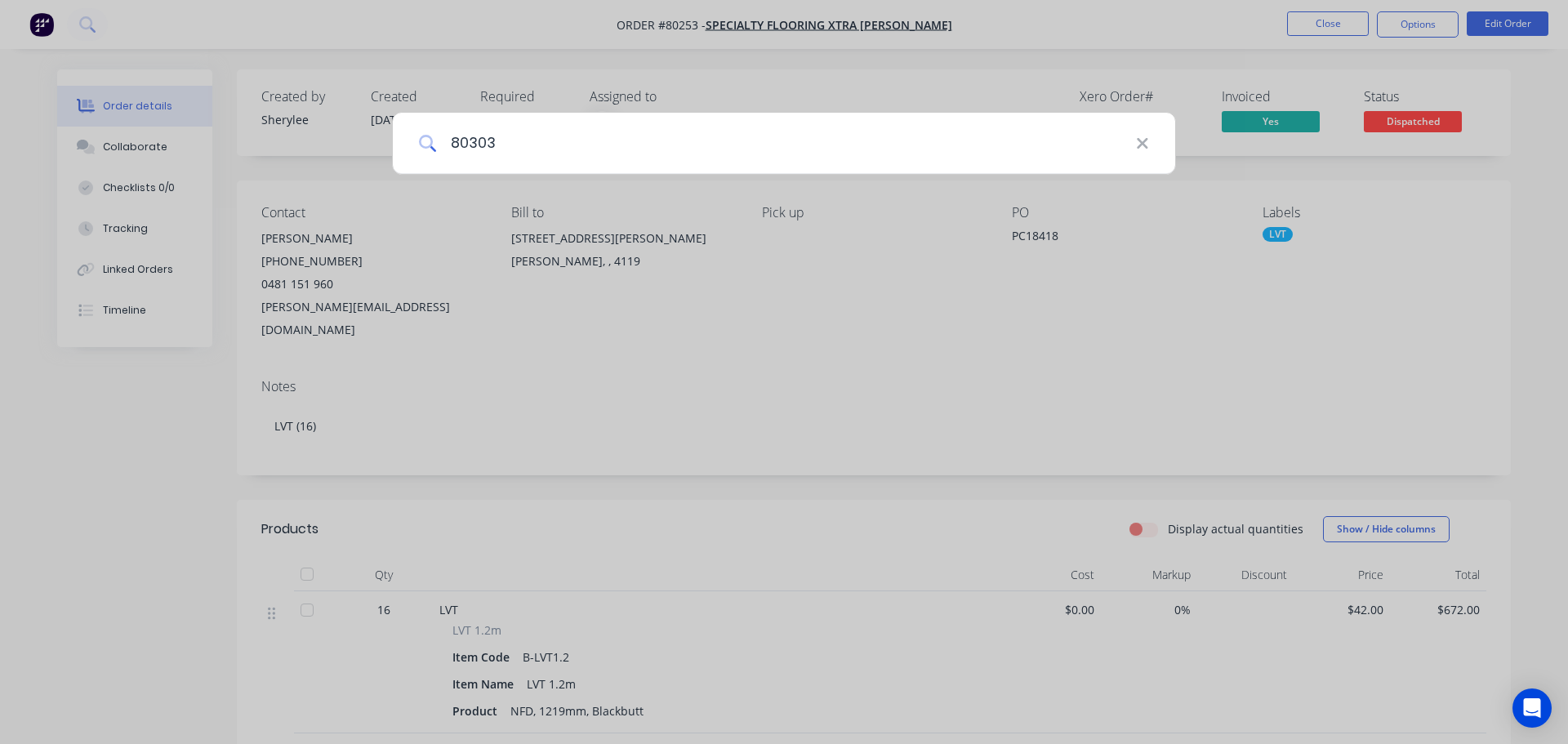
type input "80303"
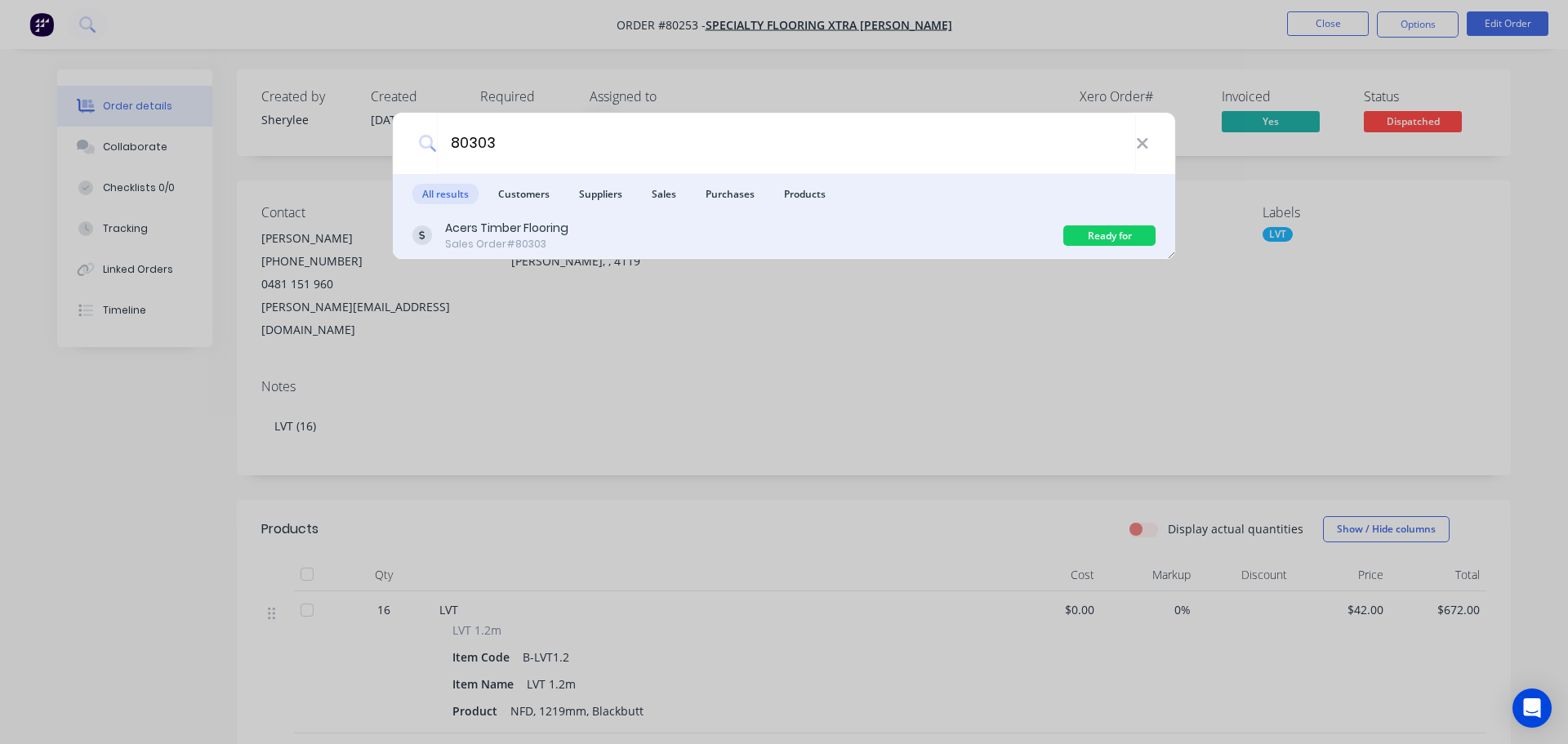
click at [526, 233] on div "Acers Timber Flooring" at bounding box center [507, 228] width 124 height 17
